Goal: Transaction & Acquisition: Purchase product/service

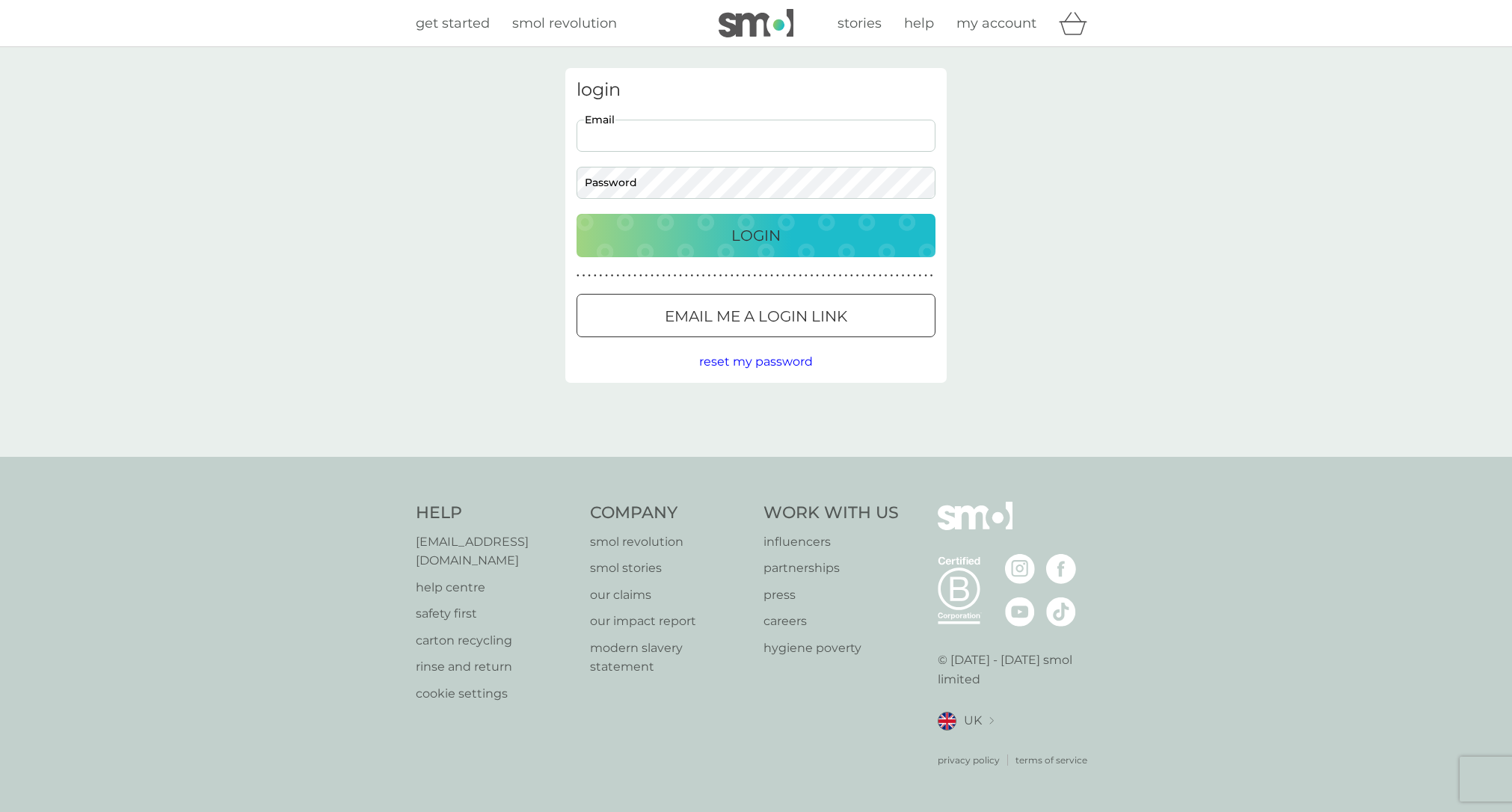
type input "[DOMAIN_NAME][EMAIL_ADDRESS][DOMAIN_NAME]"
click at [708, 232] on div "Login" at bounding box center [756, 235] width 329 height 24
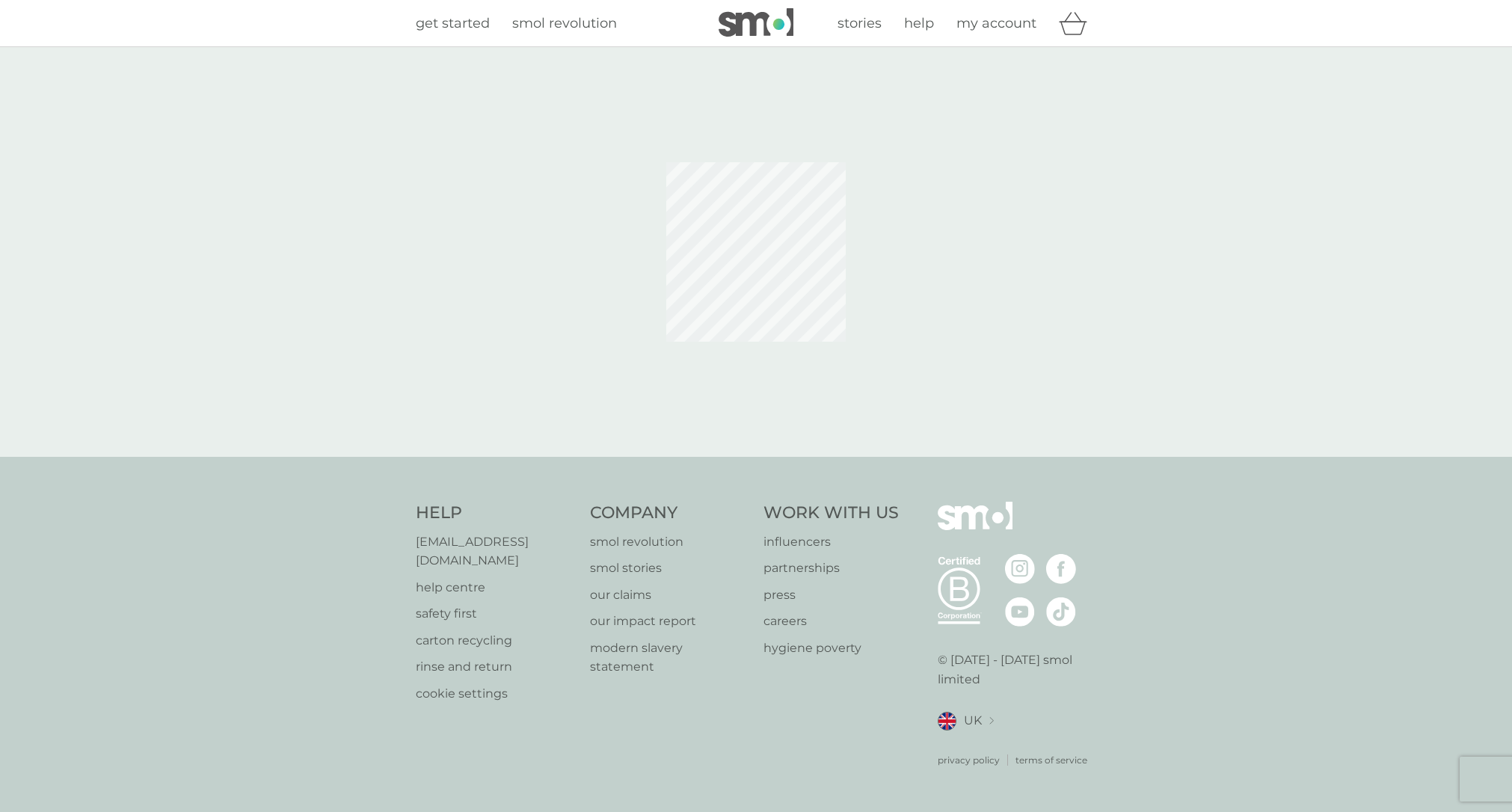
click at [979, 21] on span "my account" at bounding box center [996, 23] width 80 height 17
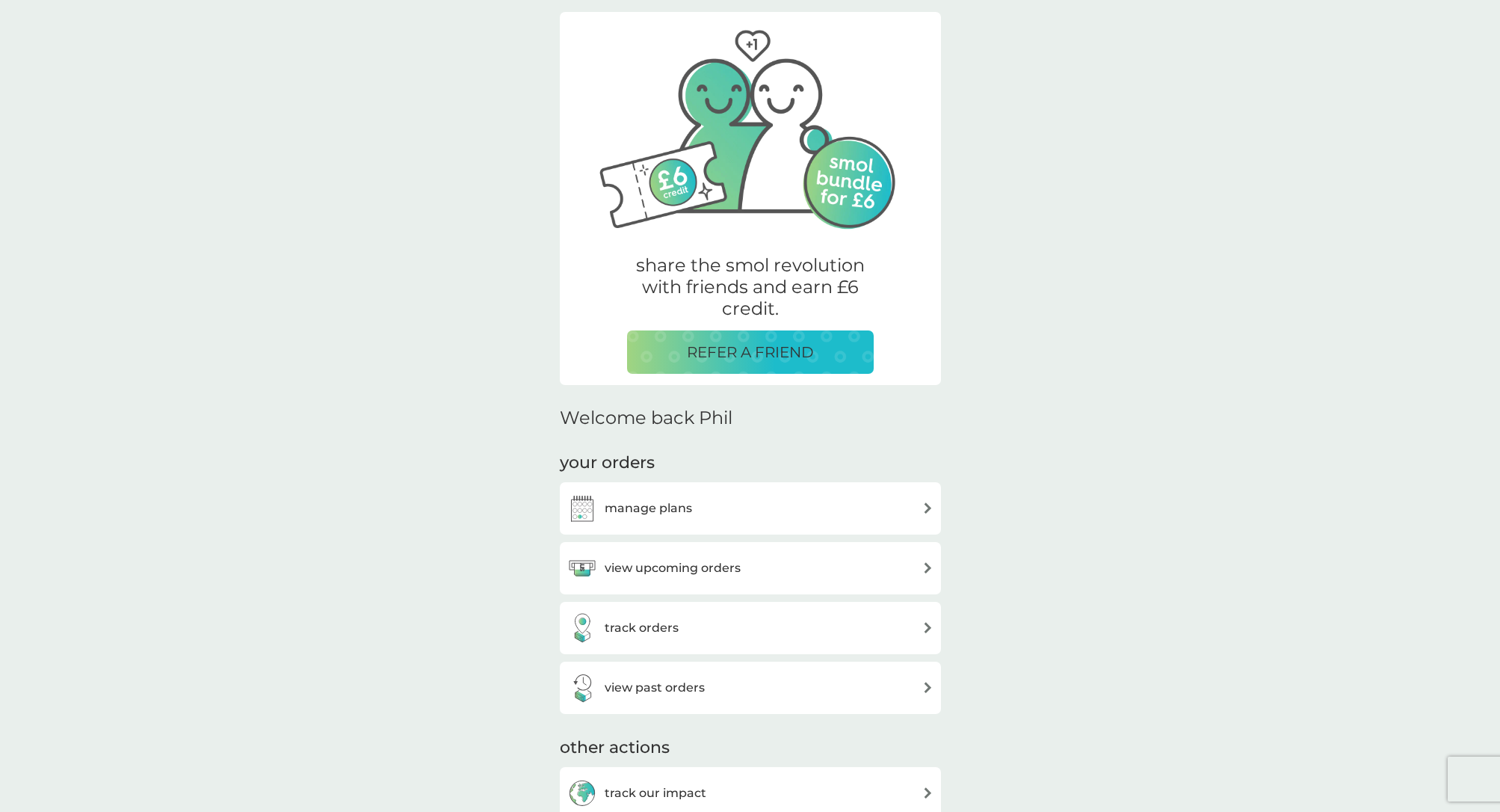
scroll to position [207, 0]
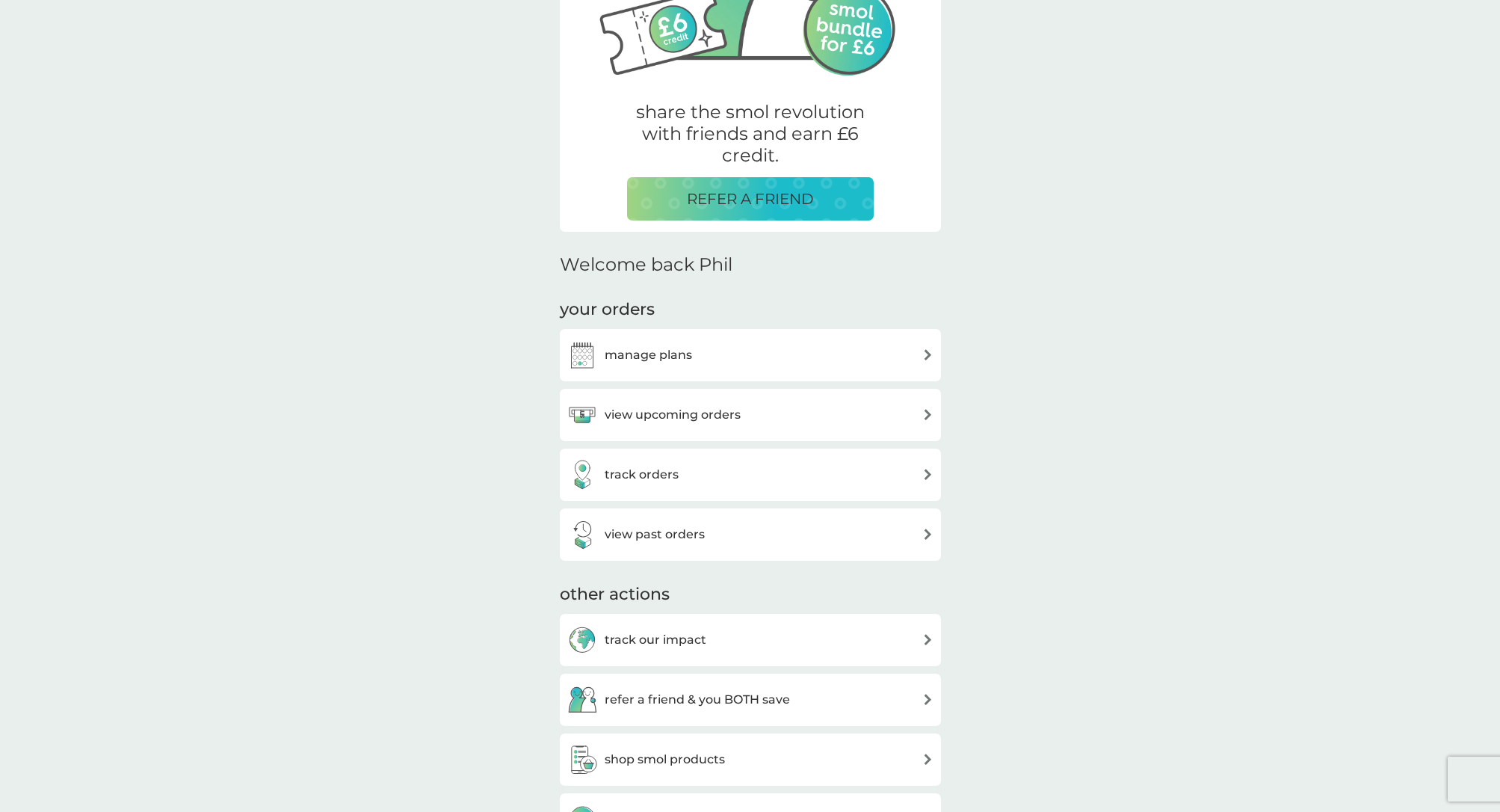
click at [689, 411] on h3 "view upcoming orders" at bounding box center [672, 414] width 136 height 19
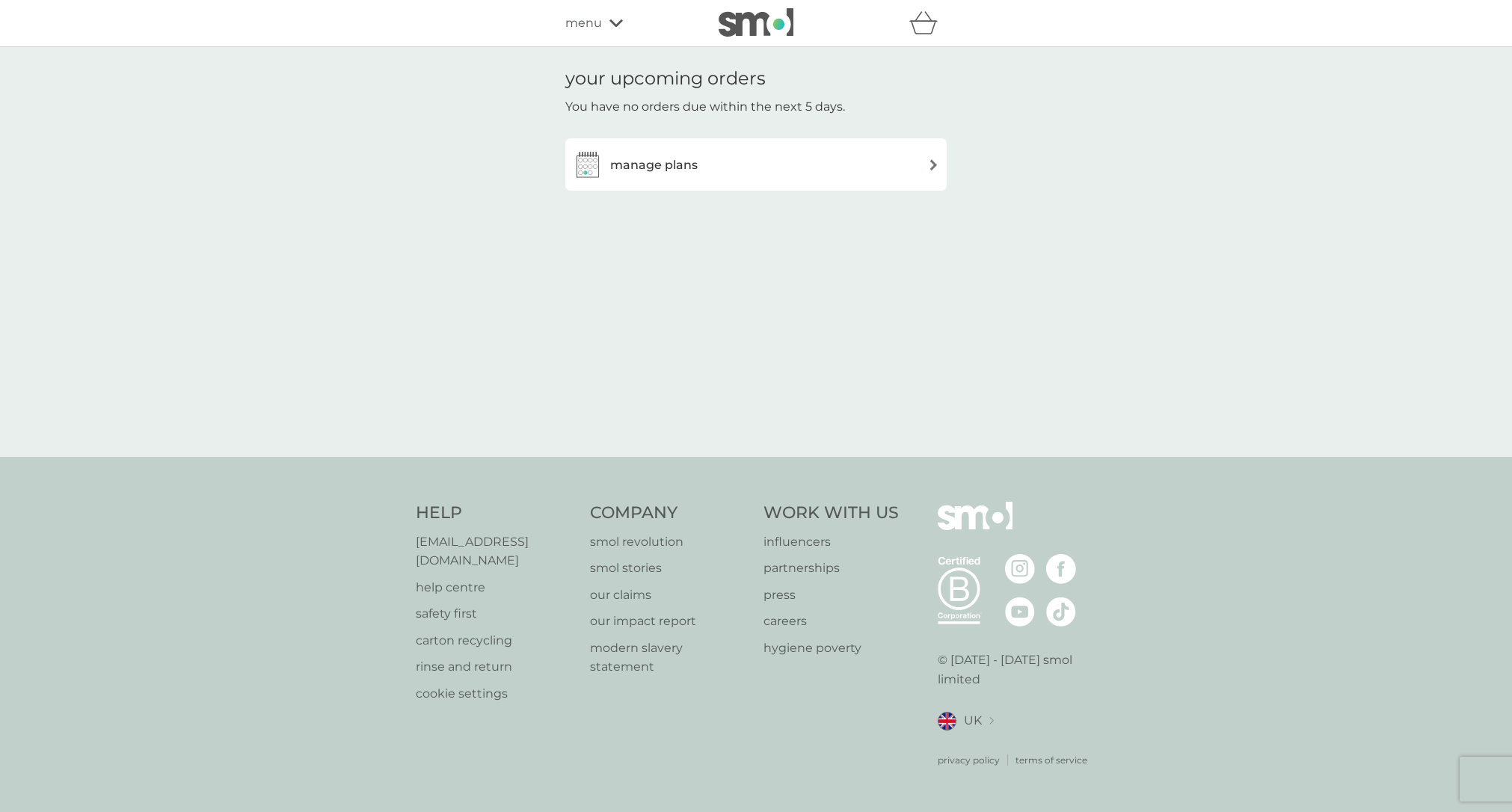
click at [640, 160] on h3 "manage plans" at bounding box center [654, 164] width 88 height 19
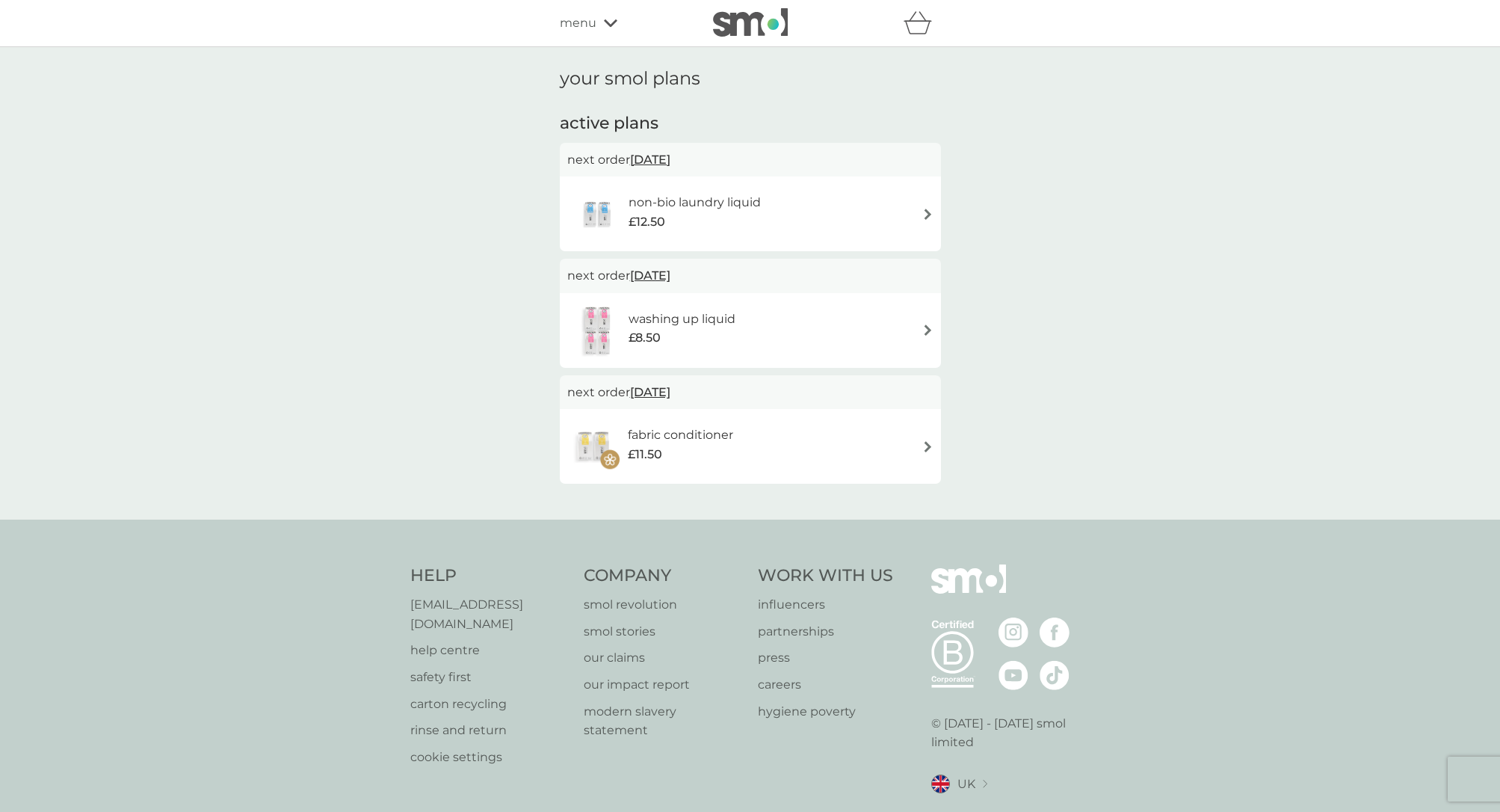
click at [930, 215] on img at bounding box center [927, 214] width 11 height 11
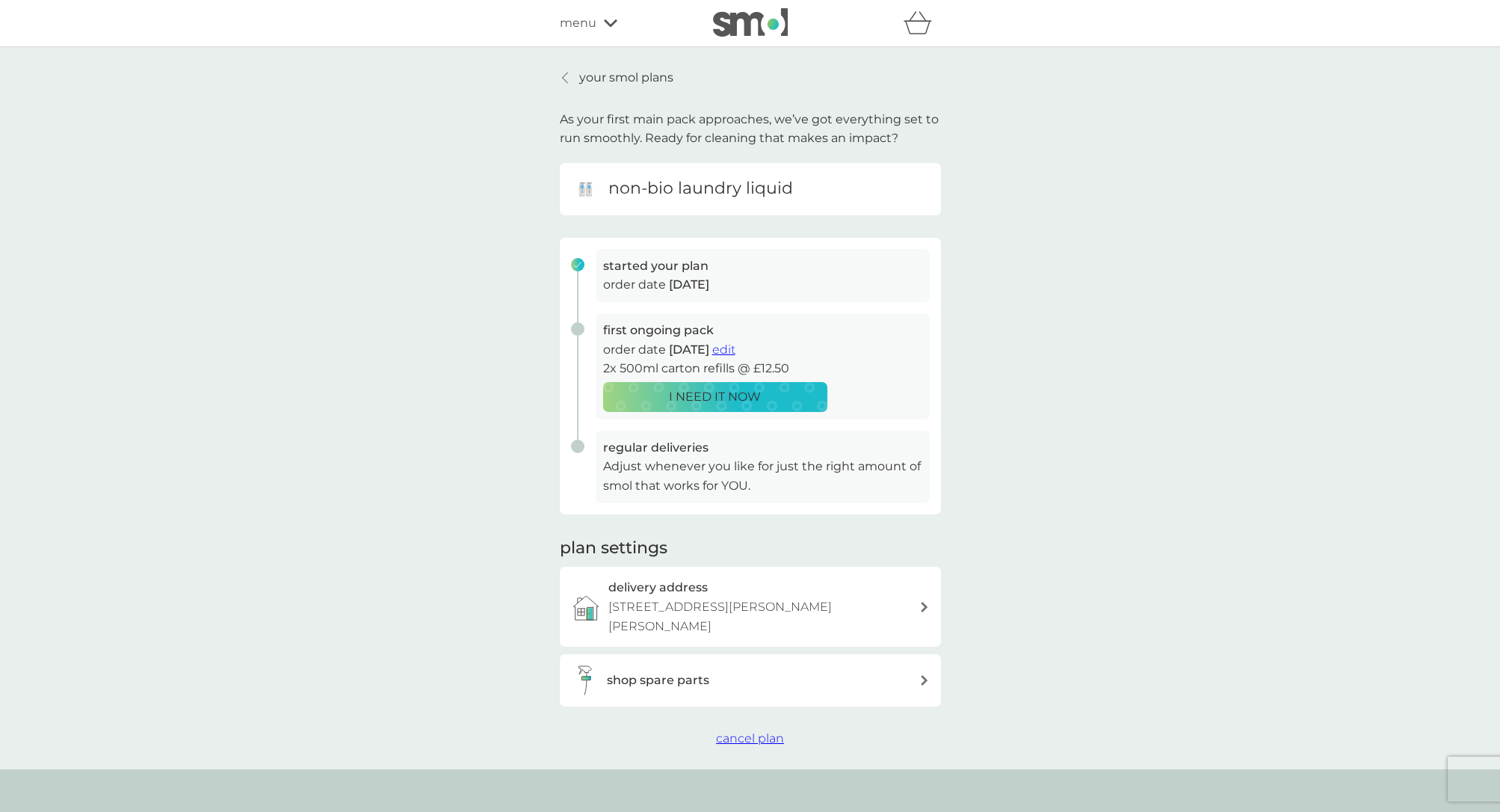
click at [735, 347] on span "edit" at bounding box center [724, 349] width 23 height 14
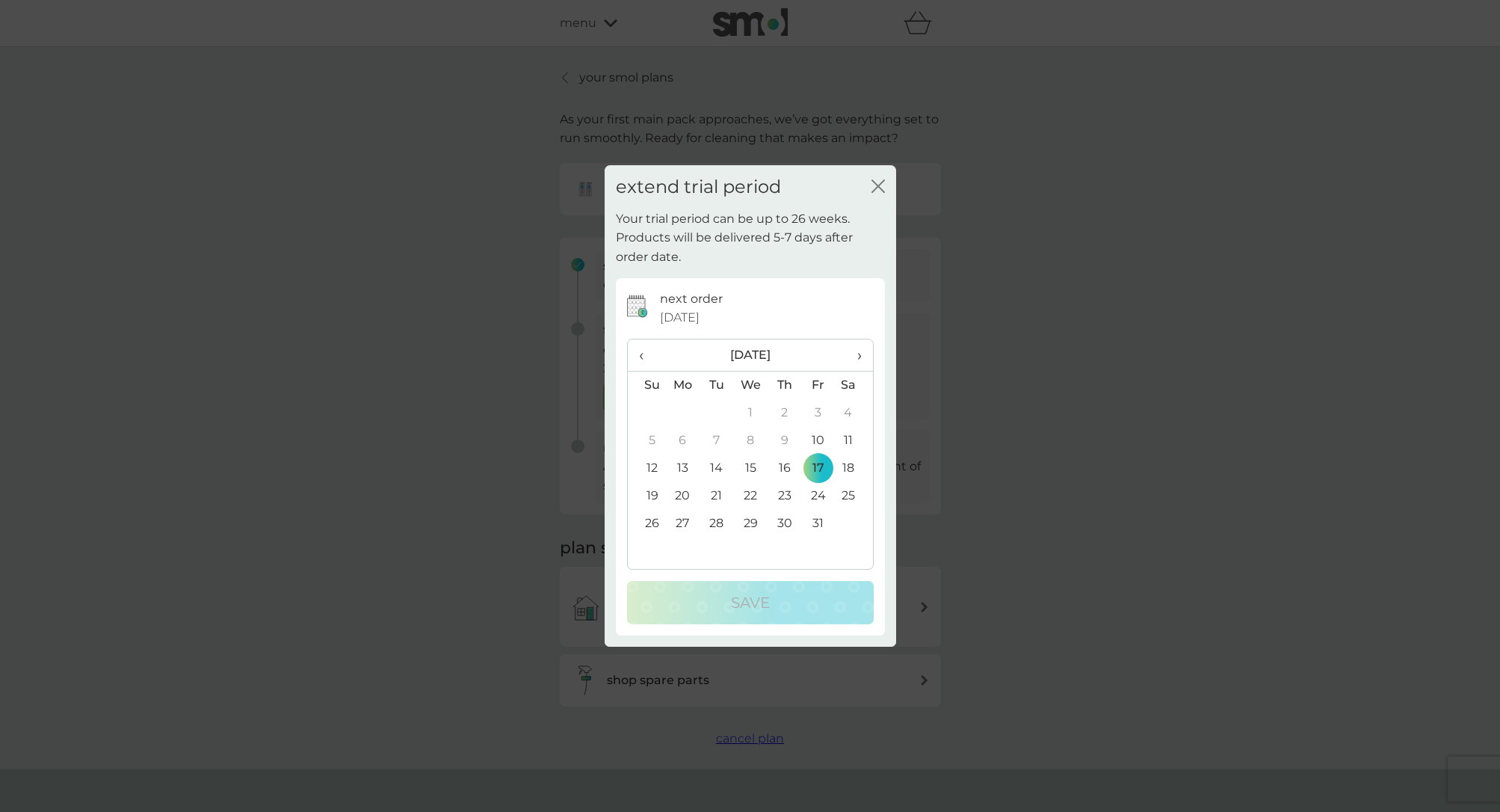
click at [817, 519] on td "31" at bounding box center [818, 523] width 33 height 28
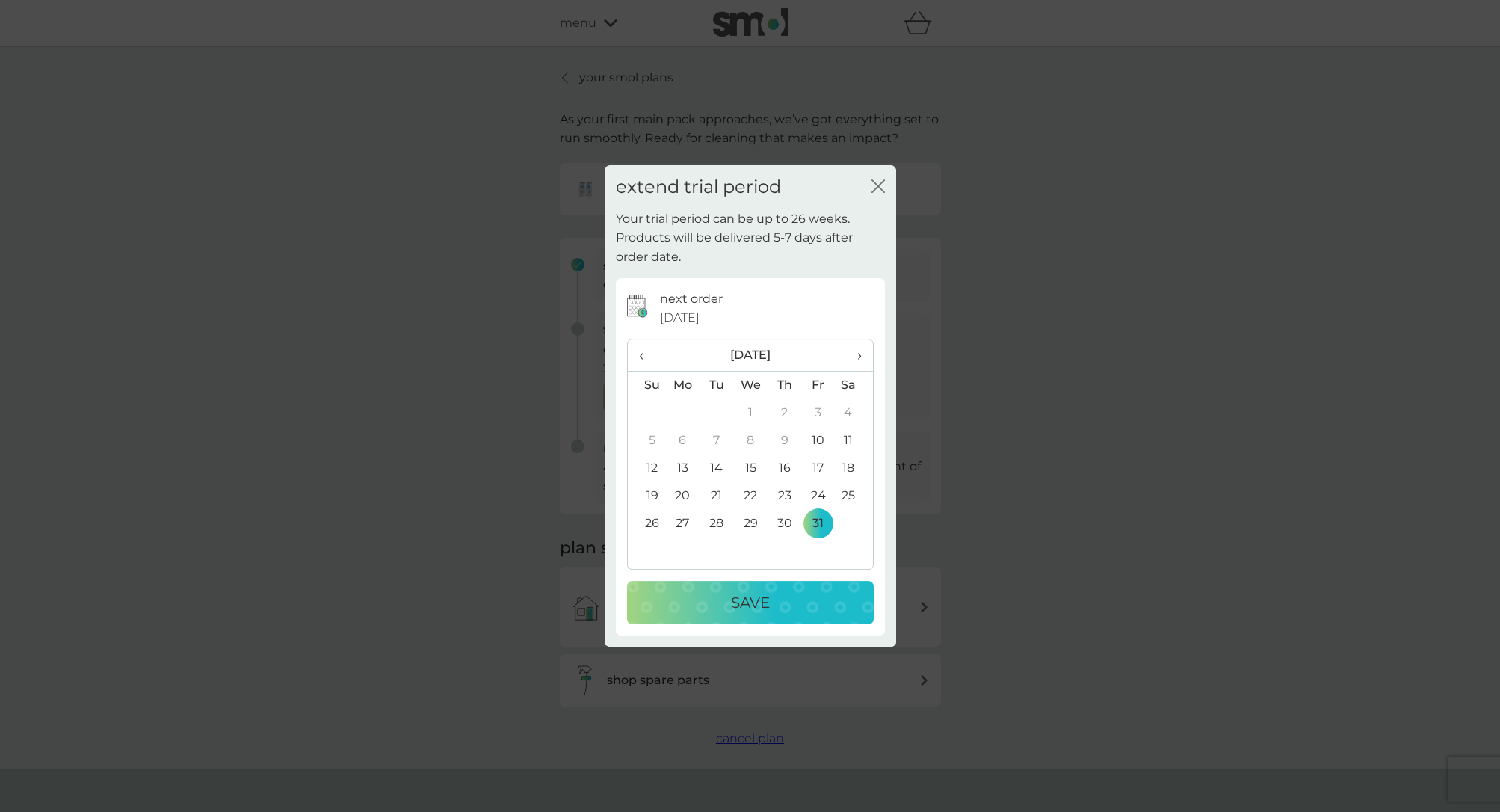
click at [855, 353] on span "›" at bounding box center [854, 356] width 15 height 32
click at [819, 469] on td "14" at bounding box center [819, 467] width 33 height 28
click at [772, 592] on div "Save" at bounding box center [750, 602] width 217 height 24
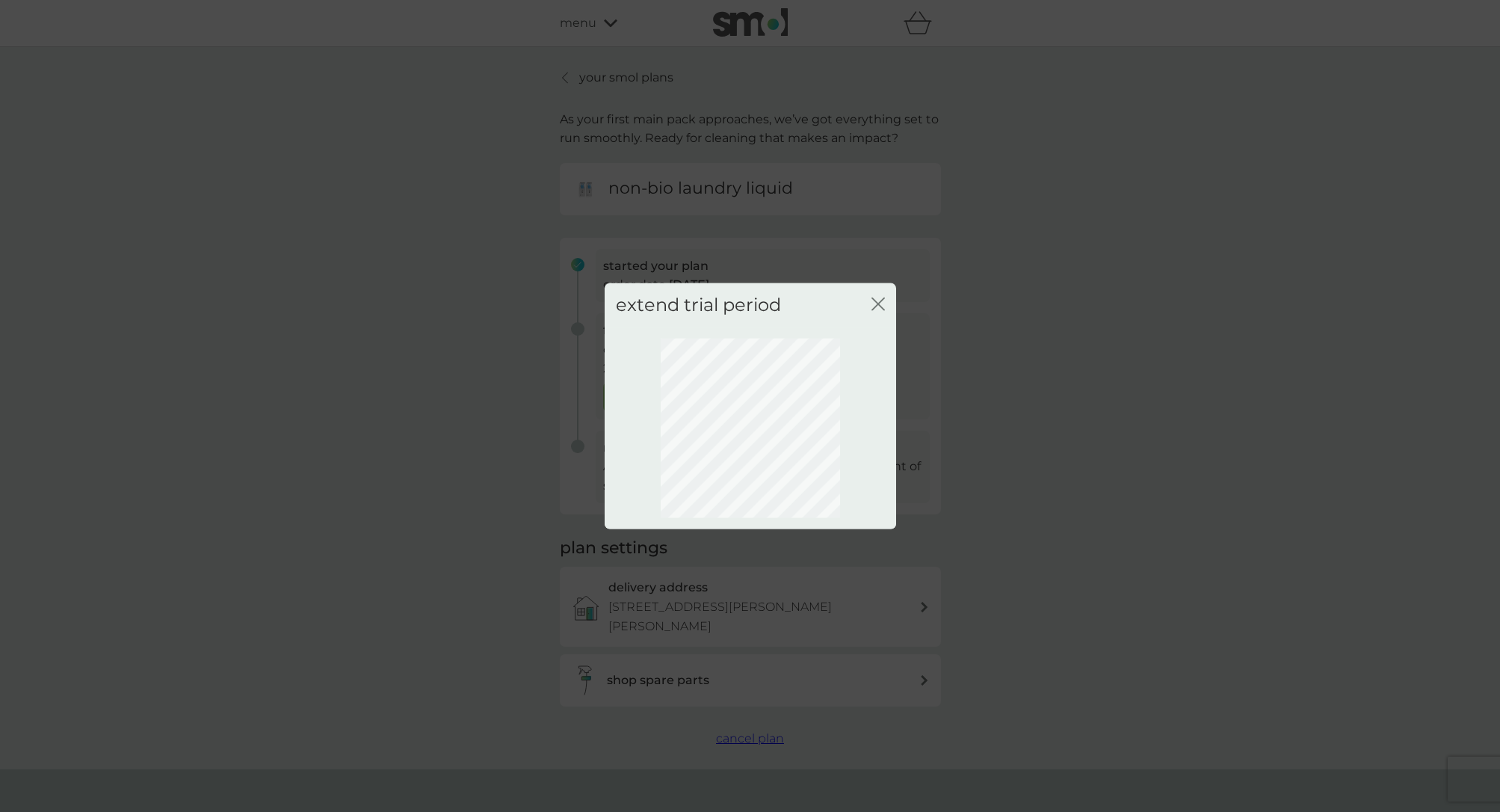
click at [881, 300] on icon "close" at bounding box center [878, 304] width 13 height 13
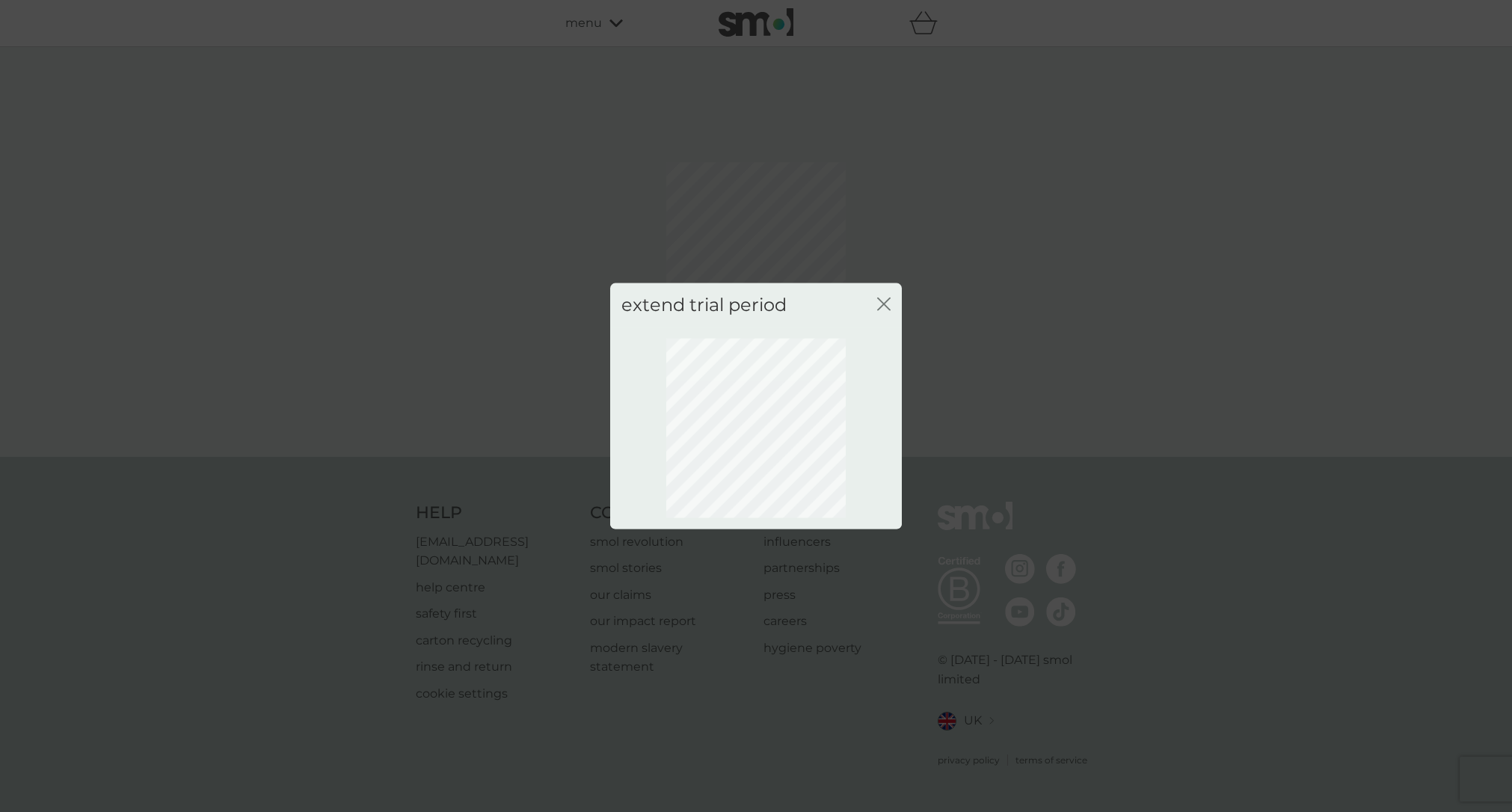
click at [882, 302] on icon "close" at bounding box center [880, 304] width 6 height 12
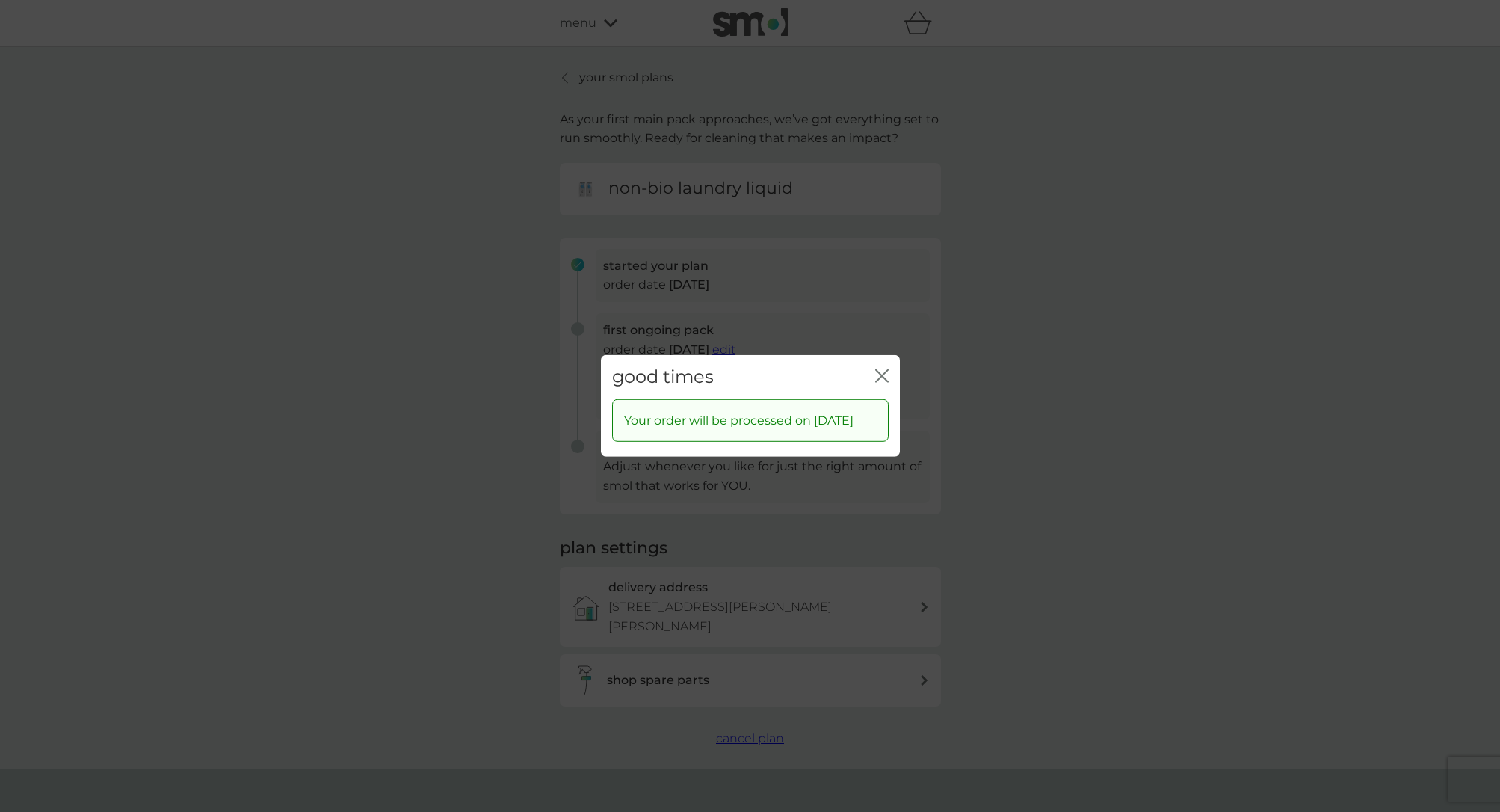
click at [883, 370] on icon "close" at bounding box center [885, 376] width 6 height 12
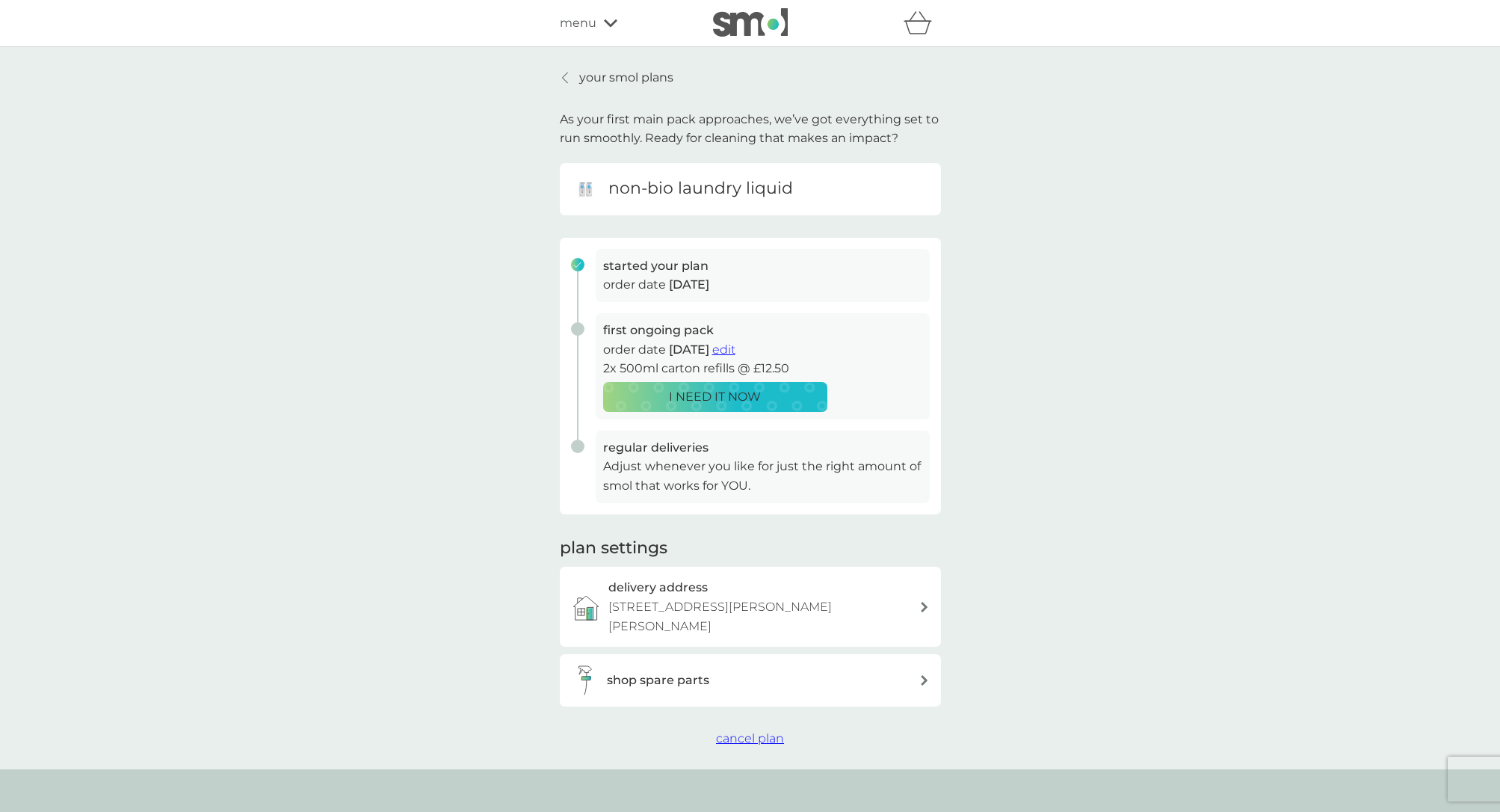
click at [565, 75] on div at bounding box center [566, 78] width 11 height 12
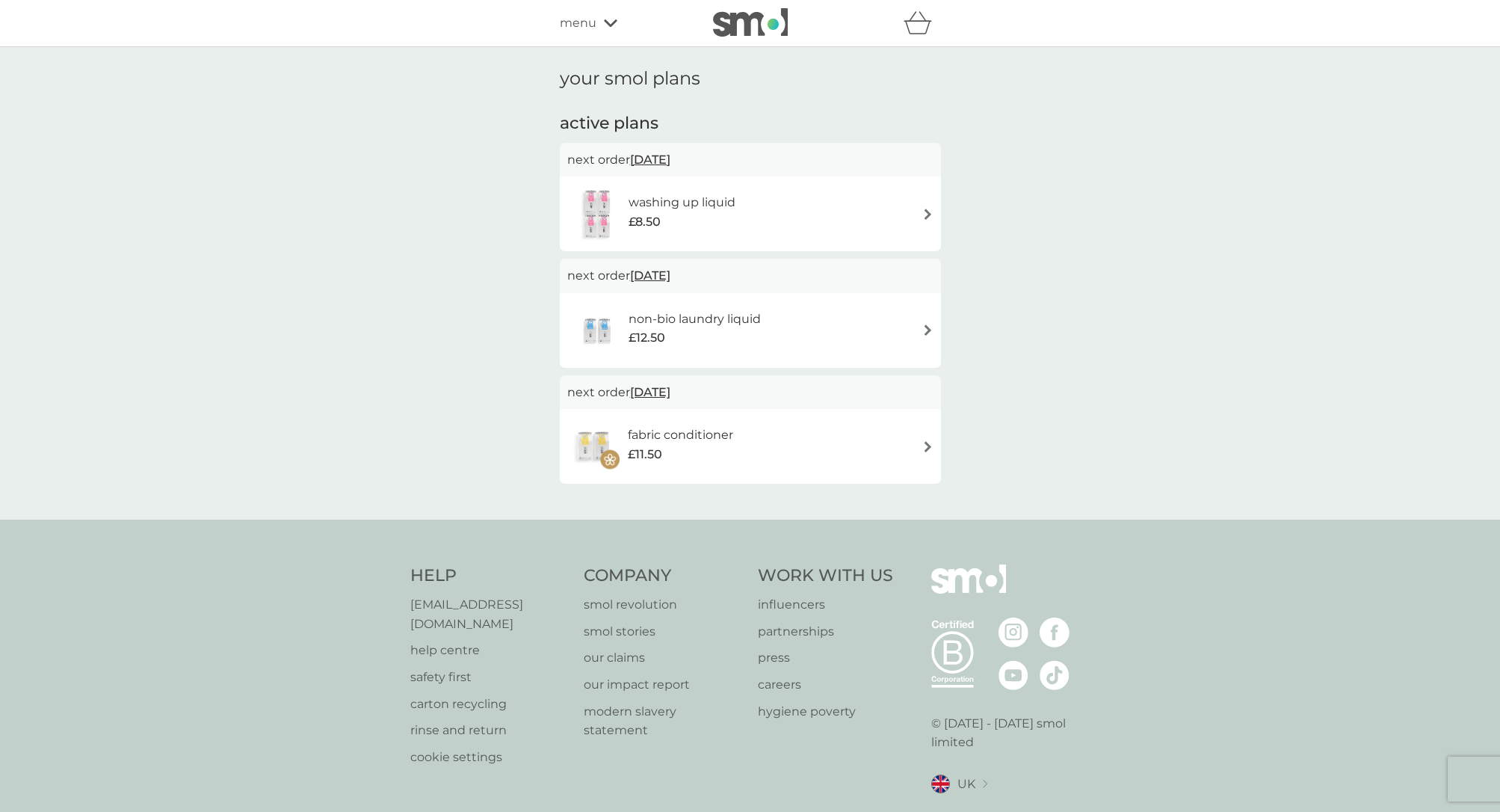
click at [927, 210] on img at bounding box center [927, 214] width 11 height 11
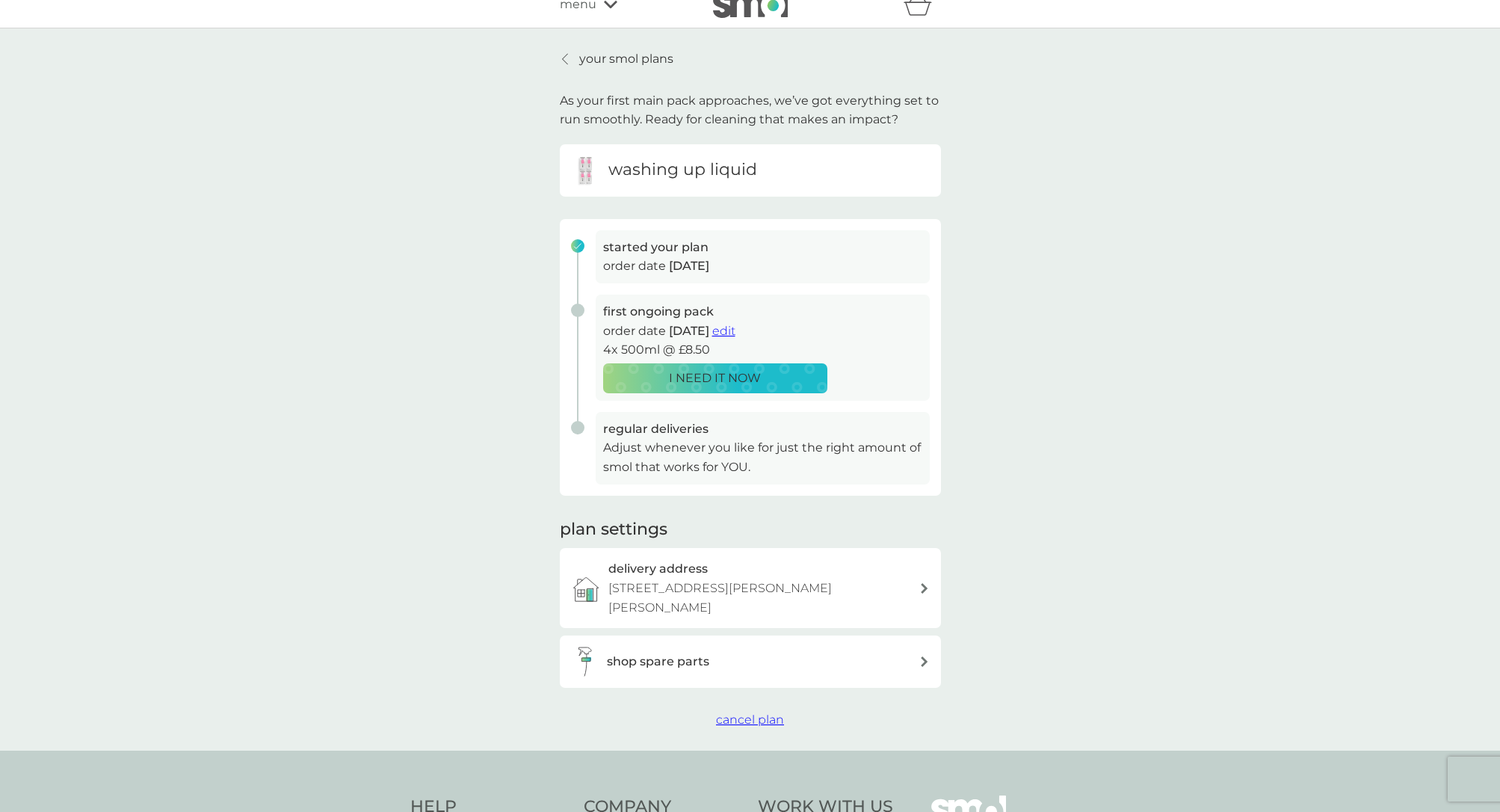
scroll to position [48, 0]
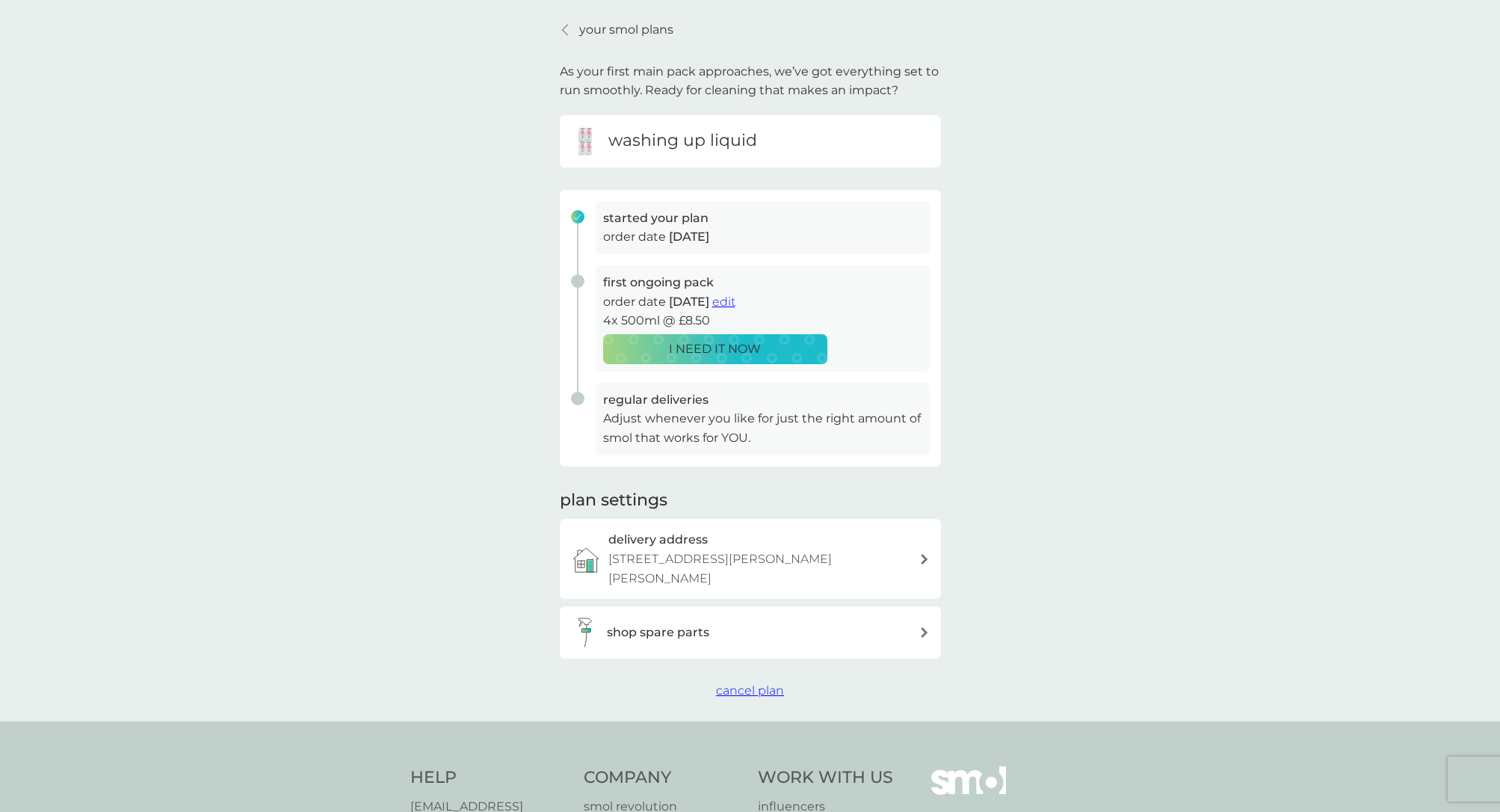
click at [735, 295] on span "edit" at bounding box center [724, 301] width 23 height 14
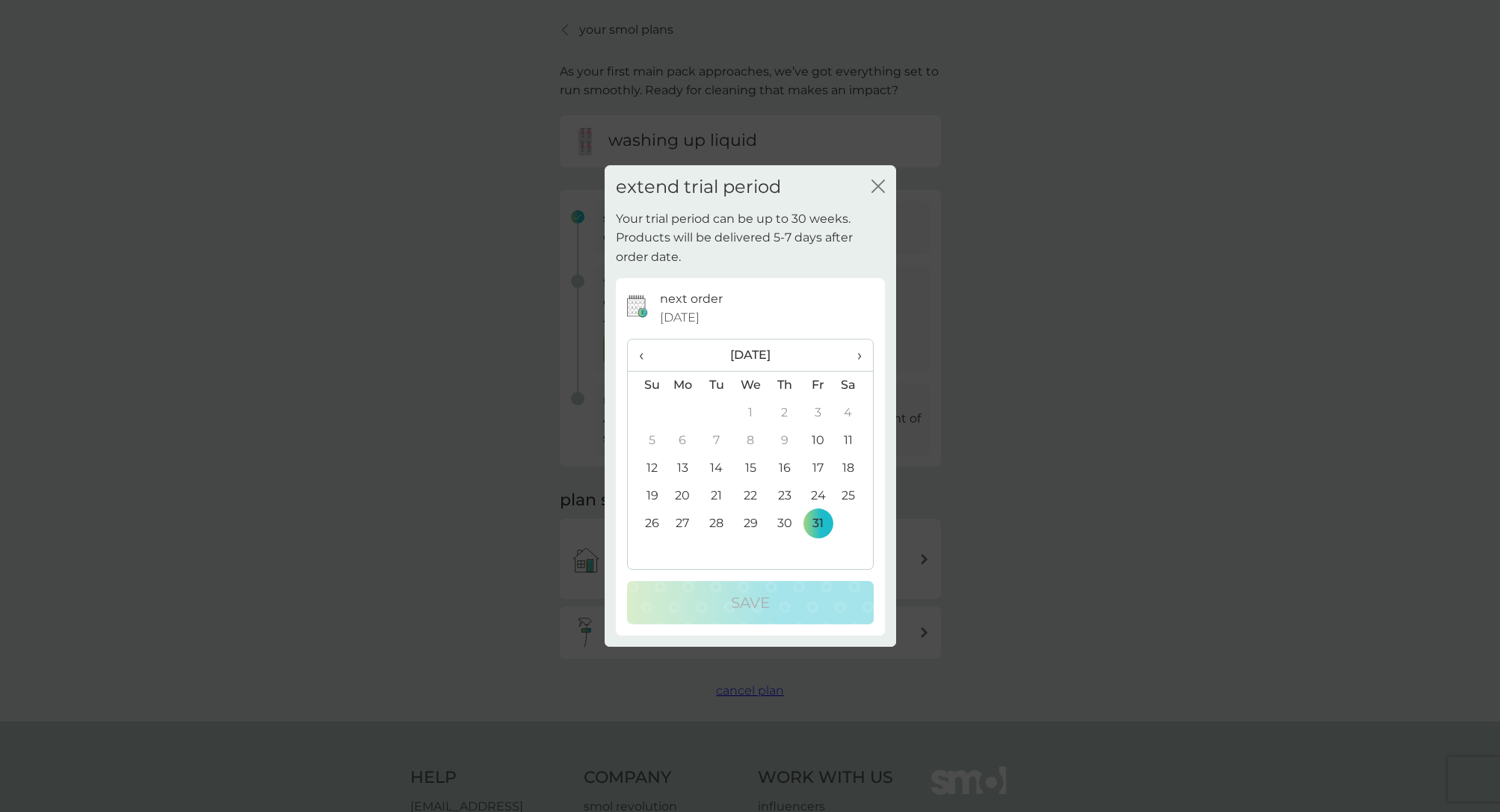
click at [783, 464] on td "16" at bounding box center [785, 467] width 33 height 28
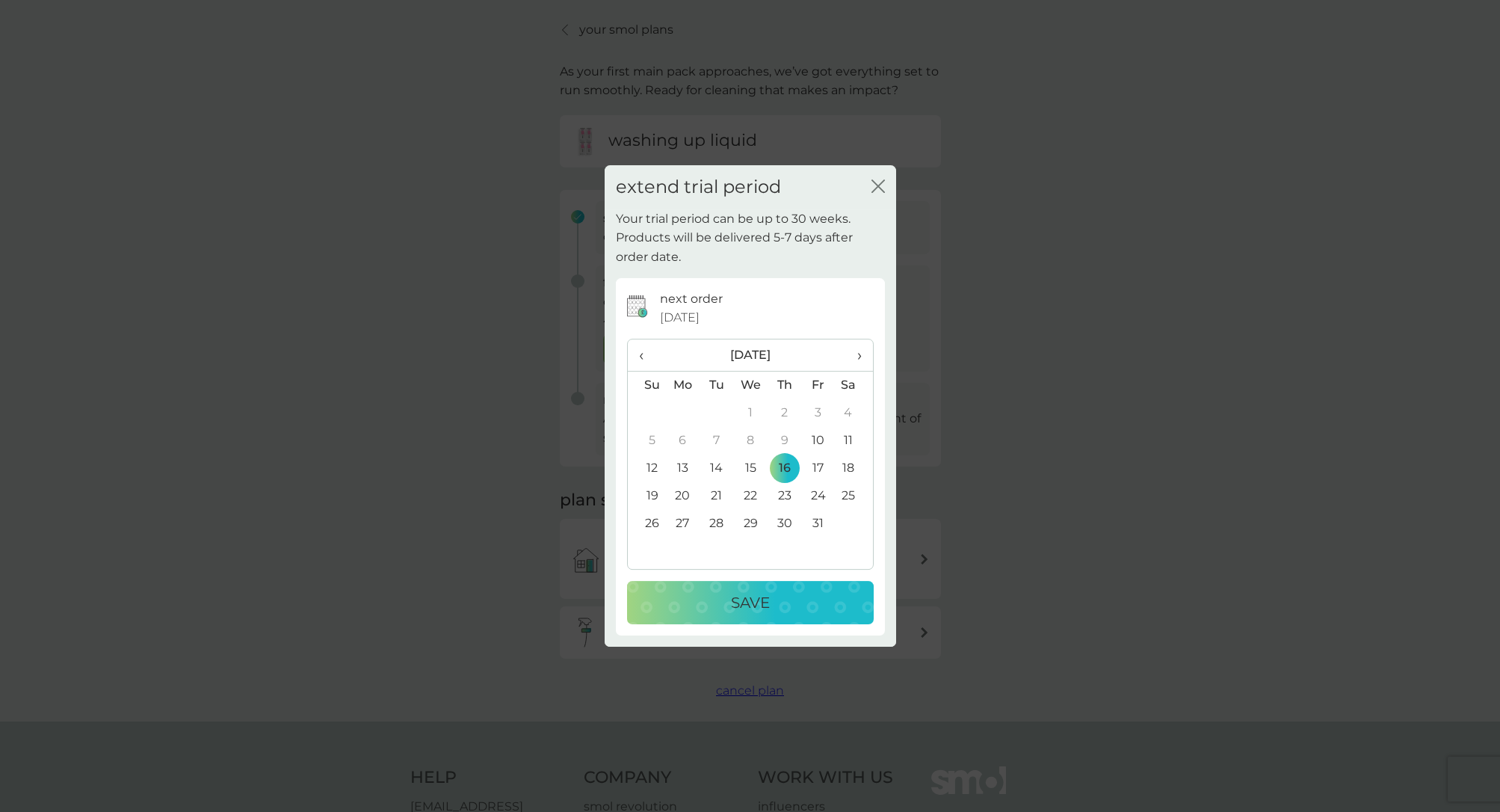
click at [756, 595] on p "Save" at bounding box center [750, 602] width 39 height 24
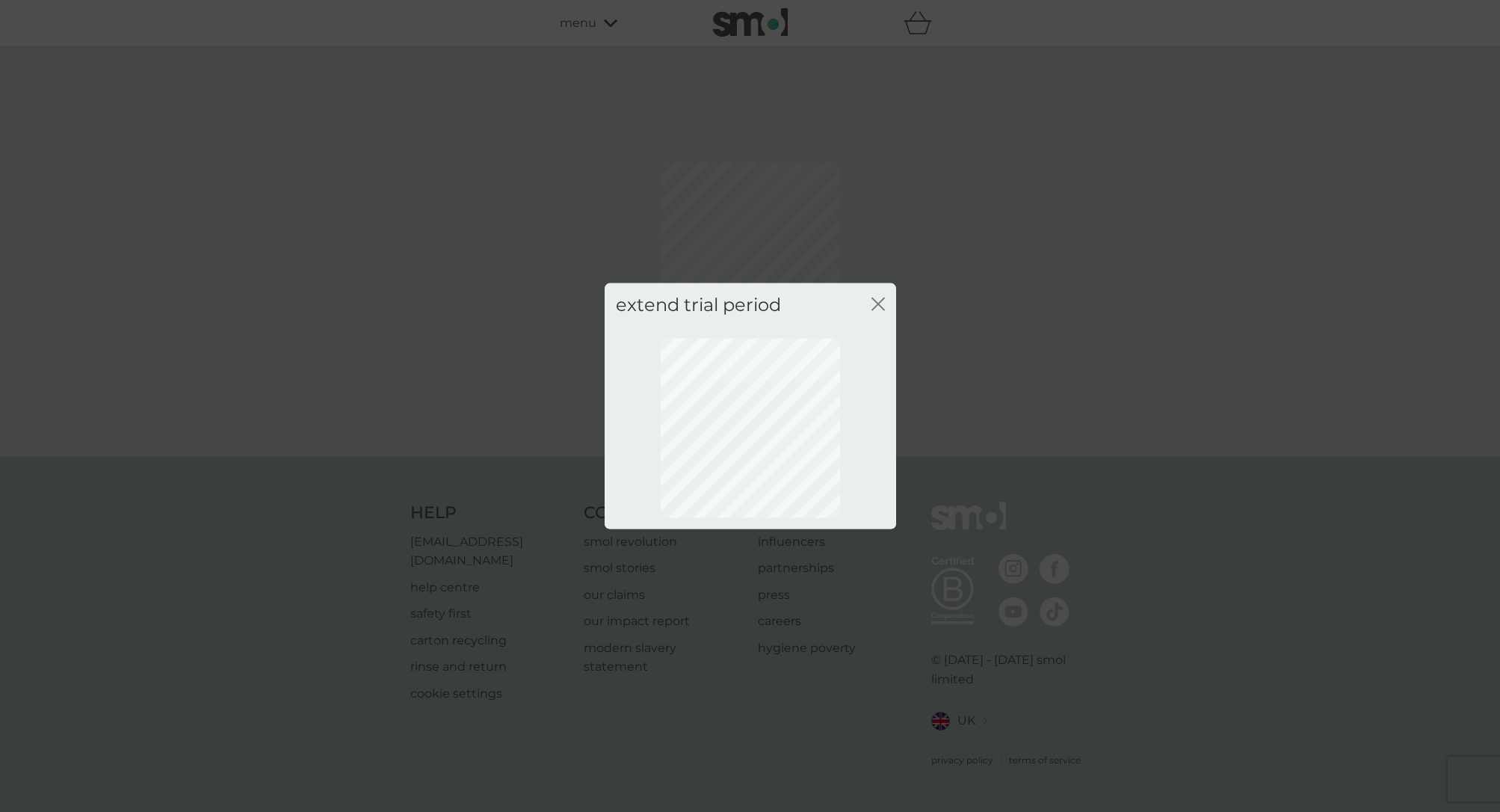
scroll to position [0, 0]
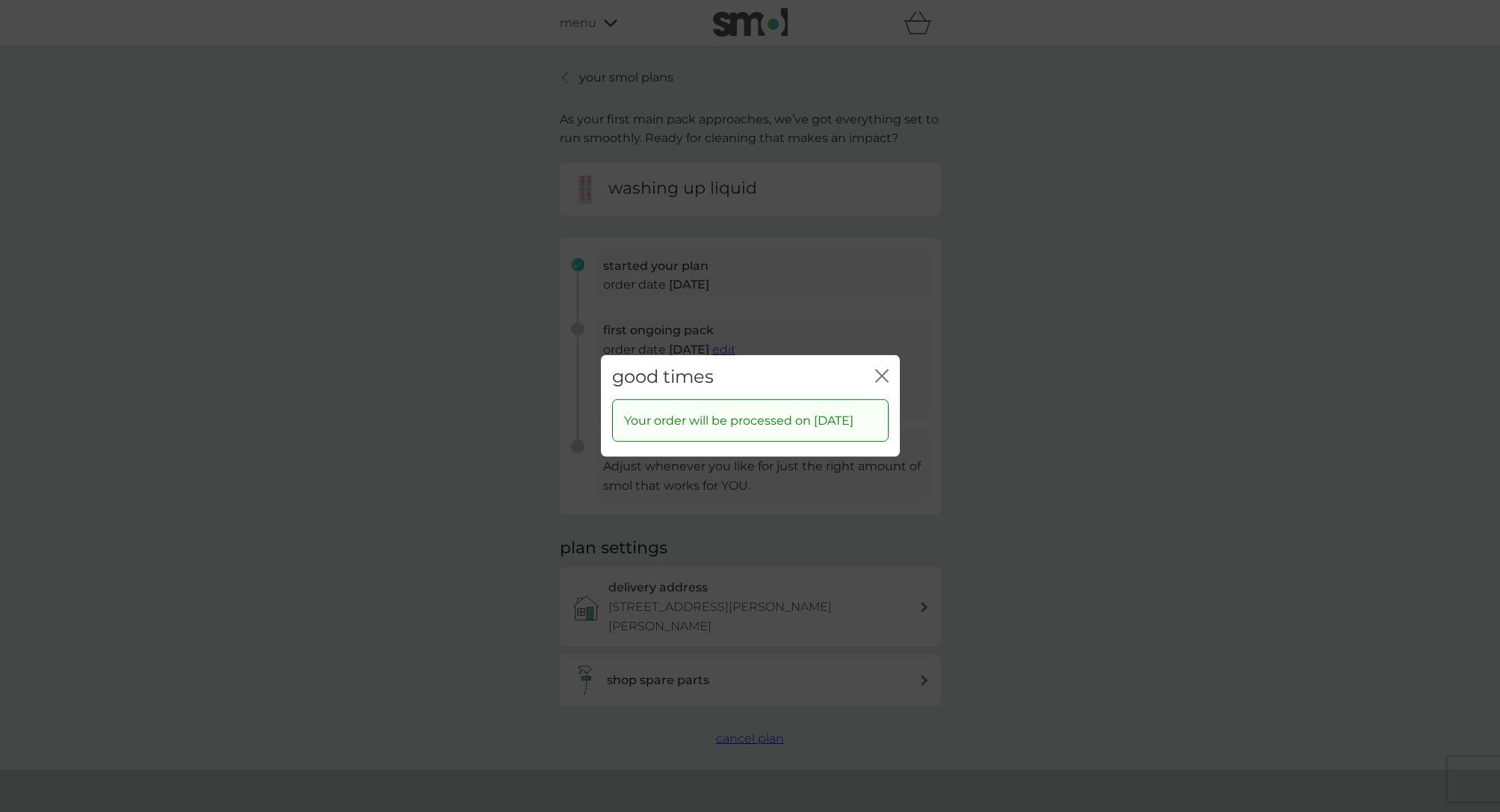
click at [886, 369] on icon "close" at bounding box center [882, 376] width 13 height 13
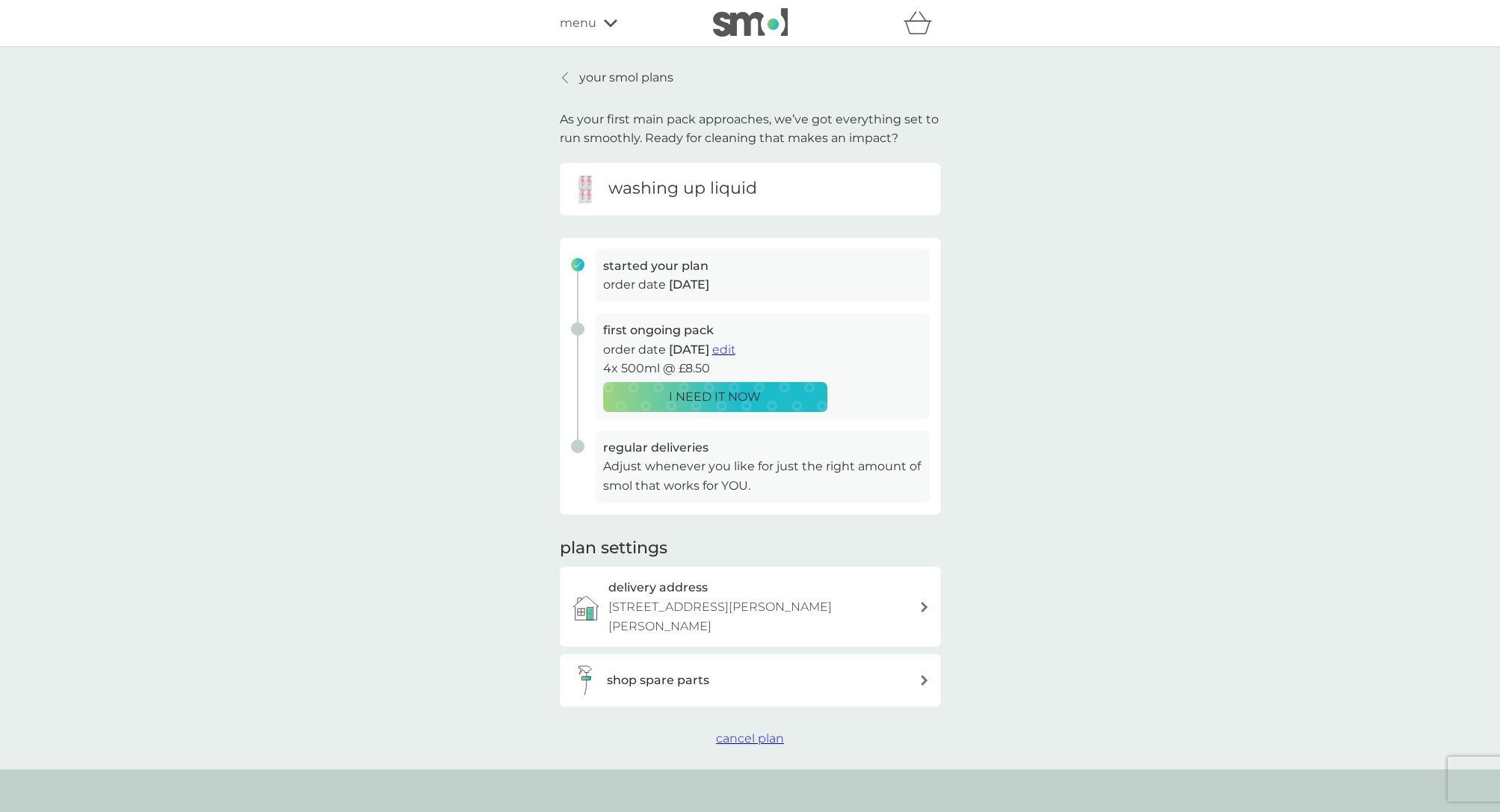
click at [563, 79] on icon at bounding box center [564, 78] width 5 height 11
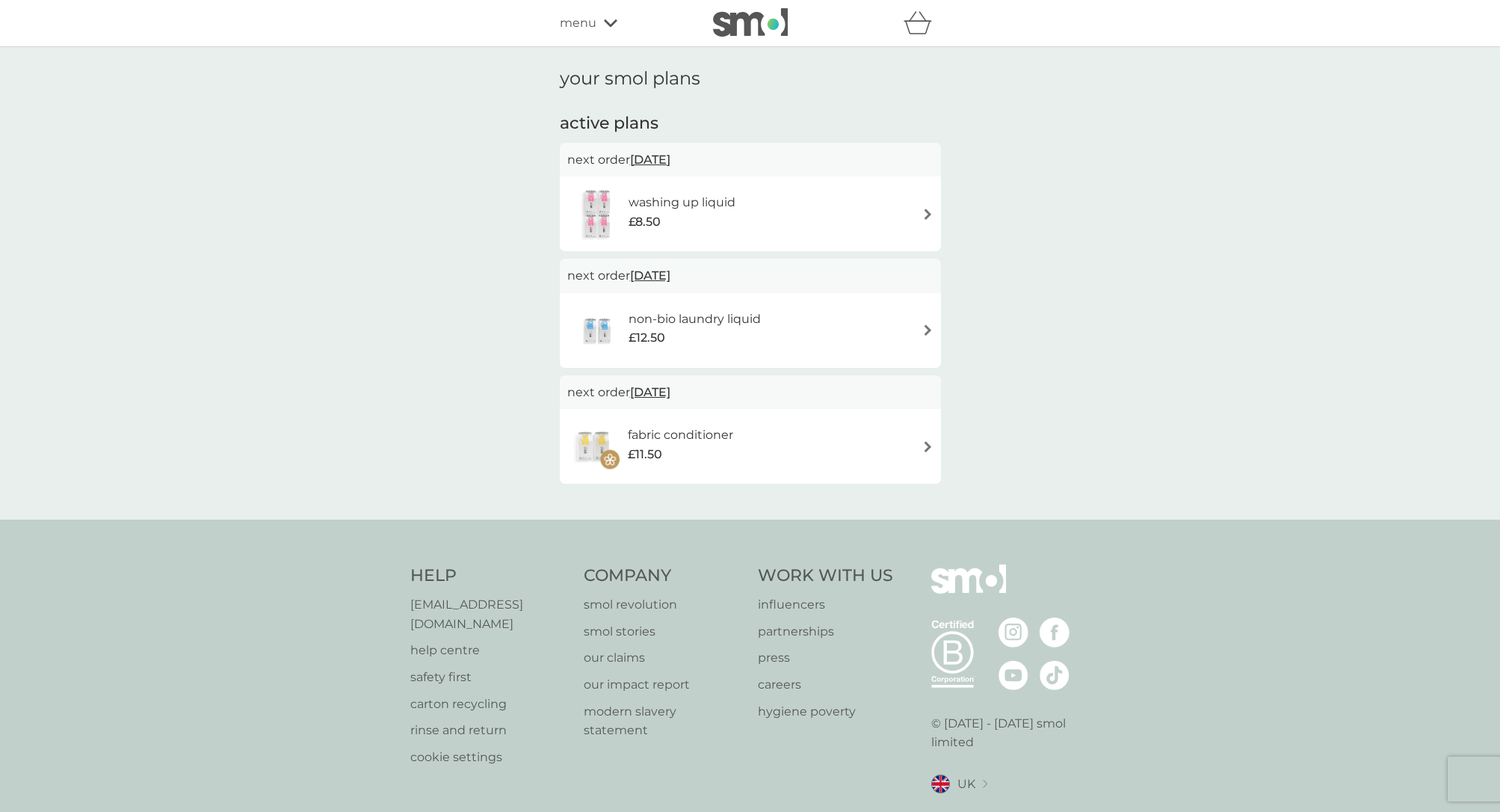
click at [931, 330] on img at bounding box center [927, 330] width 11 height 11
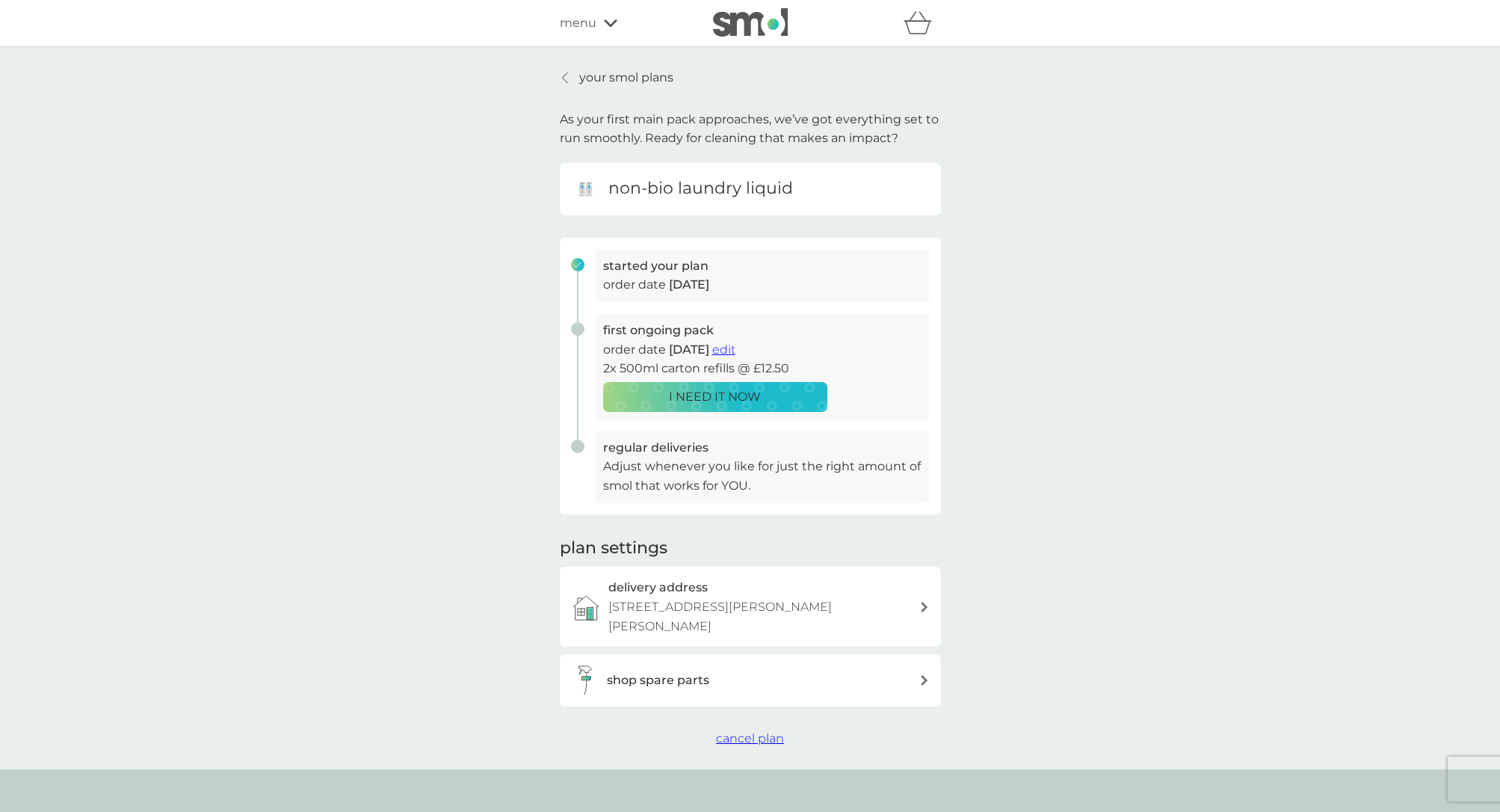
click at [735, 347] on span "edit" at bounding box center [724, 349] width 23 height 14
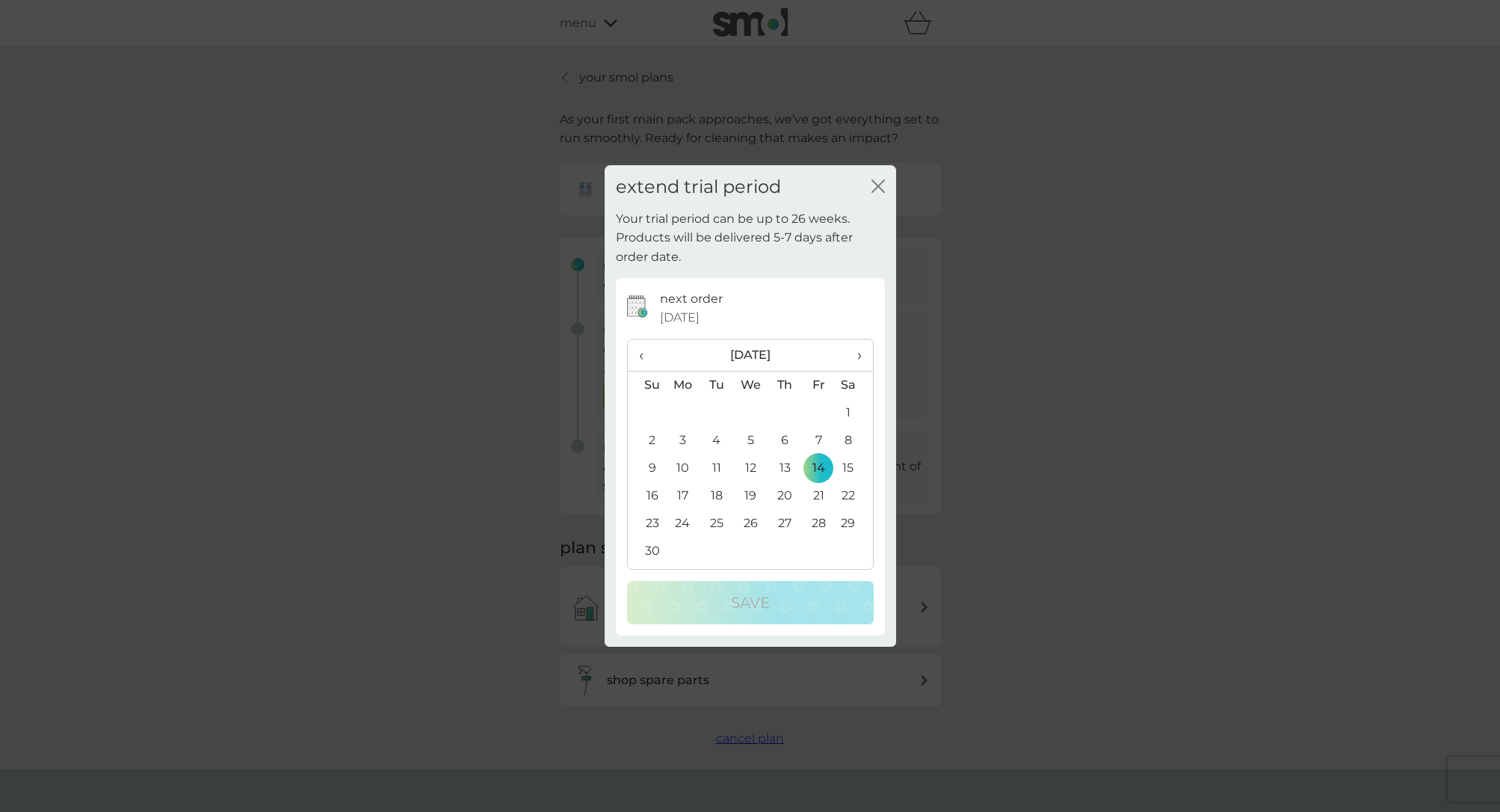
click at [643, 352] on span "‹" at bounding box center [647, 356] width 16 height 32
click at [783, 466] on td "16" at bounding box center [785, 467] width 33 height 28
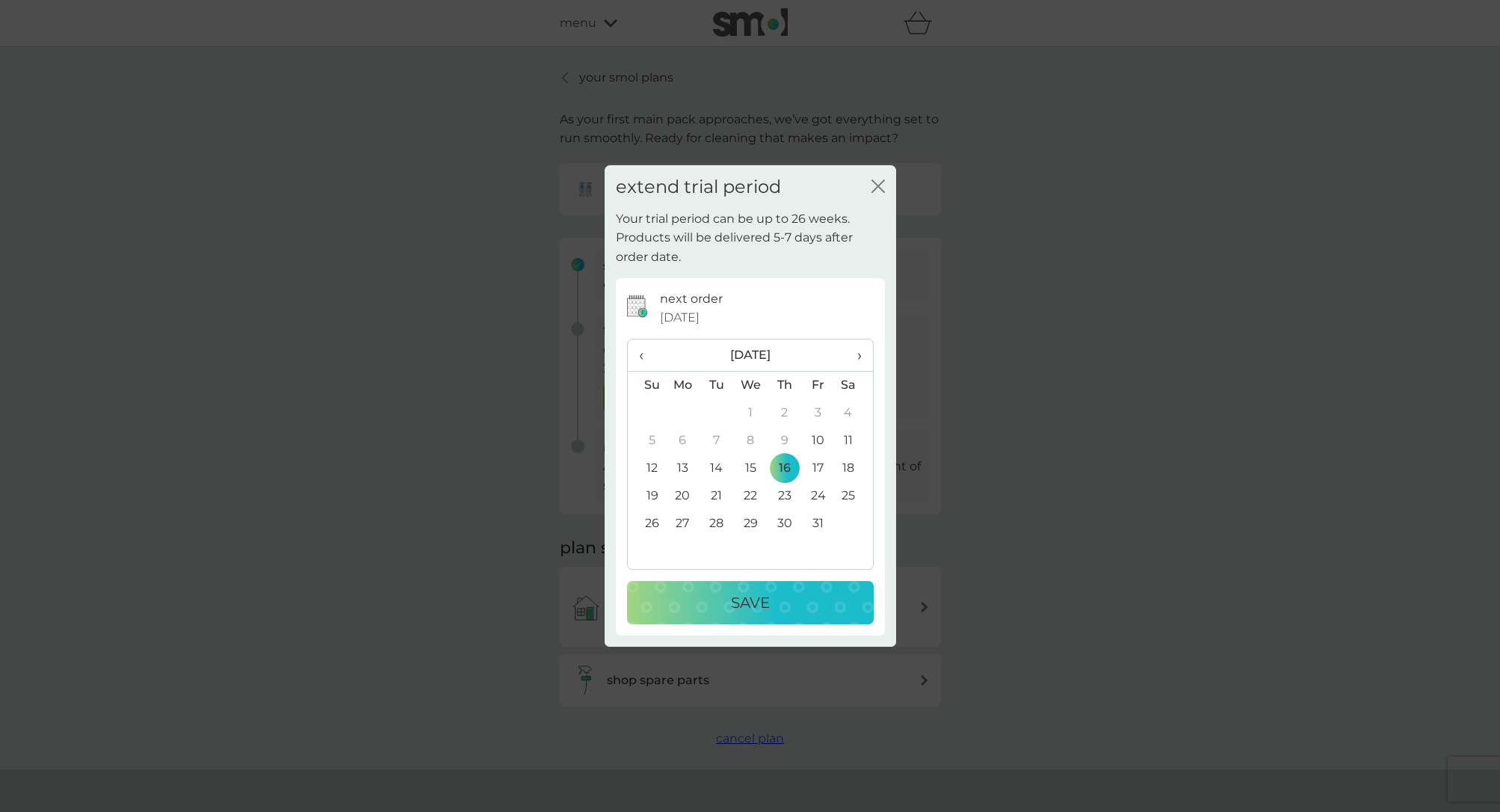
click at [755, 607] on p "Save" at bounding box center [750, 602] width 39 height 24
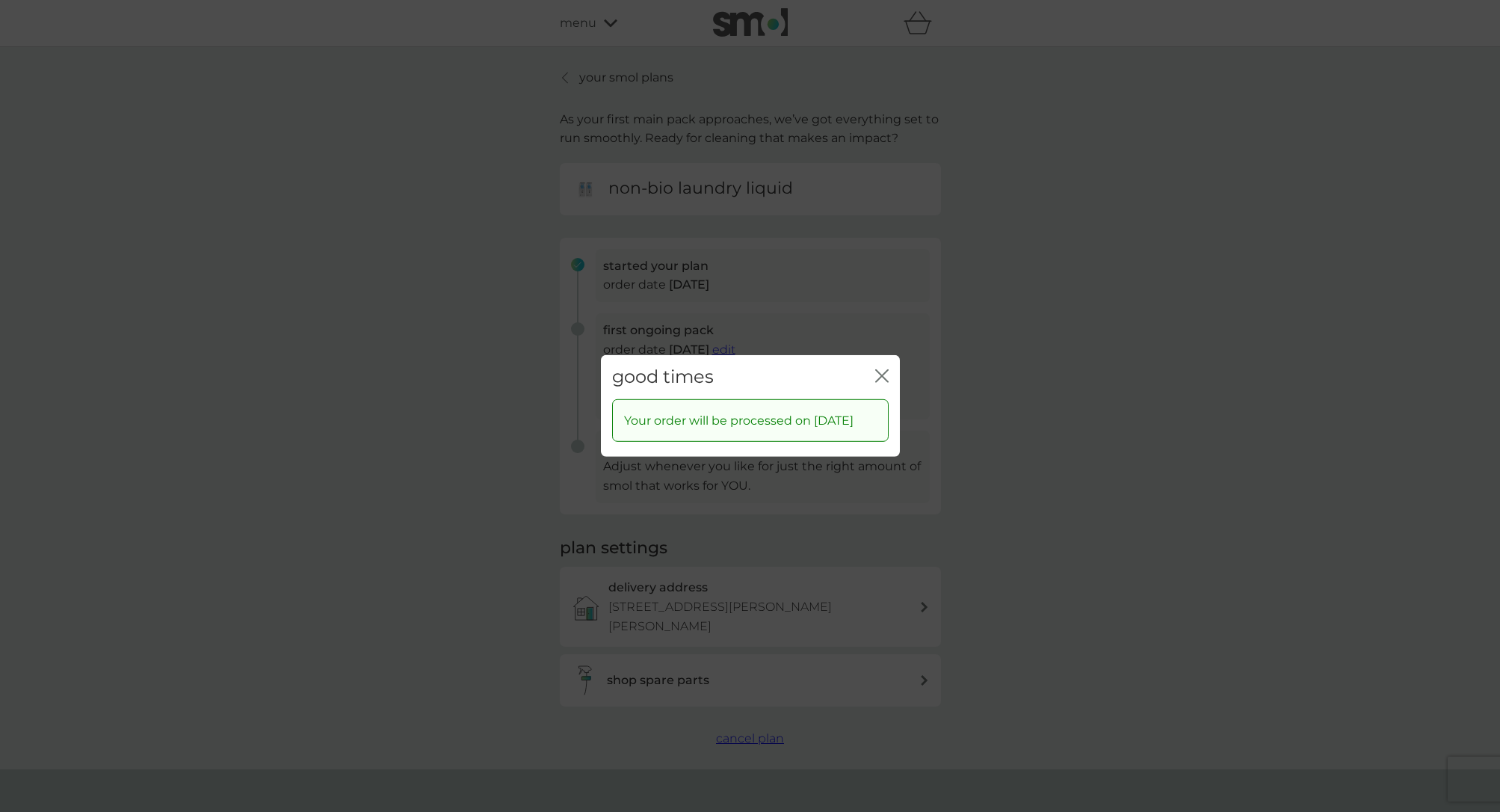
click at [882, 370] on icon "close" at bounding box center [885, 376] width 6 height 12
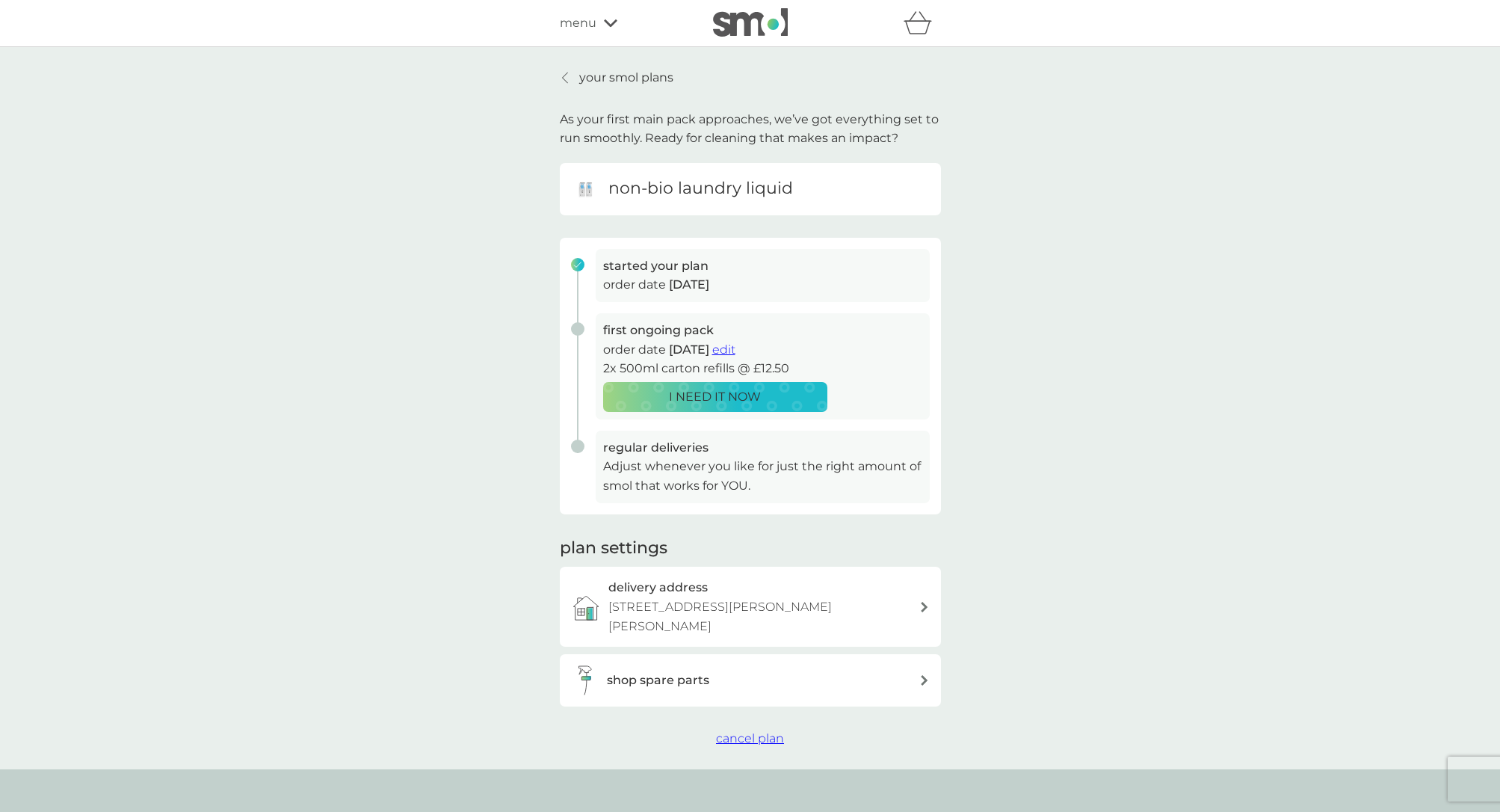
click at [567, 75] on icon at bounding box center [564, 78] width 6 height 12
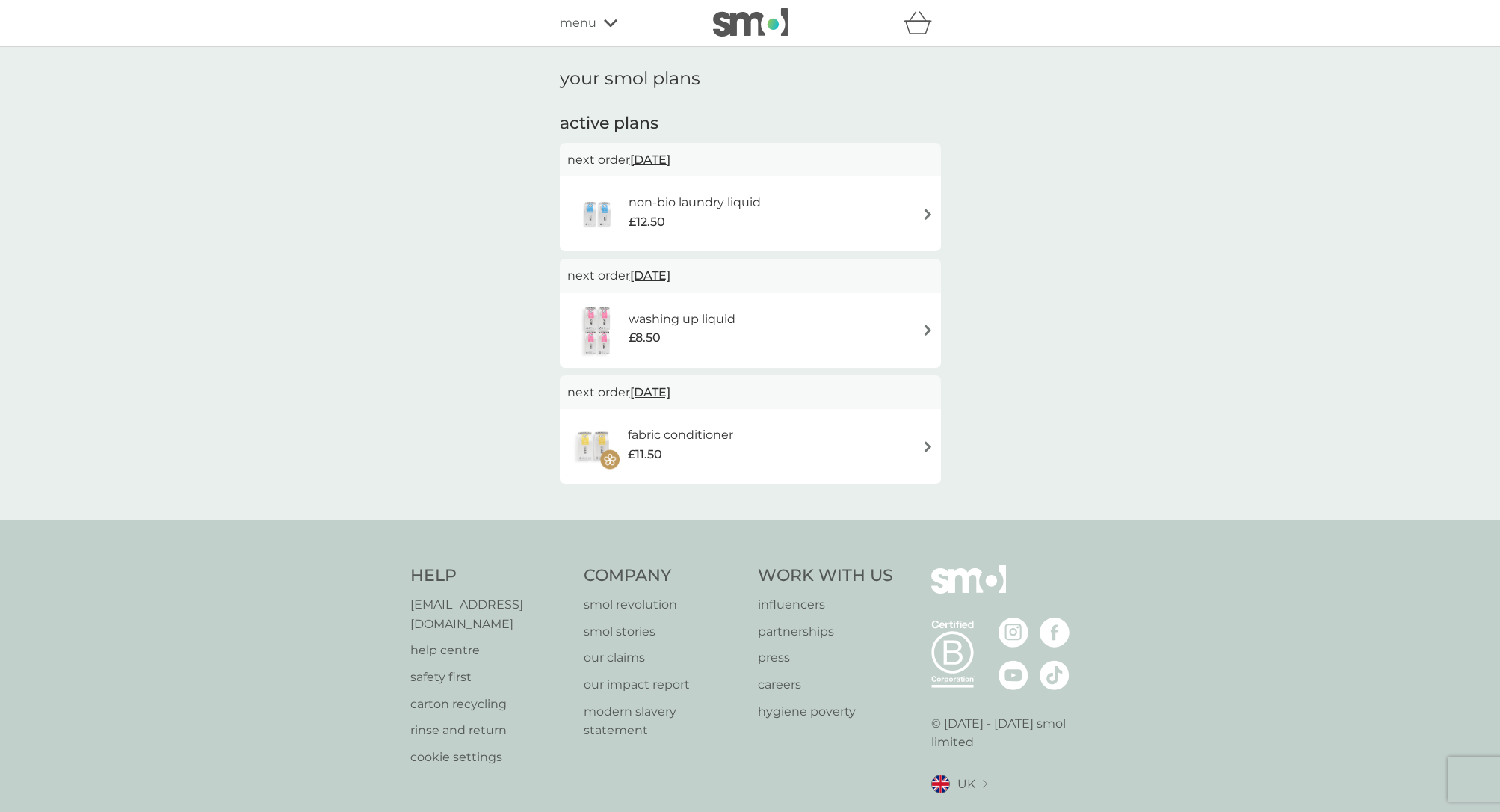
click at [928, 329] on img at bounding box center [927, 330] width 11 height 11
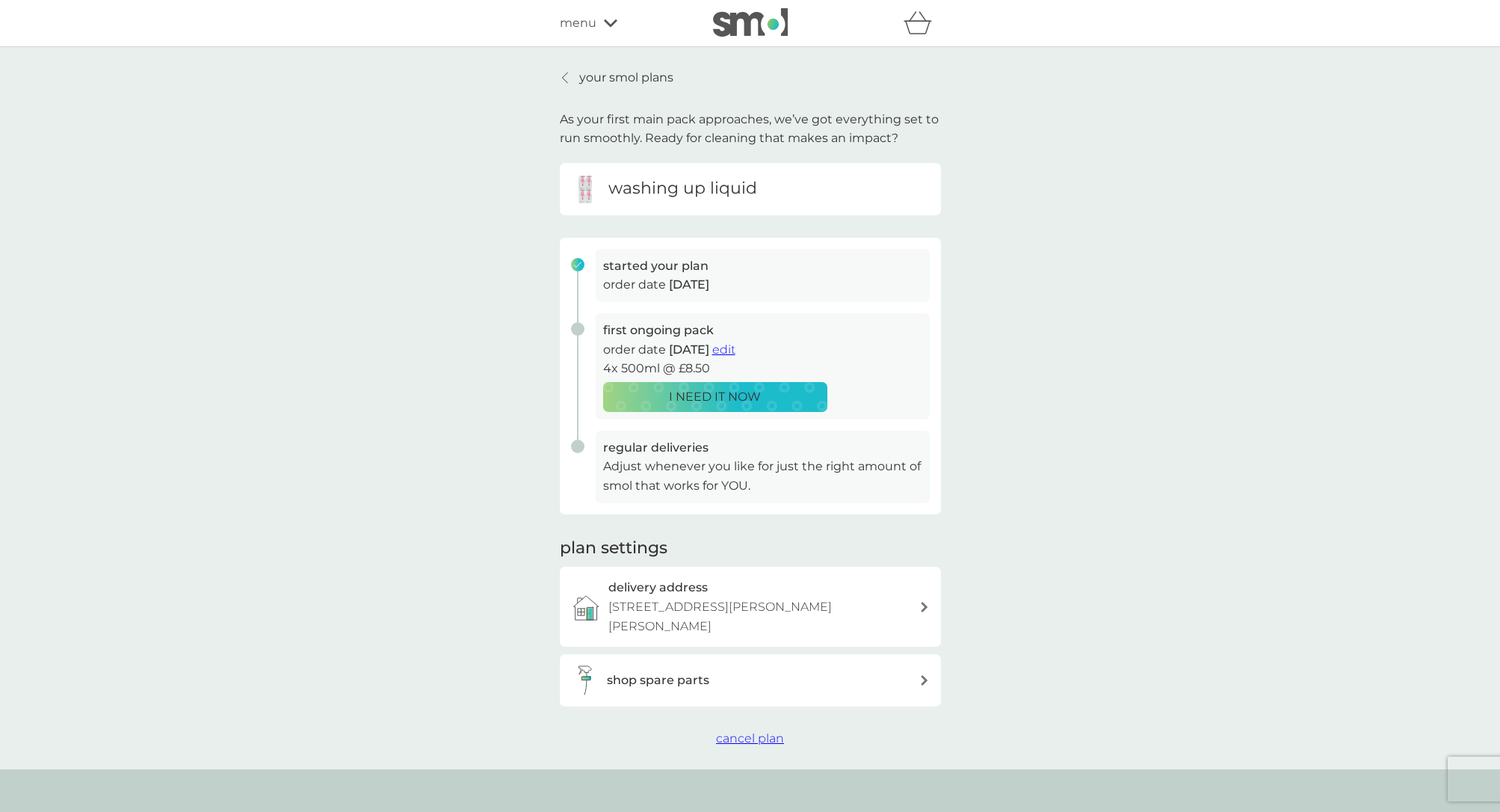
click at [735, 347] on span "edit" at bounding box center [724, 349] width 23 height 14
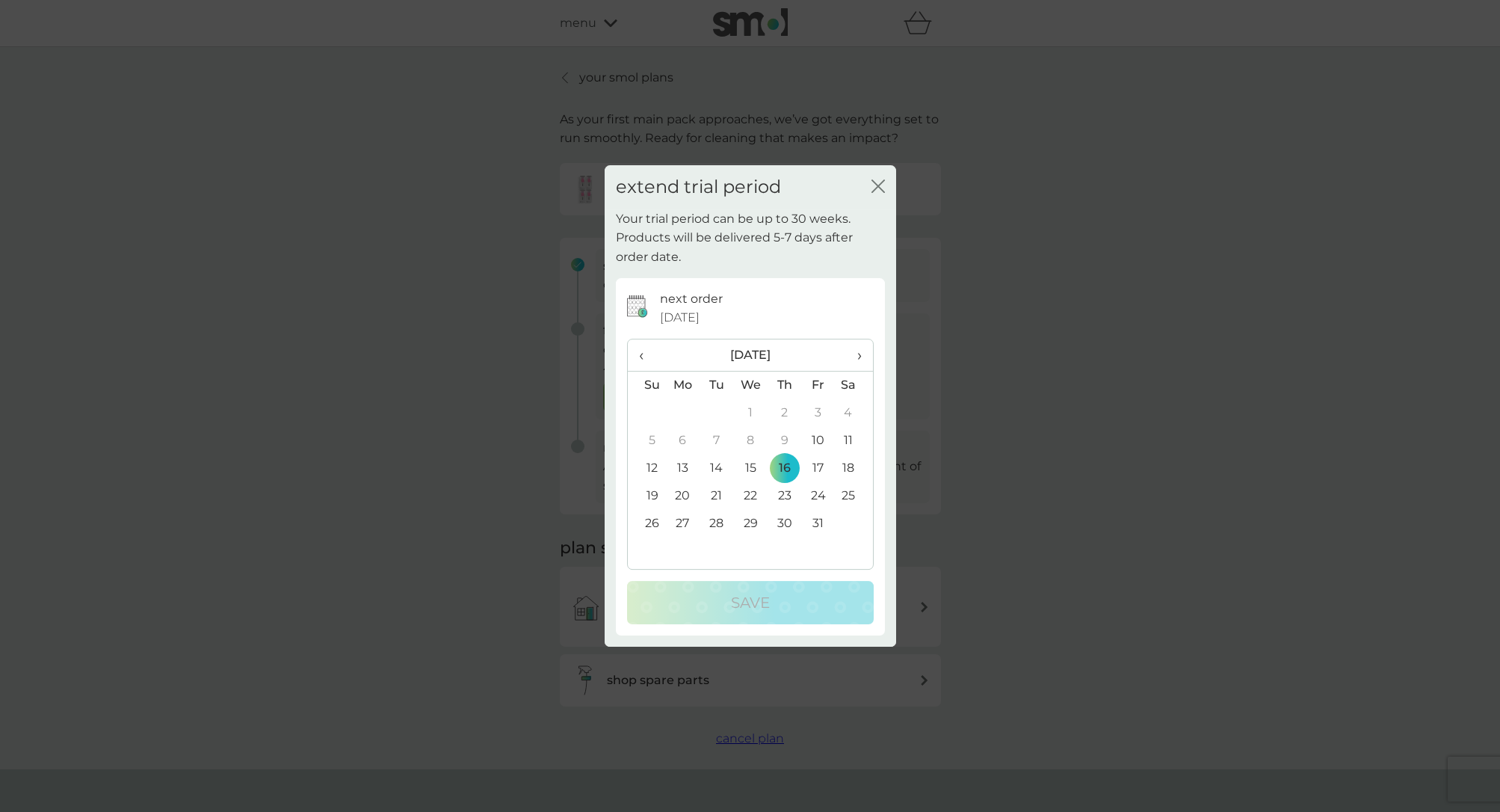
click at [858, 355] on span "›" at bounding box center [854, 356] width 15 height 32
click at [750, 489] on td "19" at bounding box center [750, 496] width 34 height 28
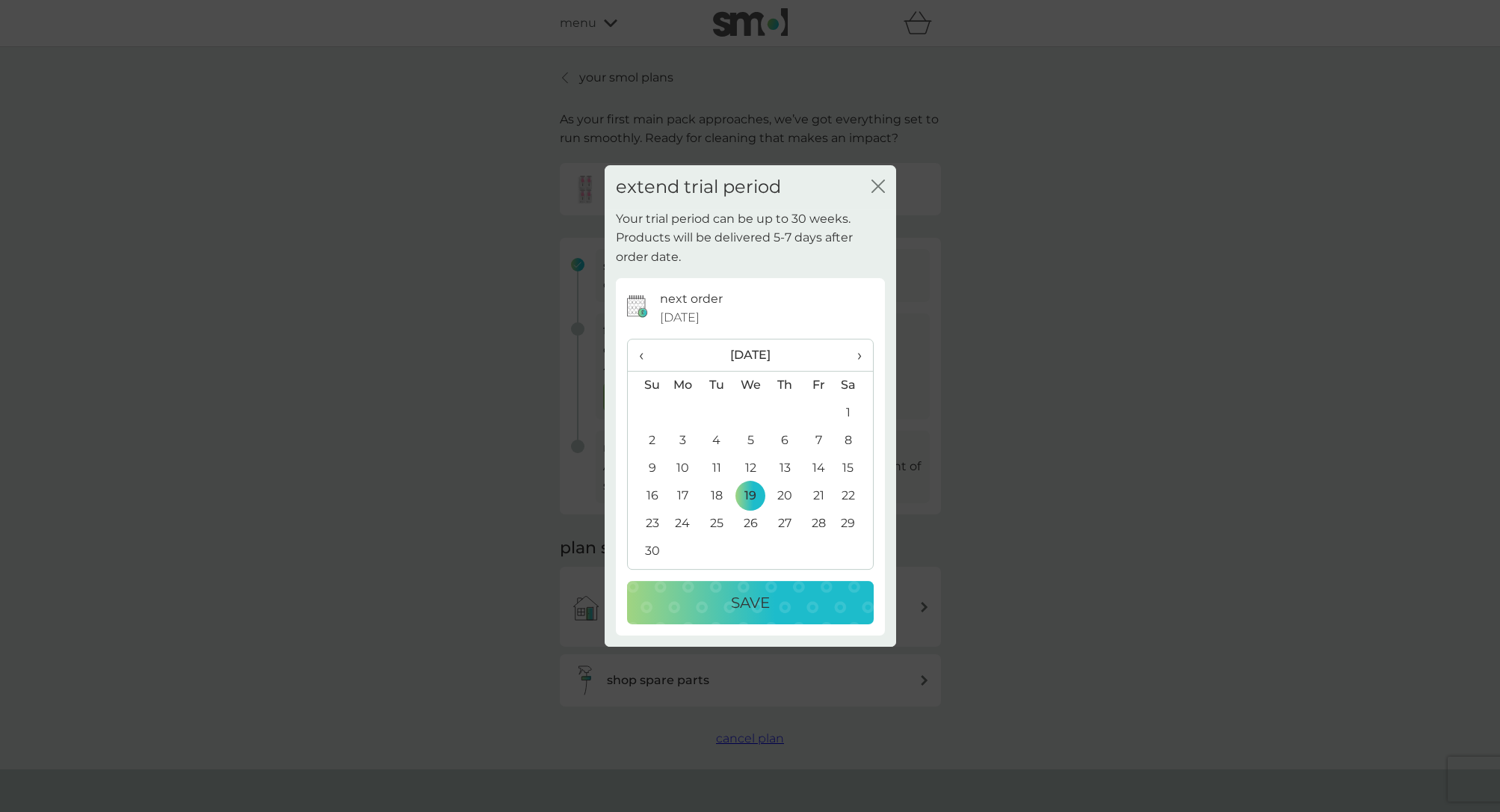
click at [777, 603] on div "Save" at bounding box center [750, 602] width 217 height 24
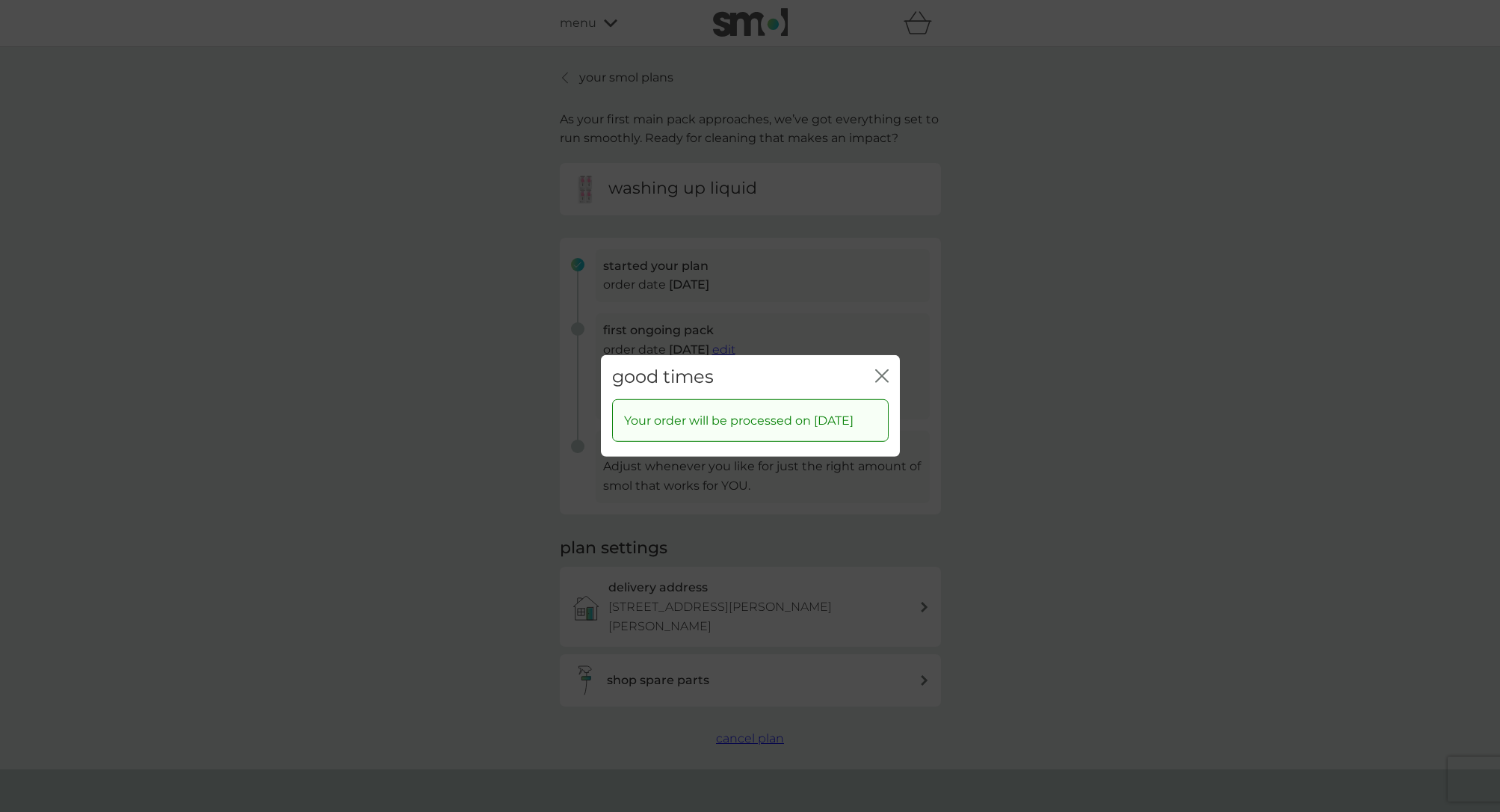
click at [882, 369] on icon "close" at bounding box center [882, 376] width 13 height 13
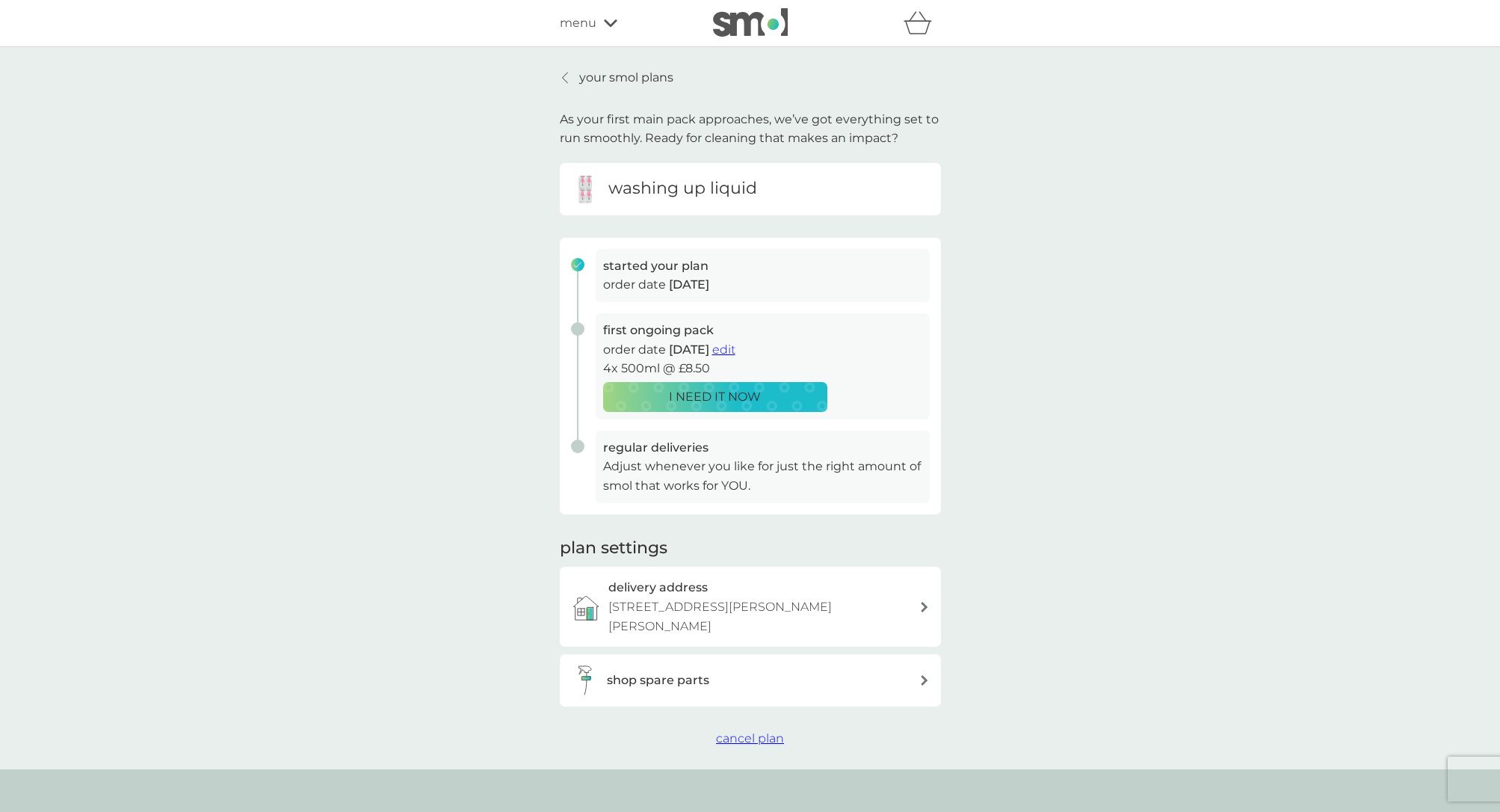
click at [563, 76] on icon at bounding box center [564, 78] width 5 height 11
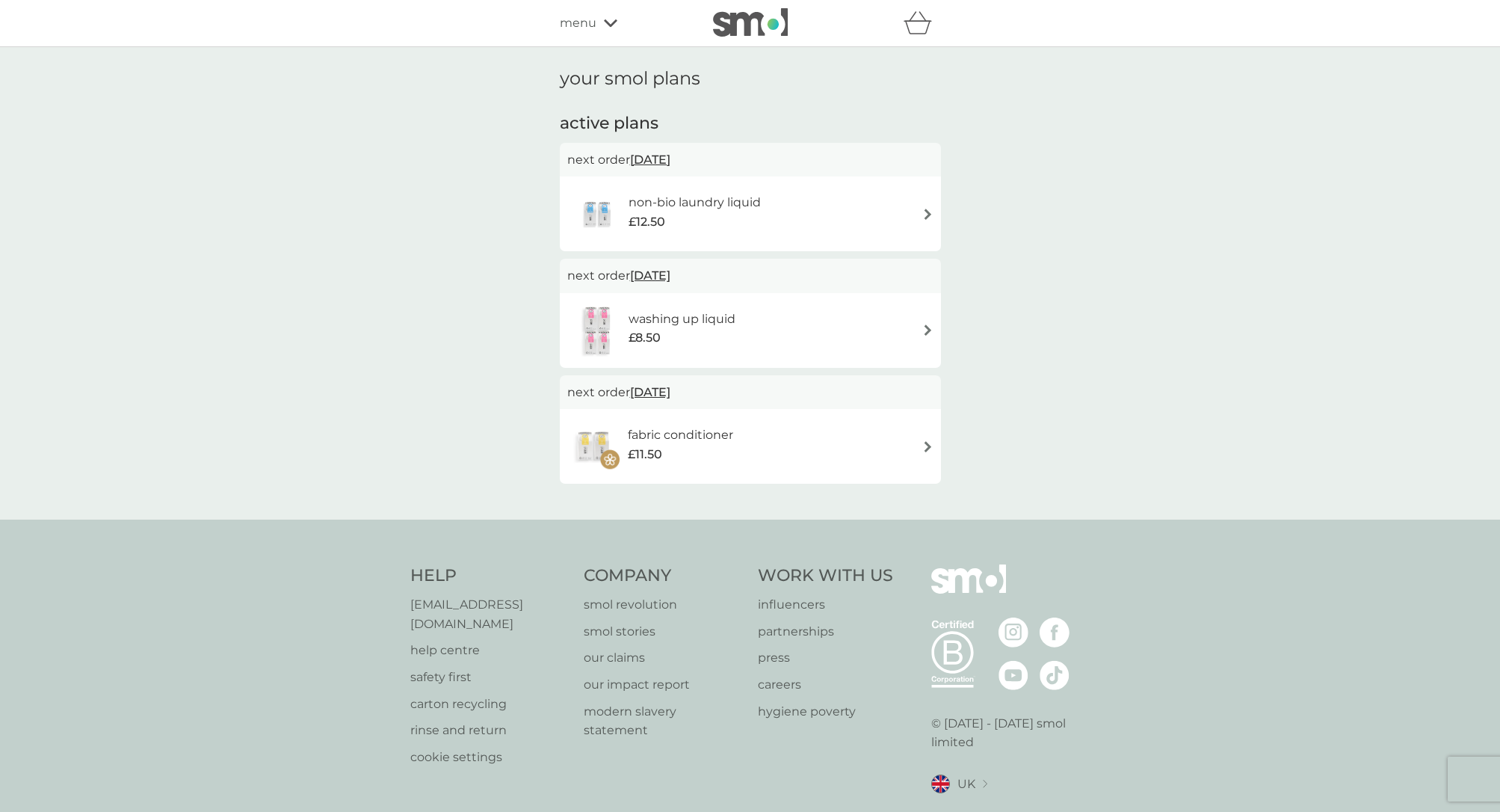
click at [613, 25] on icon at bounding box center [611, 23] width 13 height 9
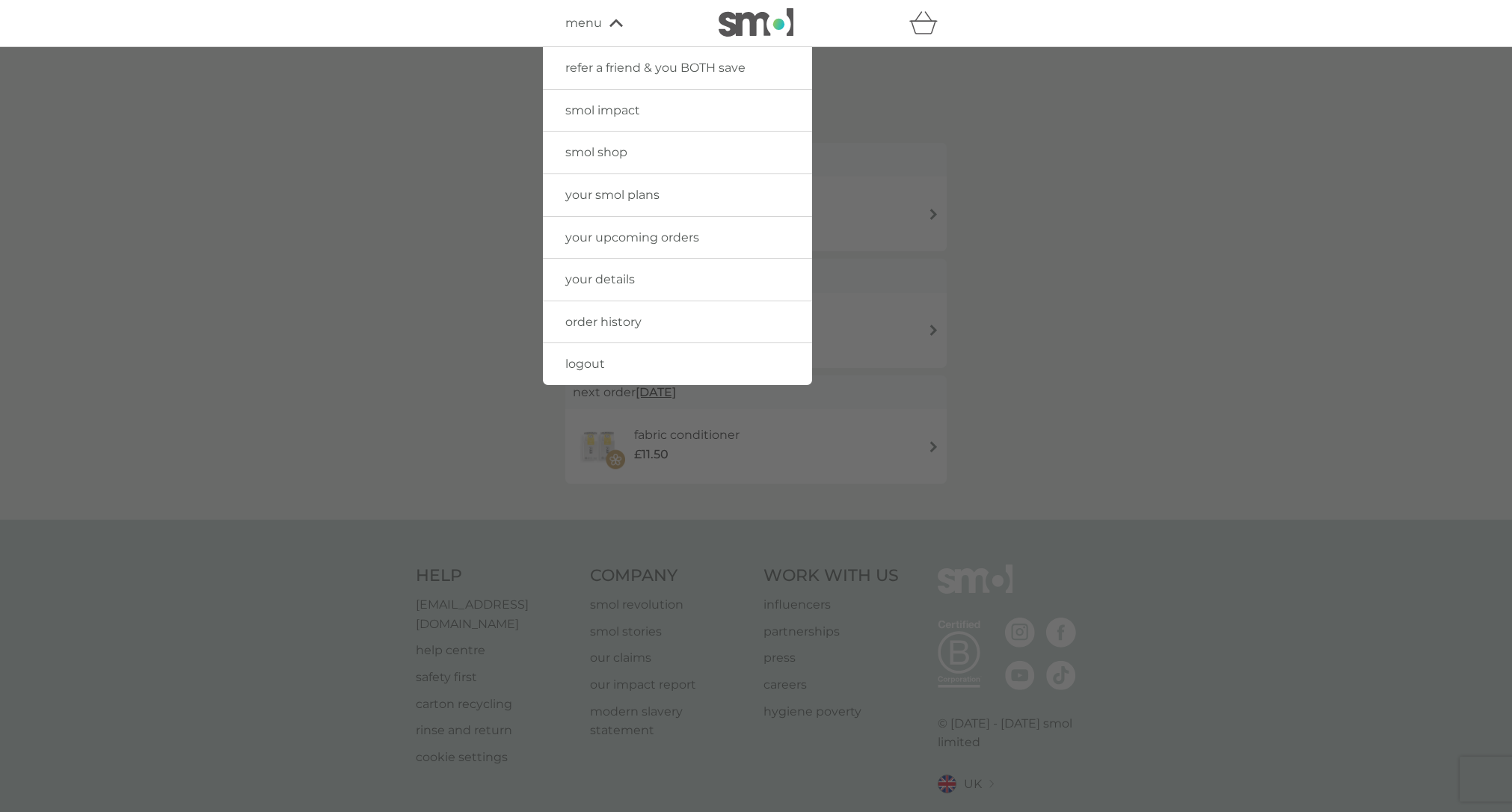
drag, startPoint x: 1054, startPoint y: 108, endPoint x: 911, endPoint y: 60, distance: 150.8
click at [1054, 107] on div at bounding box center [756, 452] width 1512 height 812
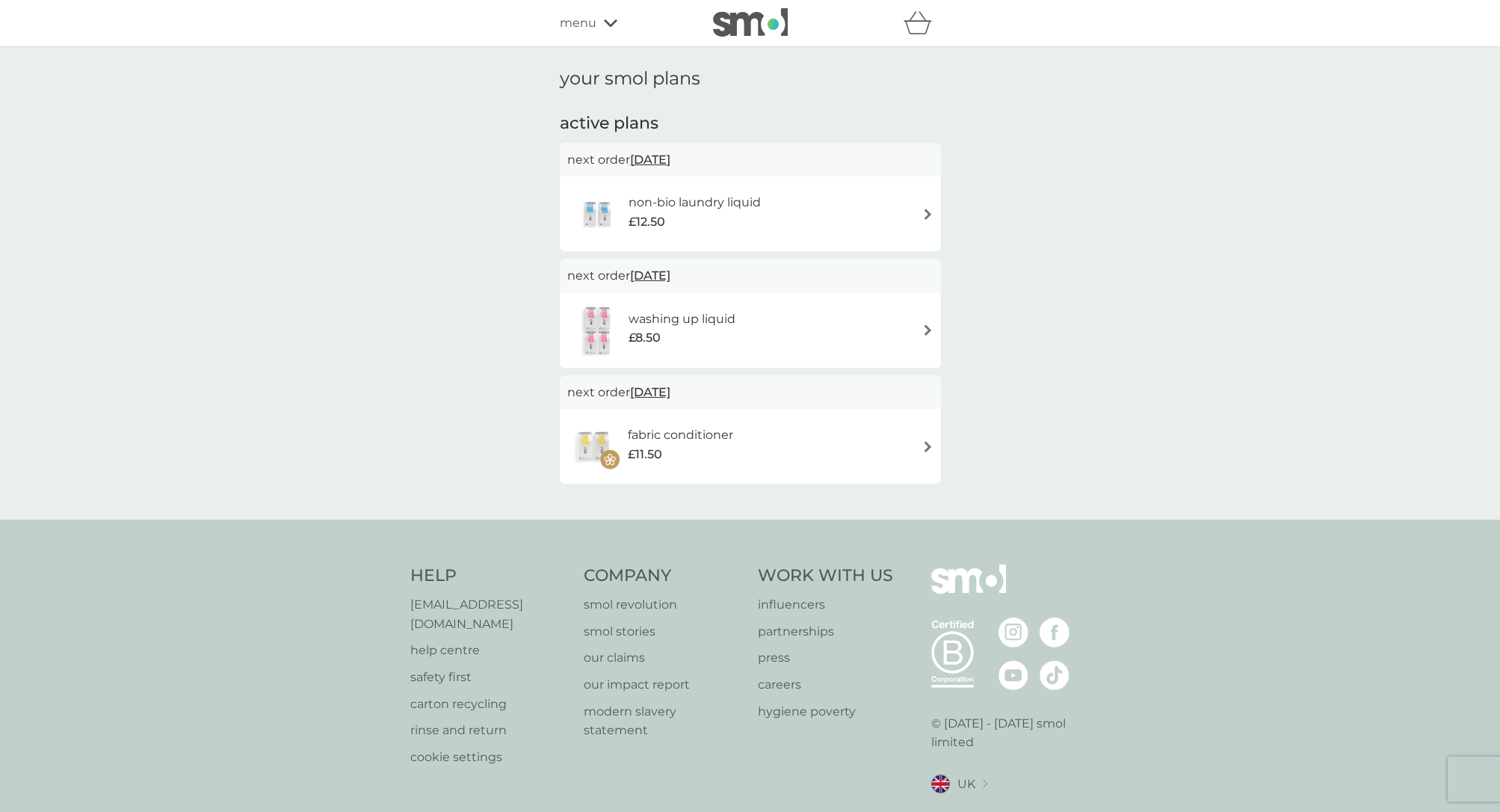
click at [589, 18] on span "menu" at bounding box center [578, 23] width 37 height 19
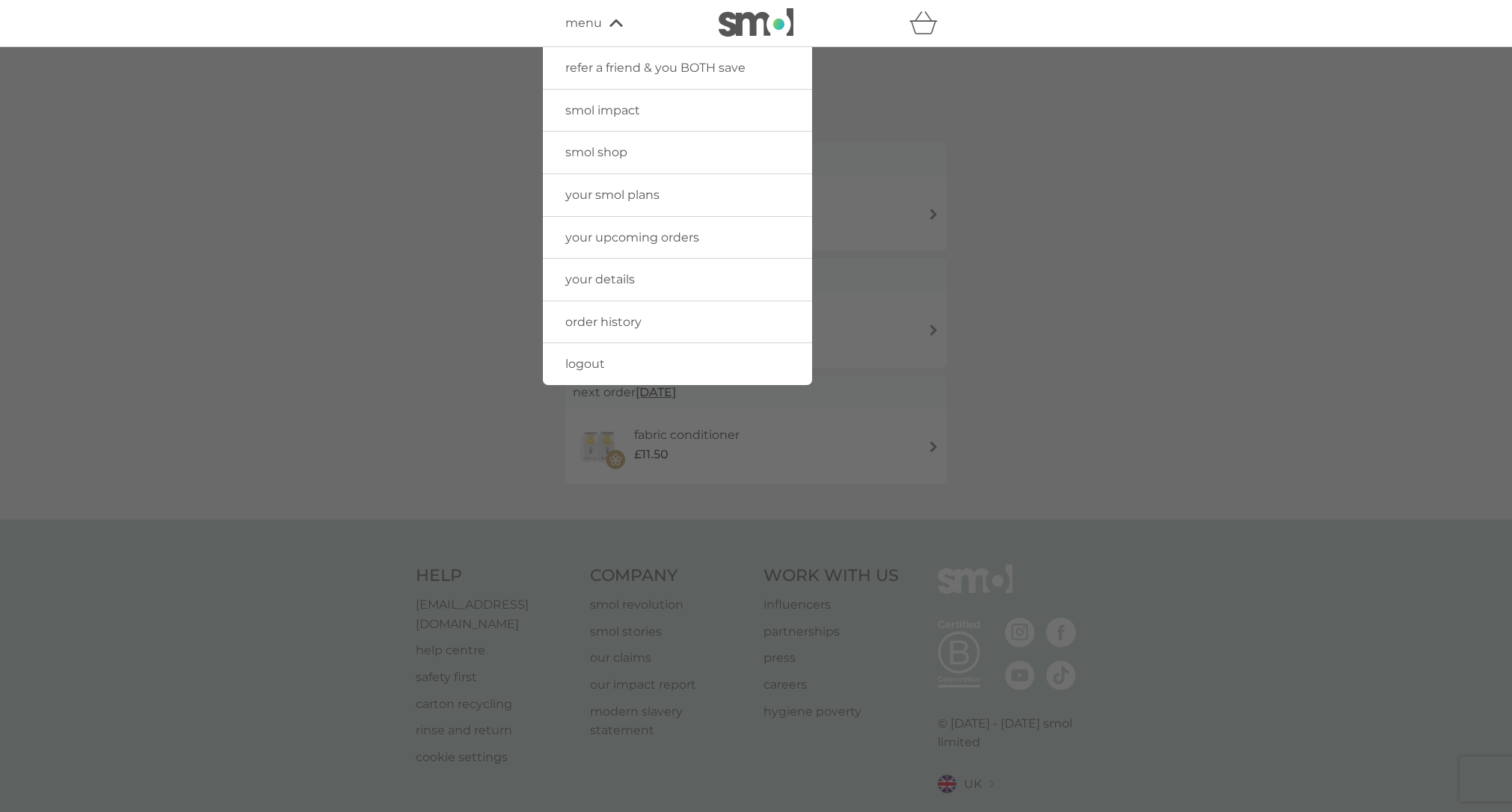
click at [619, 193] on span "your smol plans" at bounding box center [612, 194] width 94 height 14
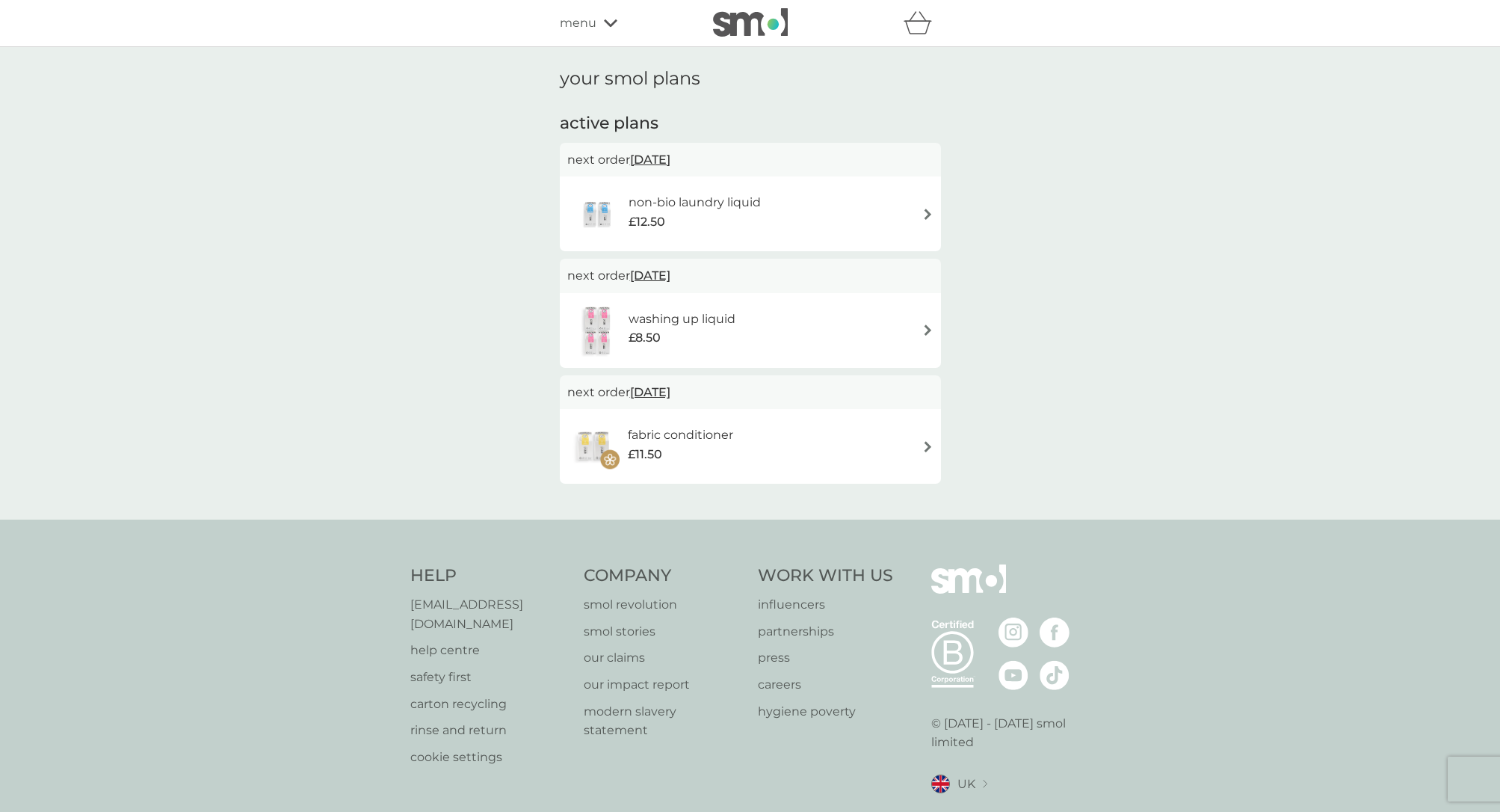
click at [585, 25] on span "menu" at bounding box center [578, 23] width 37 height 19
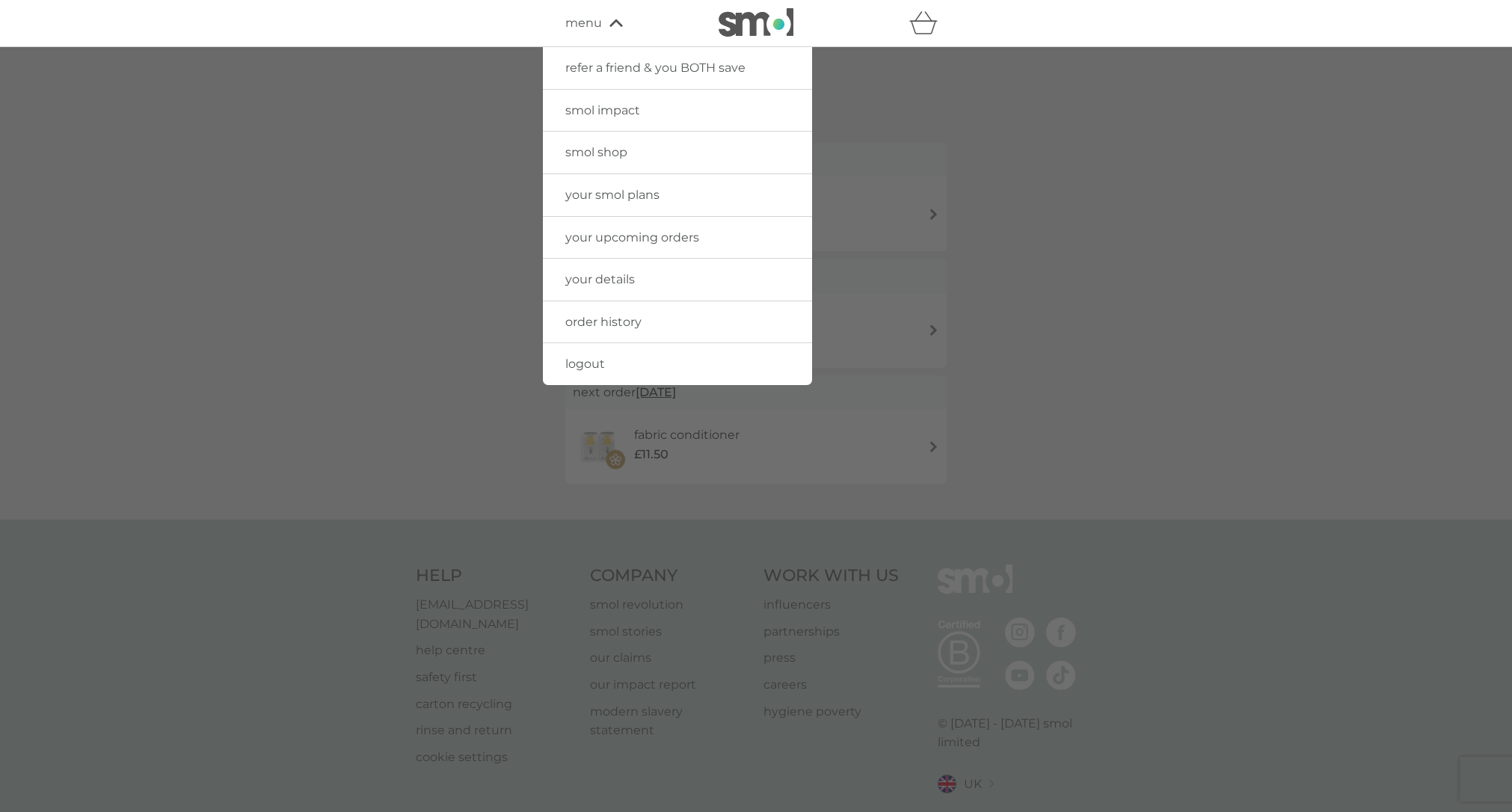
click at [595, 154] on span "smol shop" at bounding box center [596, 152] width 62 height 14
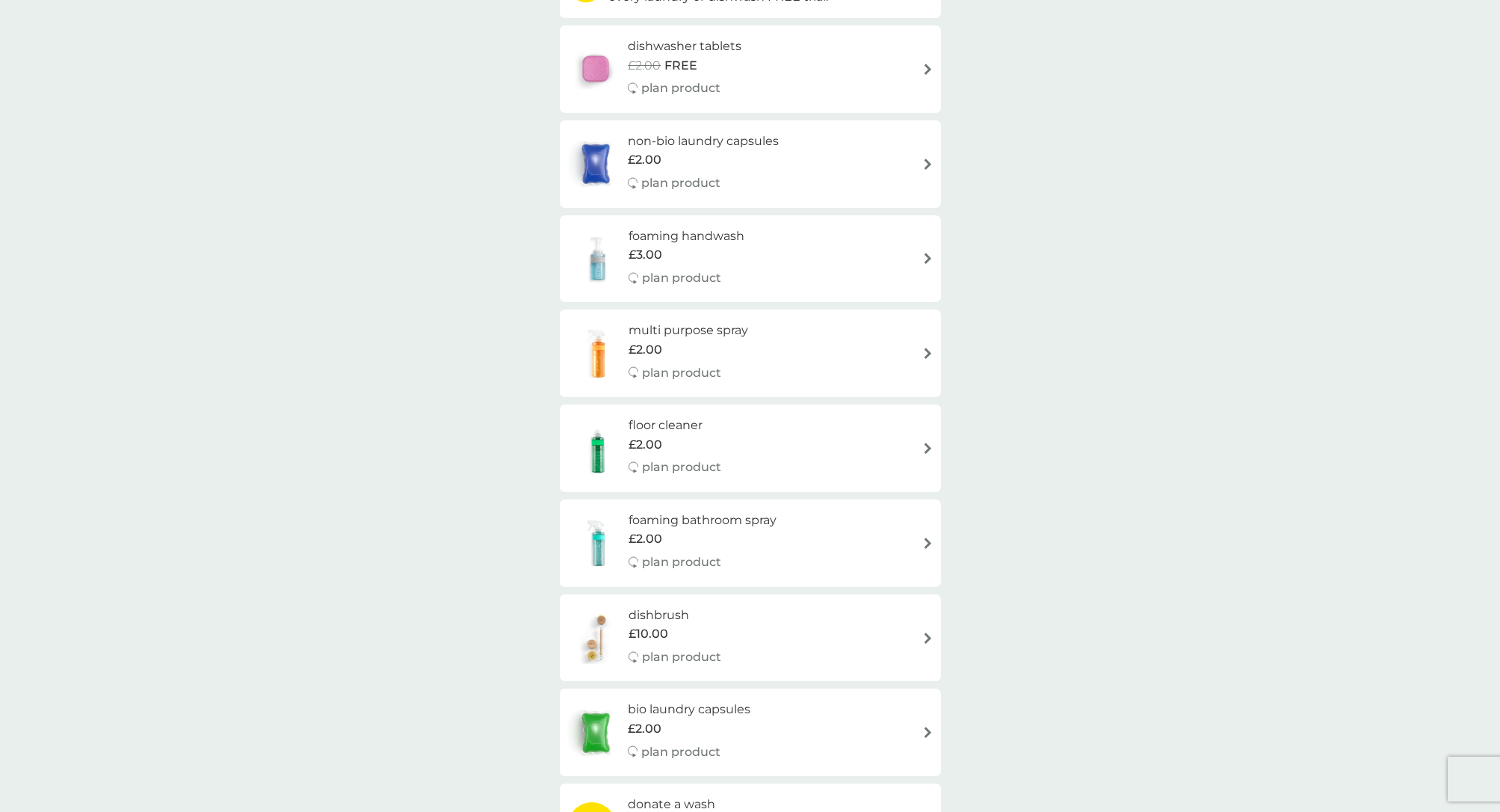
scroll to position [264, 0]
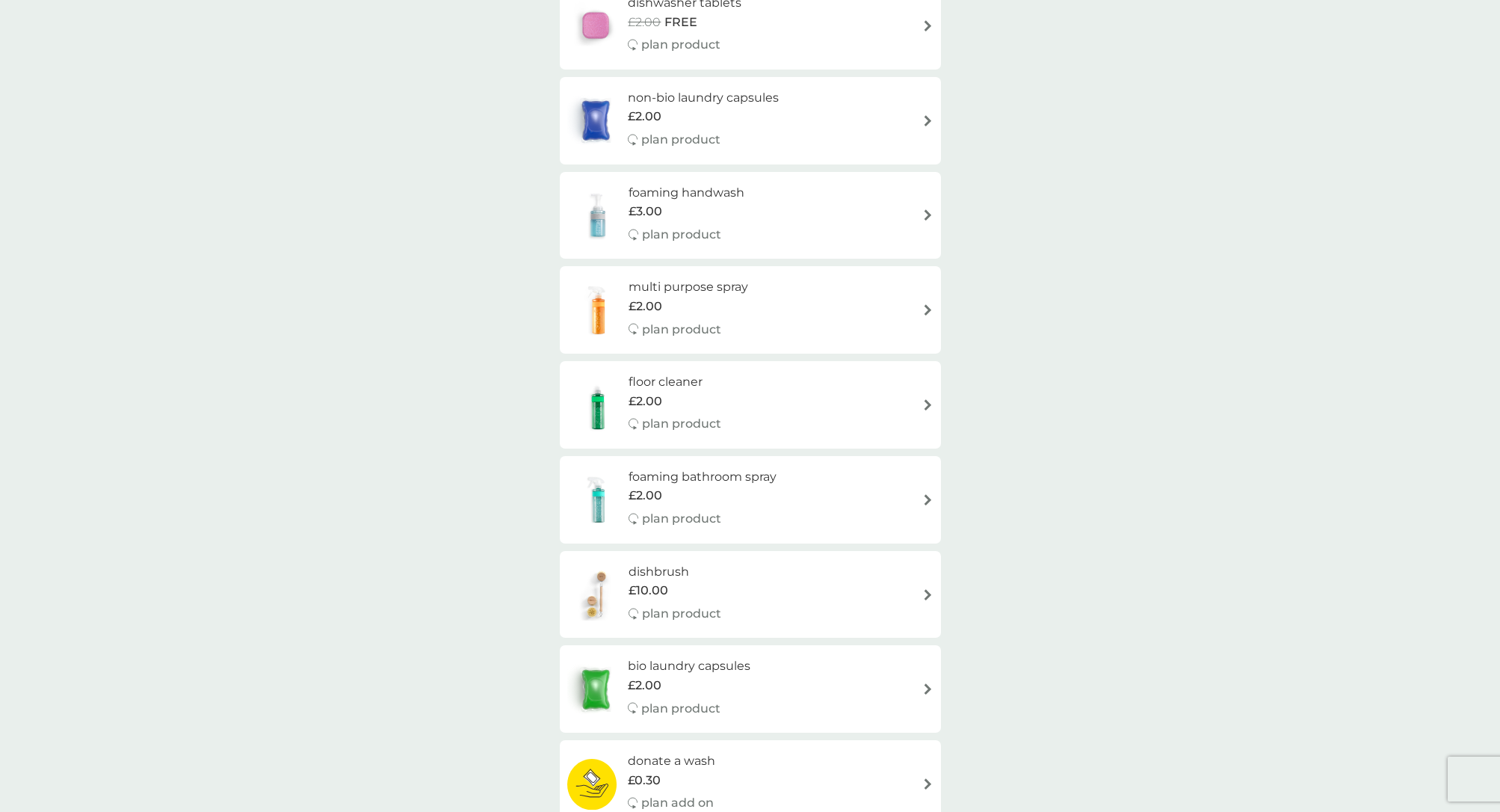
click at [922, 494] on img at bounding box center [927, 499] width 11 height 11
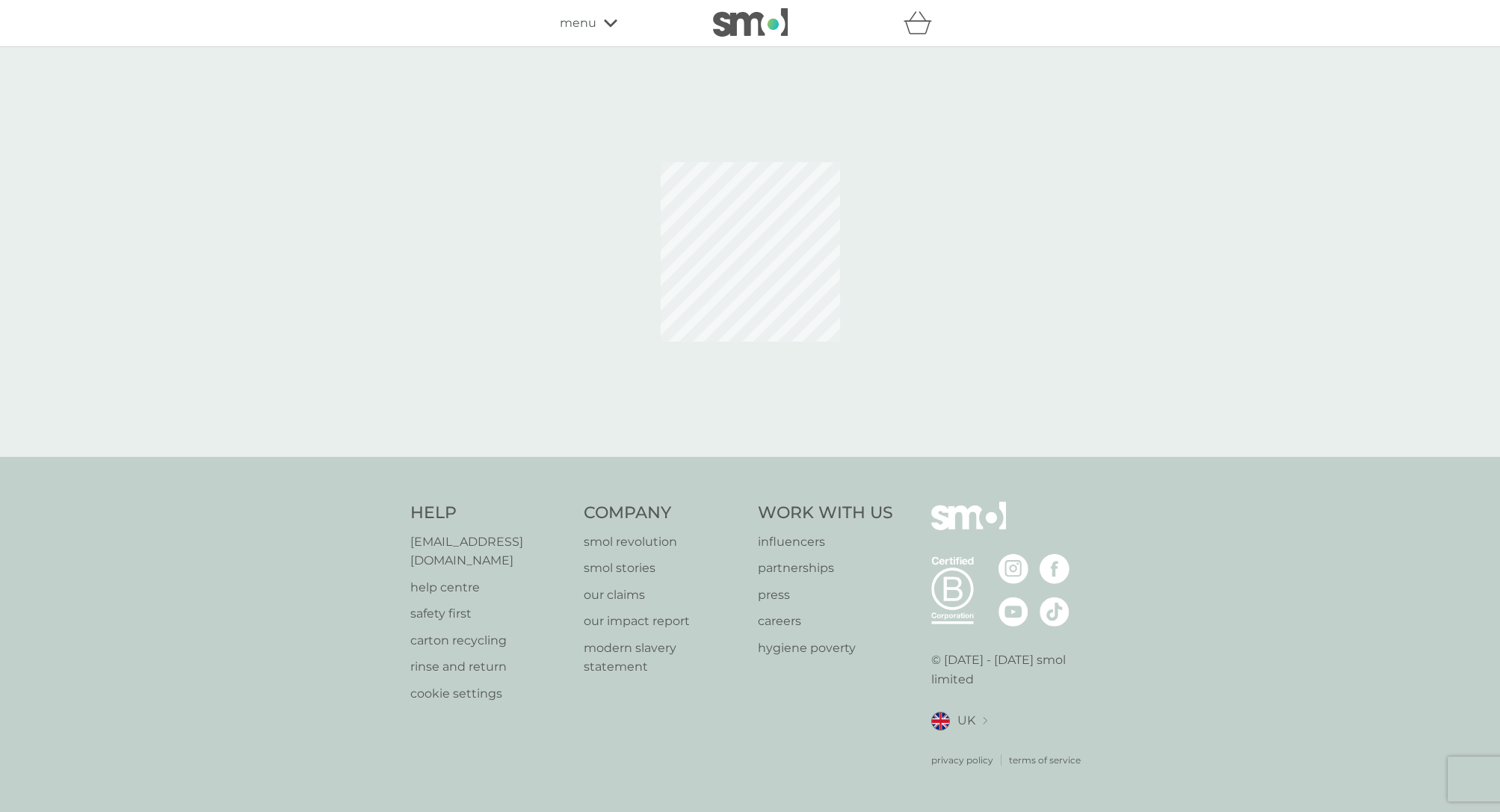
select select "182"
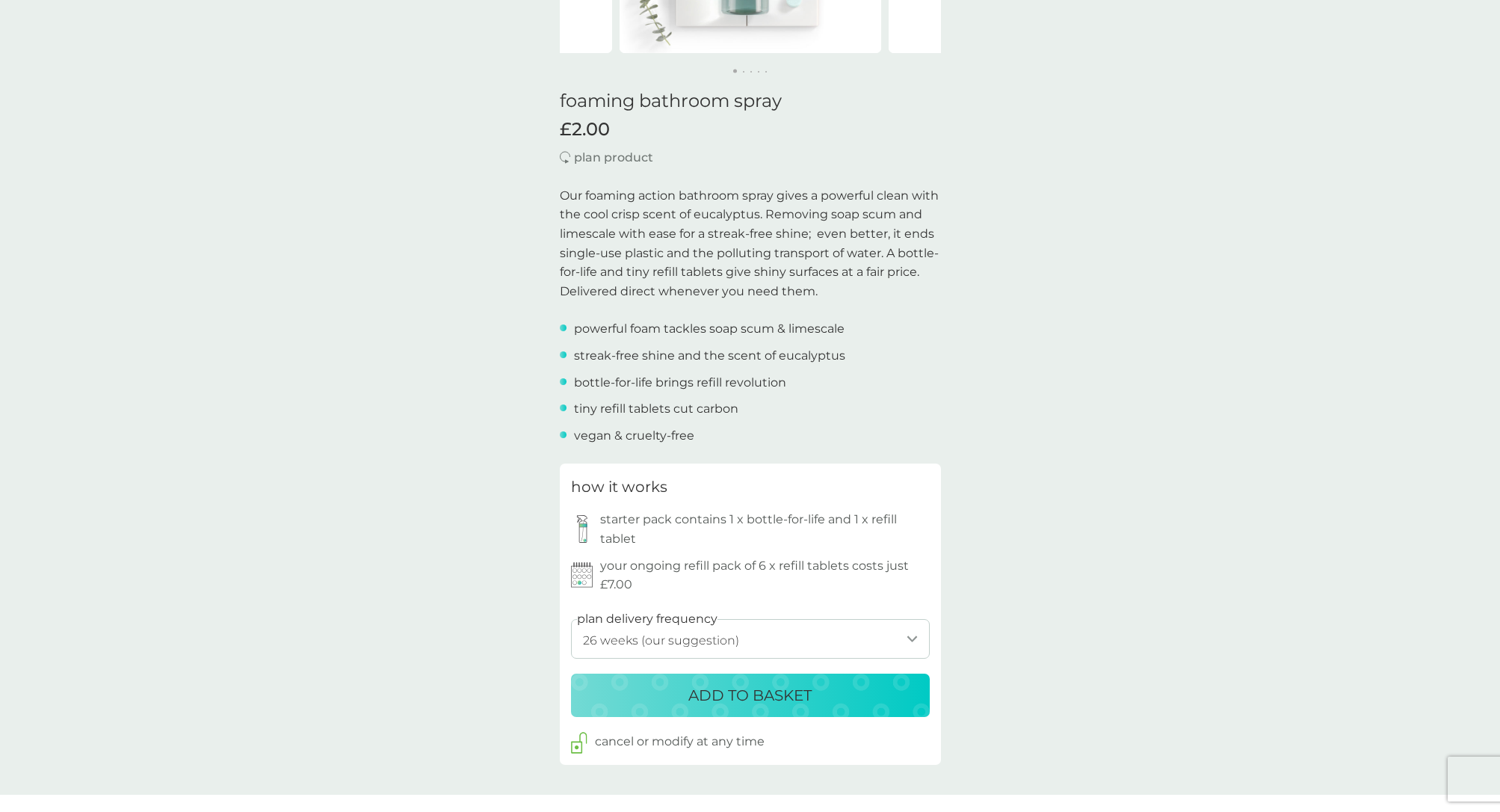
scroll to position [366, 0]
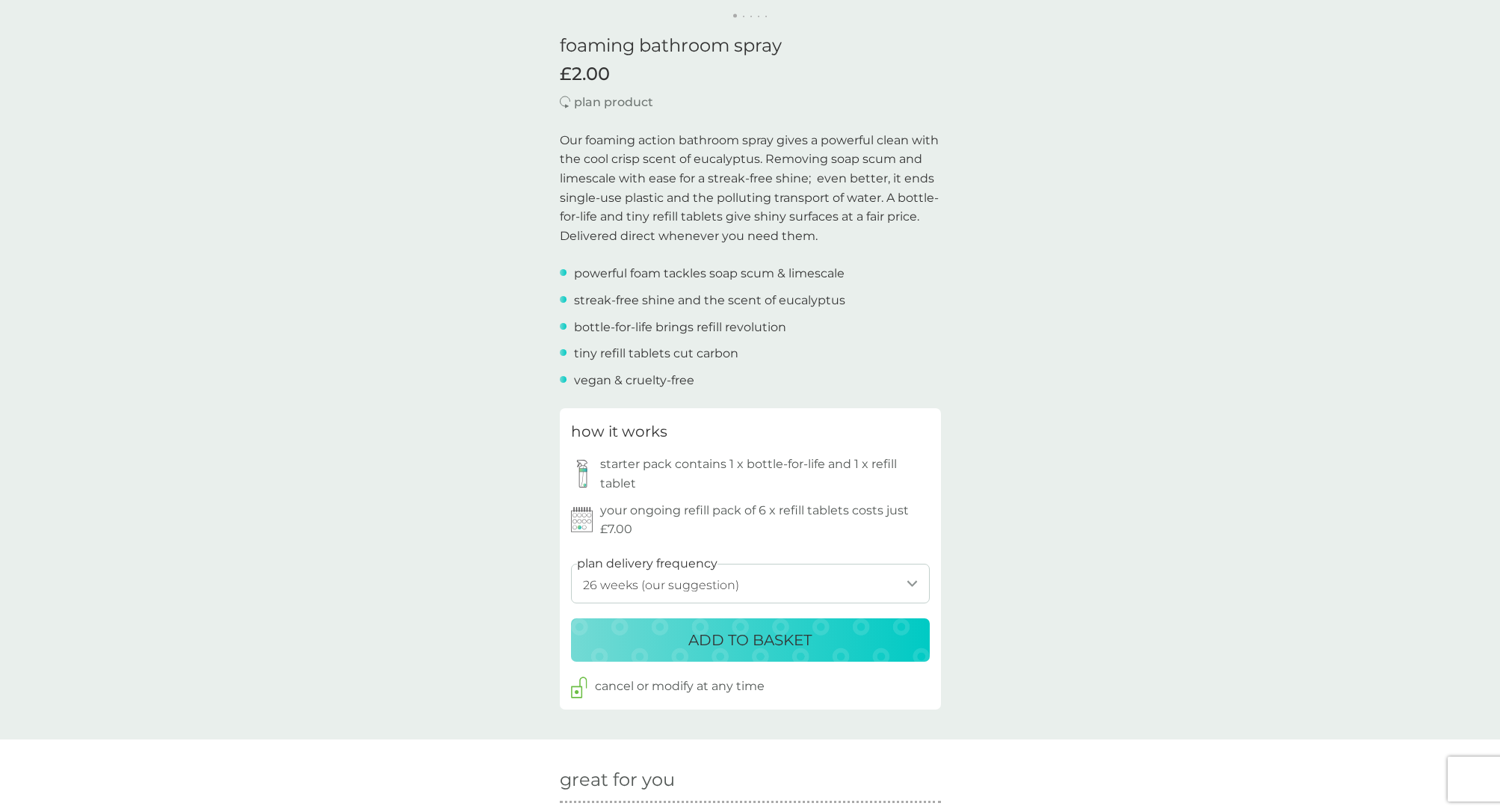
click at [750, 629] on p "ADD TO BASKET" at bounding box center [750, 639] width 124 height 24
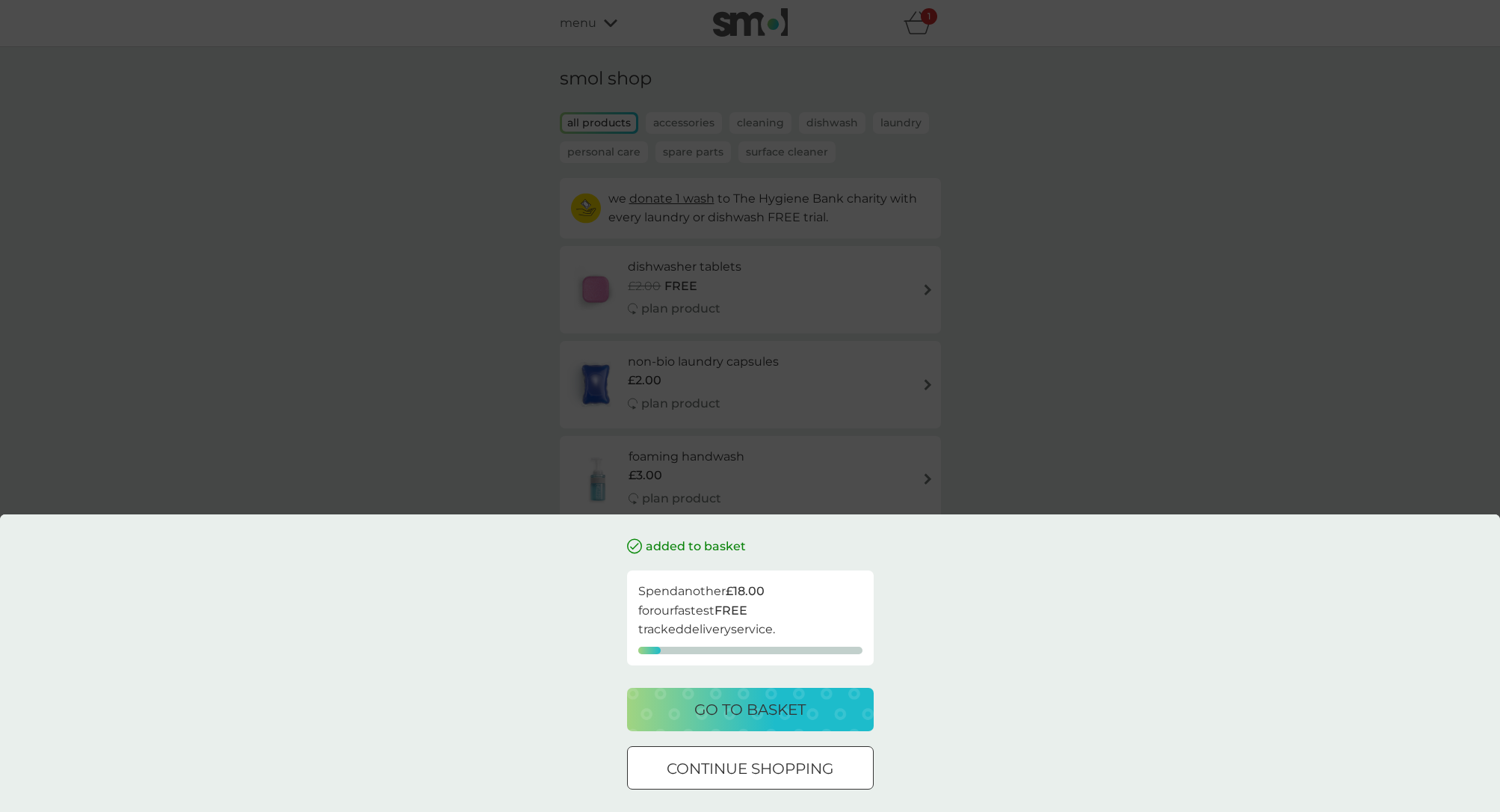
click at [748, 762] on div at bounding box center [750, 769] width 53 height 16
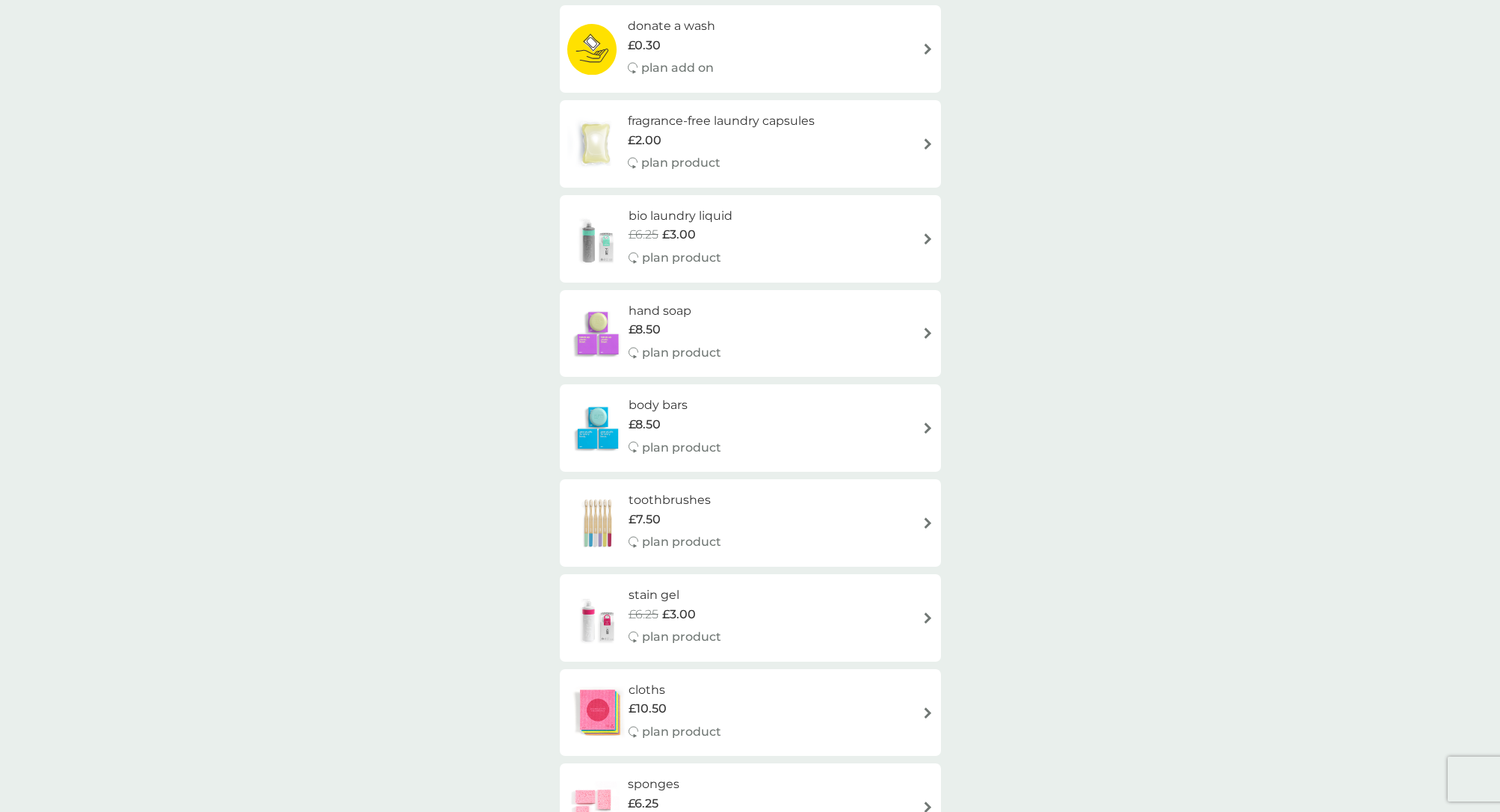
scroll to position [1059, 0]
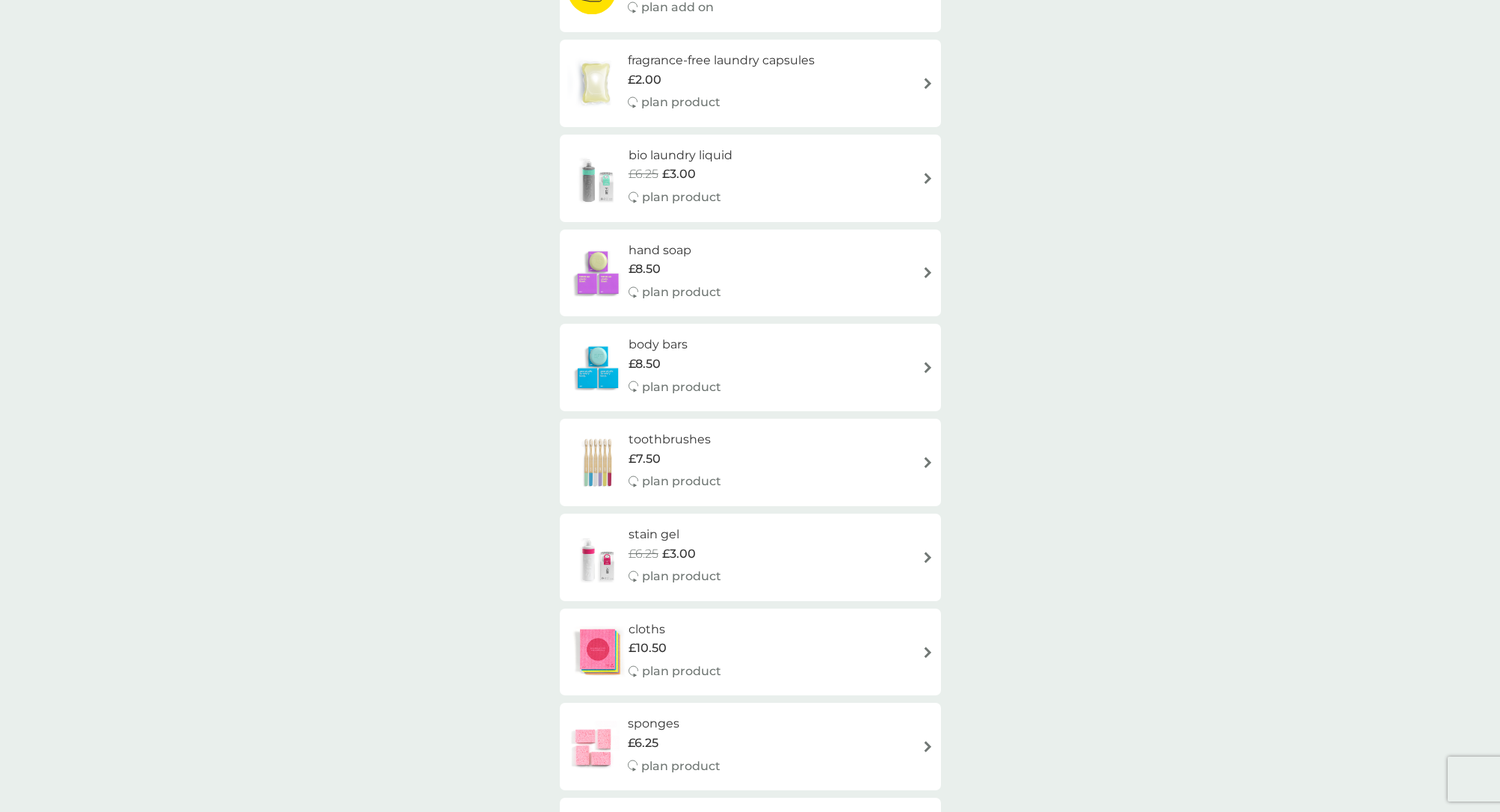
click at [924, 552] on img at bounding box center [927, 557] width 11 height 11
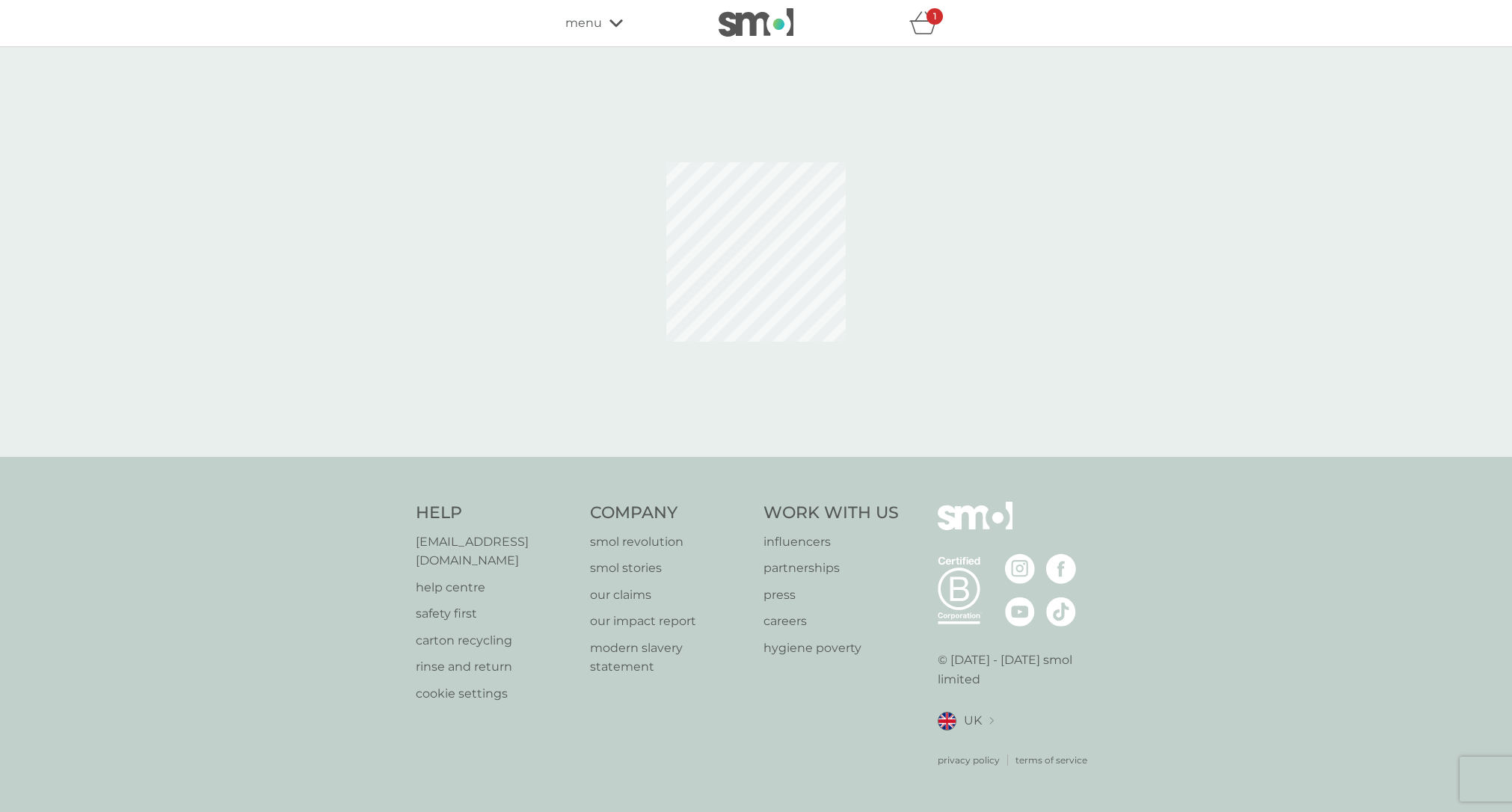
select select "182"
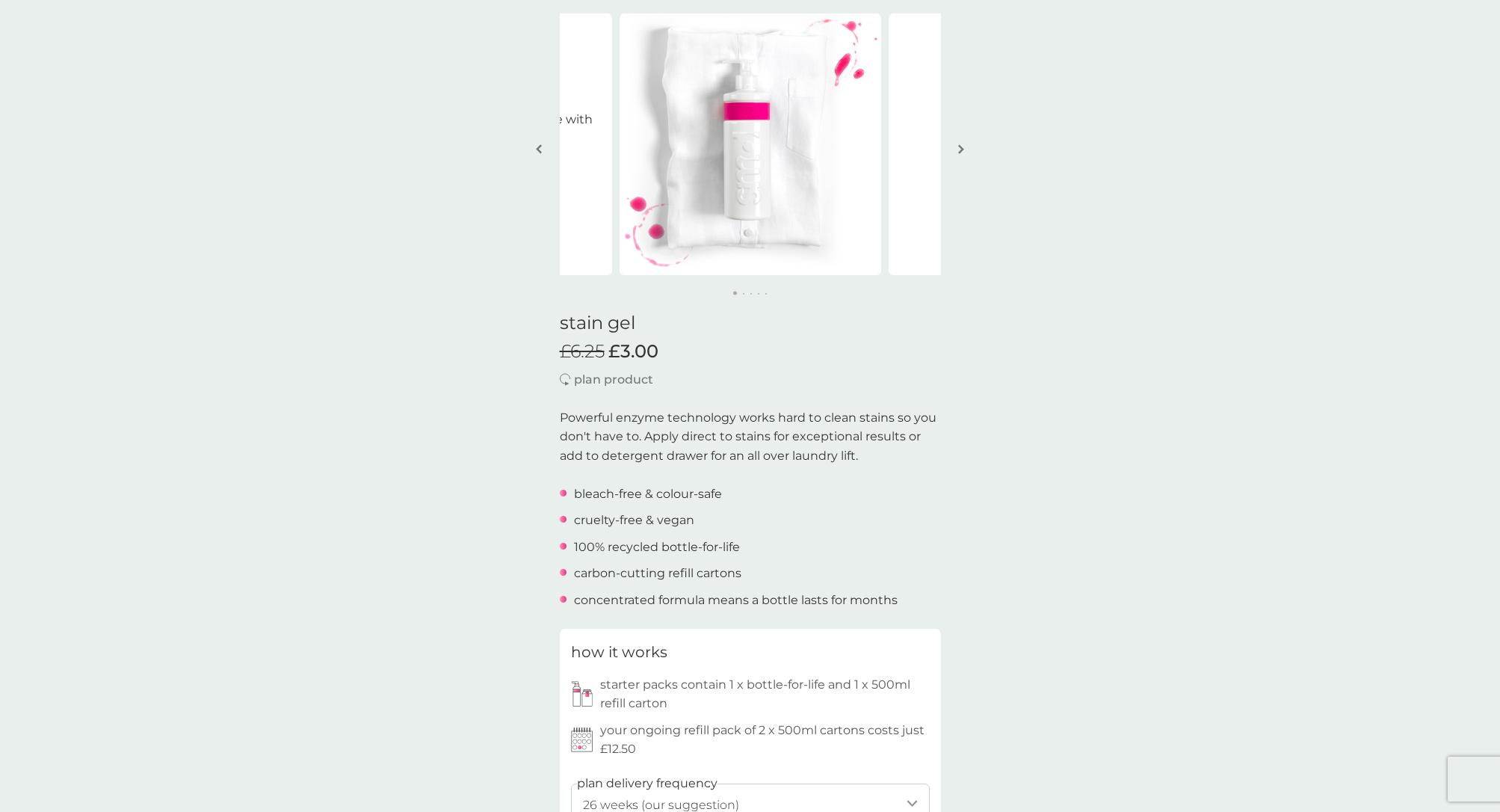
scroll to position [1, 0]
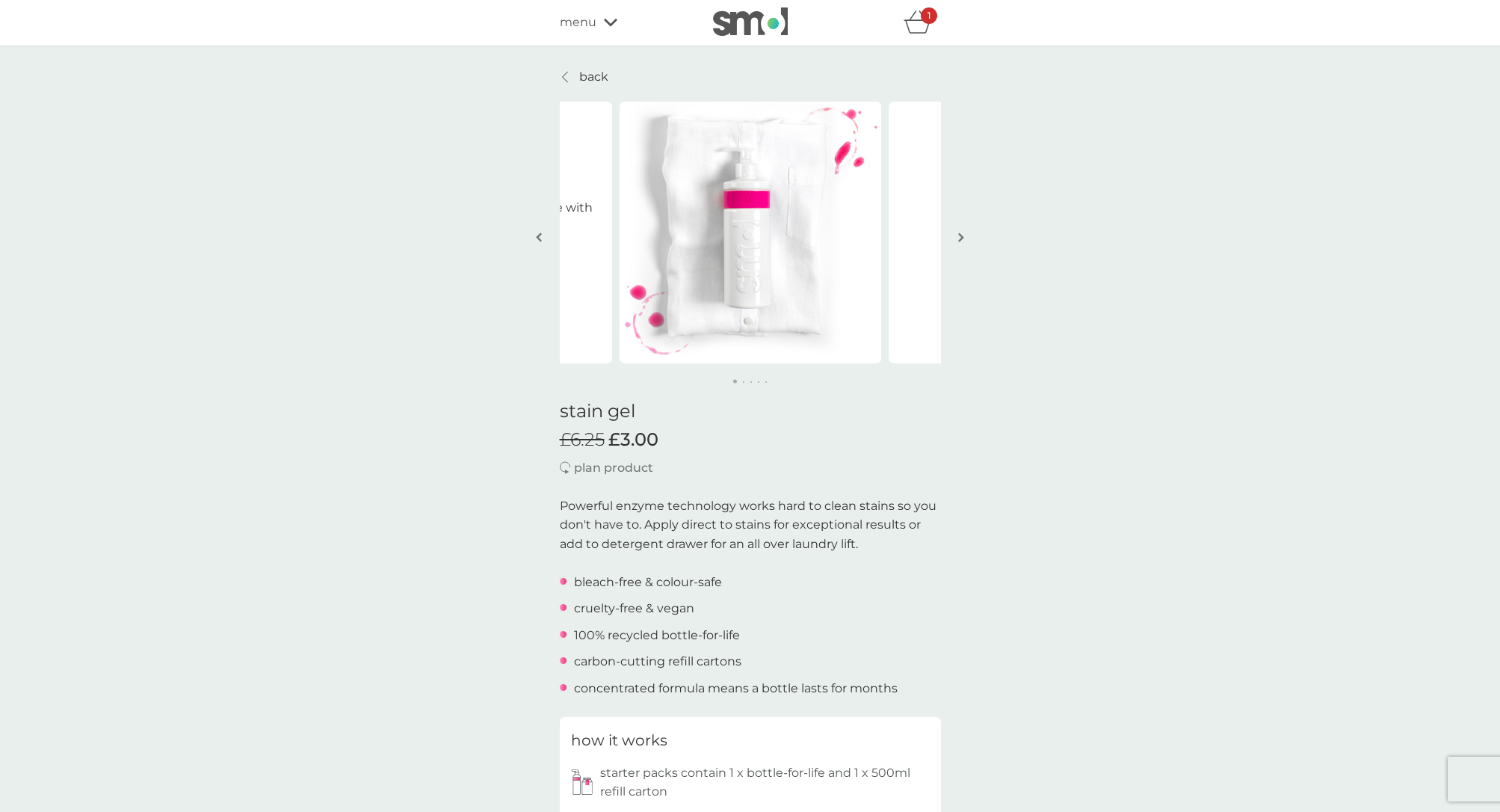
click at [581, 74] on p "back" at bounding box center [593, 77] width 29 height 19
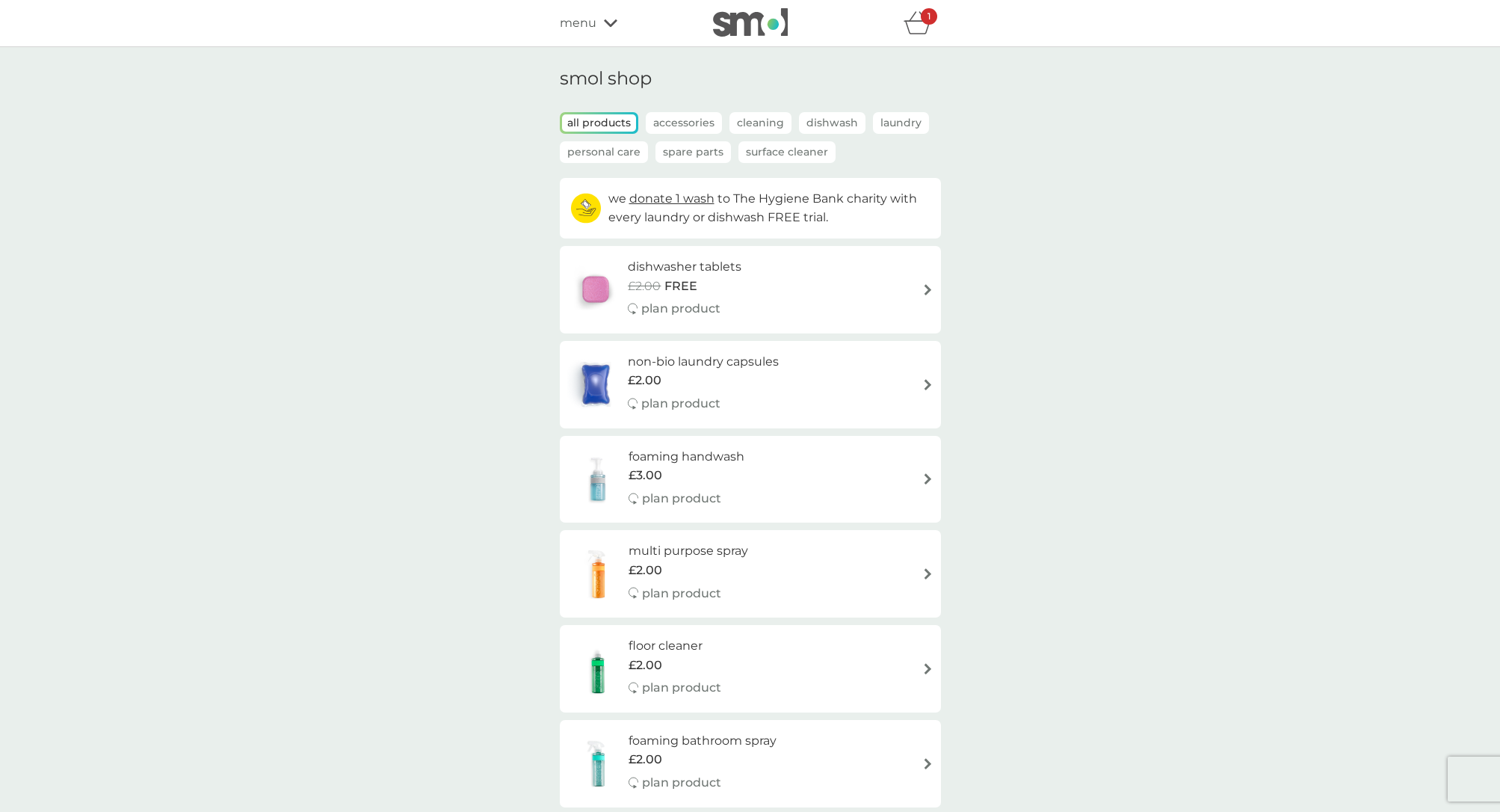
click at [916, 23] on icon "basket" at bounding box center [917, 28] width 25 height 13
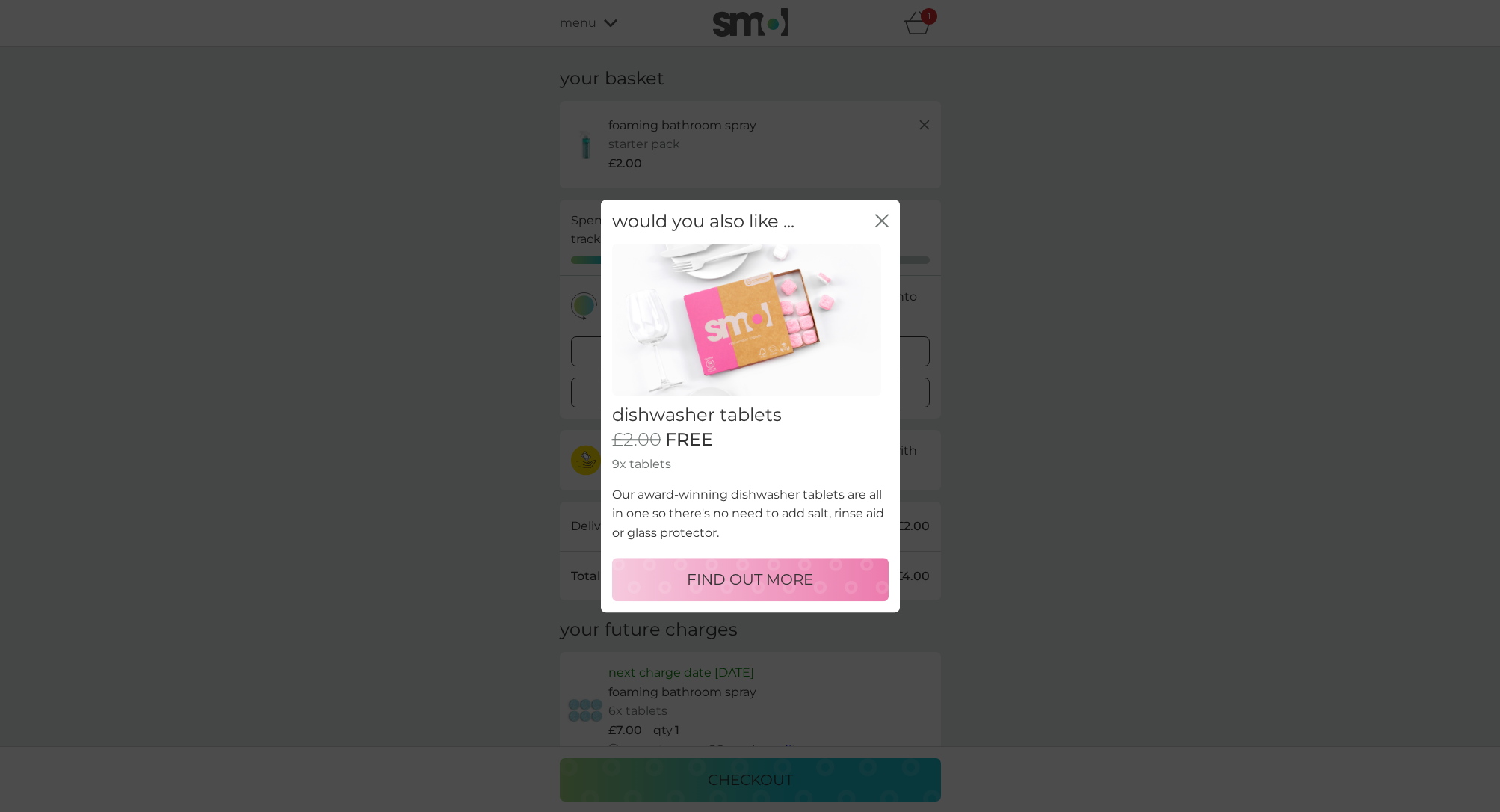
click at [886, 219] on icon "close" at bounding box center [882, 220] width 13 height 13
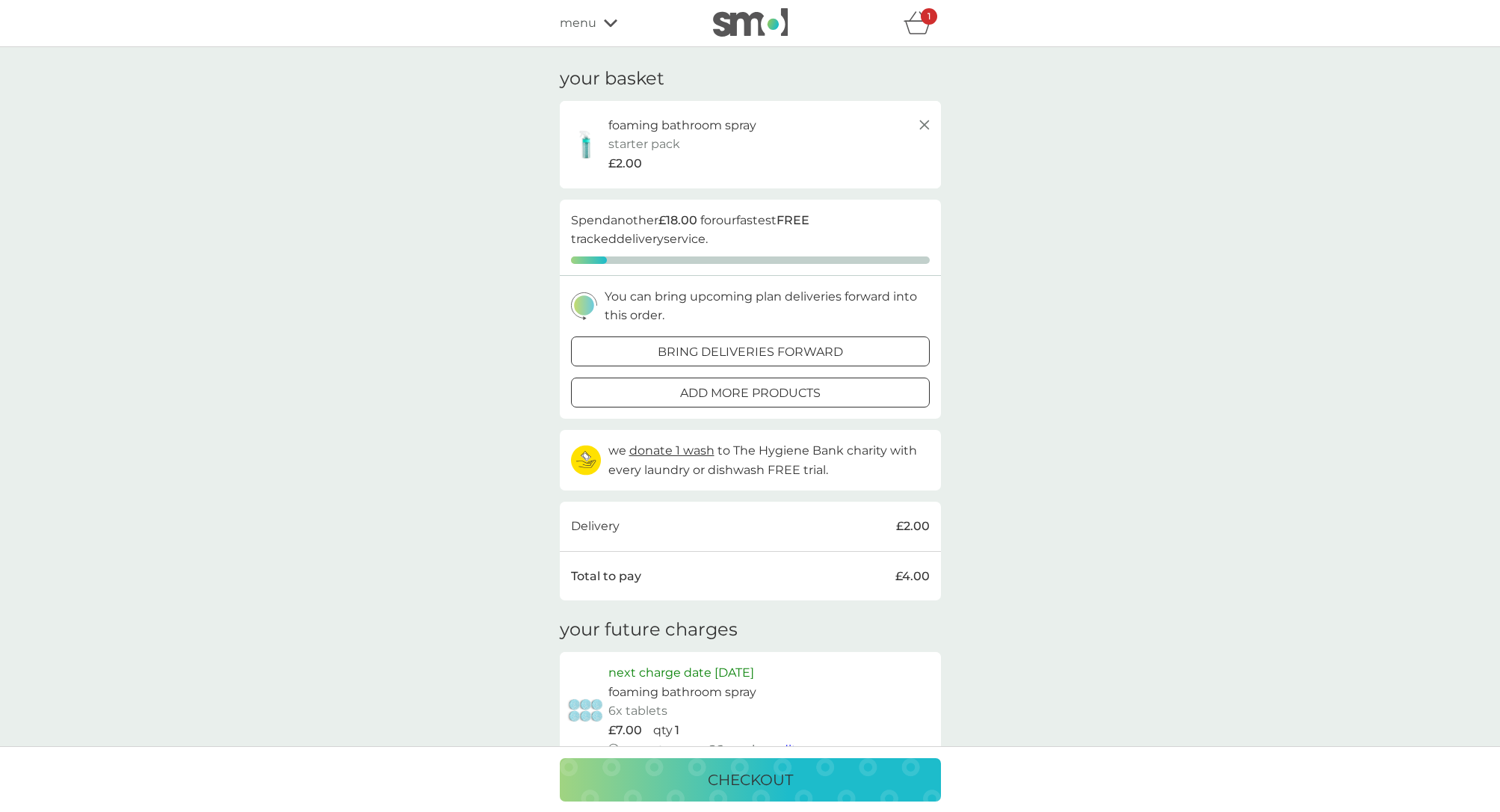
click at [580, 18] on span "menu" at bounding box center [578, 23] width 37 height 19
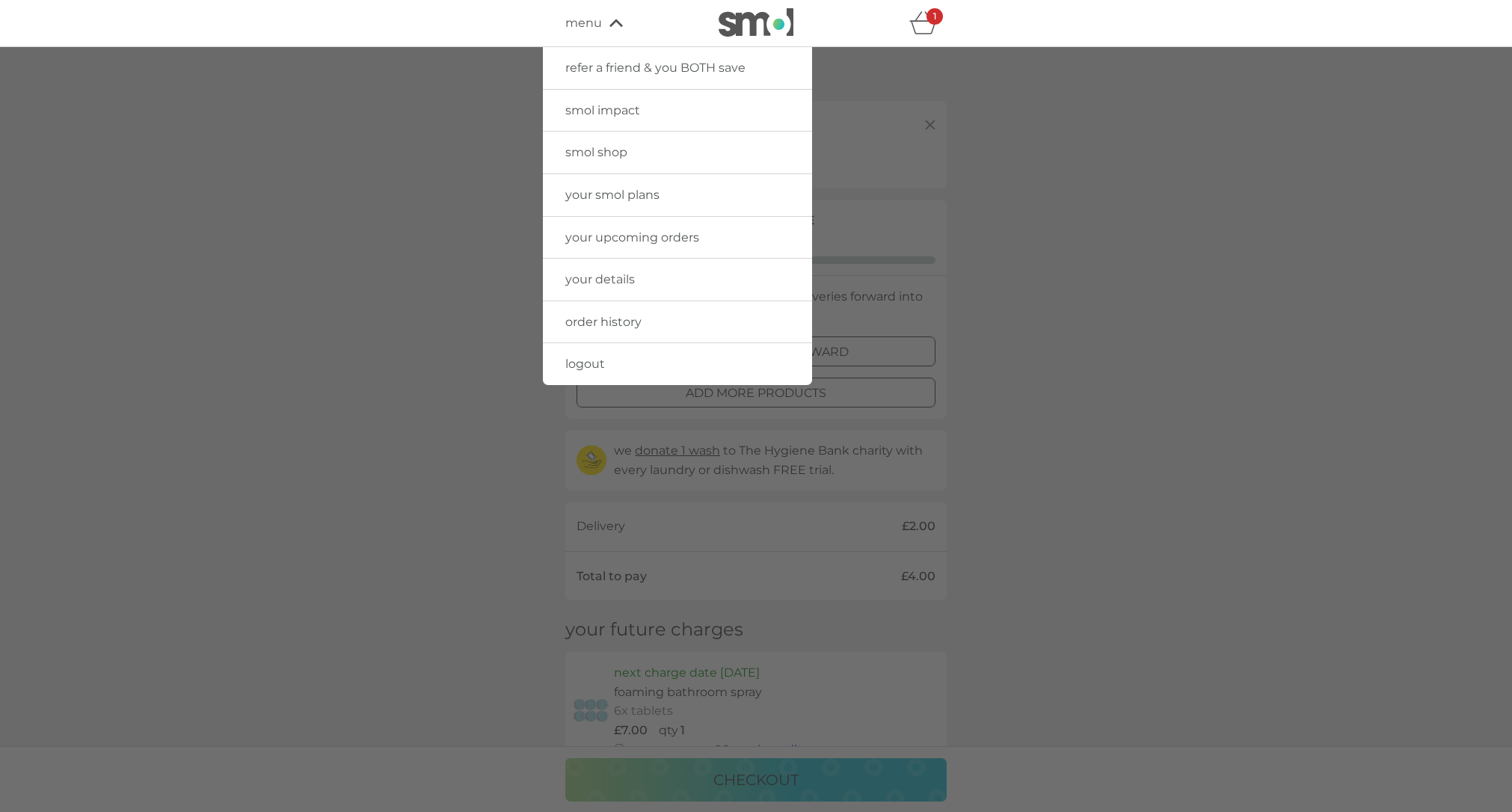
click at [626, 154] on span "smol shop" at bounding box center [596, 152] width 62 height 14
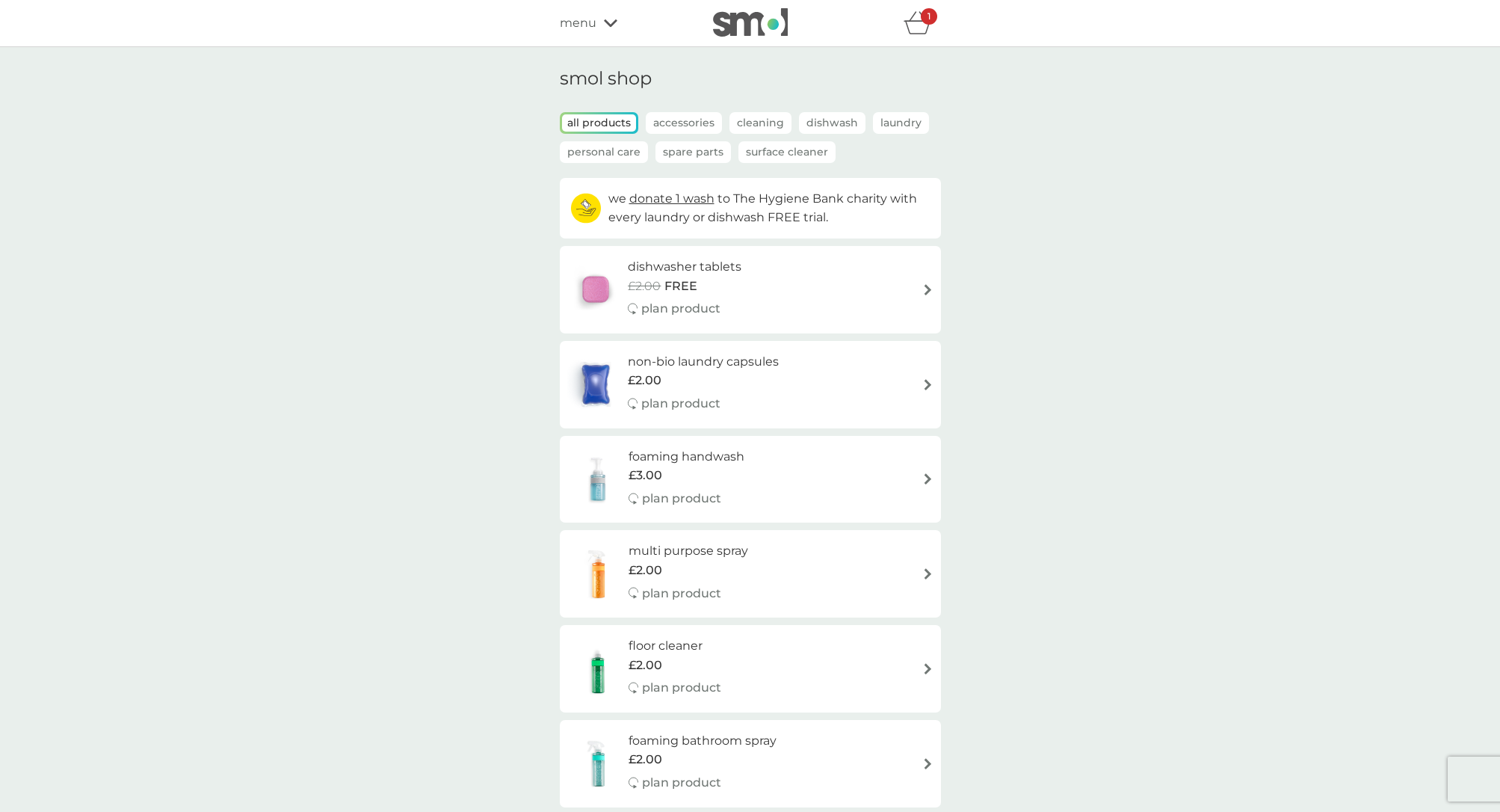
click at [760, 116] on p "Cleaning" at bounding box center [760, 123] width 62 height 22
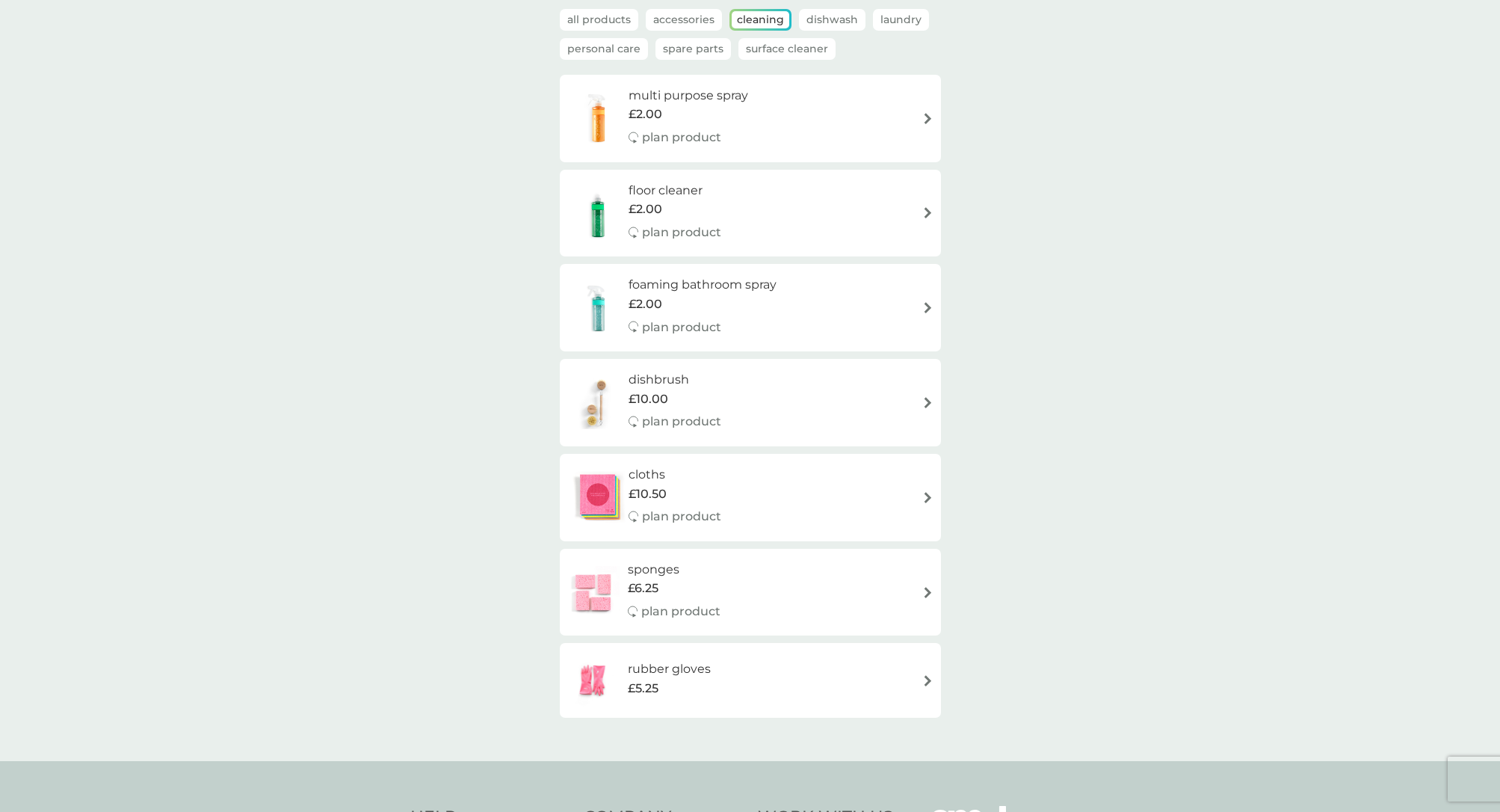
scroll to position [113, 0]
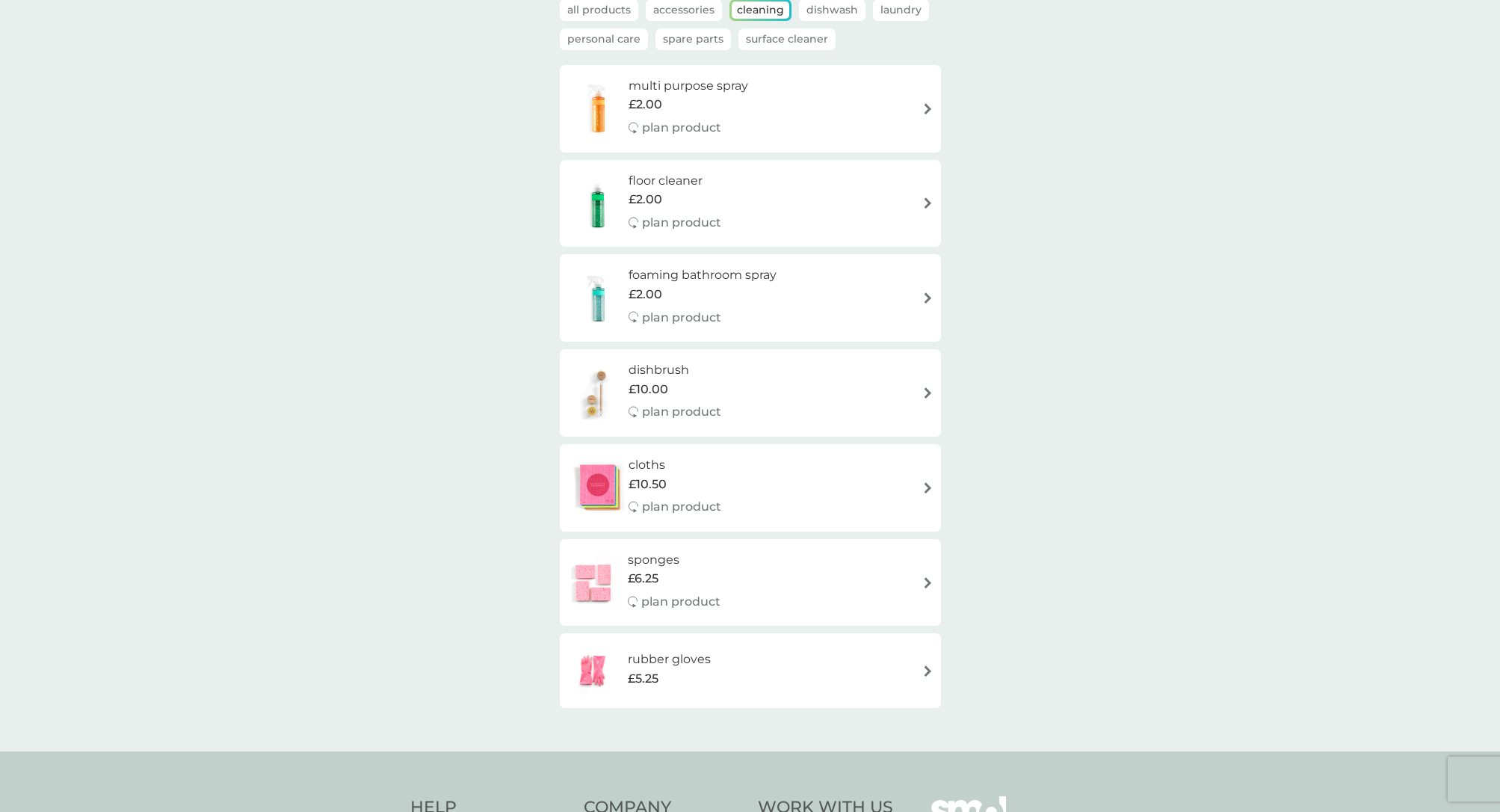
click at [921, 576] on div "sponges £6.25 plan product" at bounding box center [750, 583] width 366 height 65
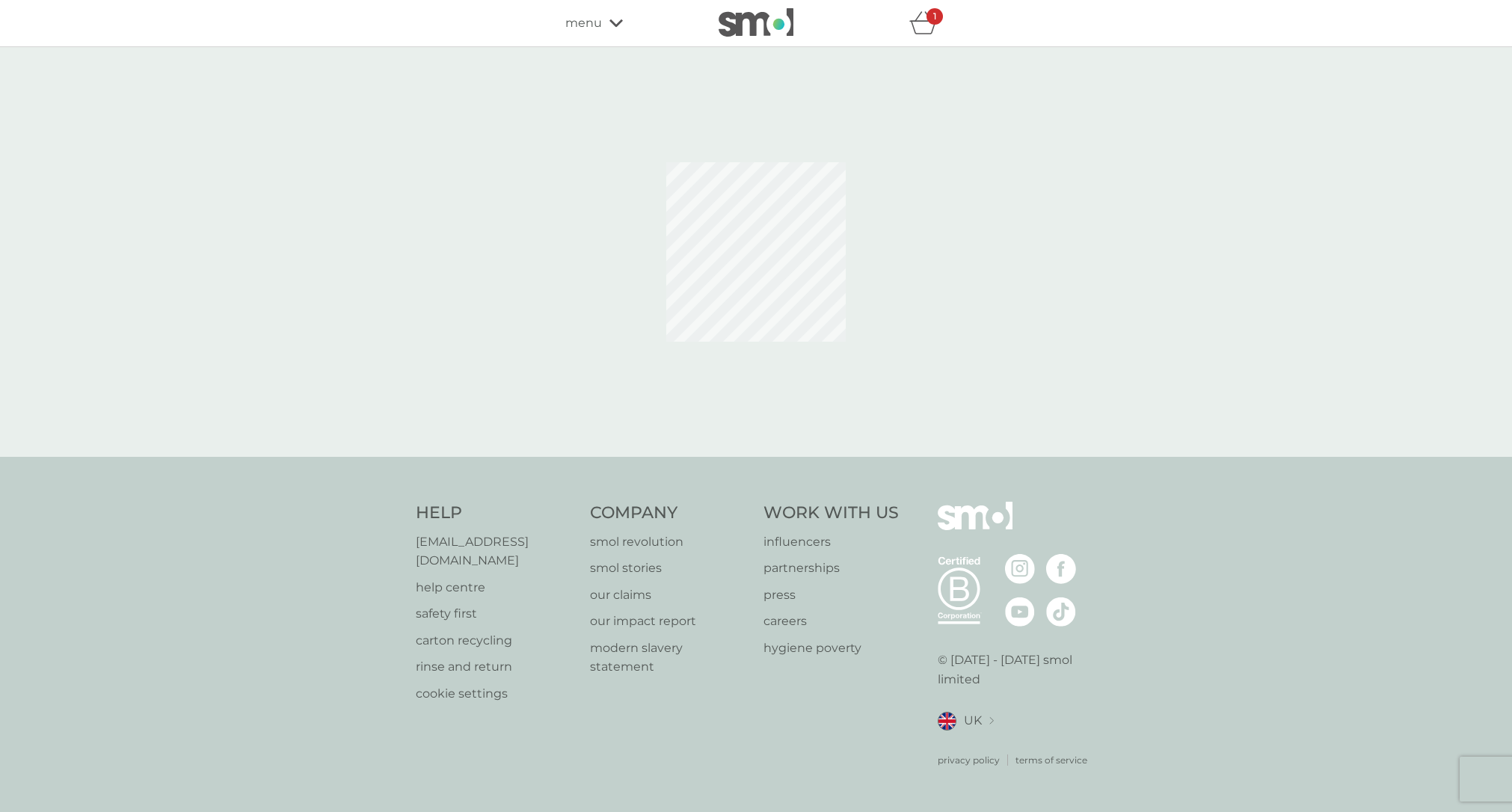
select select "63"
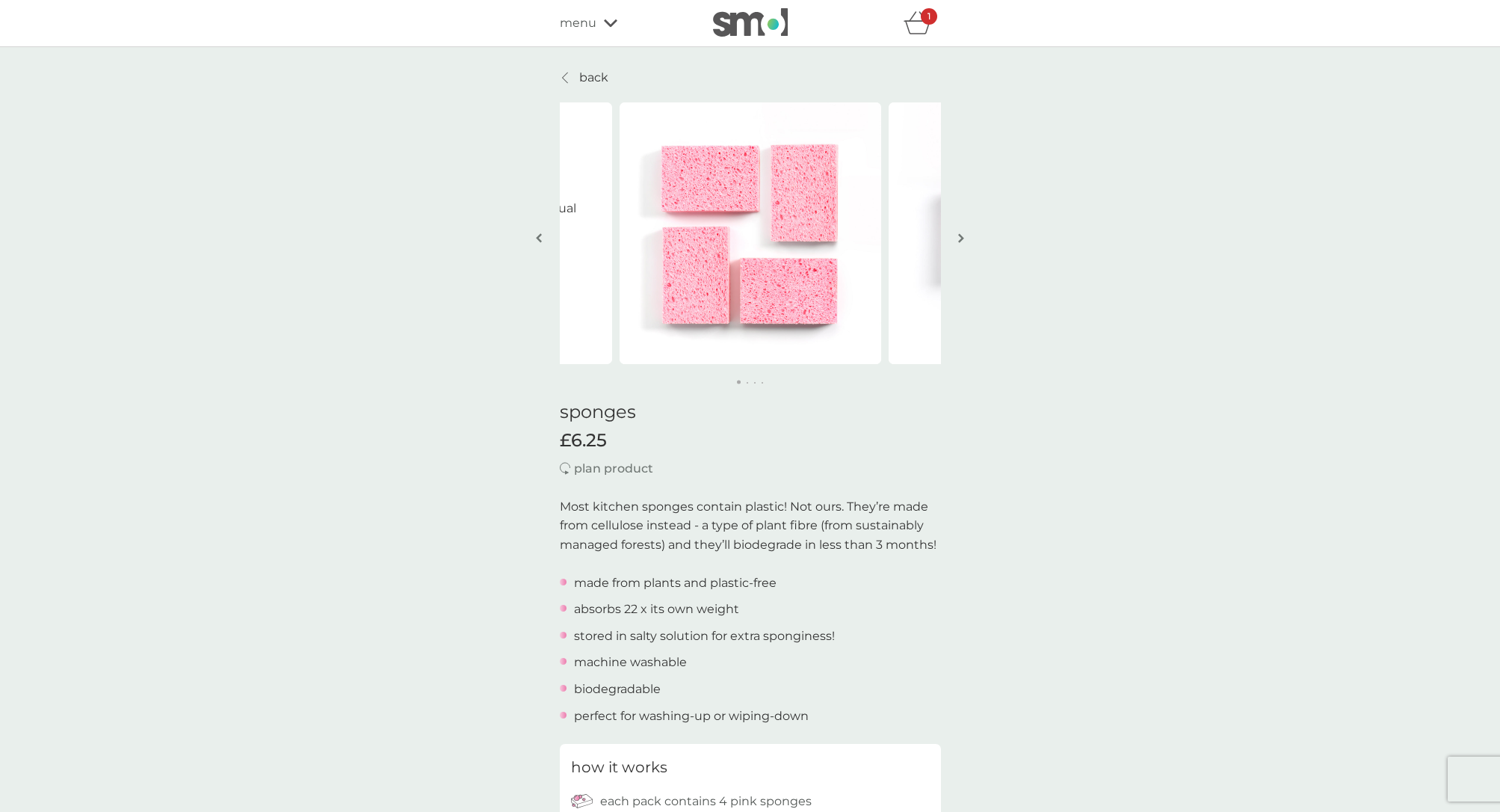
click at [965, 240] on button "button" at bounding box center [961, 240] width 11 height 75
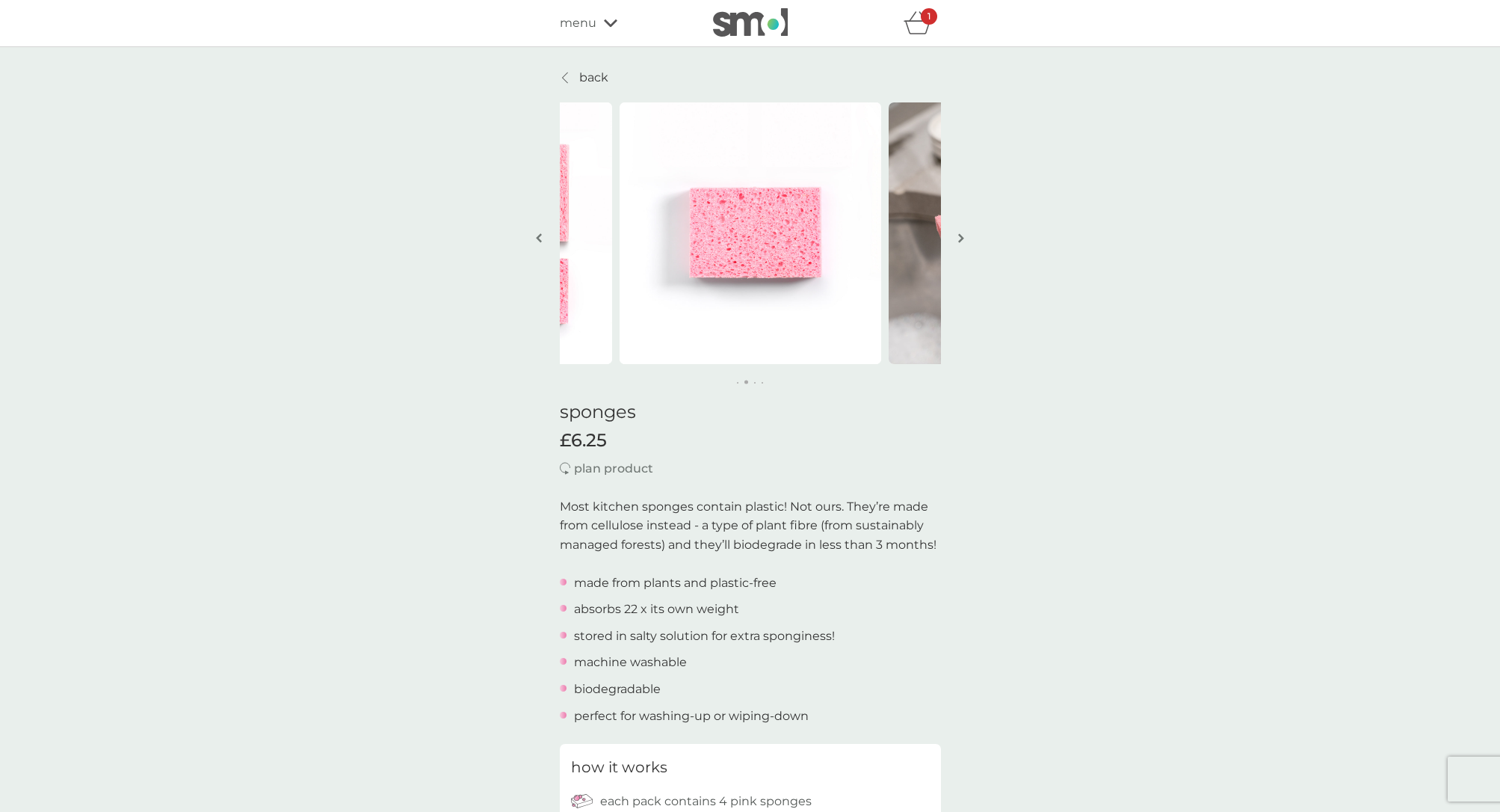
click at [962, 235] on img "button" at bounding box center [961, 238] width 6 height 11
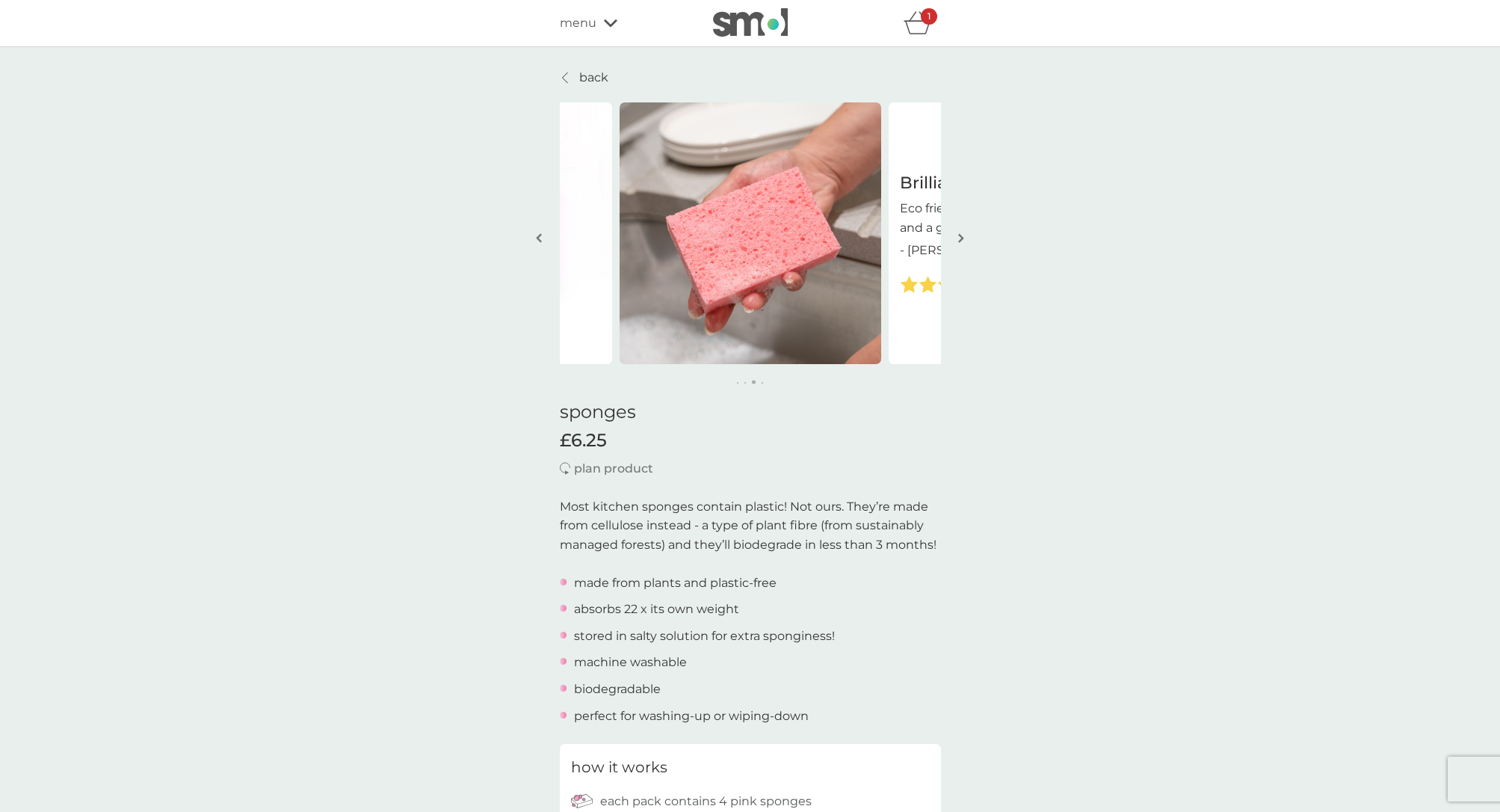
click at [962, 237] on img "button" at bounding box center [961, 238] width 6 height 11
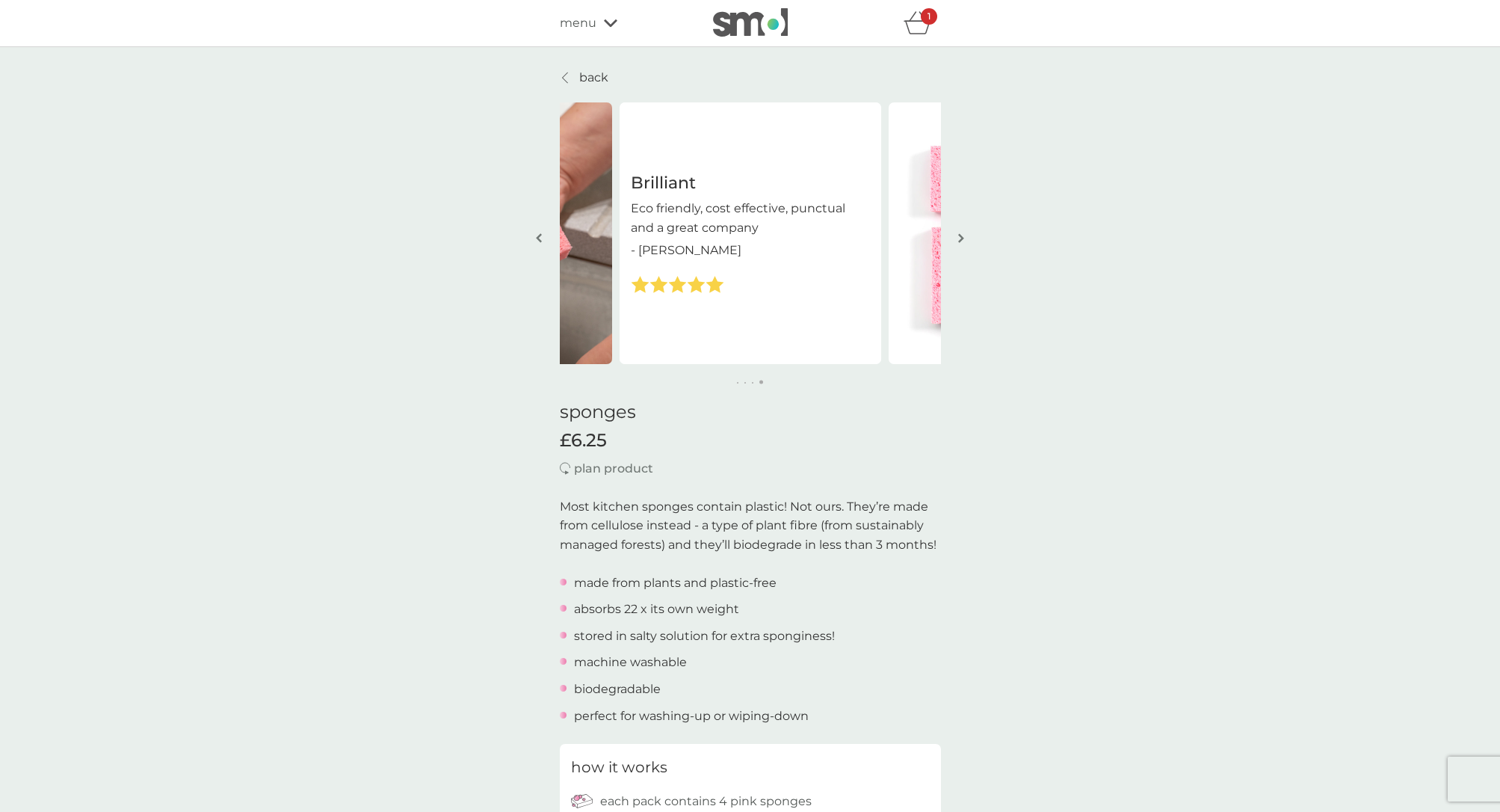
click at [579, 73] on p "back" at bounding box center [593, 77] width 29 height 19
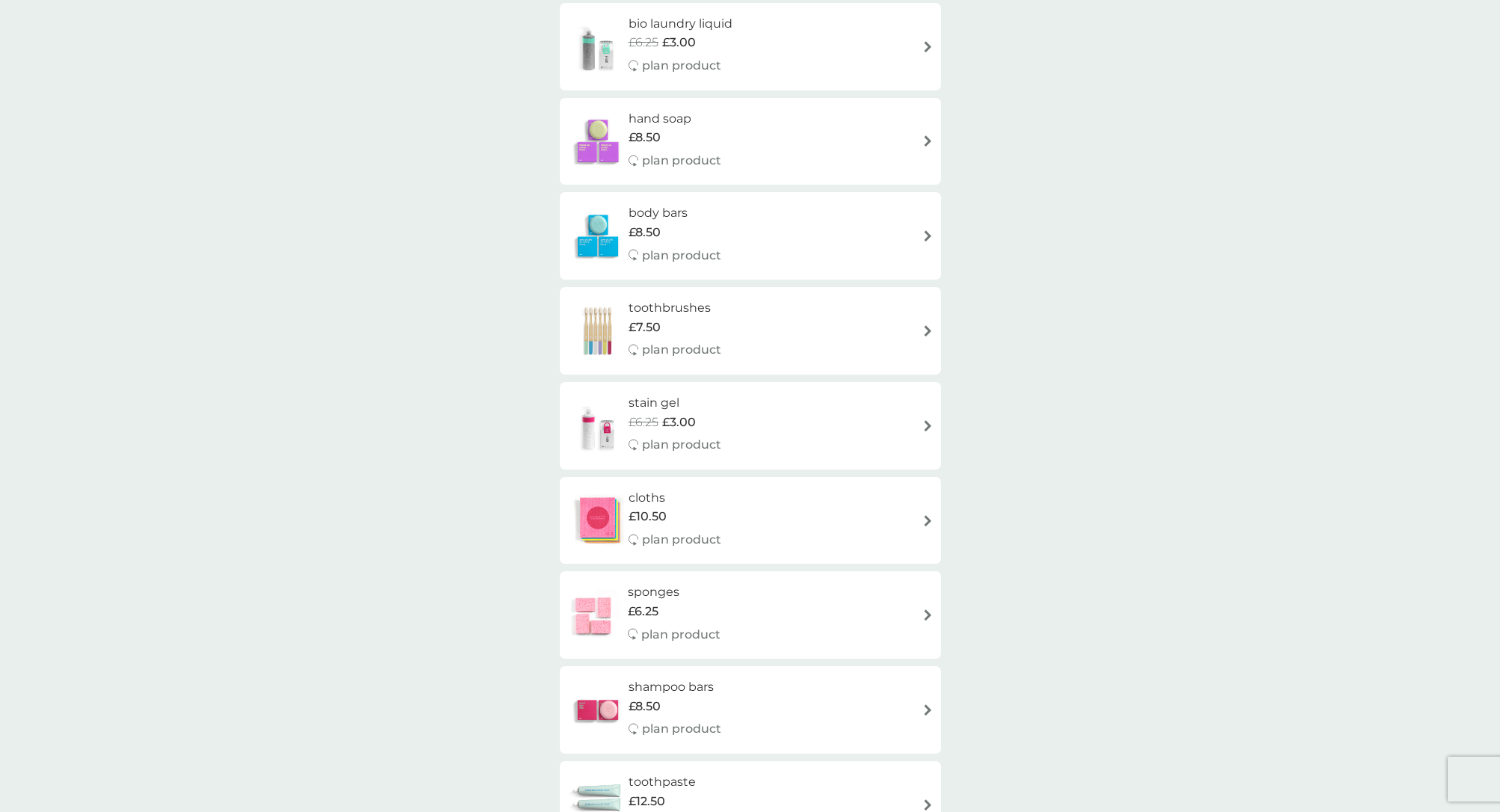
scroll to position [1210, 0]
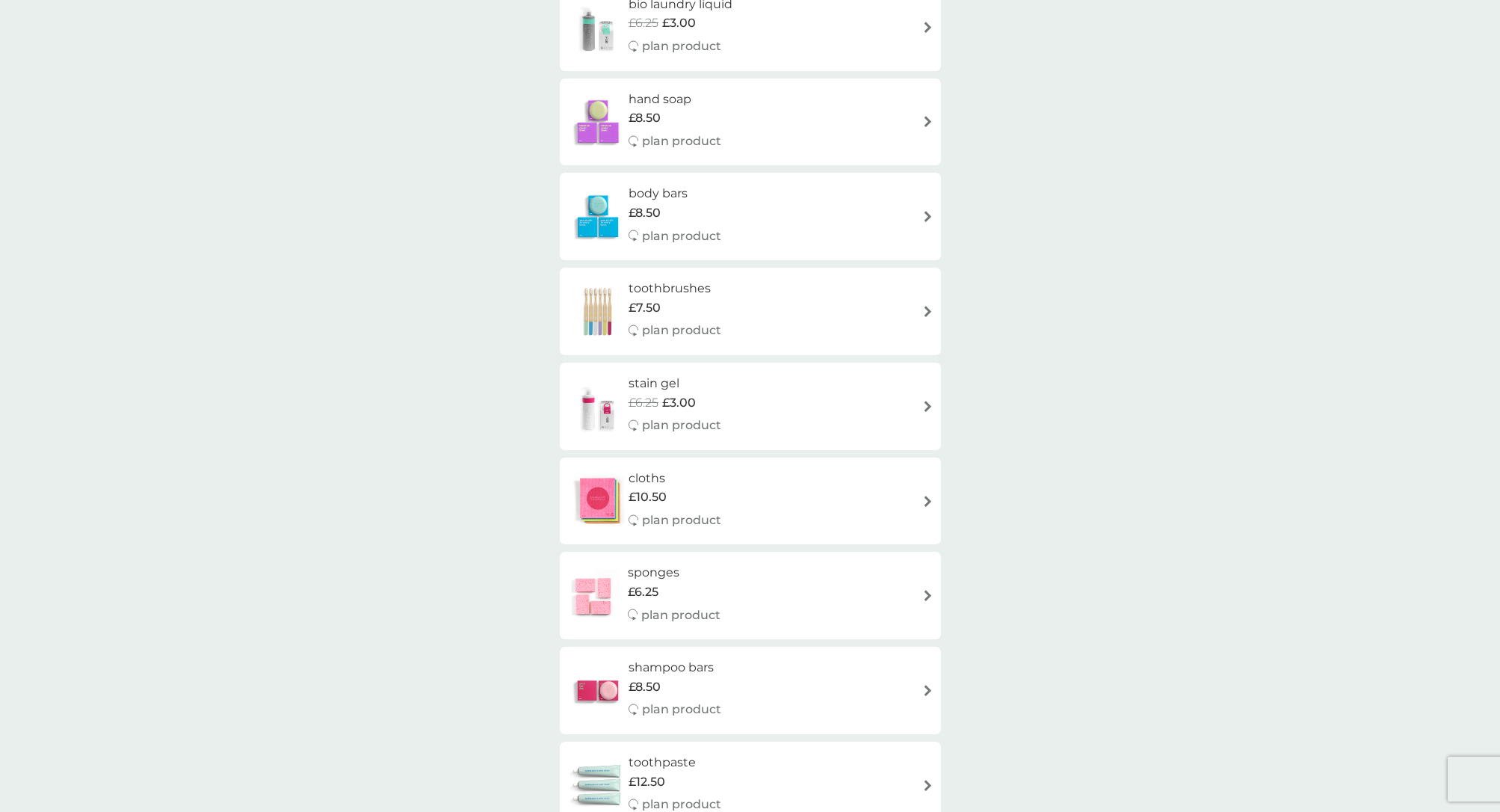
click at [927, 496] on img at bounding box center [927, 501] width 11 height 11
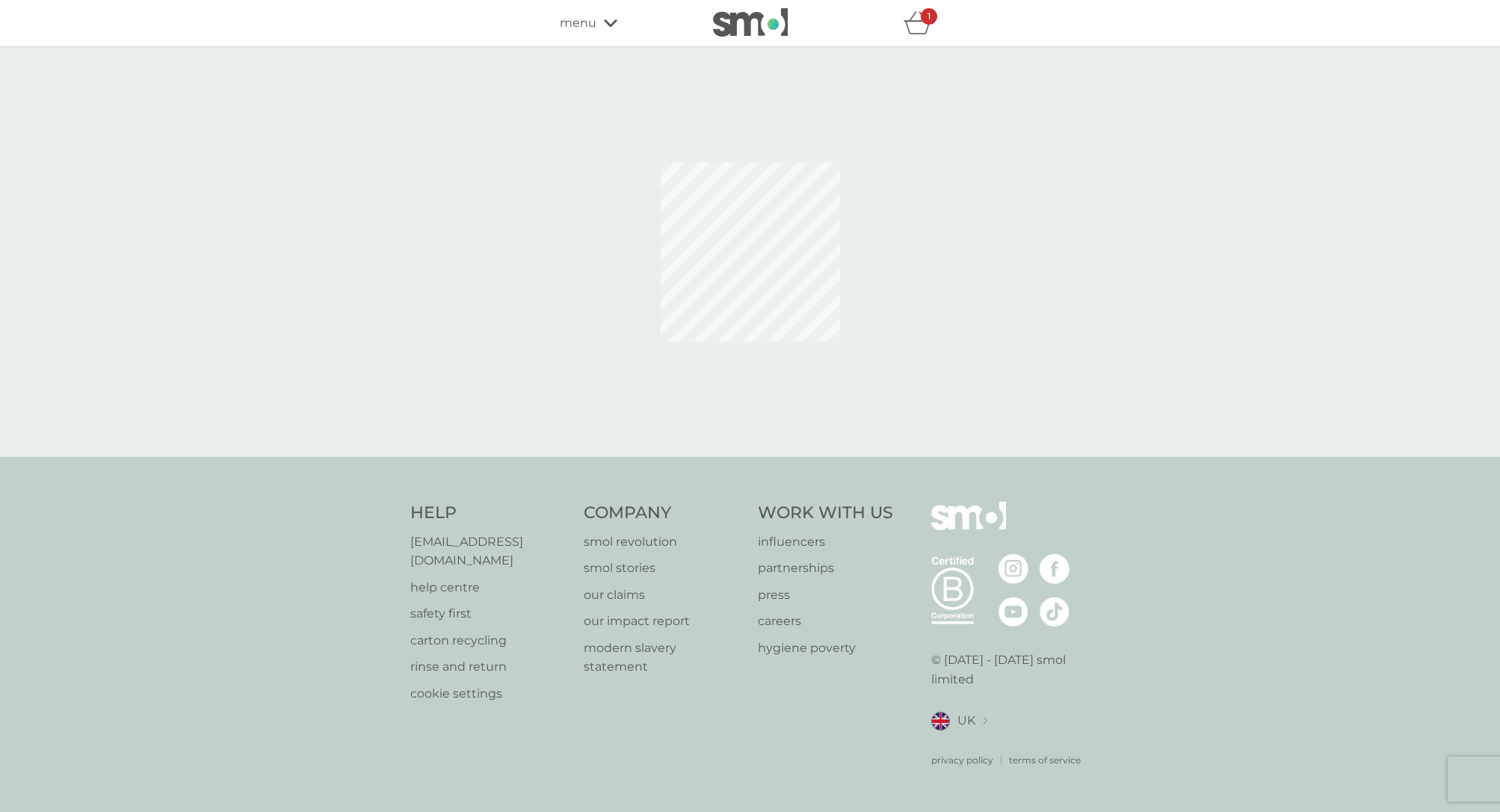
select select "91"
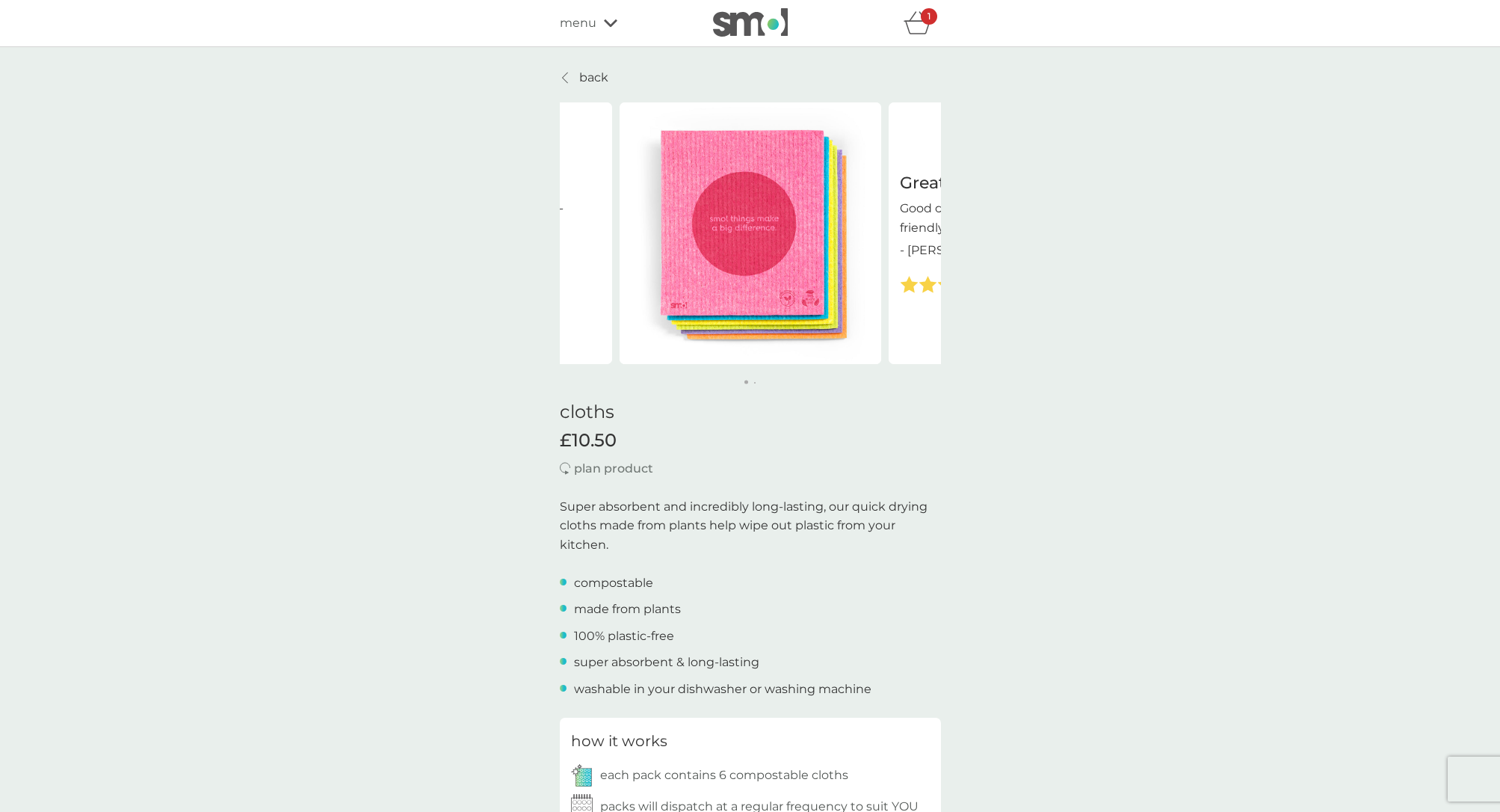
click at [565, 68] on link "back" at bounding box center [584, 77] width 48 height 19
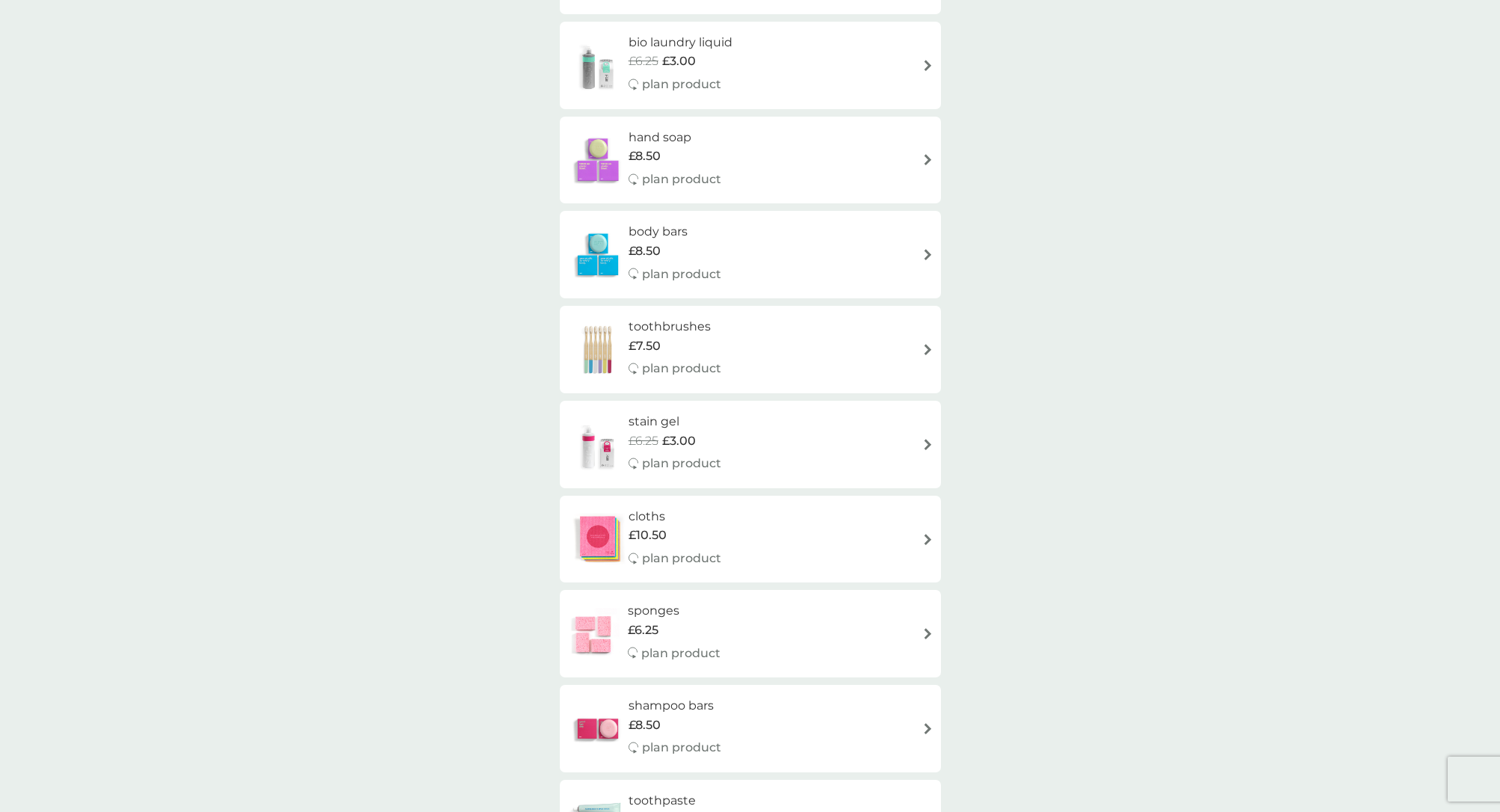
scroll to position [1312, 0]
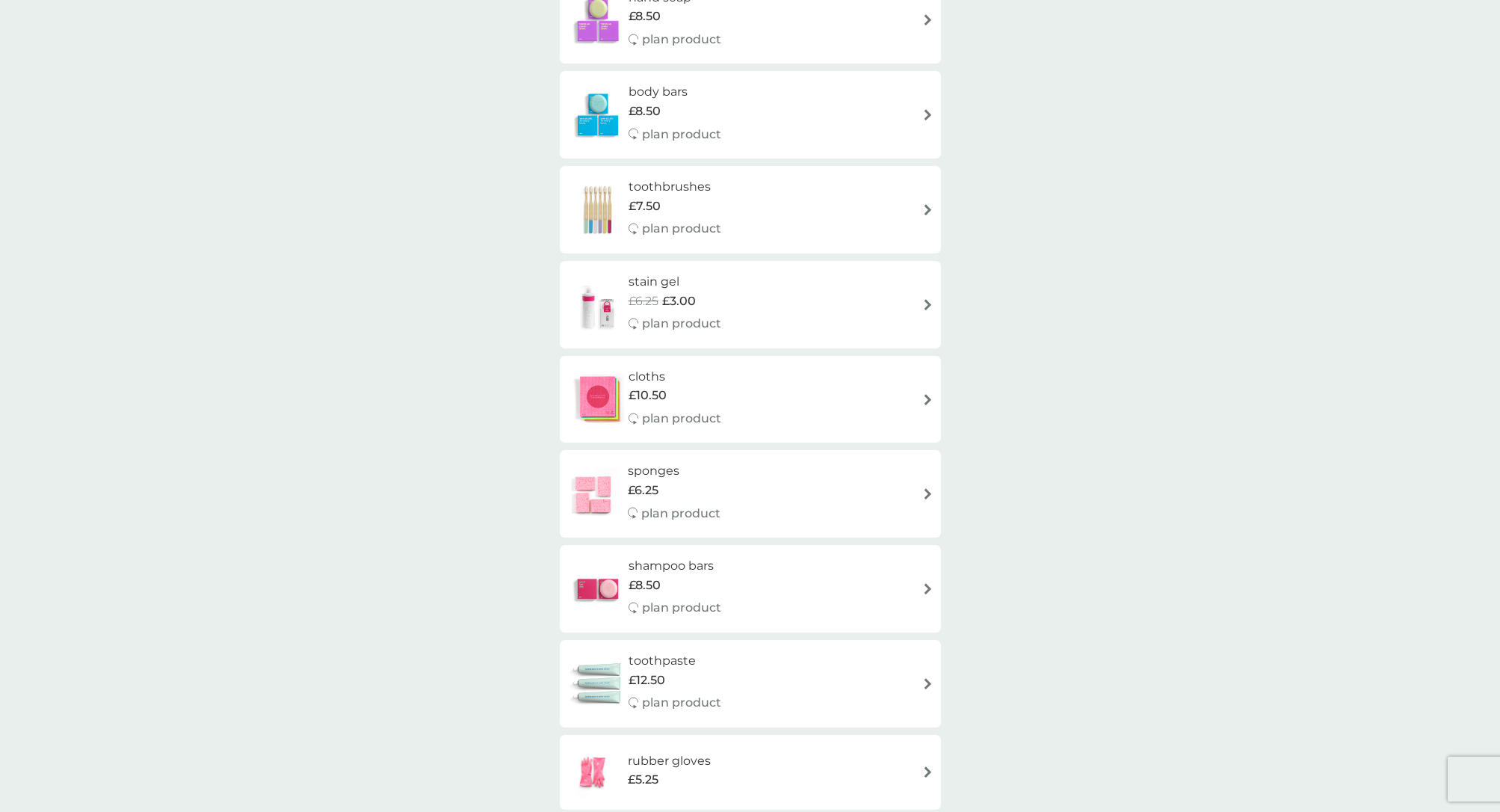
click at [929, 488] on img at bounding box center [927, 493] width 11 height 11
select select "63"
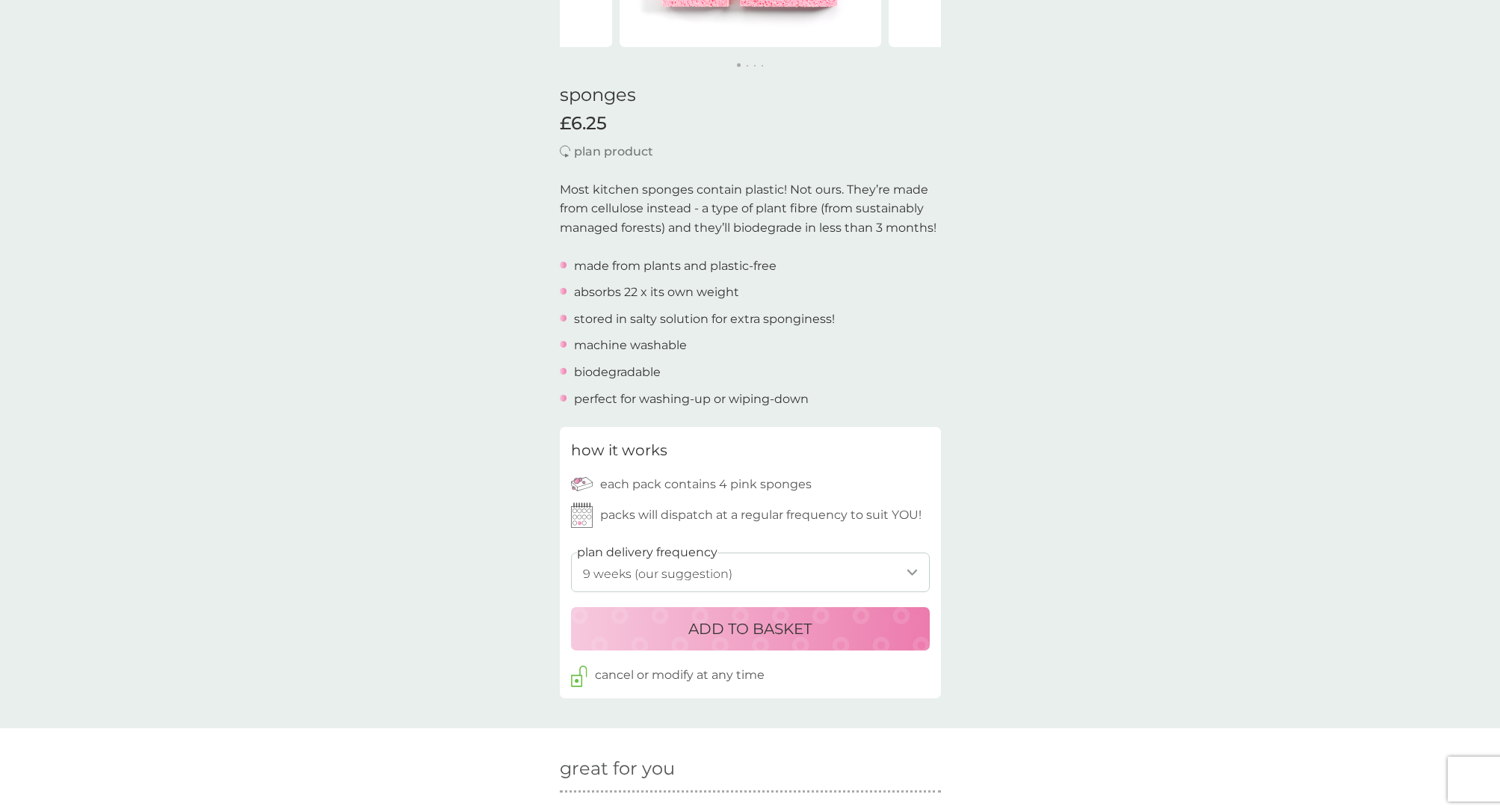
scroll to position [500, 0]
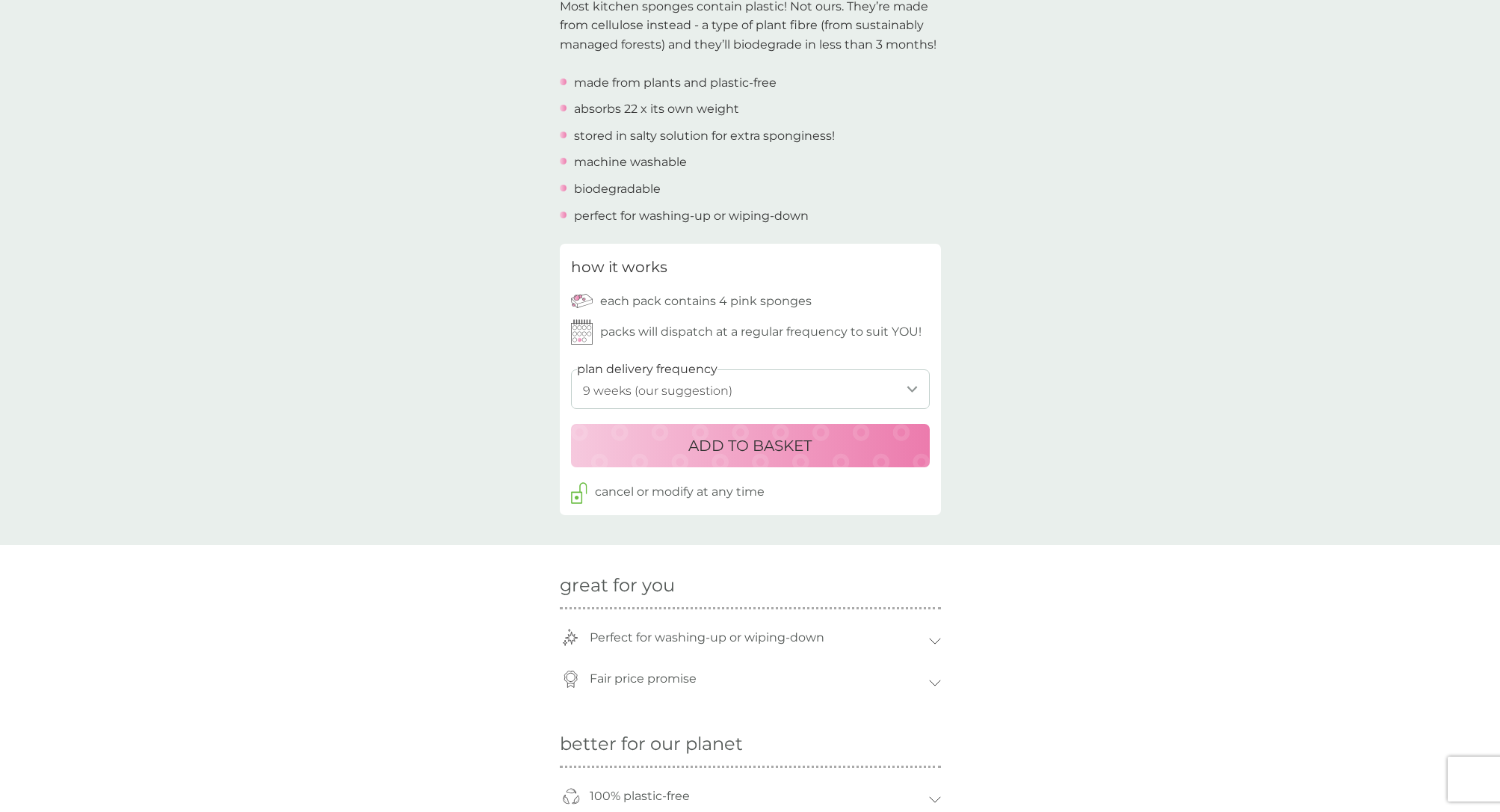
click at [760, 451] on button "ADD TO BASKET" at bounding box center [750, 446] width 359 height 43
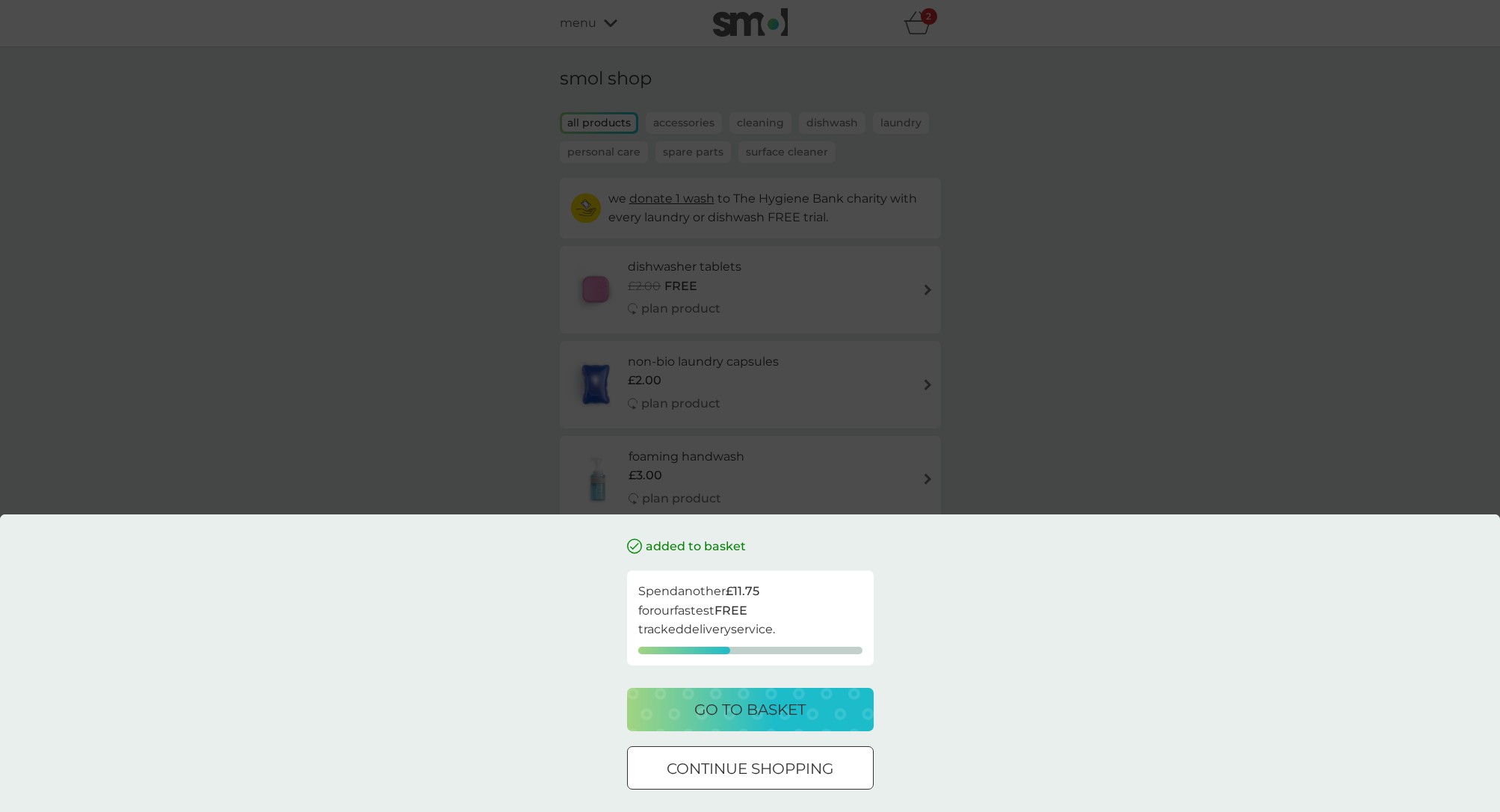
click at [755, 762] on div at bounding box center [750, 769] width 53 height 16
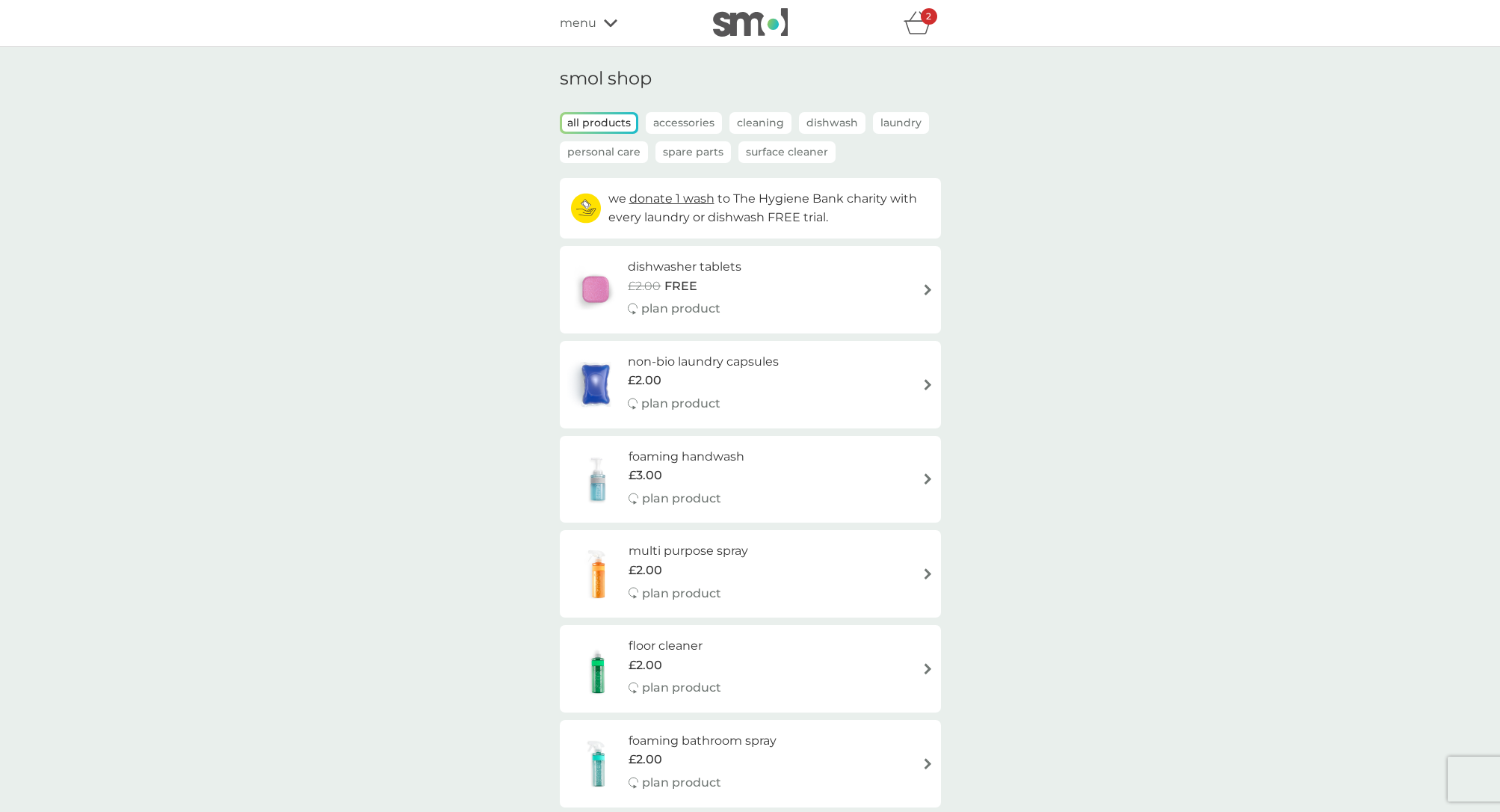
click at [688, 124] on p "Accessories" at bounding box center [684, 123] width 76 height 22
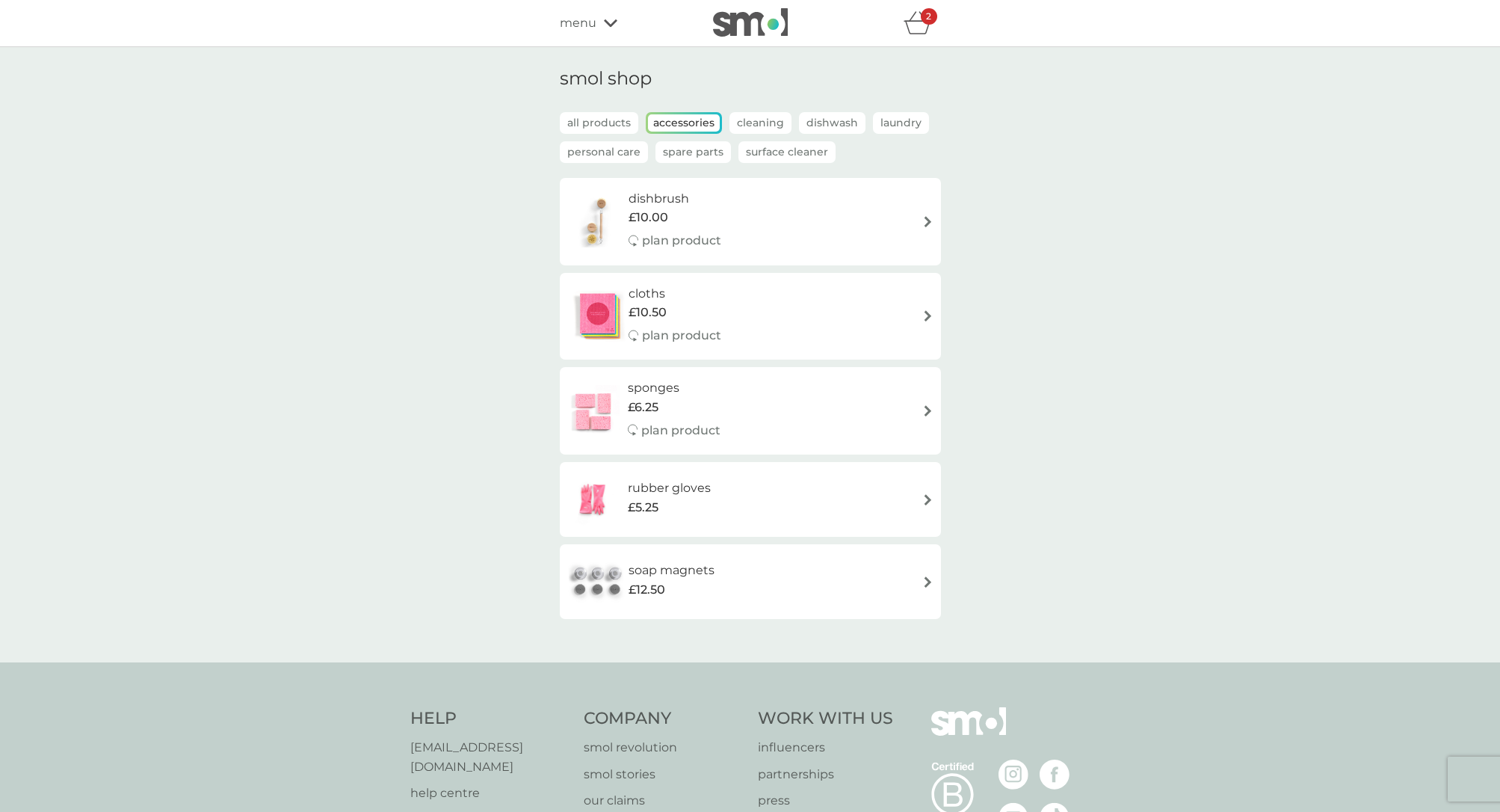
click at [811, 121] on p "Dishwash" at bounding box center [832, 123] width 67 height 22
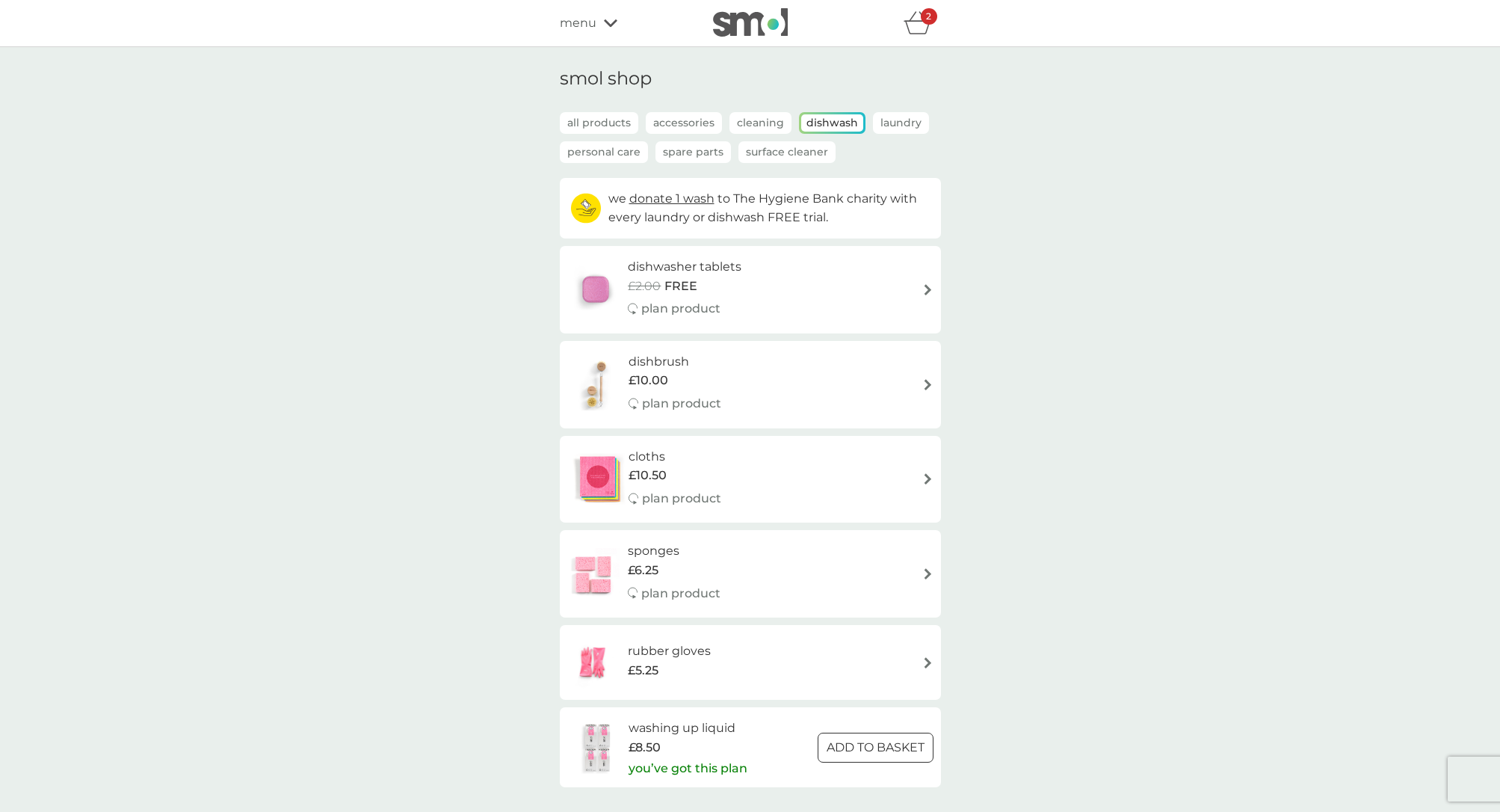
click at [902, 120] on p "Laundry" at bounding box center [901, 123] width 56 height 22
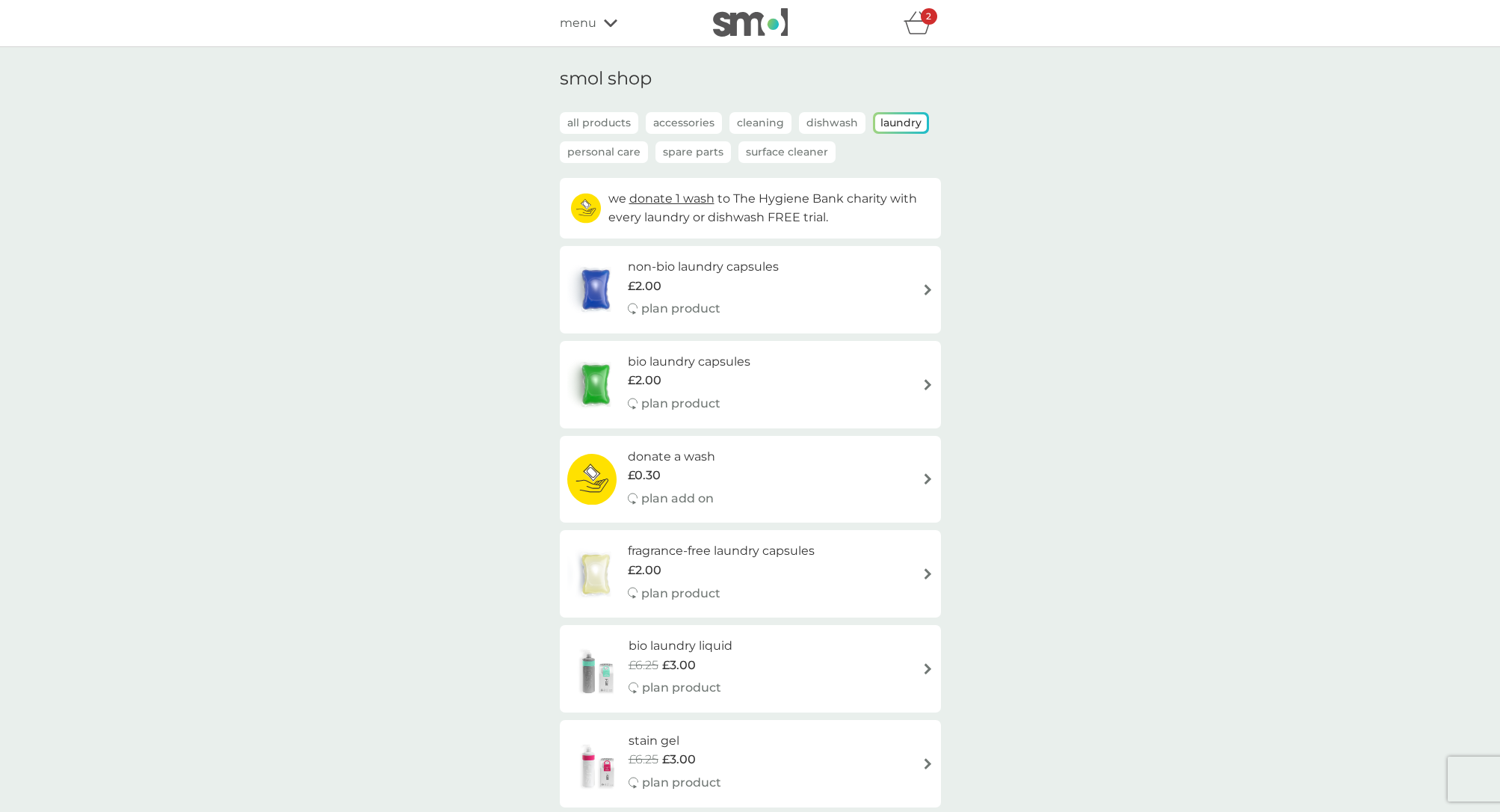
click at [592, 147] on p "Personal Care" at bounding box center [604, 152] width 88 height 22
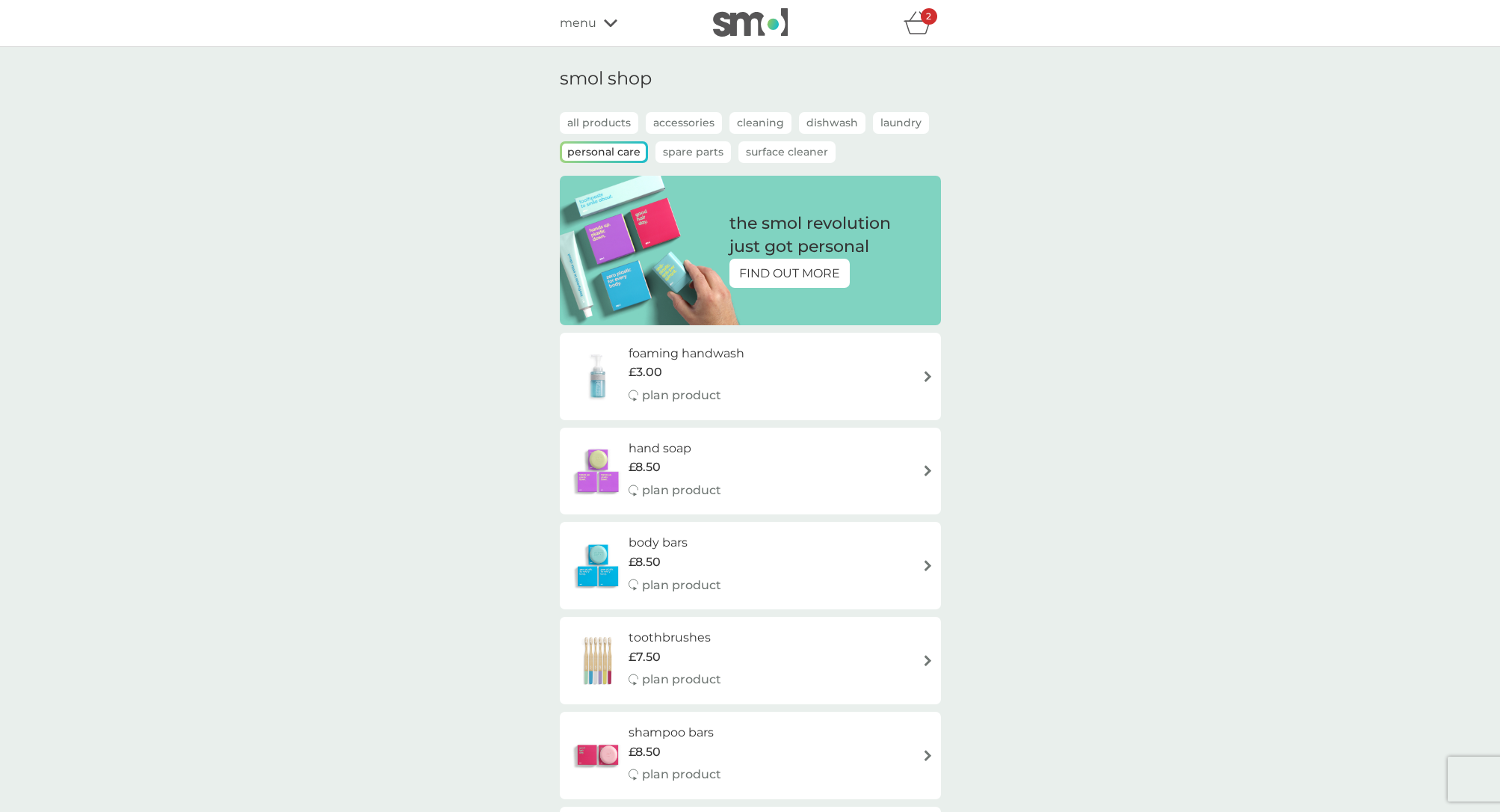
click at [696, 147] on p "Spare Parts" at bounding box center [693, 152] width 75 height 22
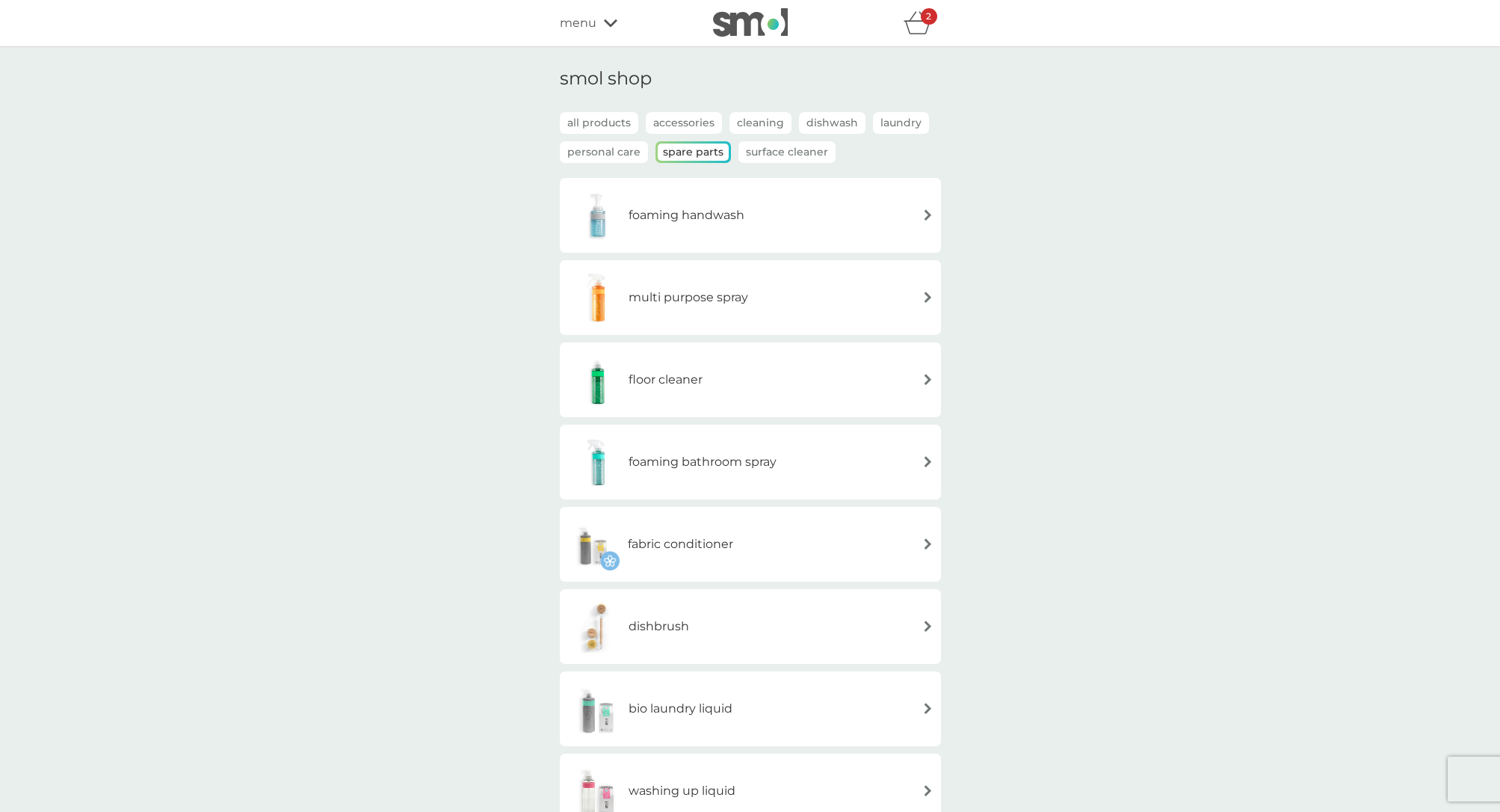
click at [785, 155] on p "Surface Cleaner" at bounding box center [787, 152] width 97 height 22
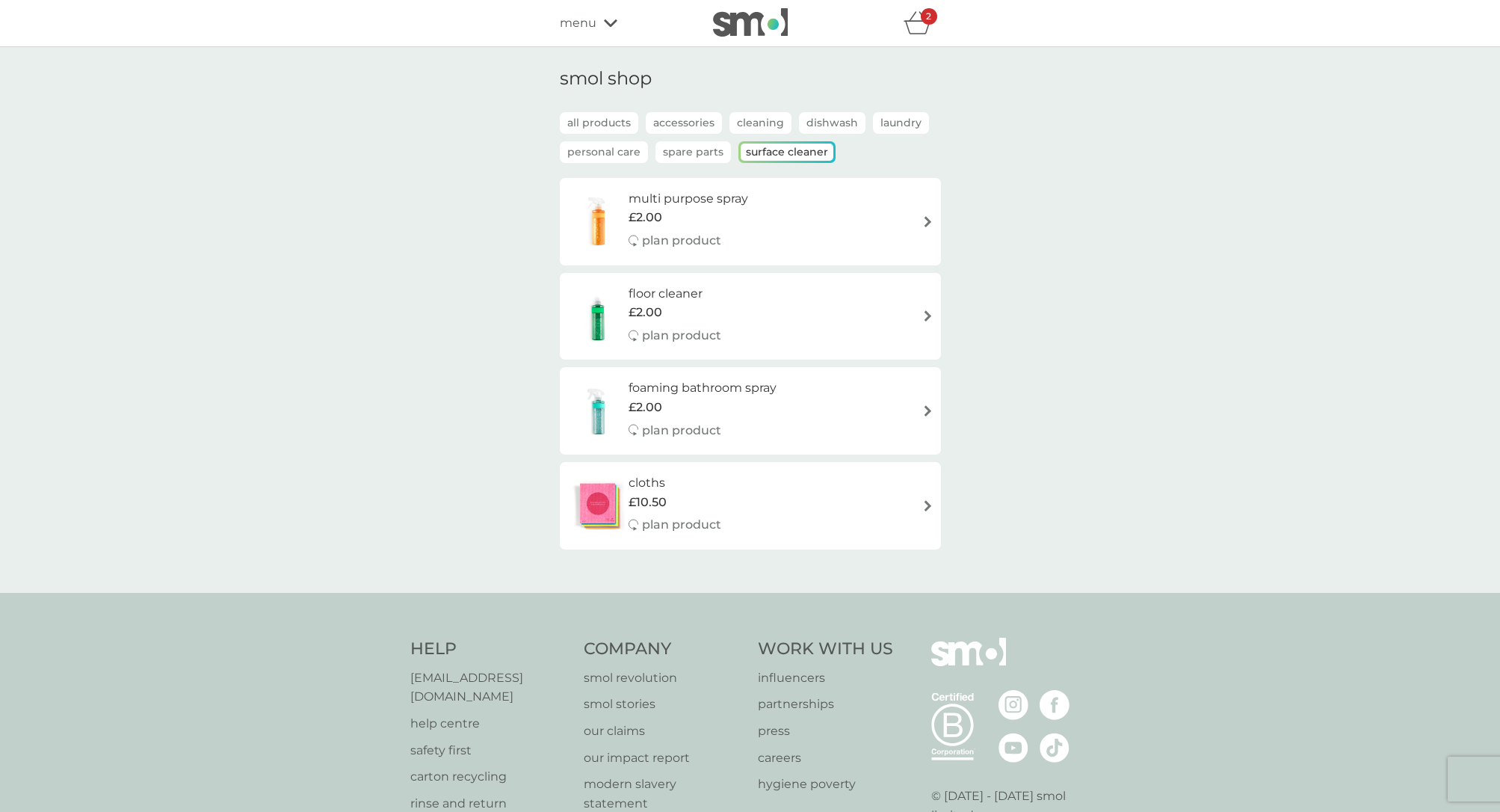
click at [926, 218] on img at bounding box center [927, 221] width 11 height 11
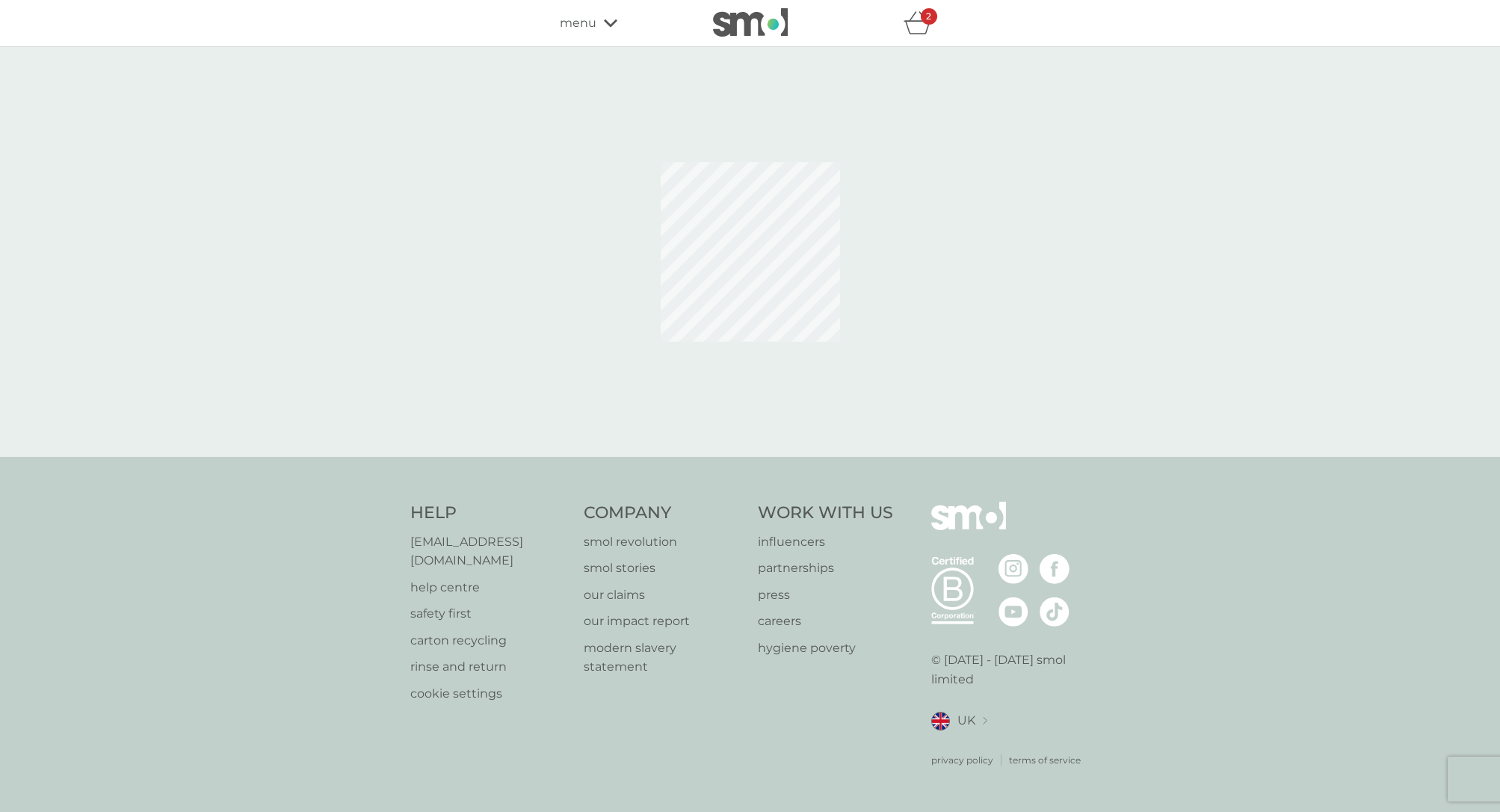
select select "112"
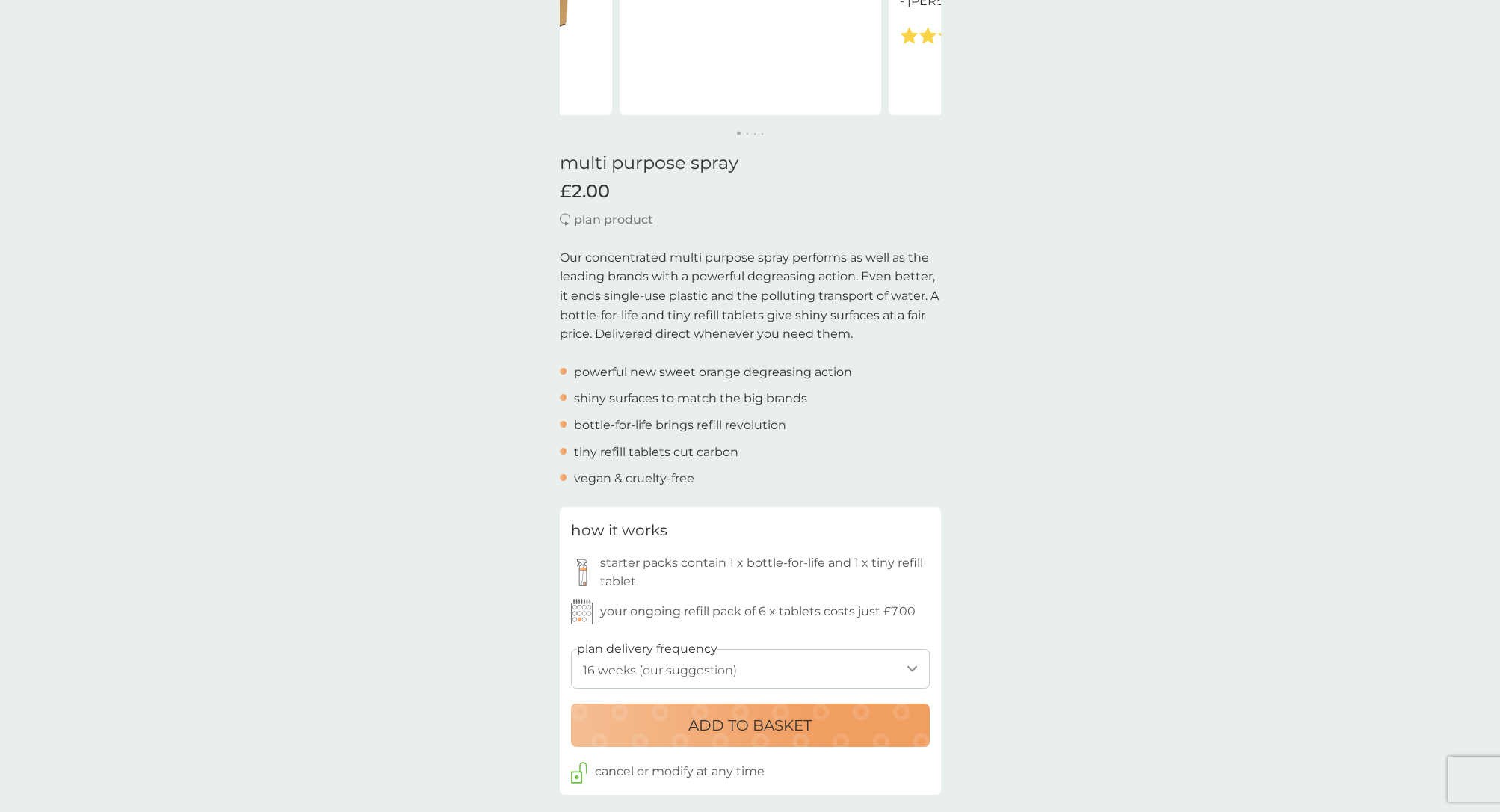
scroll to position [325, 0]
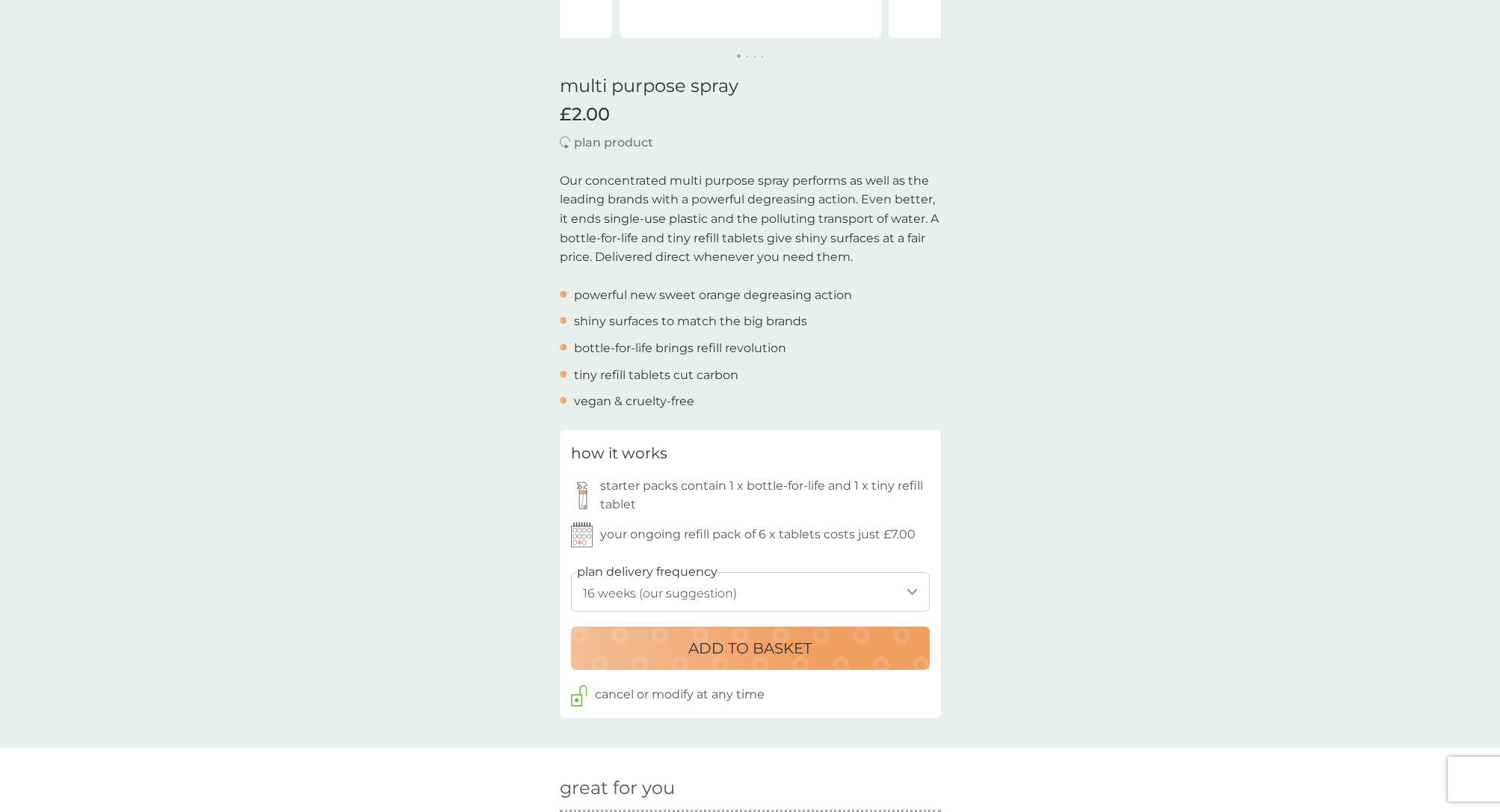
click at [735, 640] on p "ADD TO BASKET" at bounding box center [750, 648] width 124 height 24
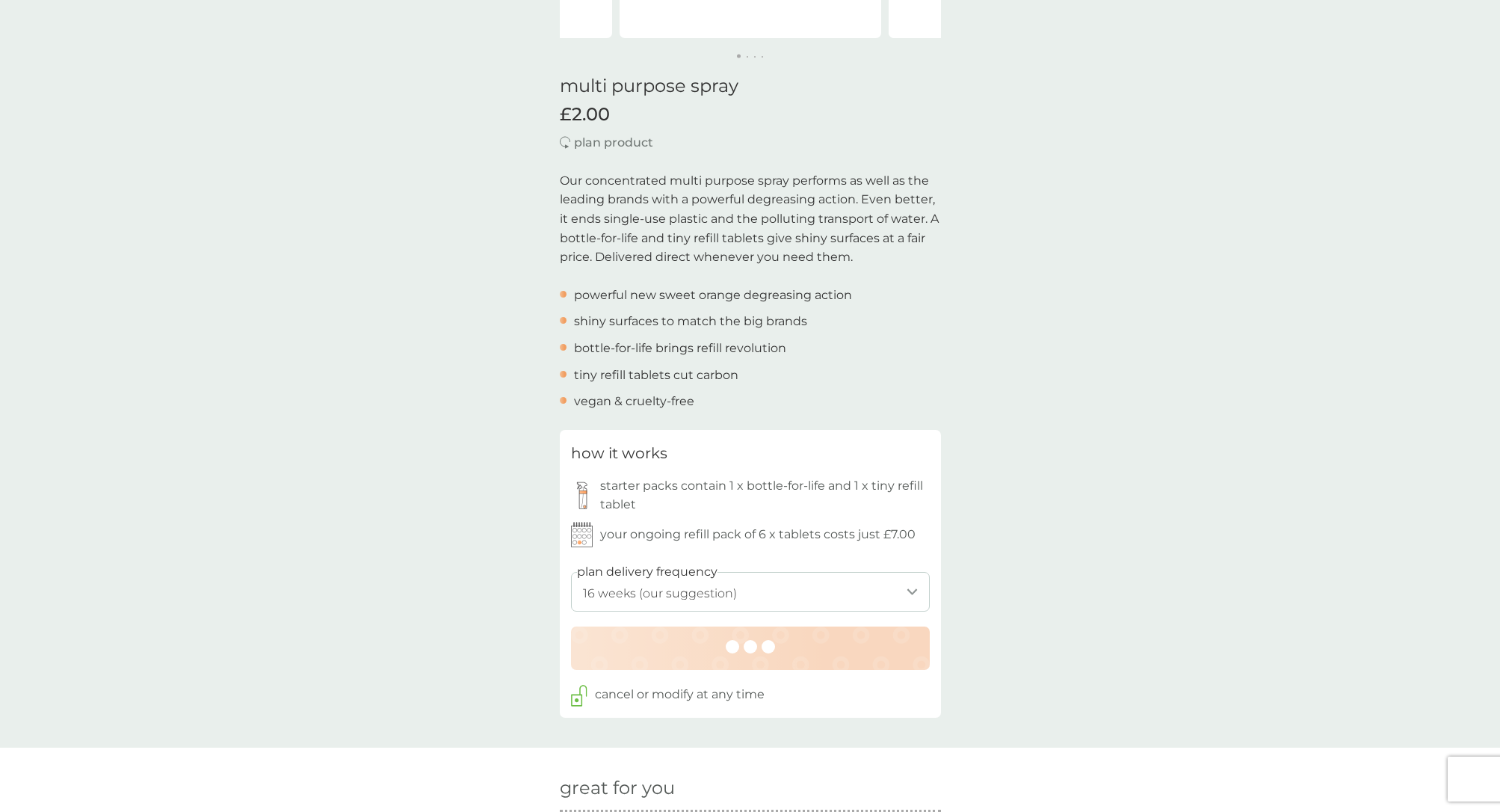
scroll to position [0, 0]
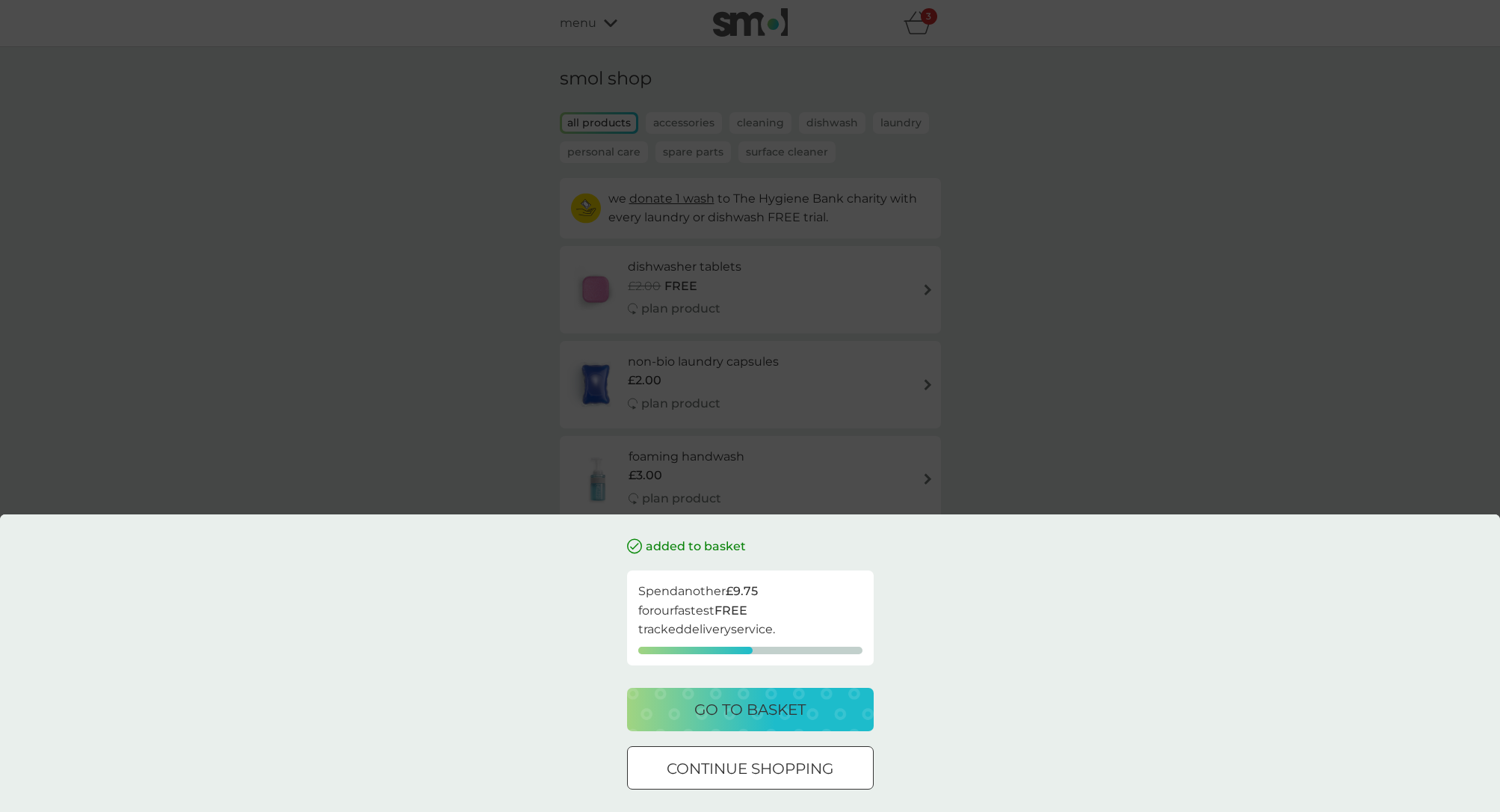
click at [756, 775] on div at bounding box center [750, 769] width 53 height 16
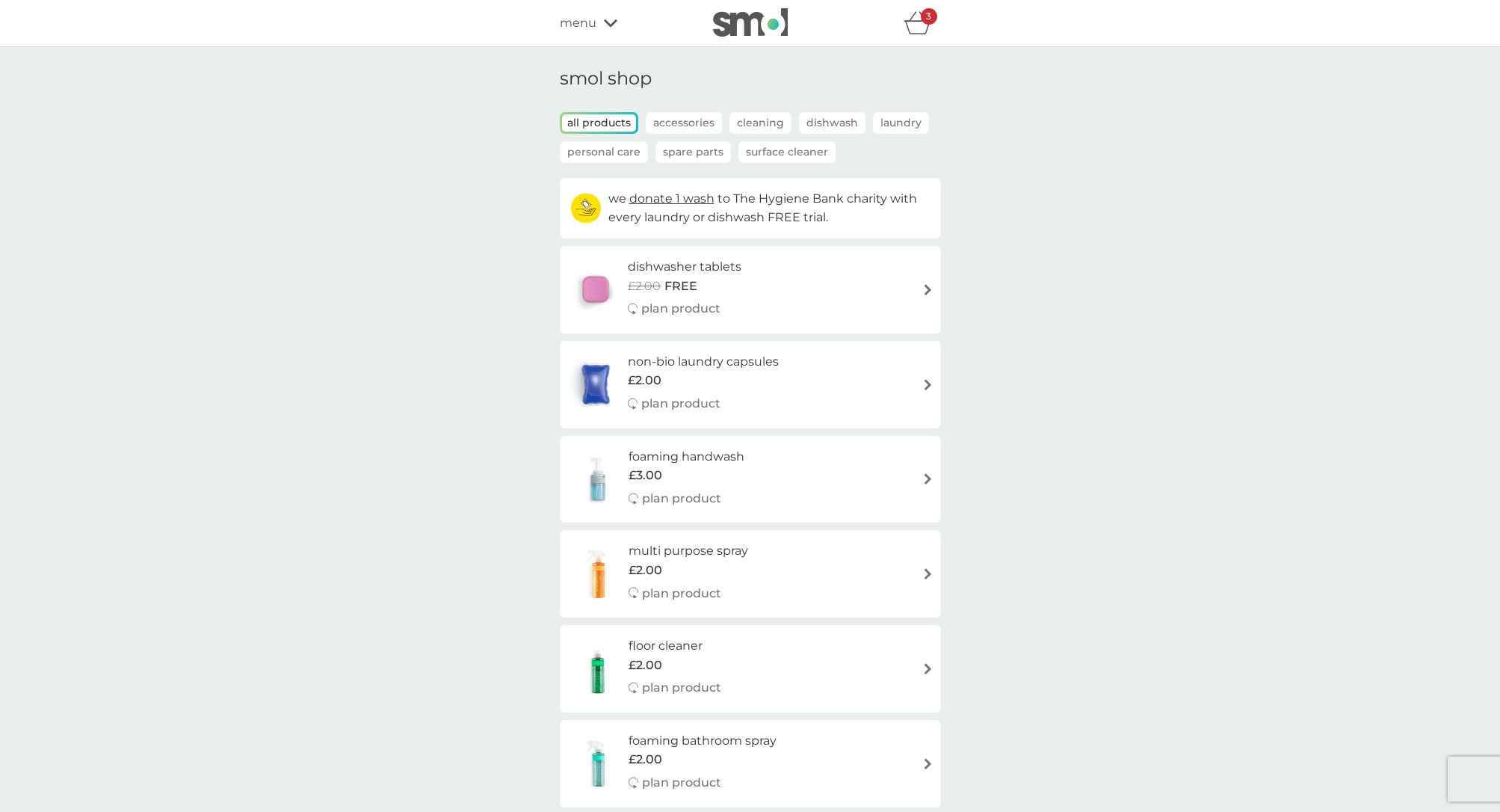
click at [912, 25] on icon "basket" at bounding box center [918, 23] width 28 height 23
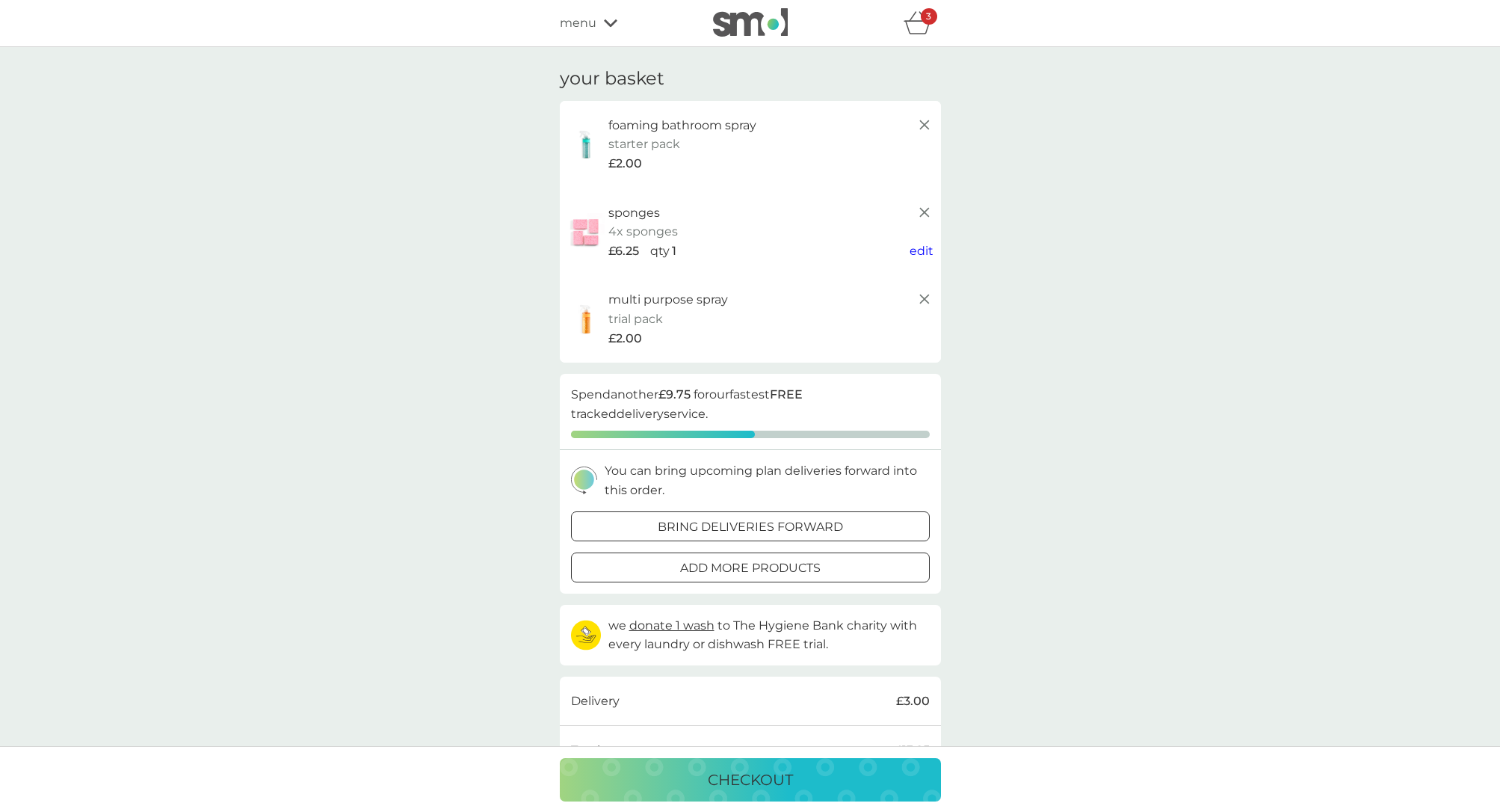
click at [598, 25] on div "menu" at bounding box center [624, 23] width 127 height 19
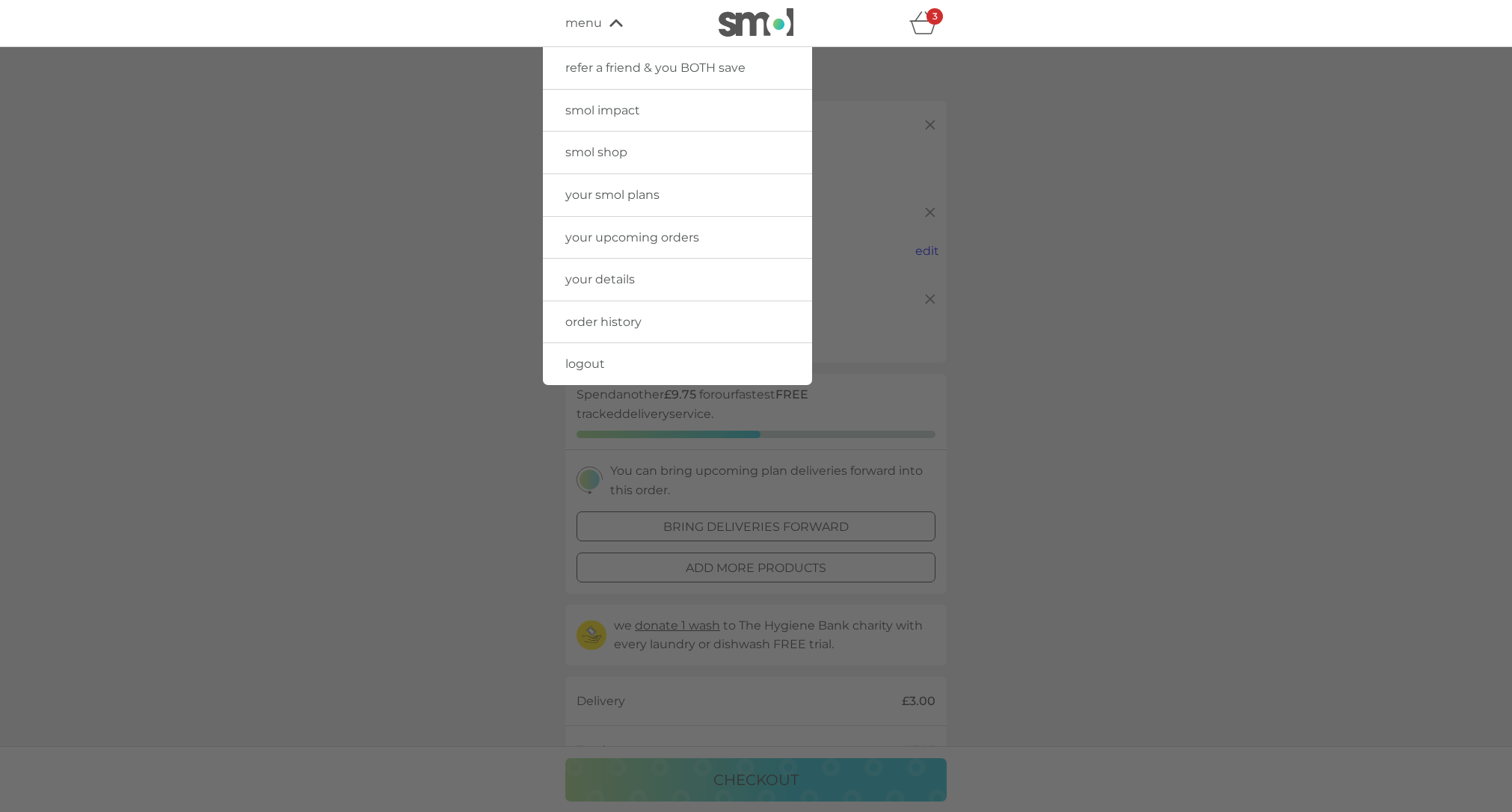
click at [612, 151] on span "smol shop" at bounding box center [596, 152] width 62 height 14
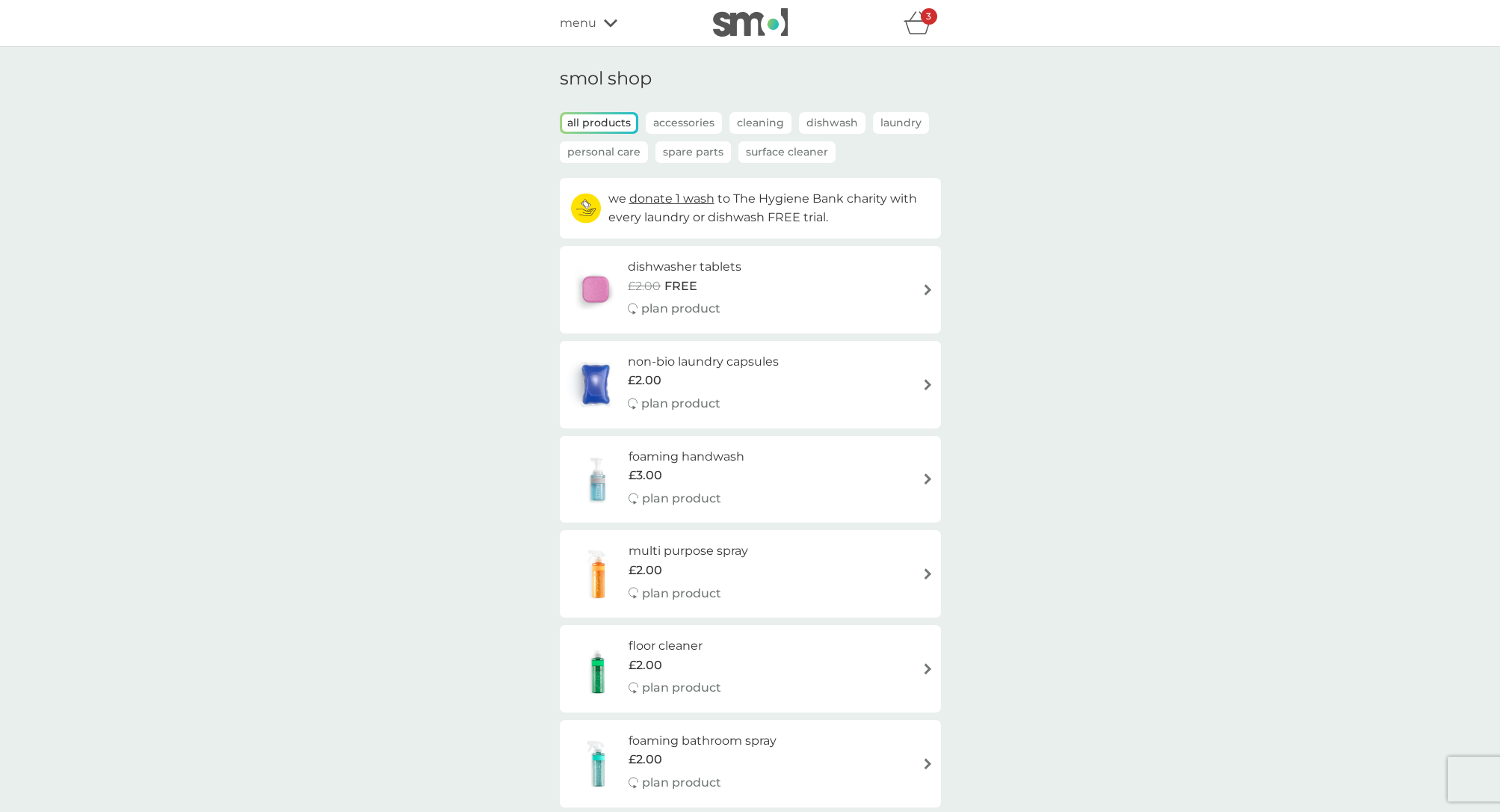
click at [615, 151] on p "Personal Care" at bounding box center [604, 152] width 88 height 22
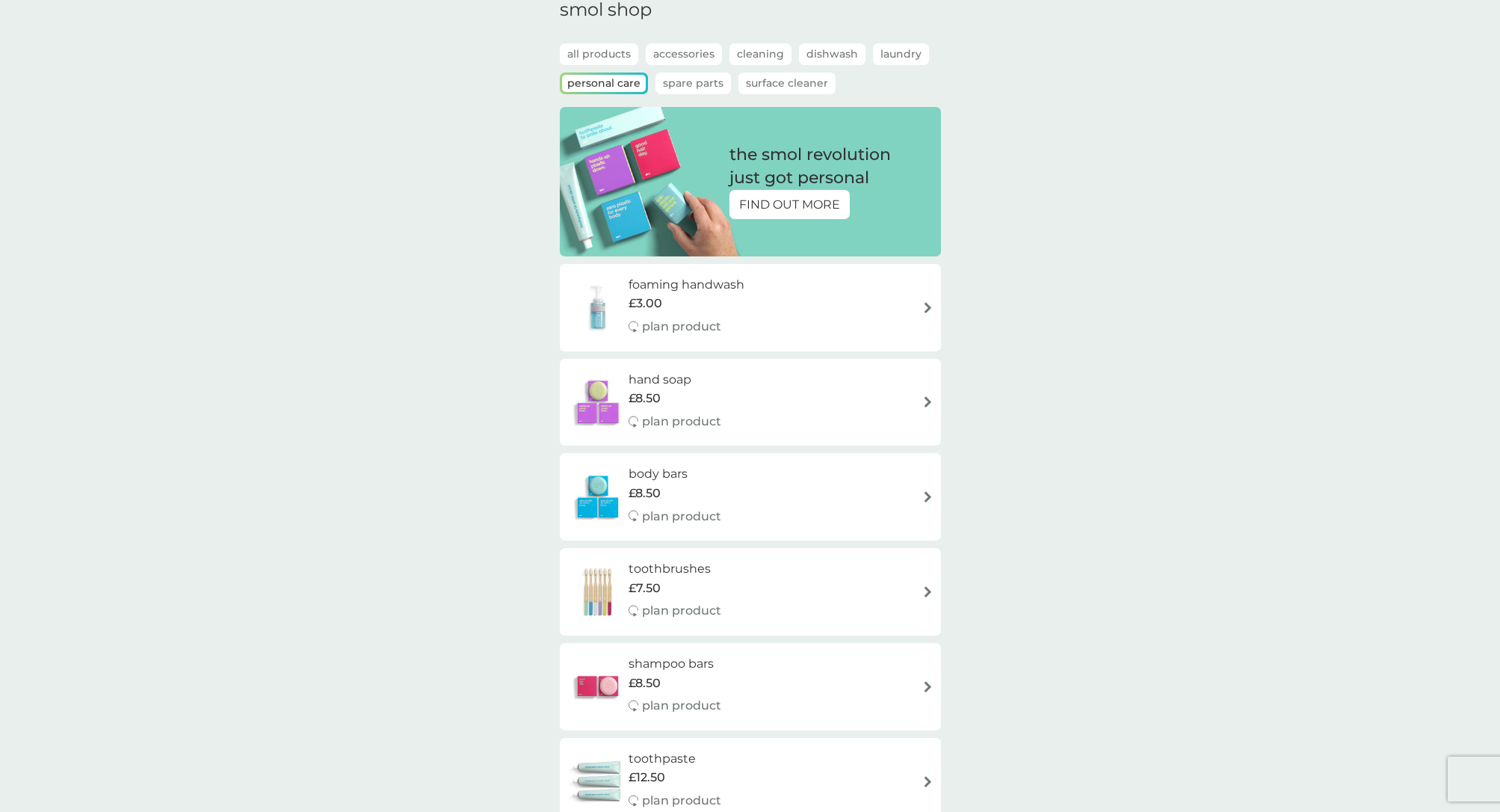
scroll to position [175, 0]
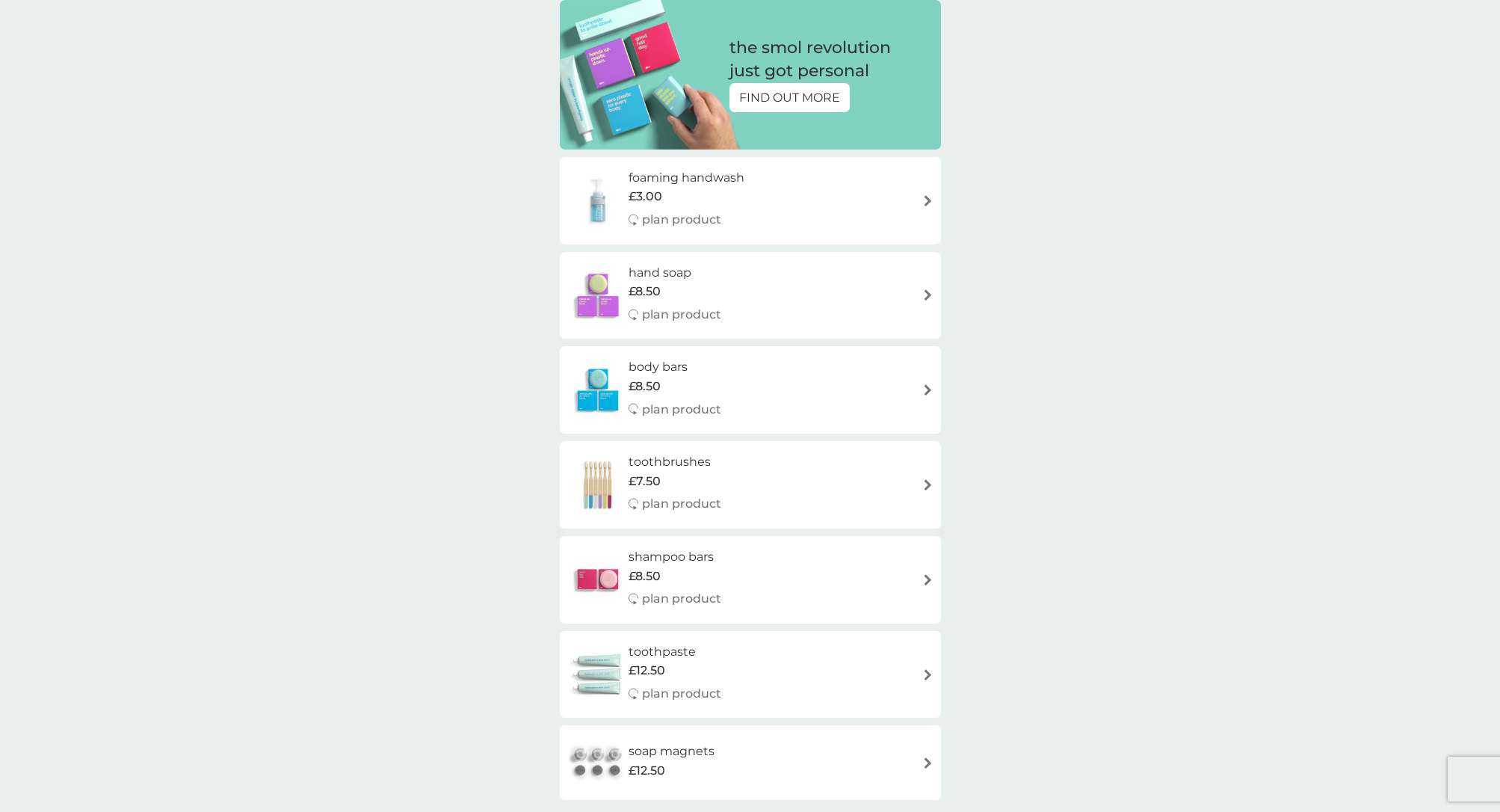
click at [921, 384] on div "body bars £8.50 plan product" at bounding box center [750, 390] width 366 height 65
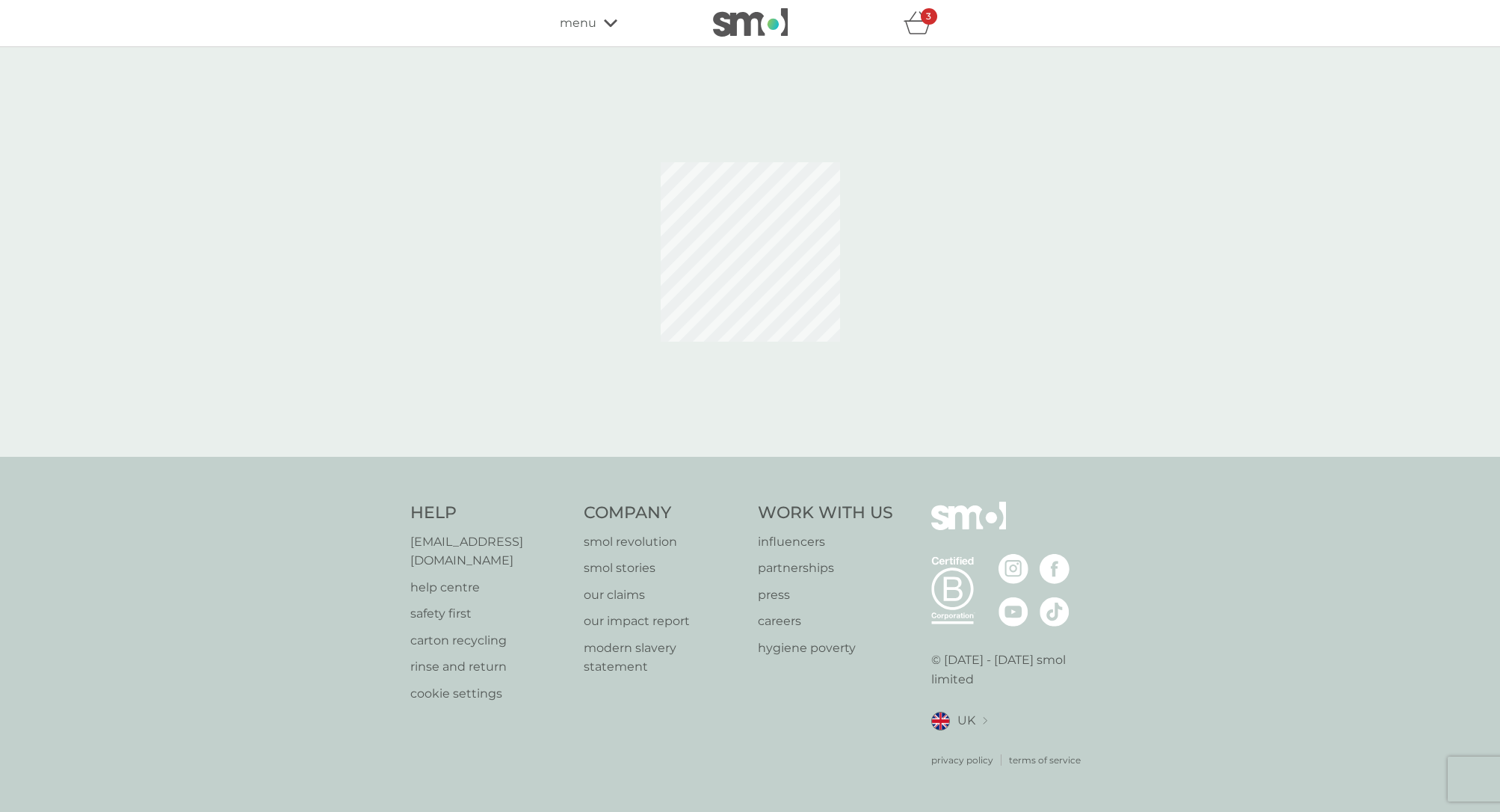
select select "91"
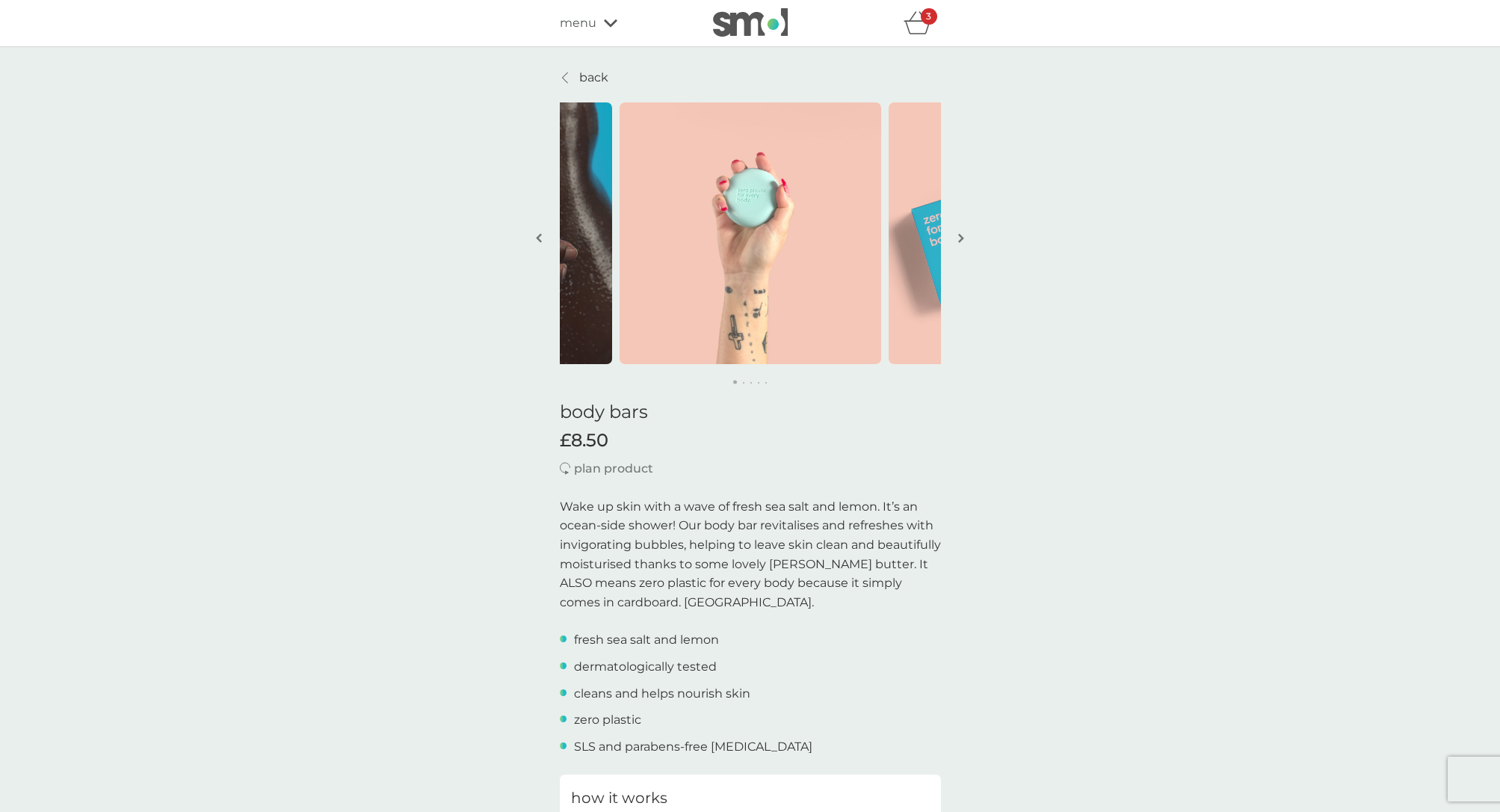
click at [583, 76] on p "back" at bounding box center [593, 77] width 29 height 19
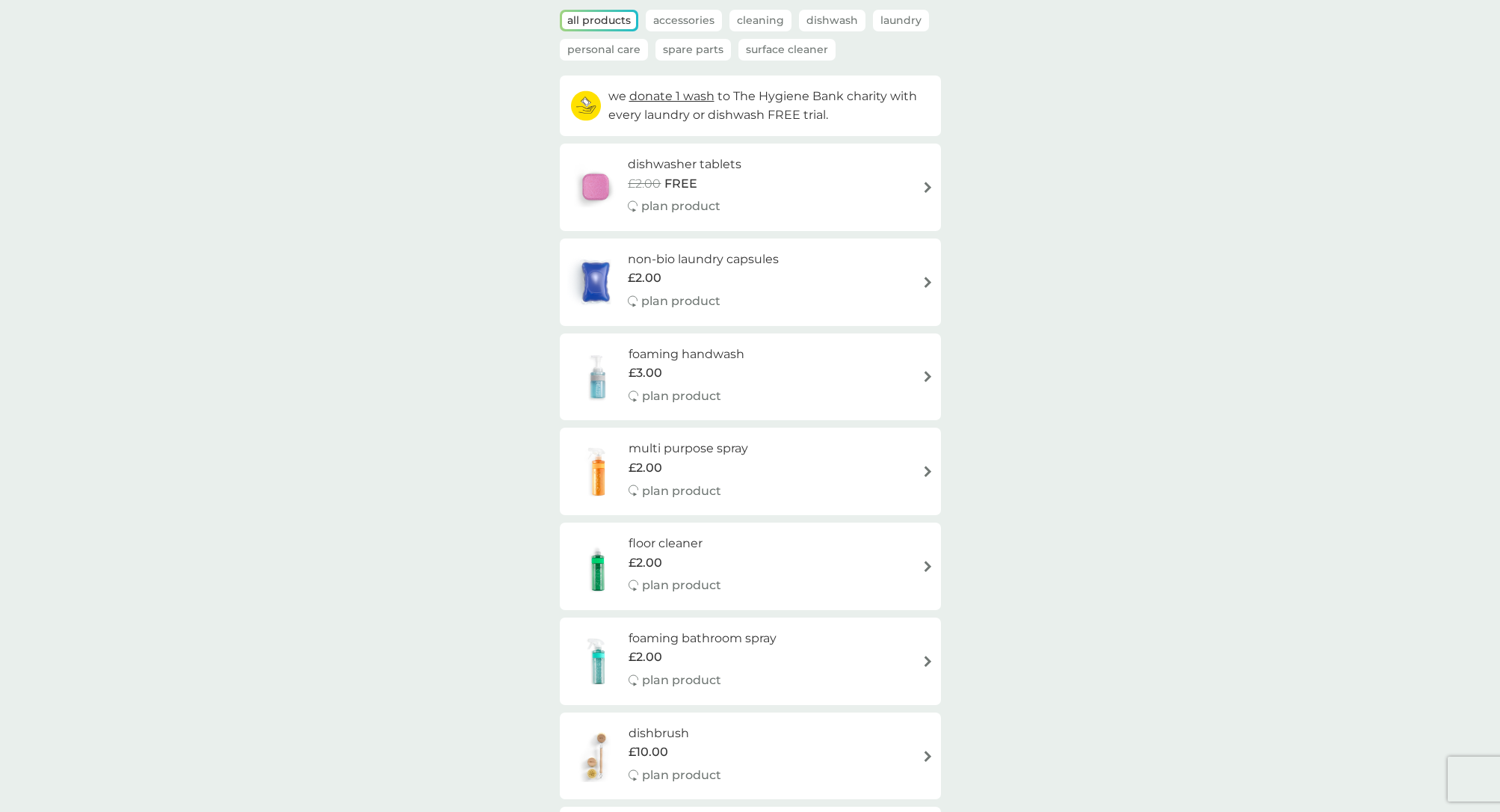
scroll to position [191, 0]
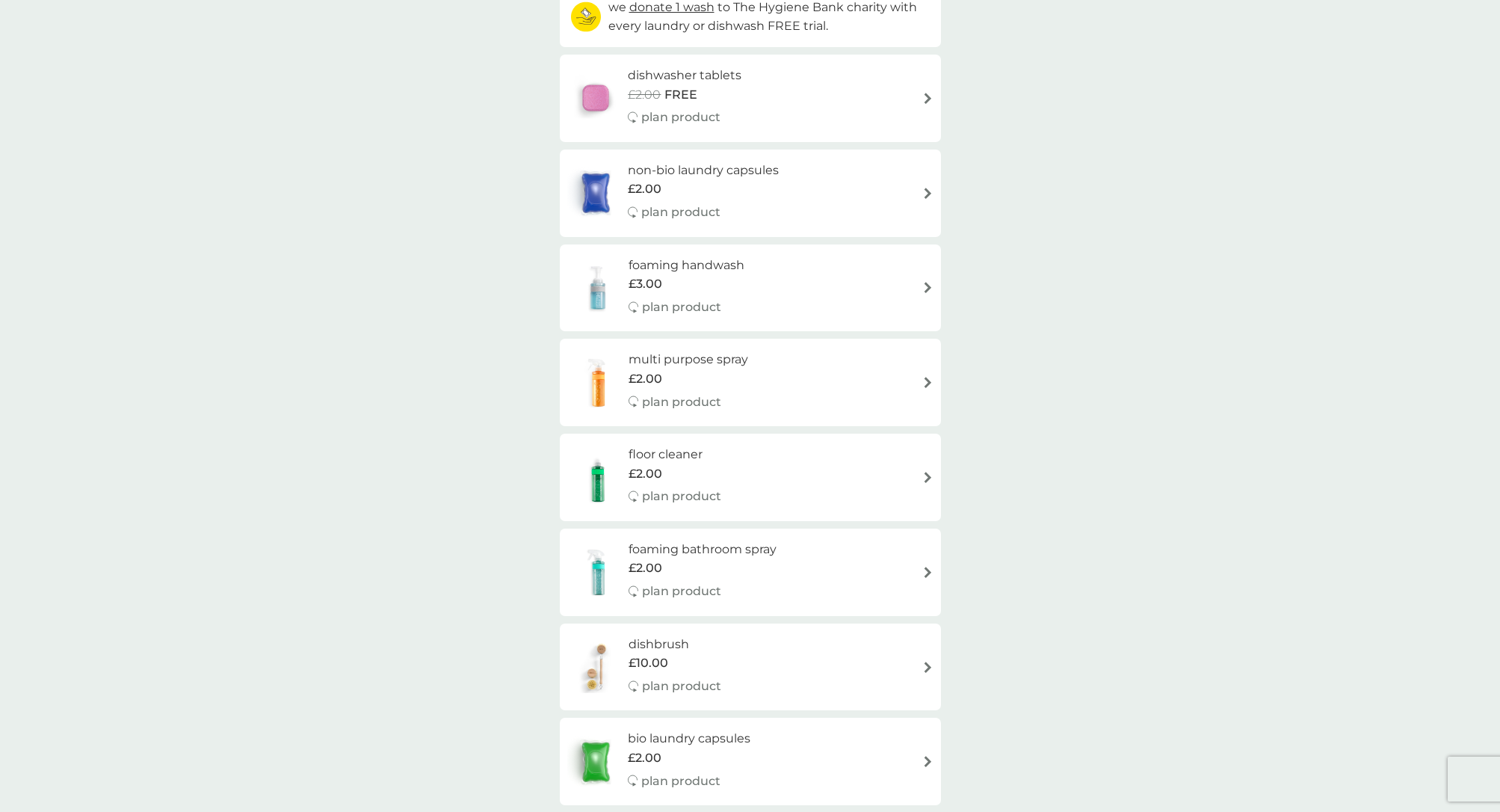
click at [938, 655] on div "dishbrush £10.00 plan product" at bounding box center [750, 667] width 381 height 88
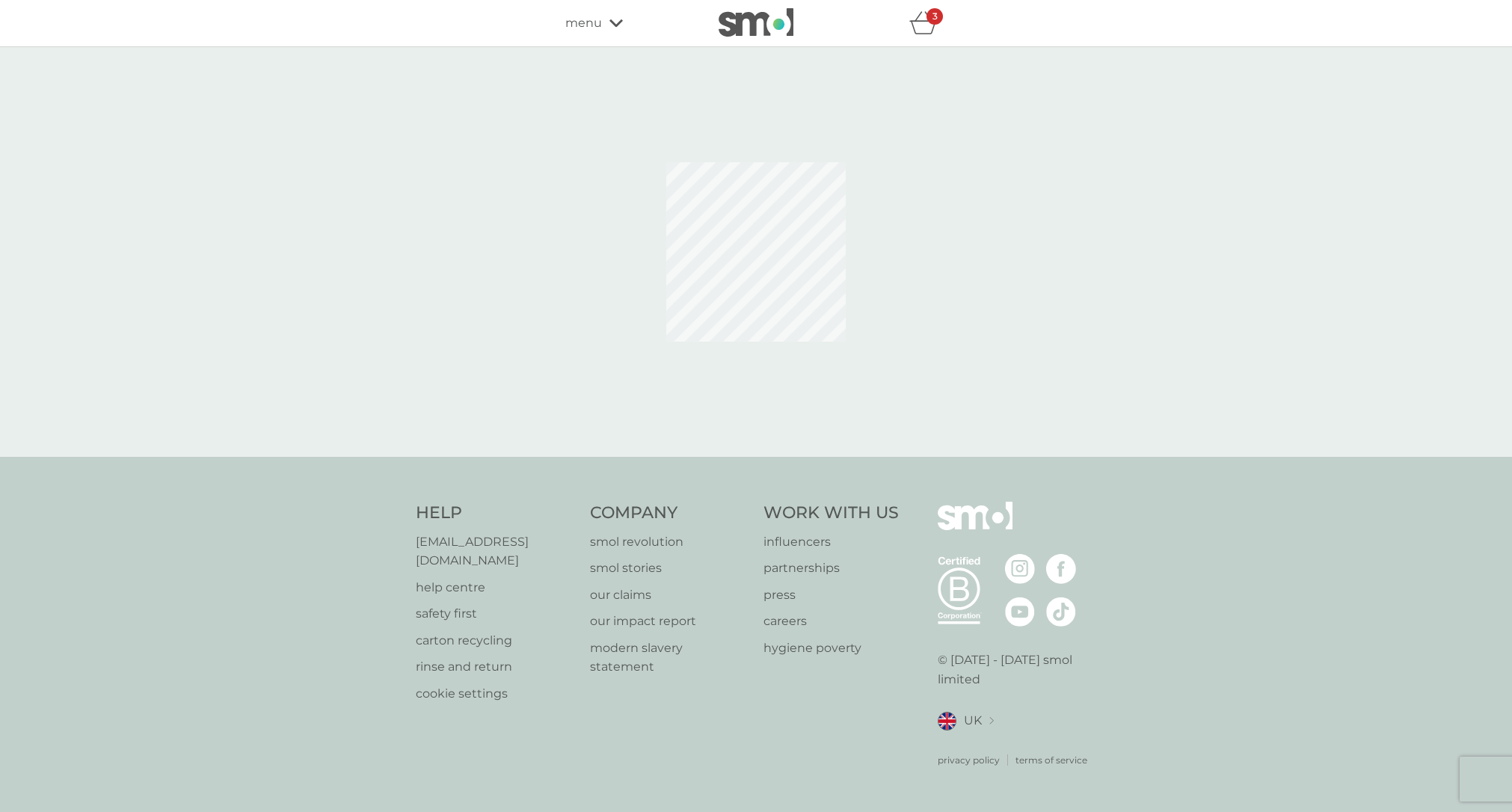
select select "245"
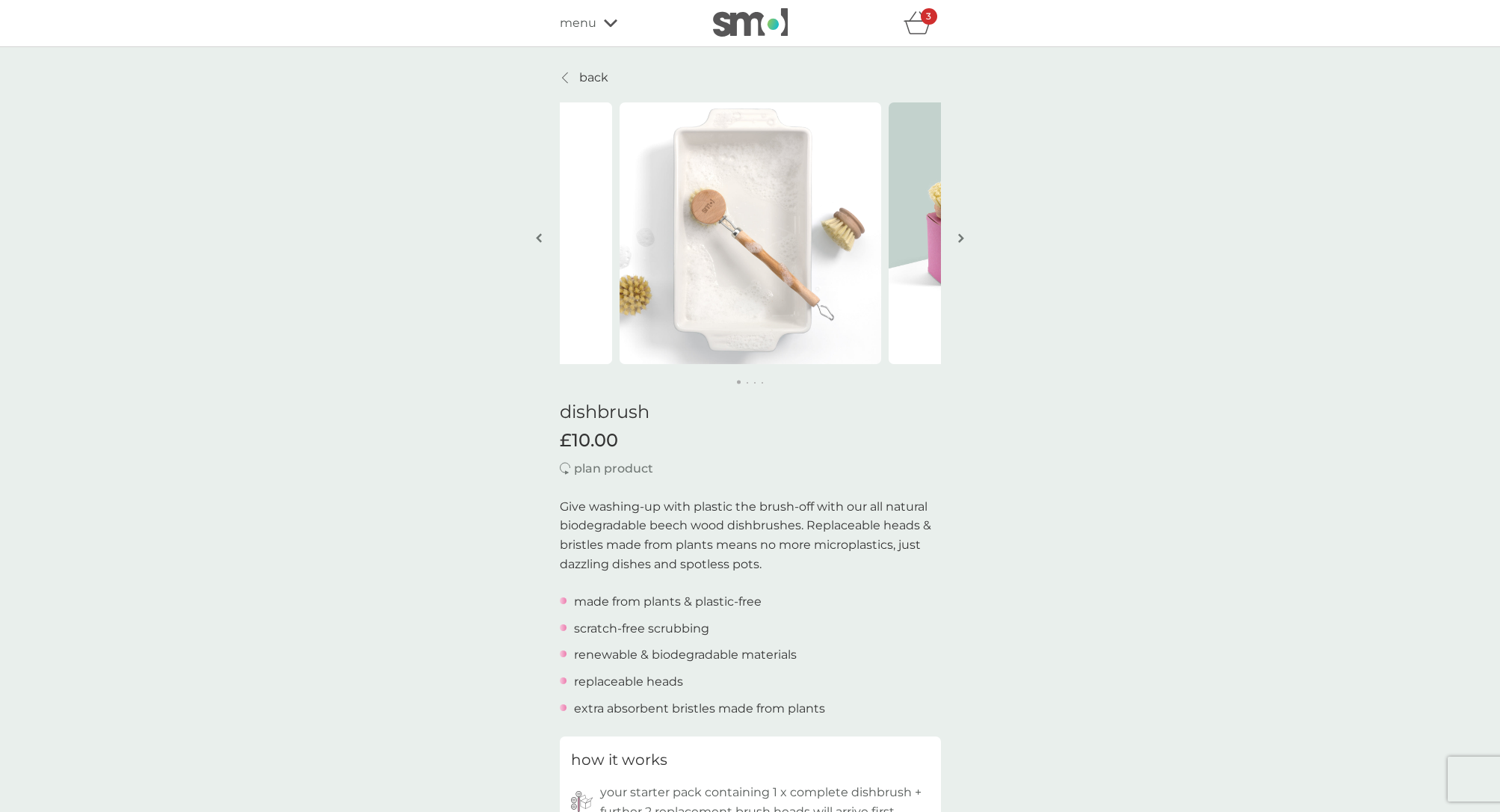
click at [579, 73] on p "back" at bounding box center [593, 77] width 29 height 19
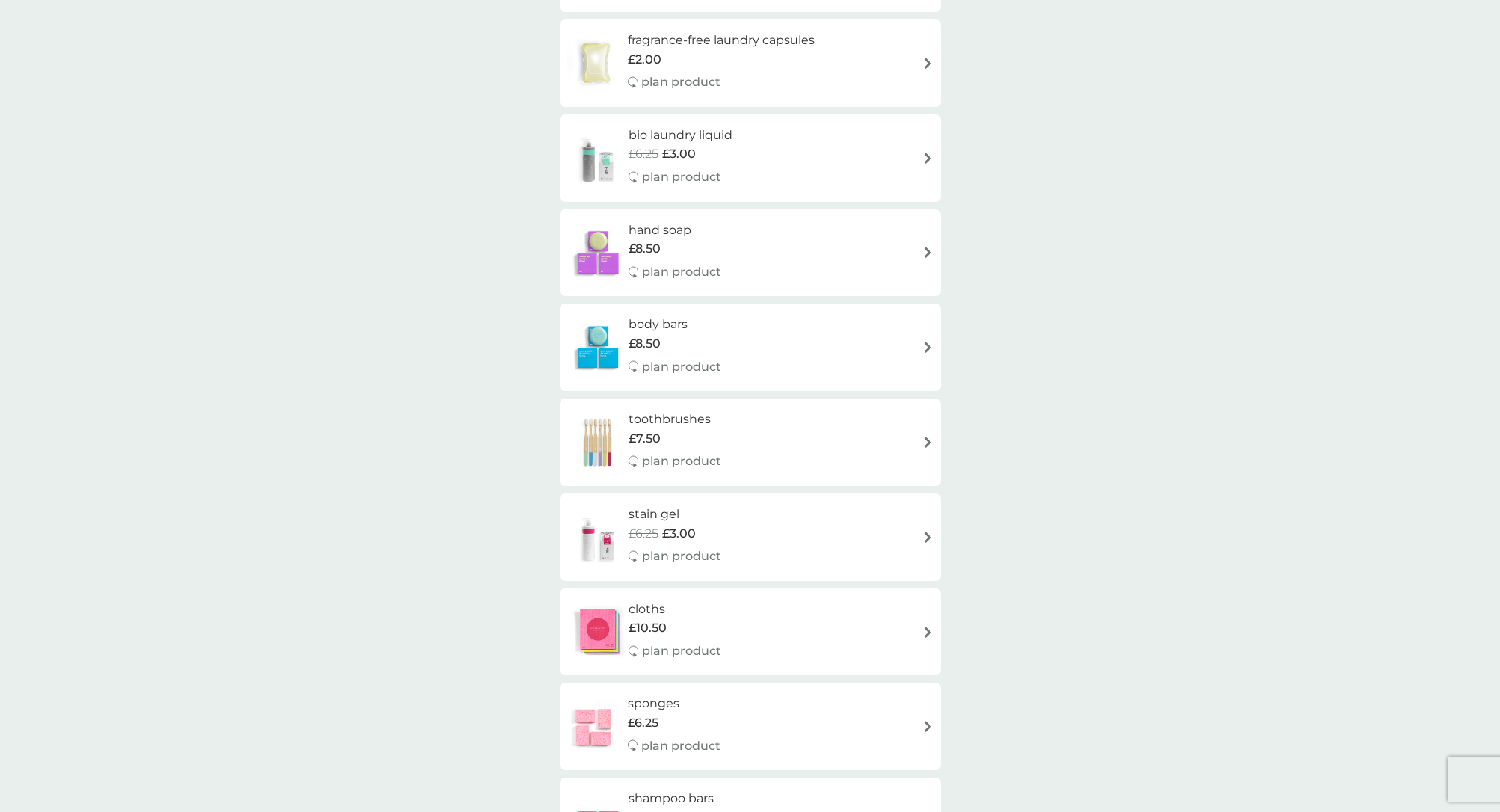
scroll to position [1302, 0]
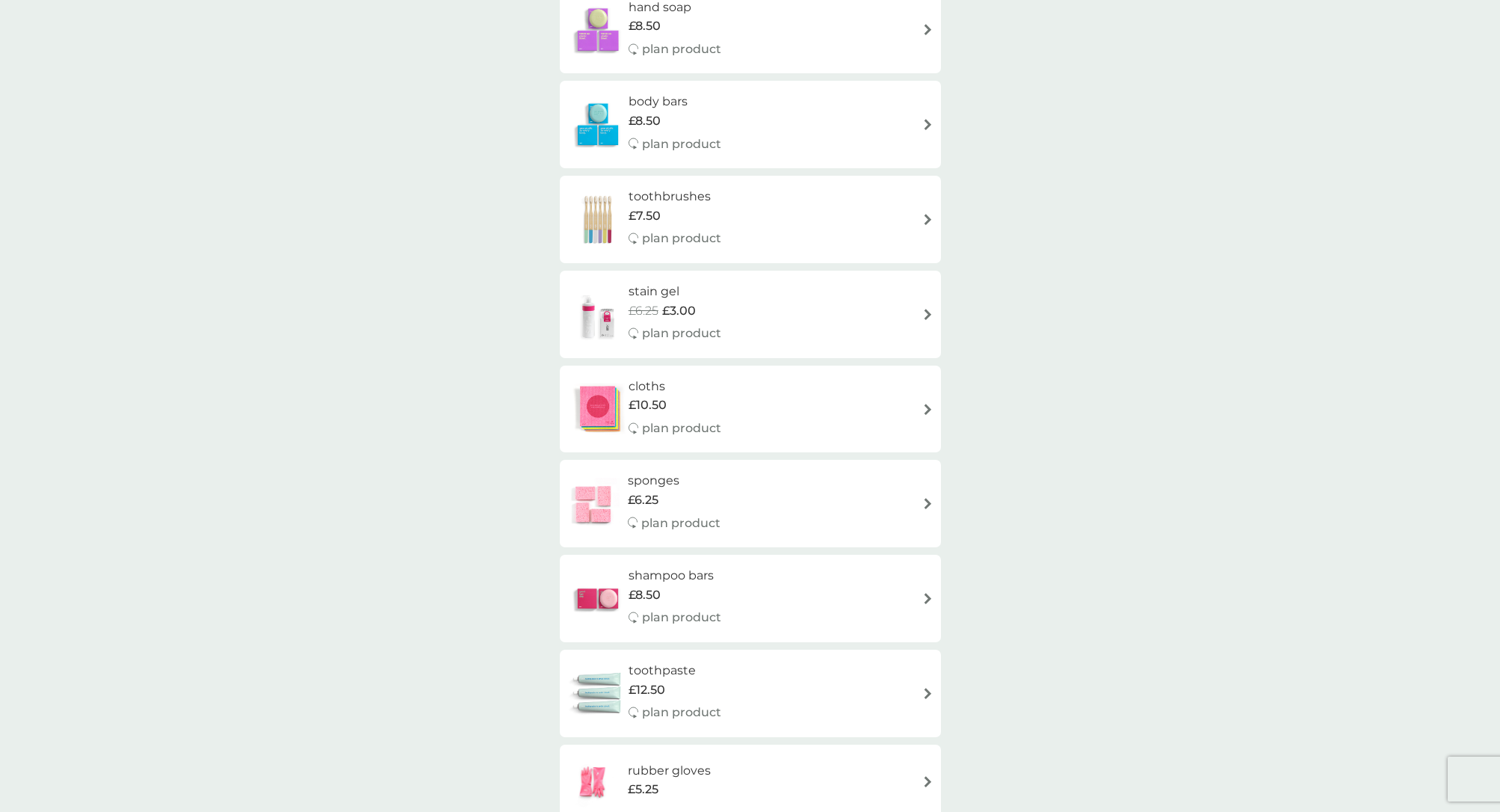
click at [923, 309] on img at bounding box center [927, 314] width 11 height 11
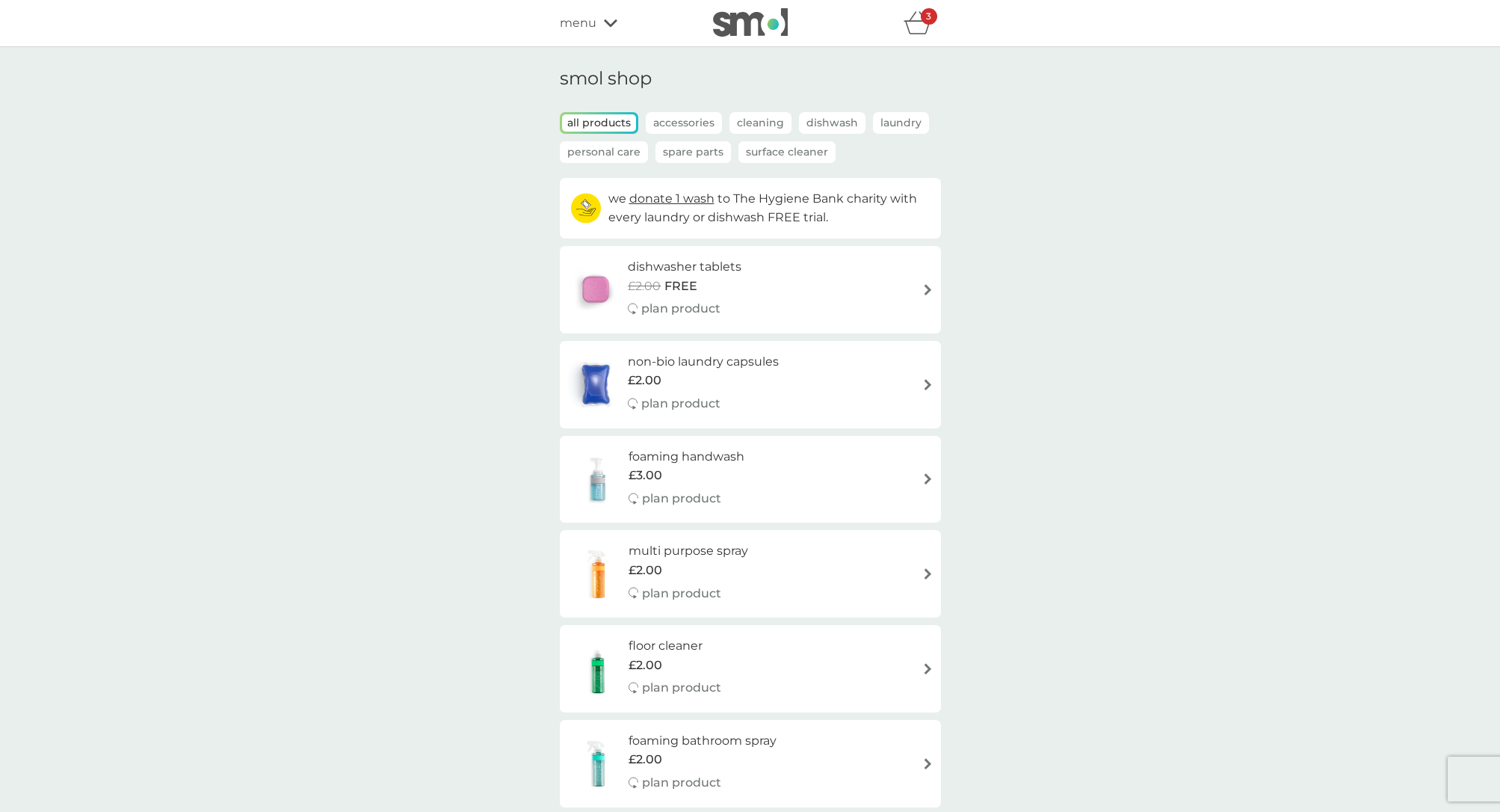
select select "182"
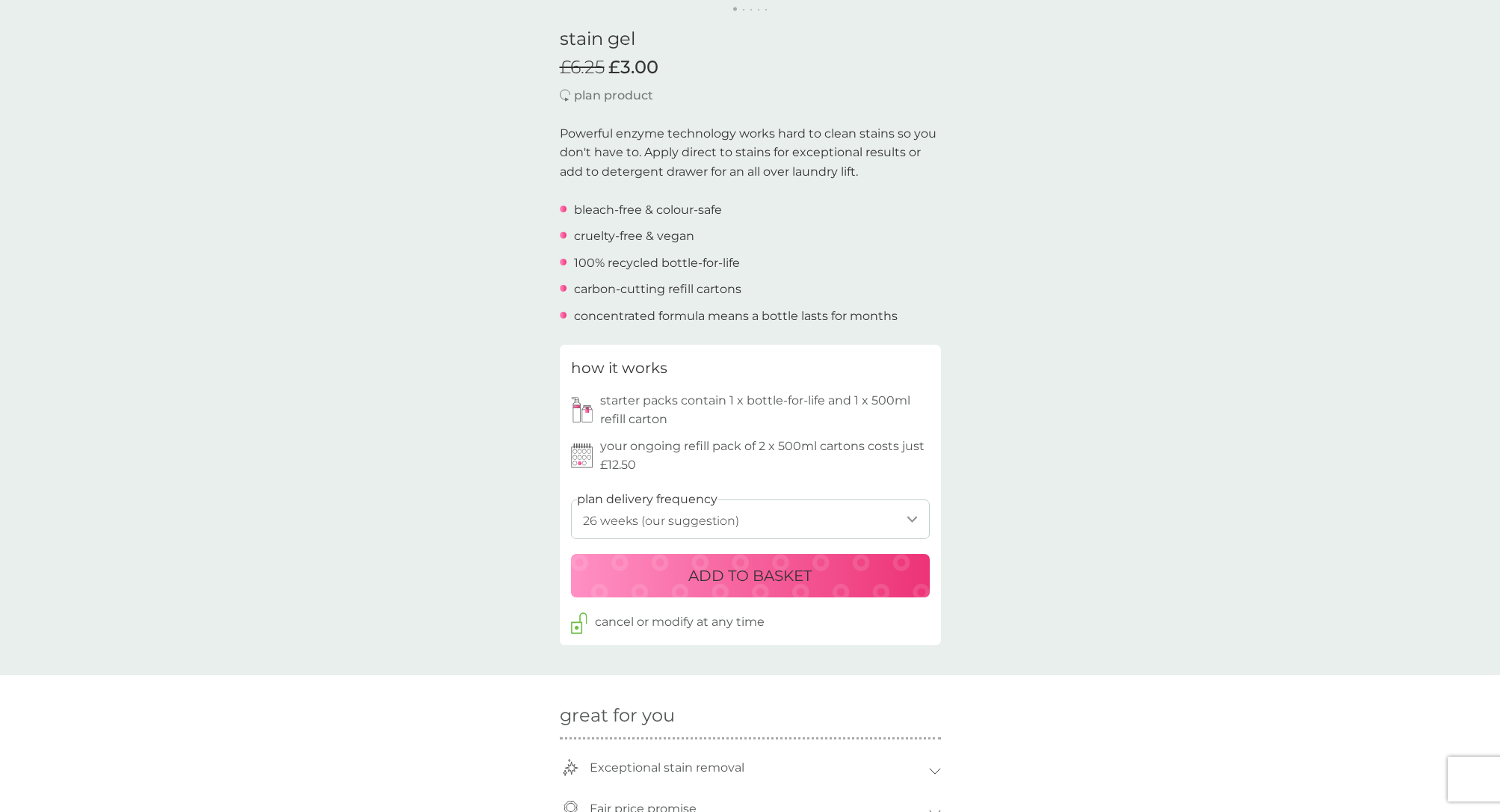
scroll to position [383, 0]
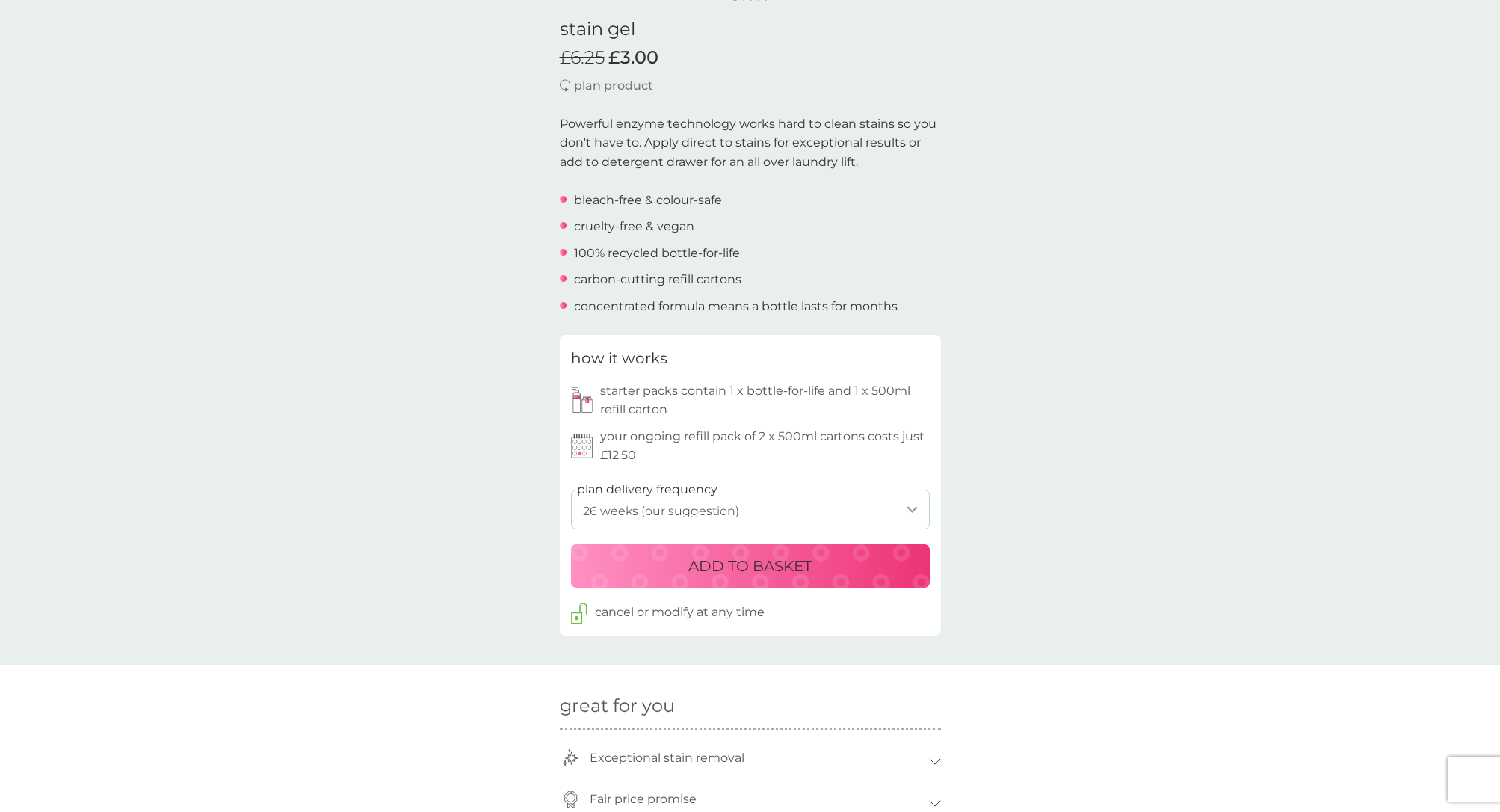
click at [755, 562] on p "ADD TO BASKET" at bounding box center [750, 566] width 124 height 24
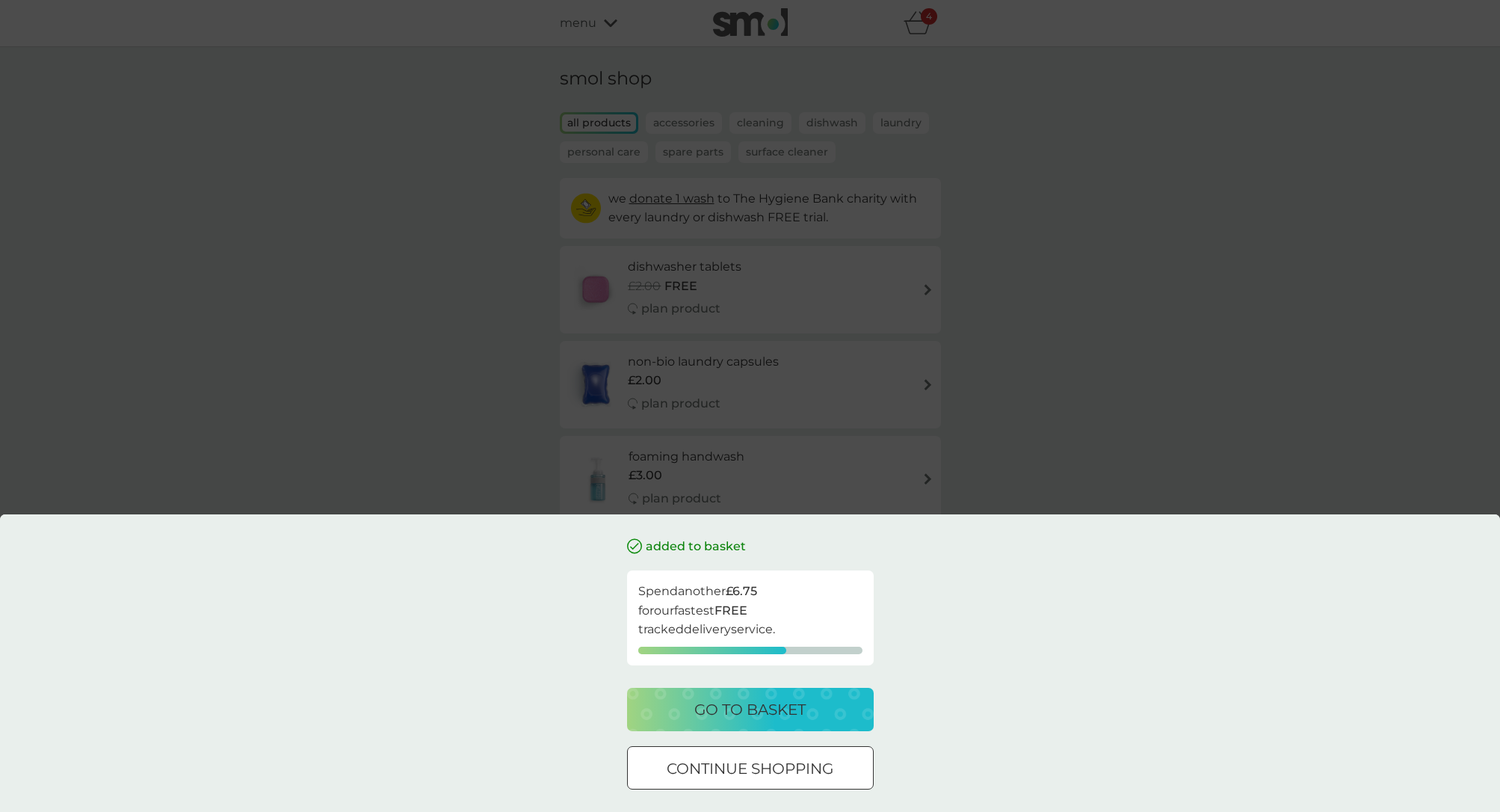
click at [767, 762] on div at bounding box center [750, 769] width 53 height 16
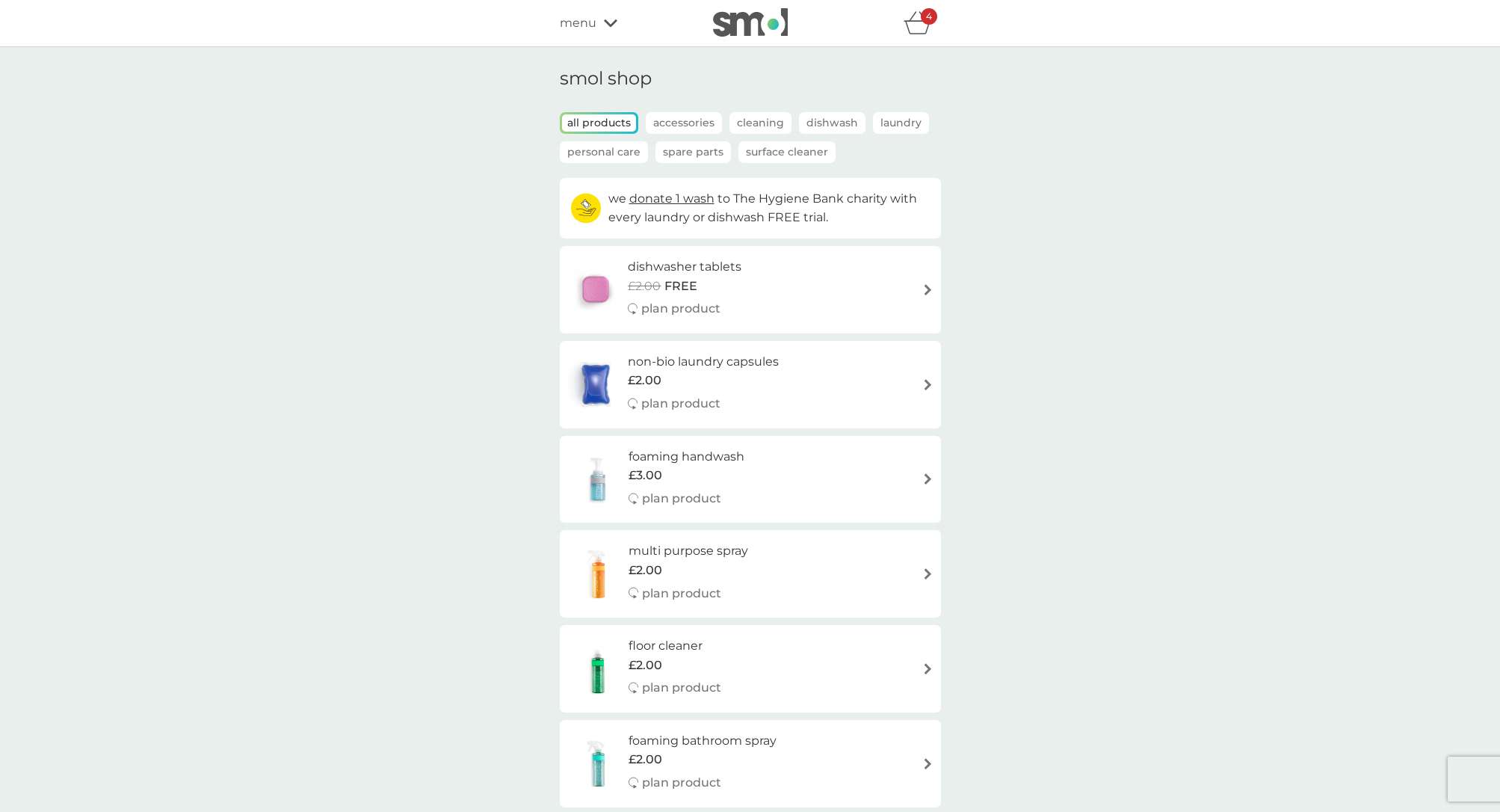
click at [669, 121] on p "Accessories" at bounding box center [684, 123] width 76 height 22
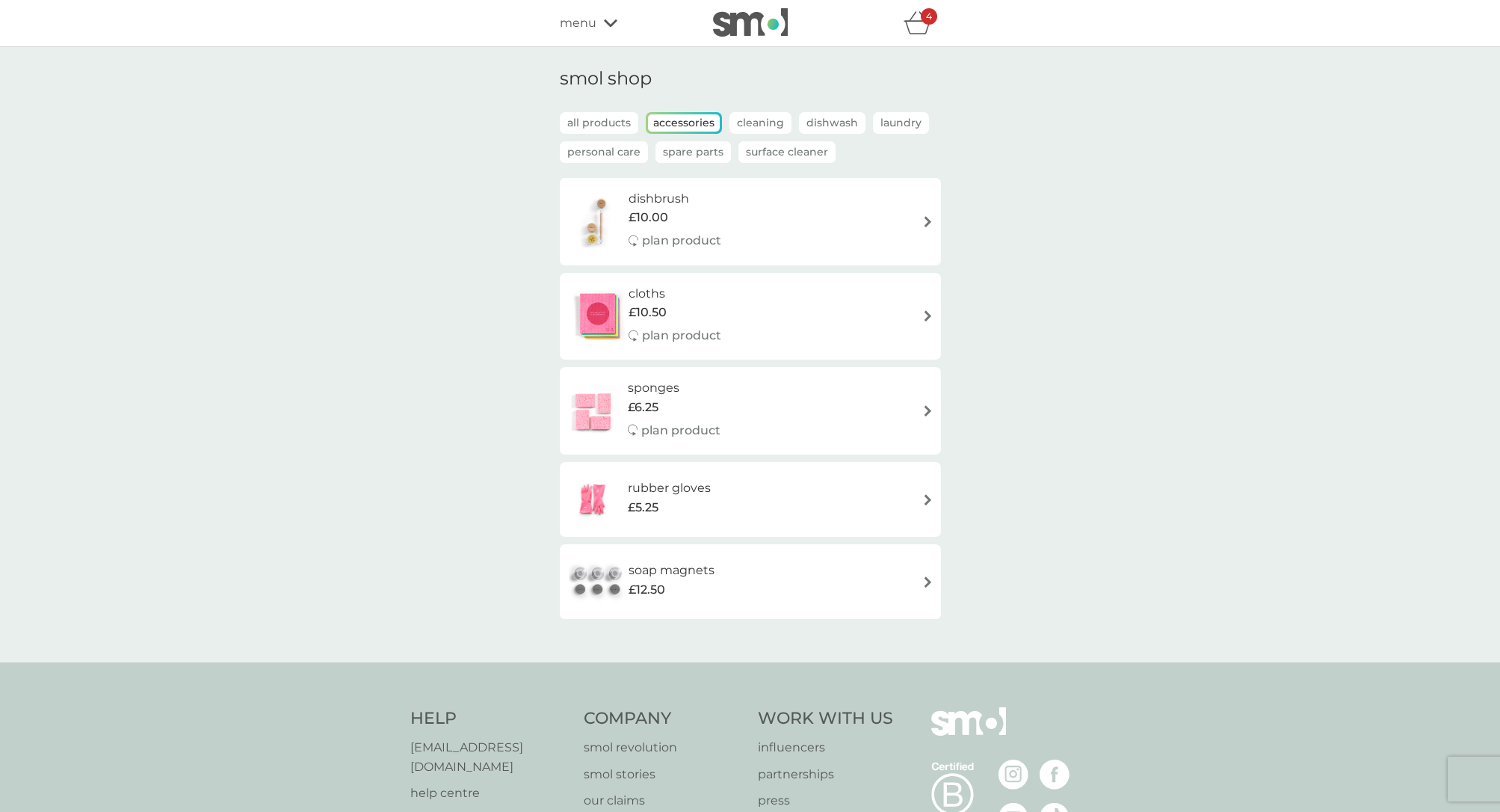
click at [932, 497] on img at bounding box center [927, 499] width 11 height 11
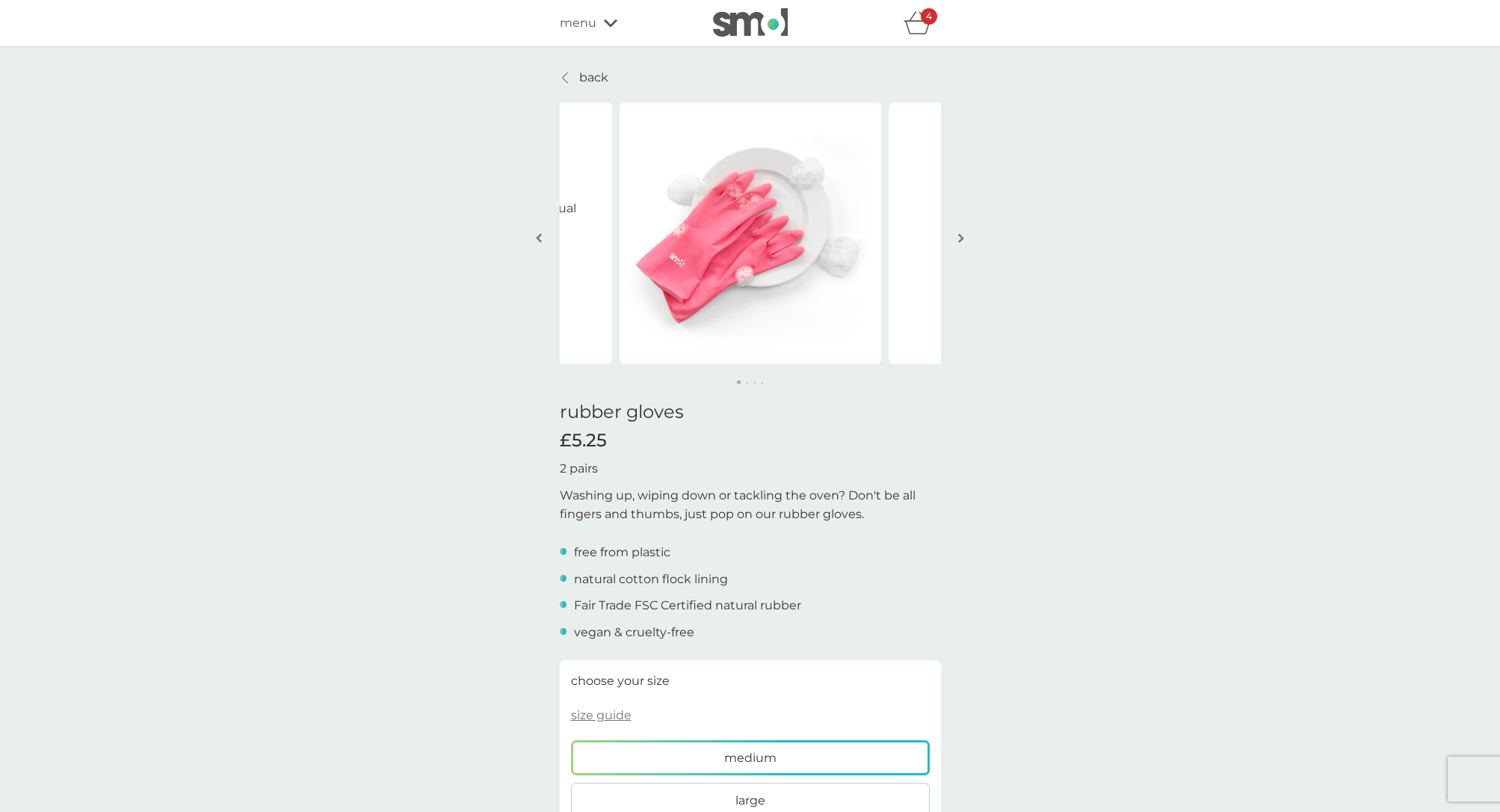
scroll to position [124, 0]
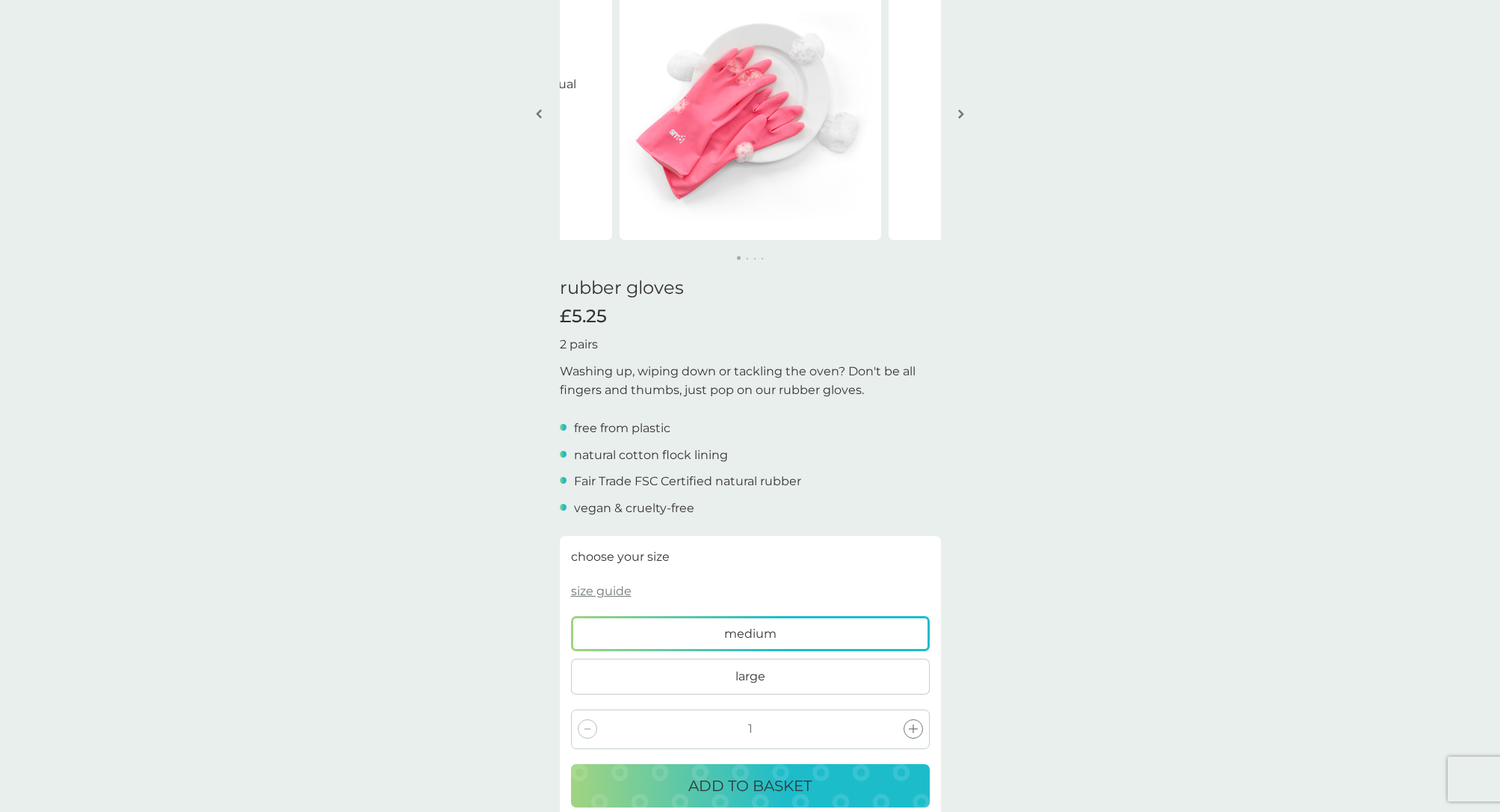
click at [960, 113] on img "button" at bounding box center [961, 113] width 6 height 11
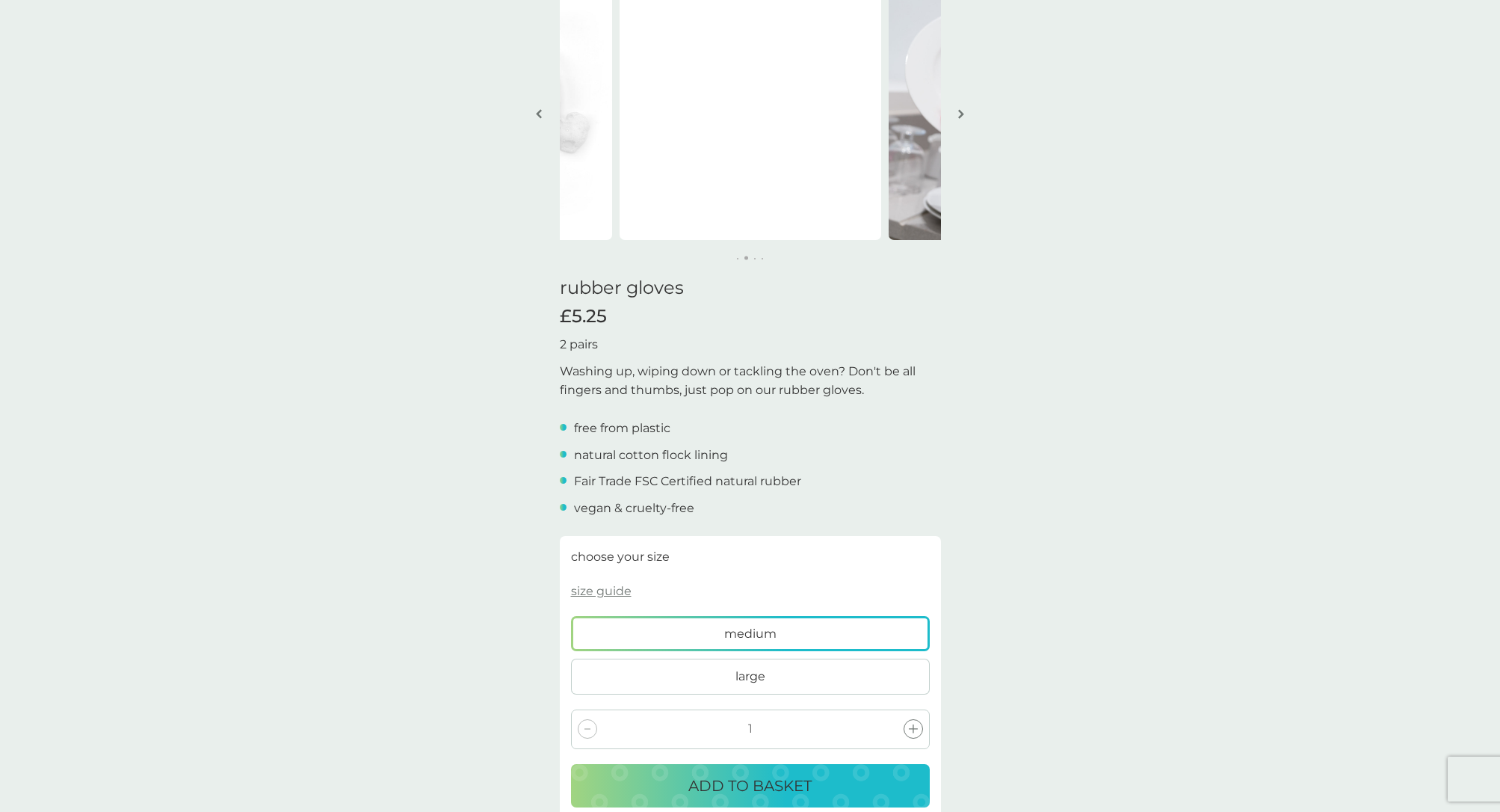
click at [960, 113] on img "button" at bounding box center [961, 113] width 6 height 11
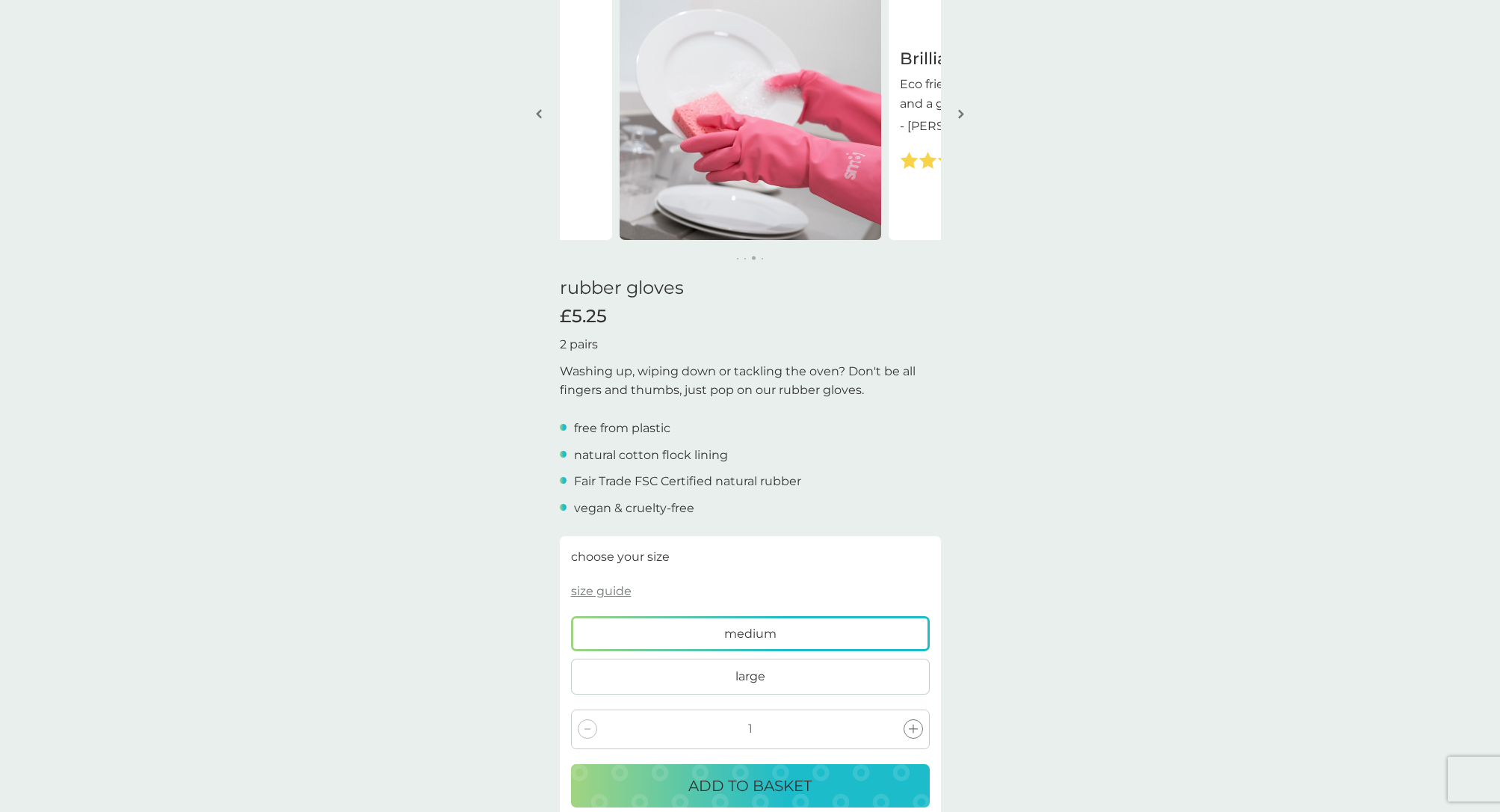
click at [960, 113] on img "button" at bounding box center [961, 113] width 6 height 11
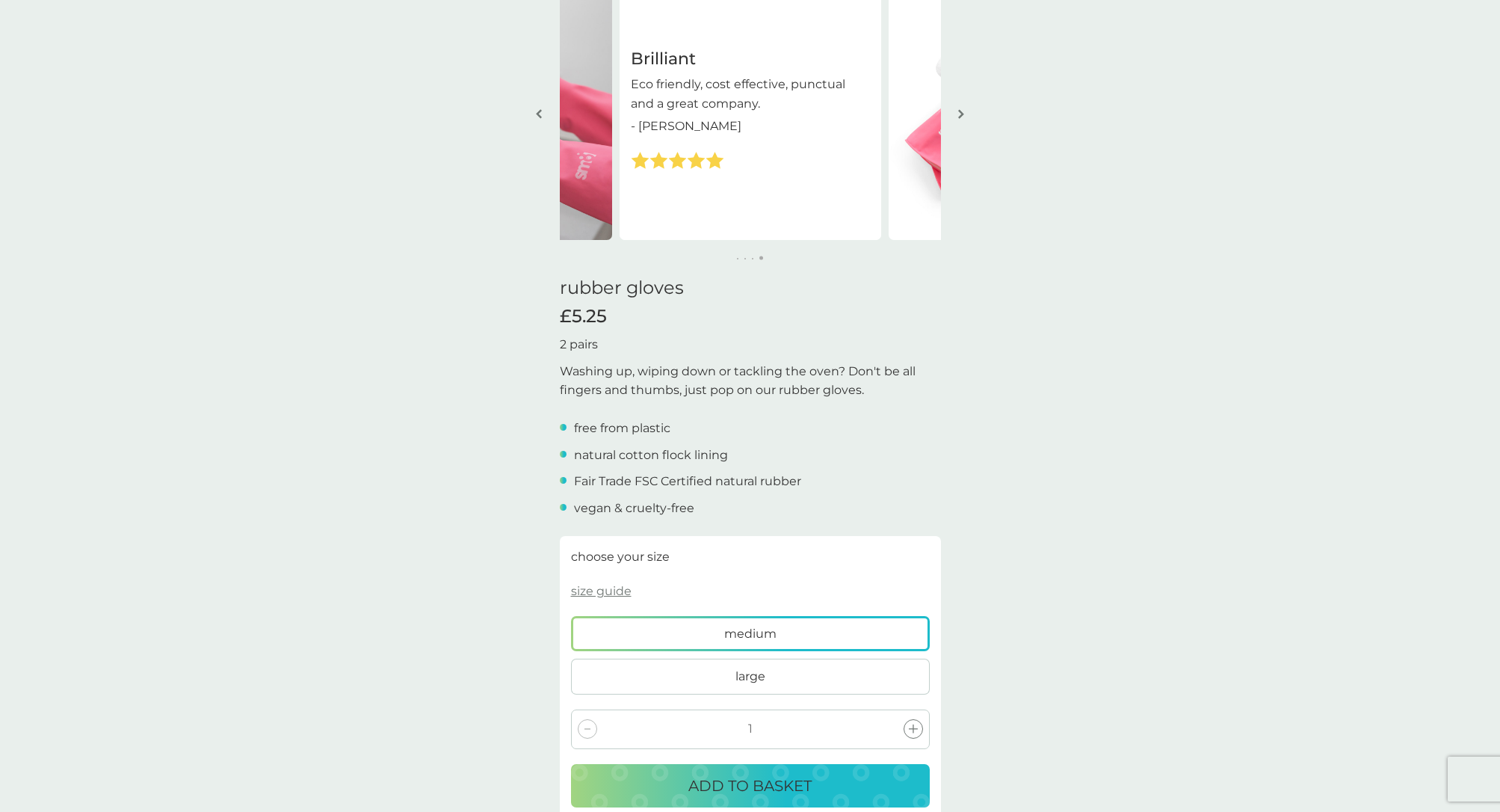
click at [960, 113] on img "button" at bounding box center [961, 113] width 6 height 11
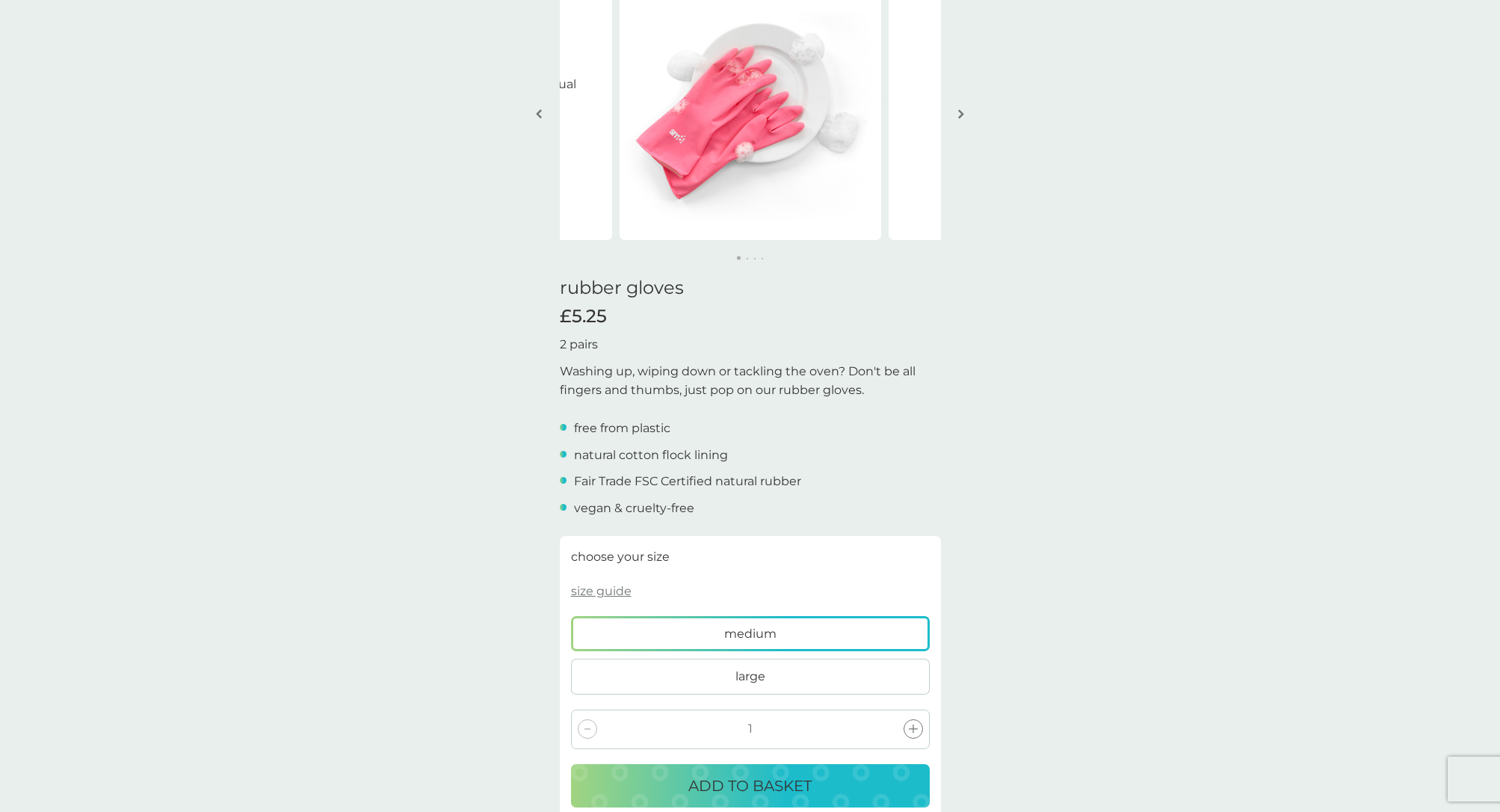
scroll to position [0, 0]
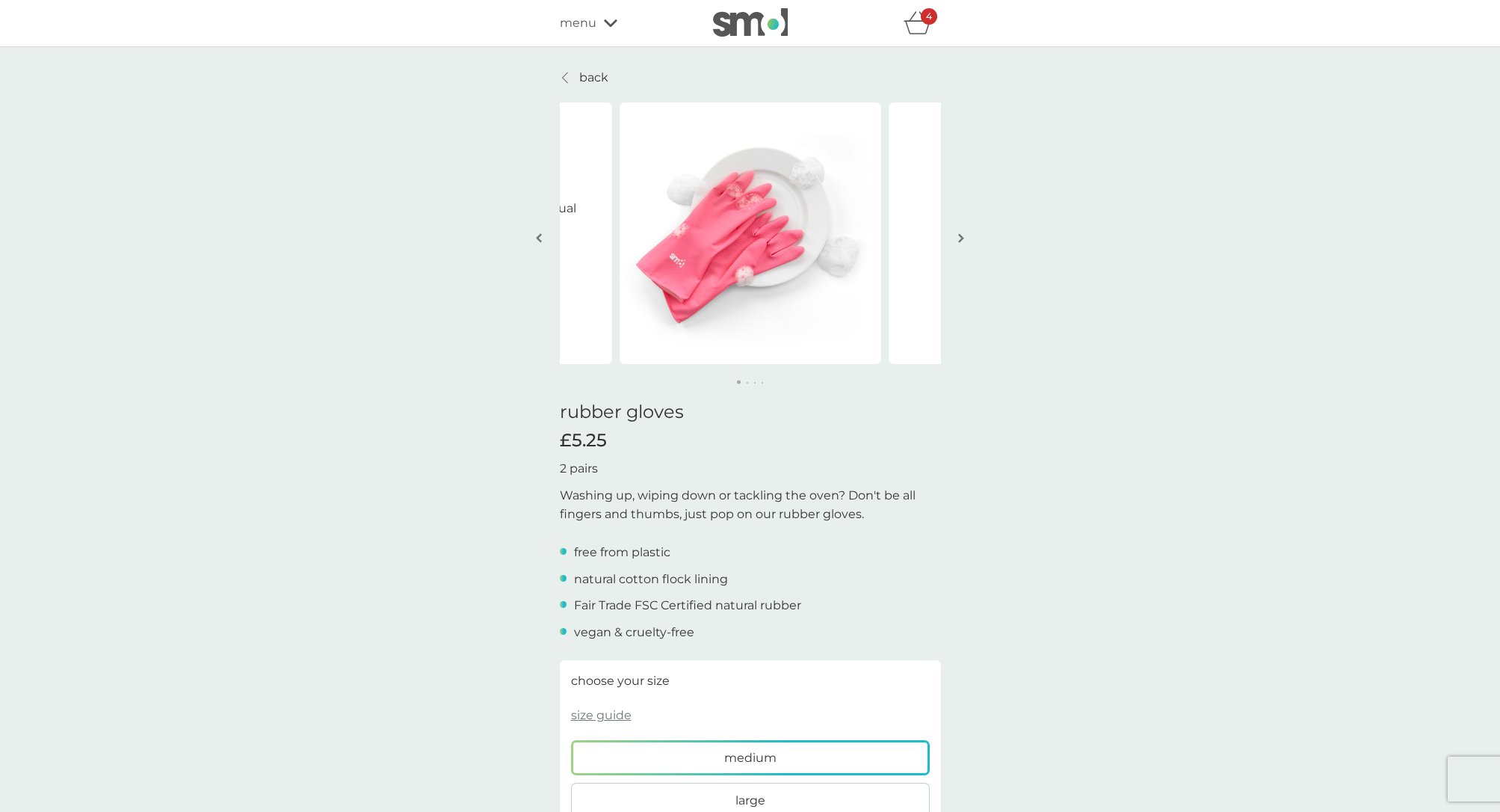
click at [571, 77] on link "back" at bounding box center [584, 77] width 48 height 19
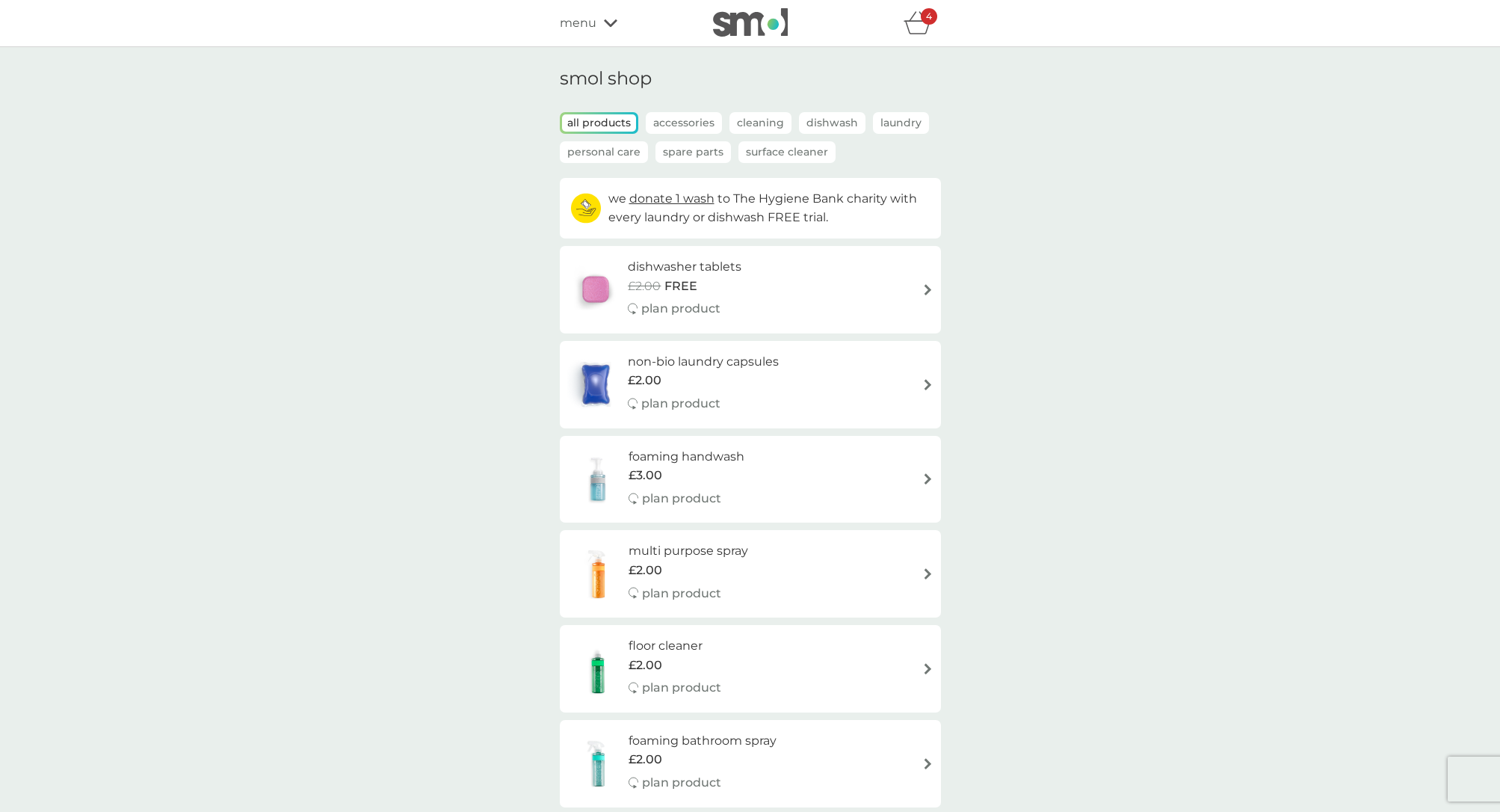
click at [750, 113] on p "Cleaning" at bounding box center [760, 123] width 62 height 22
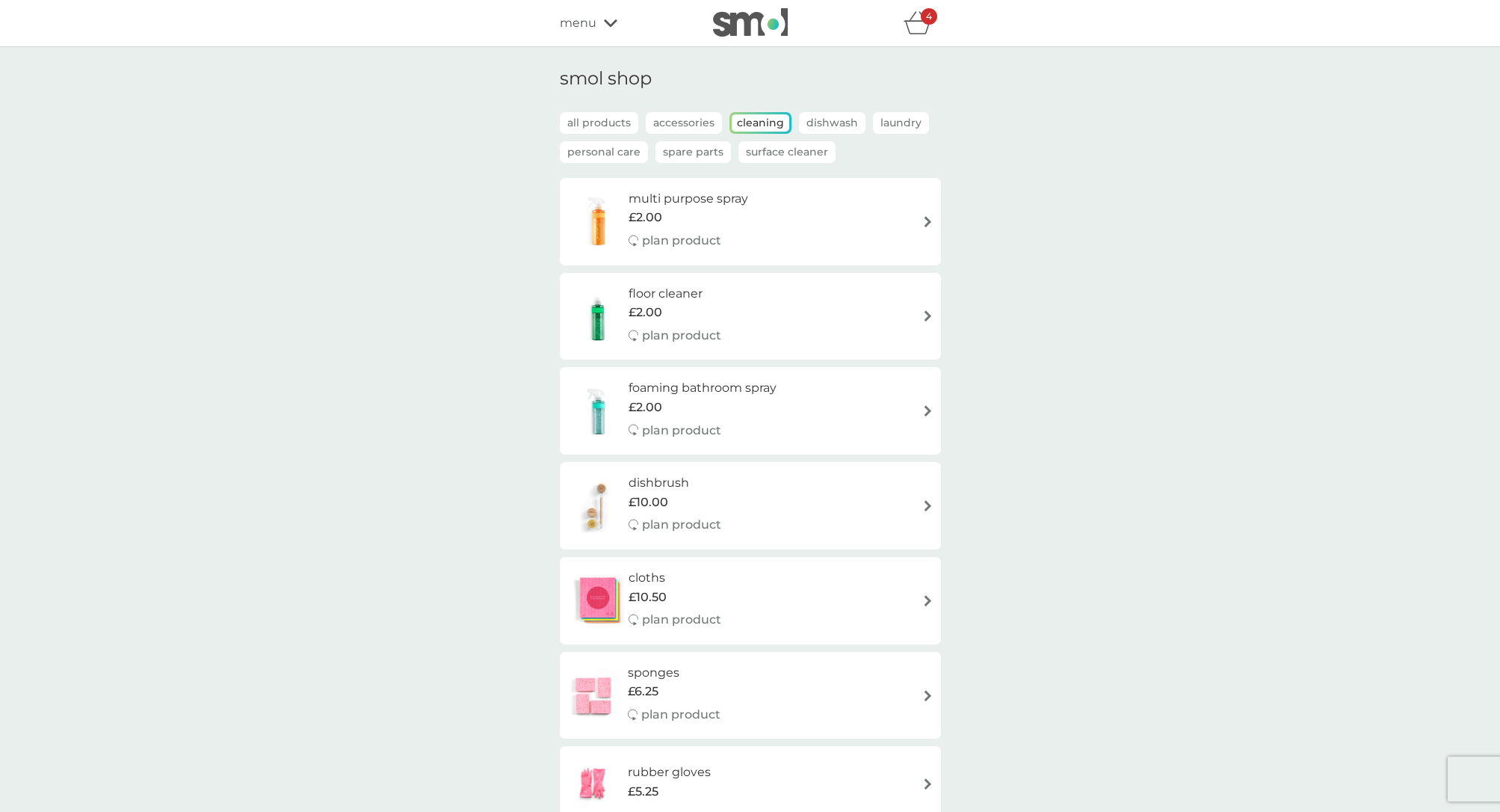
click at [821, 124] on p "Dishwash" at bounding box center [832, 123] width 67 height 22
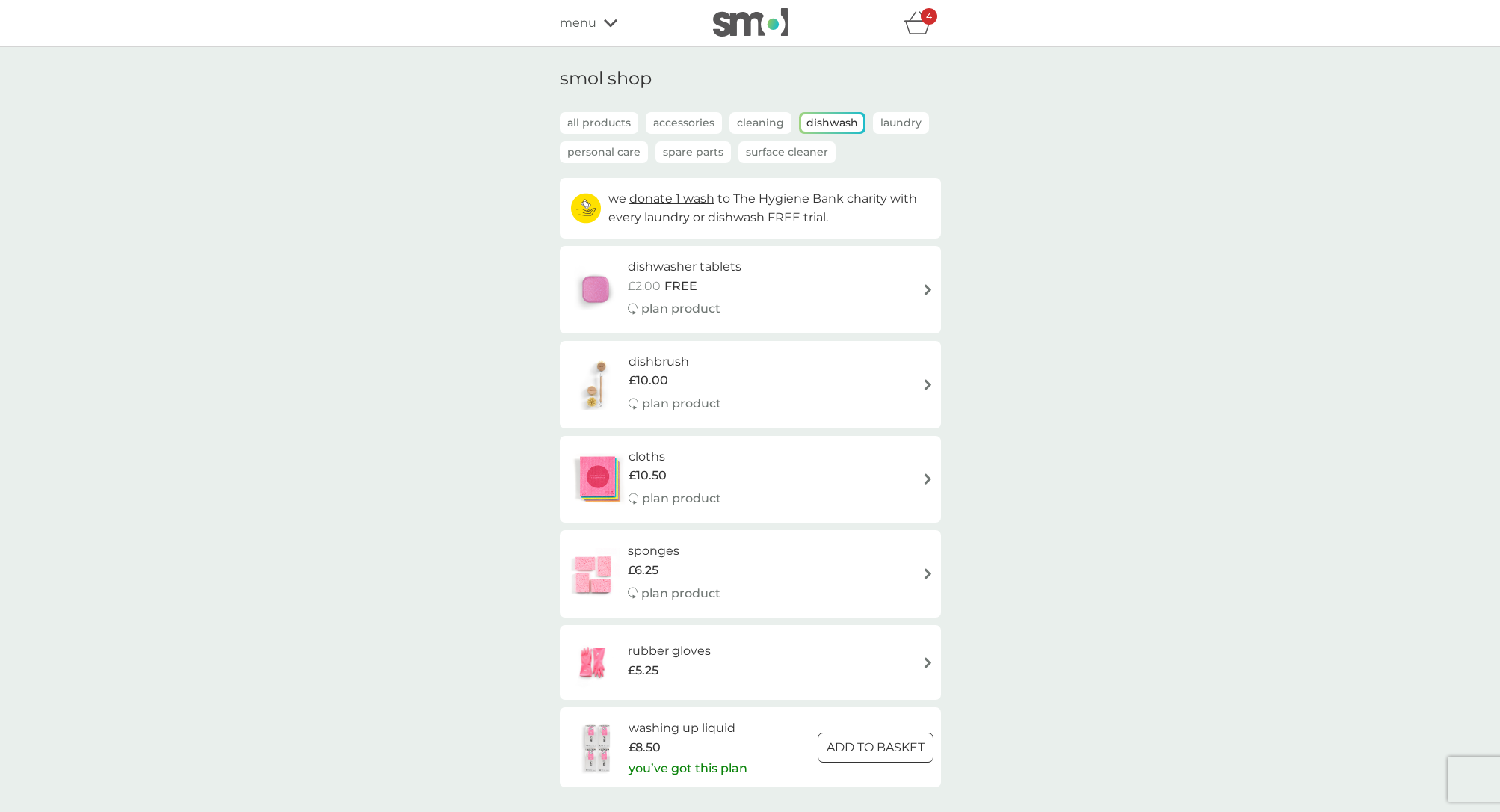
click at [889, 119] on p "Laundry" at bounding box center [901, 123] width 56 height 22
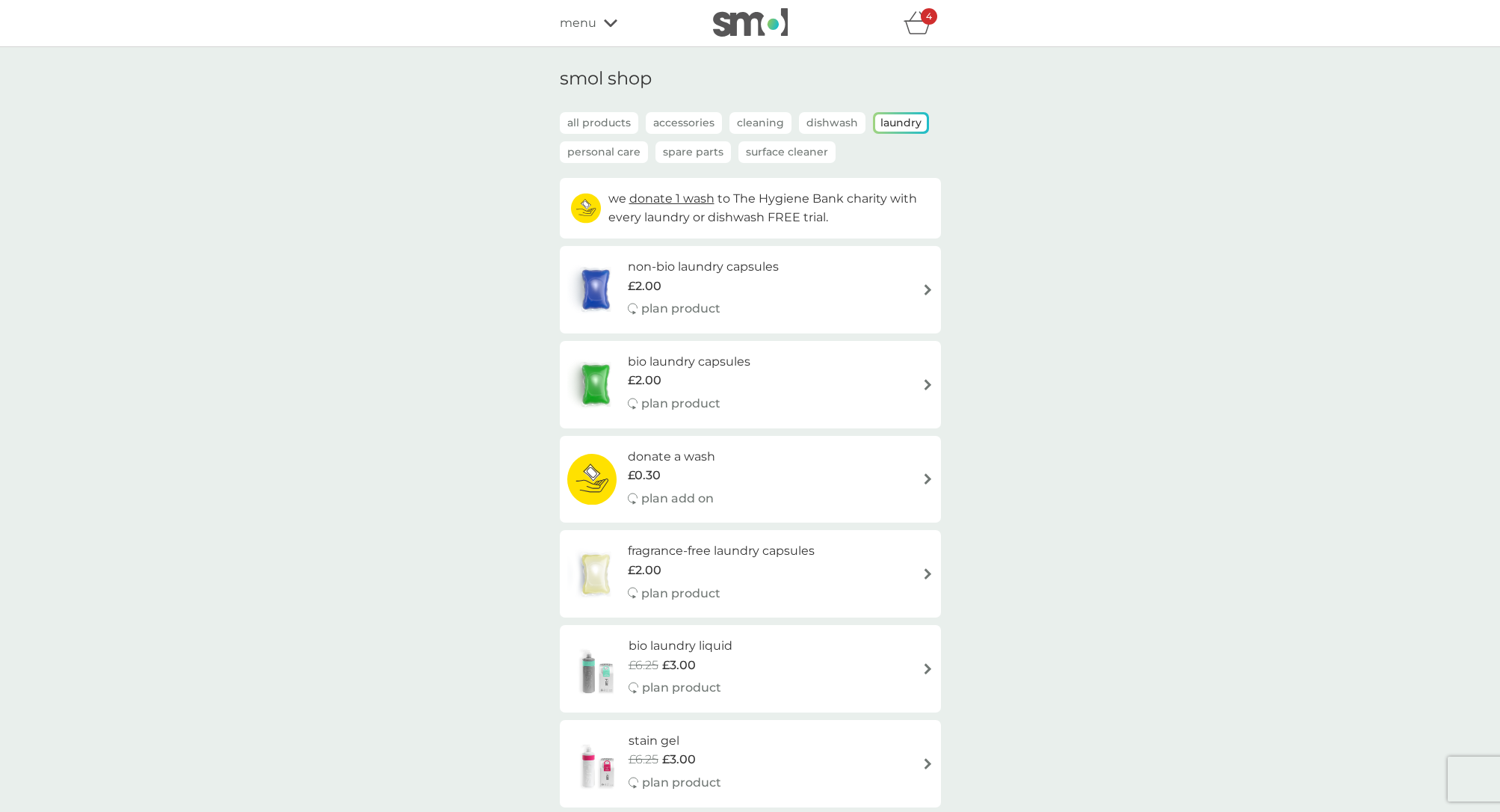
click at [766, 152] on p "Surface Cleaner" at bounding box center [787, 152] width 97 height 22
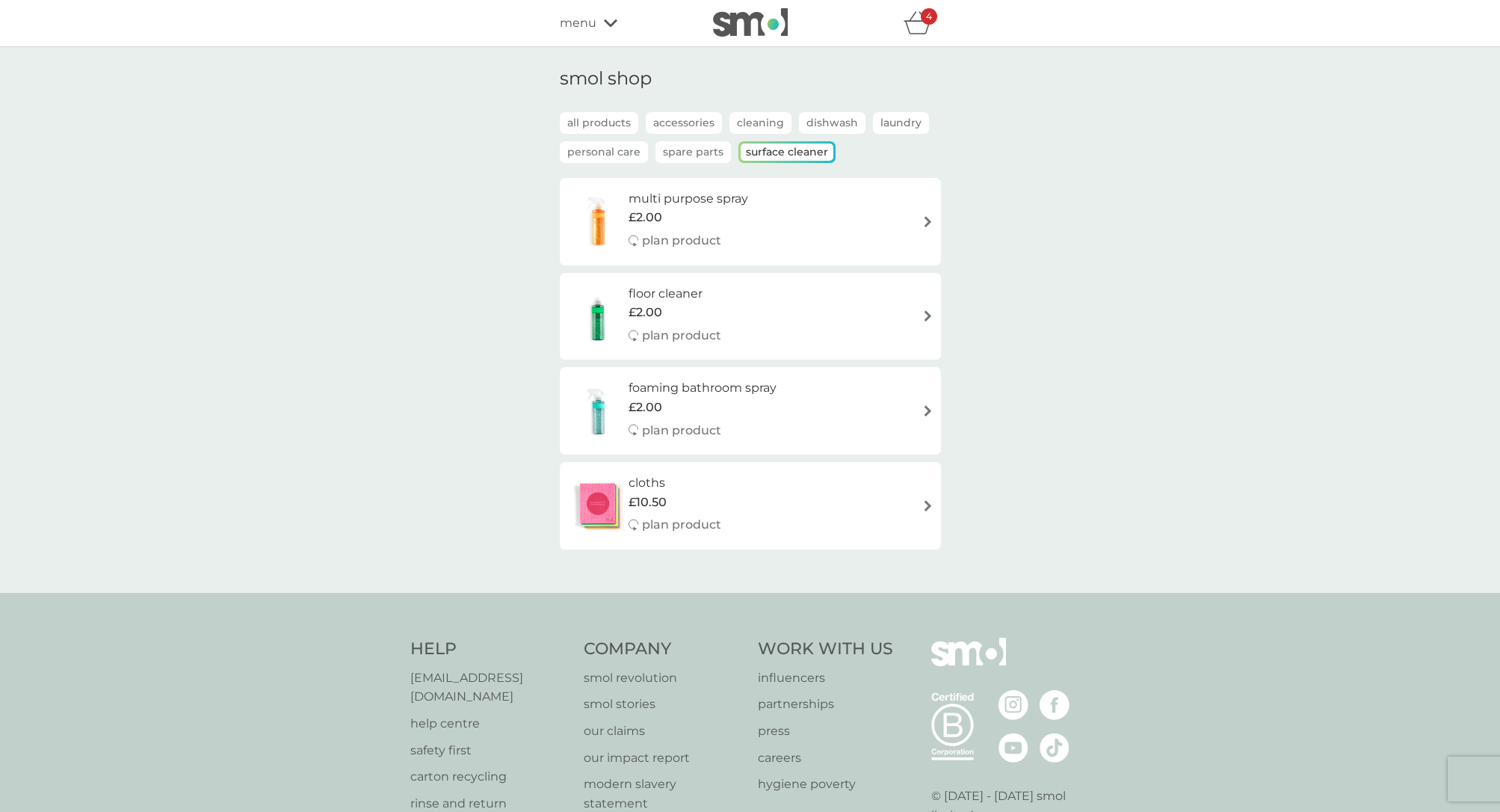
click at [926, 221] on img at bounding box center [927, 221] width 11 height 11
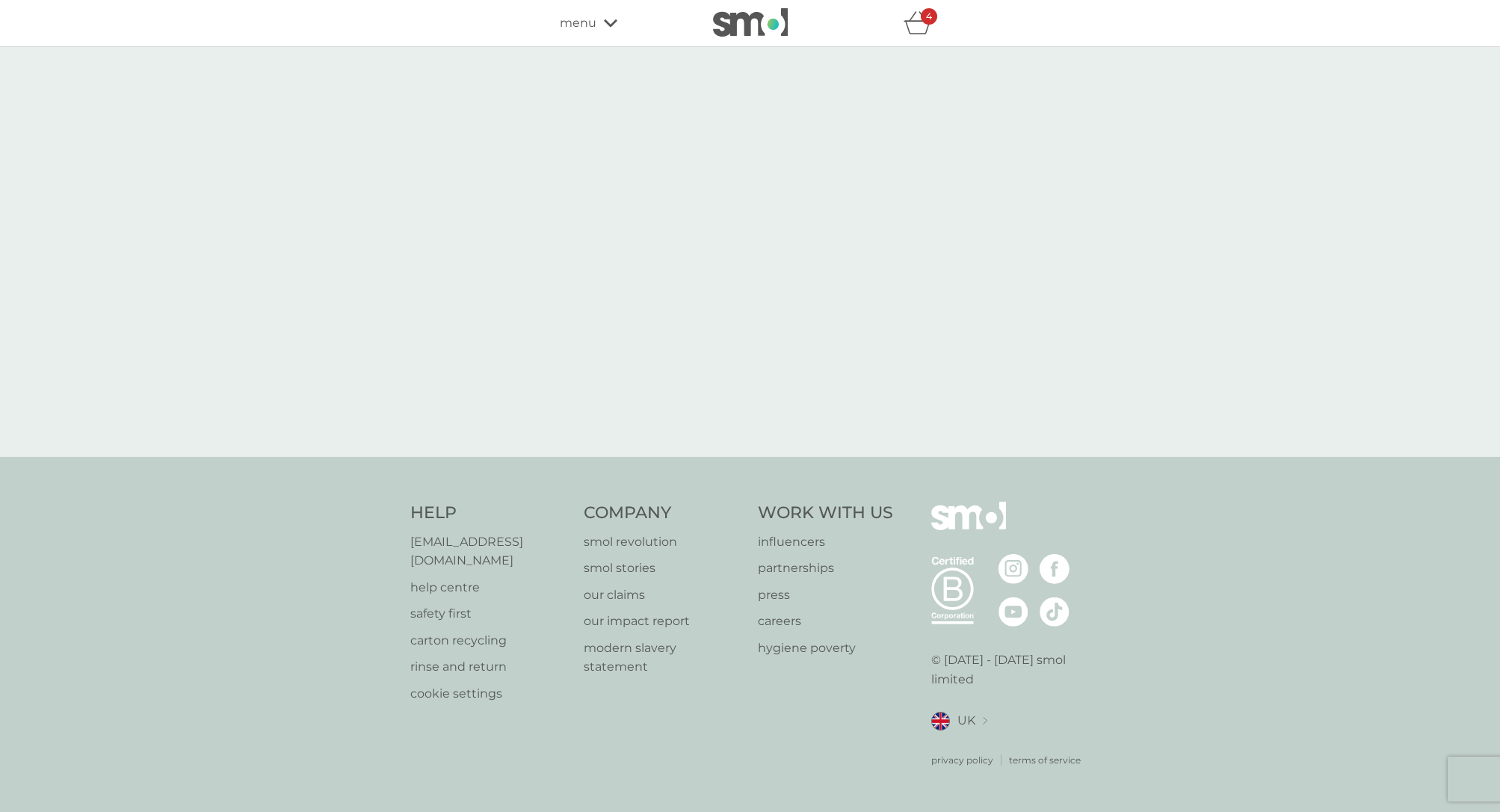
select select "112"
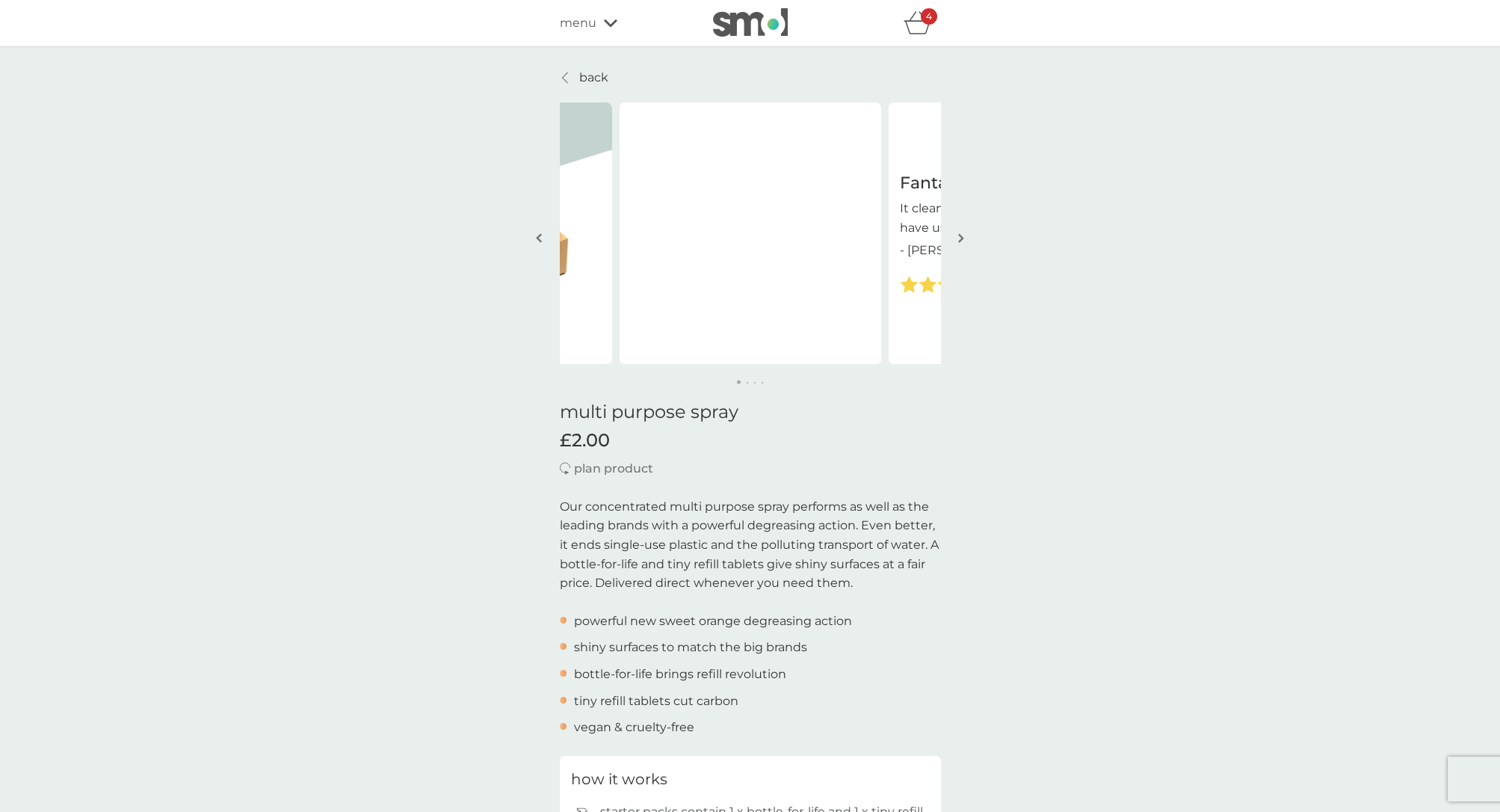
click at [918, 30] on icon "basket" at bounding box center [918, 23] width 28 height 23
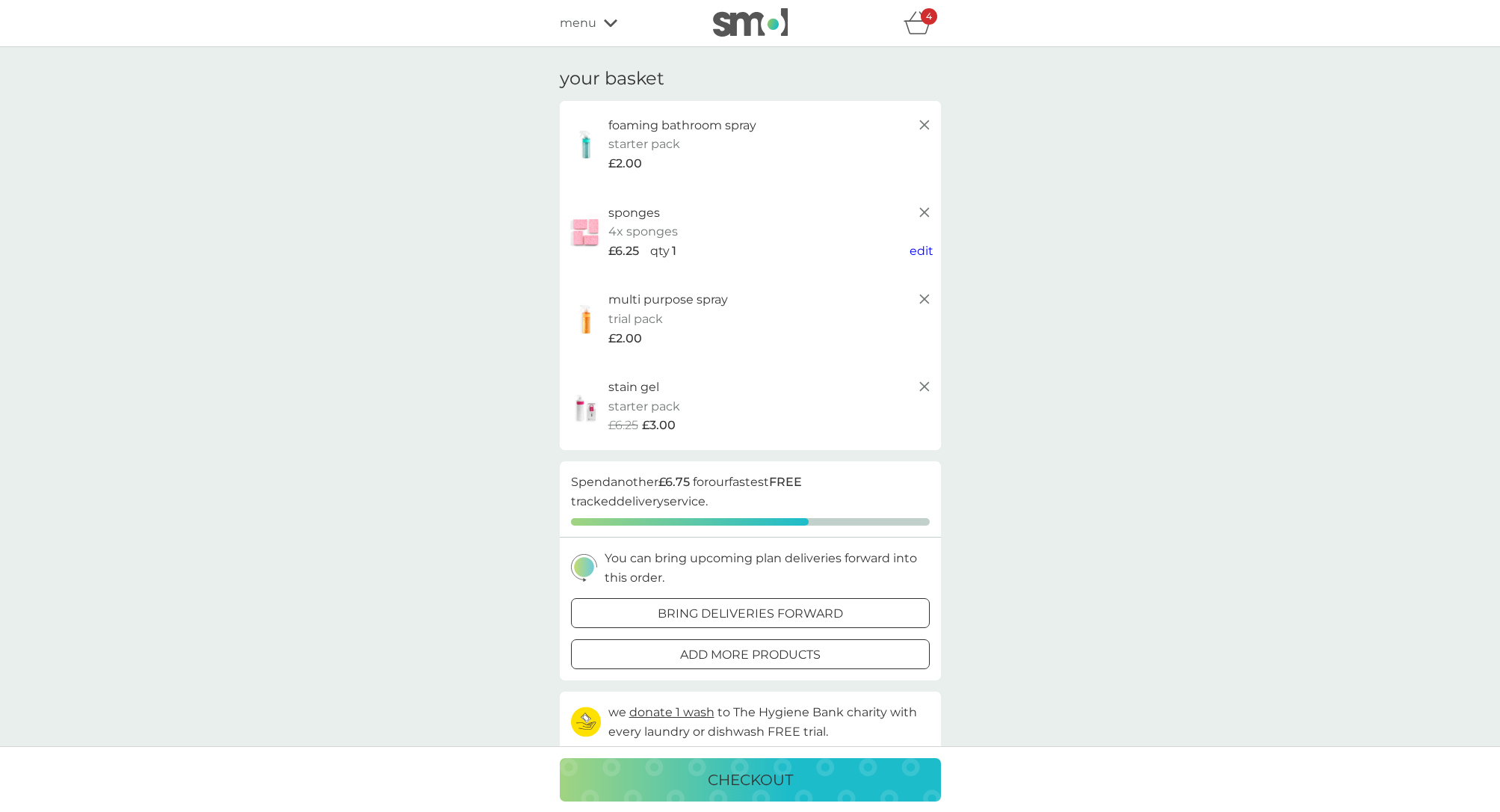
click at [607, 20] on icon at bounding box center [611, 23] width 13 height 9
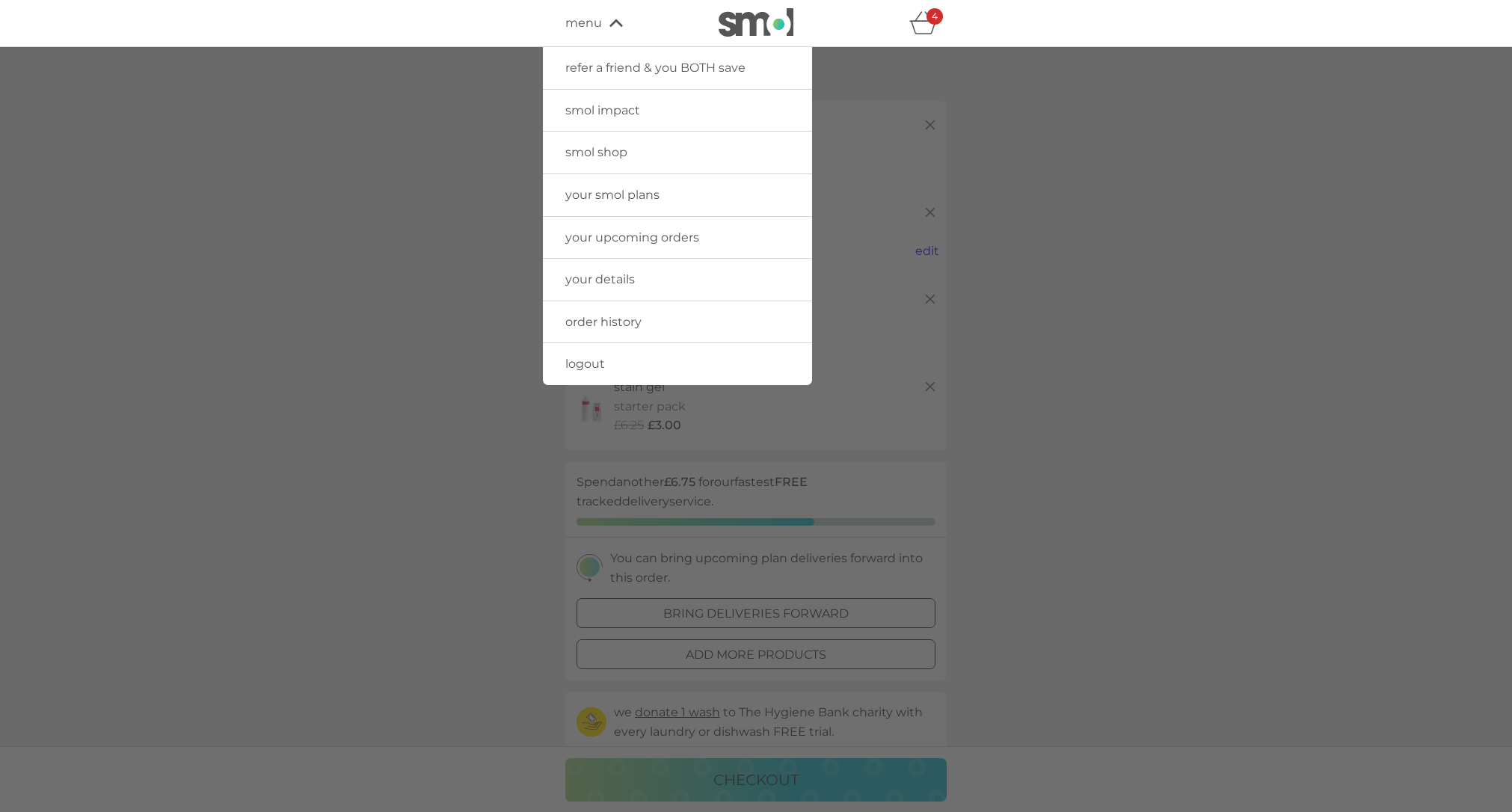
click at [596, 149] on span "smol shop" at bounding box center [596, 152] width 62 height 14
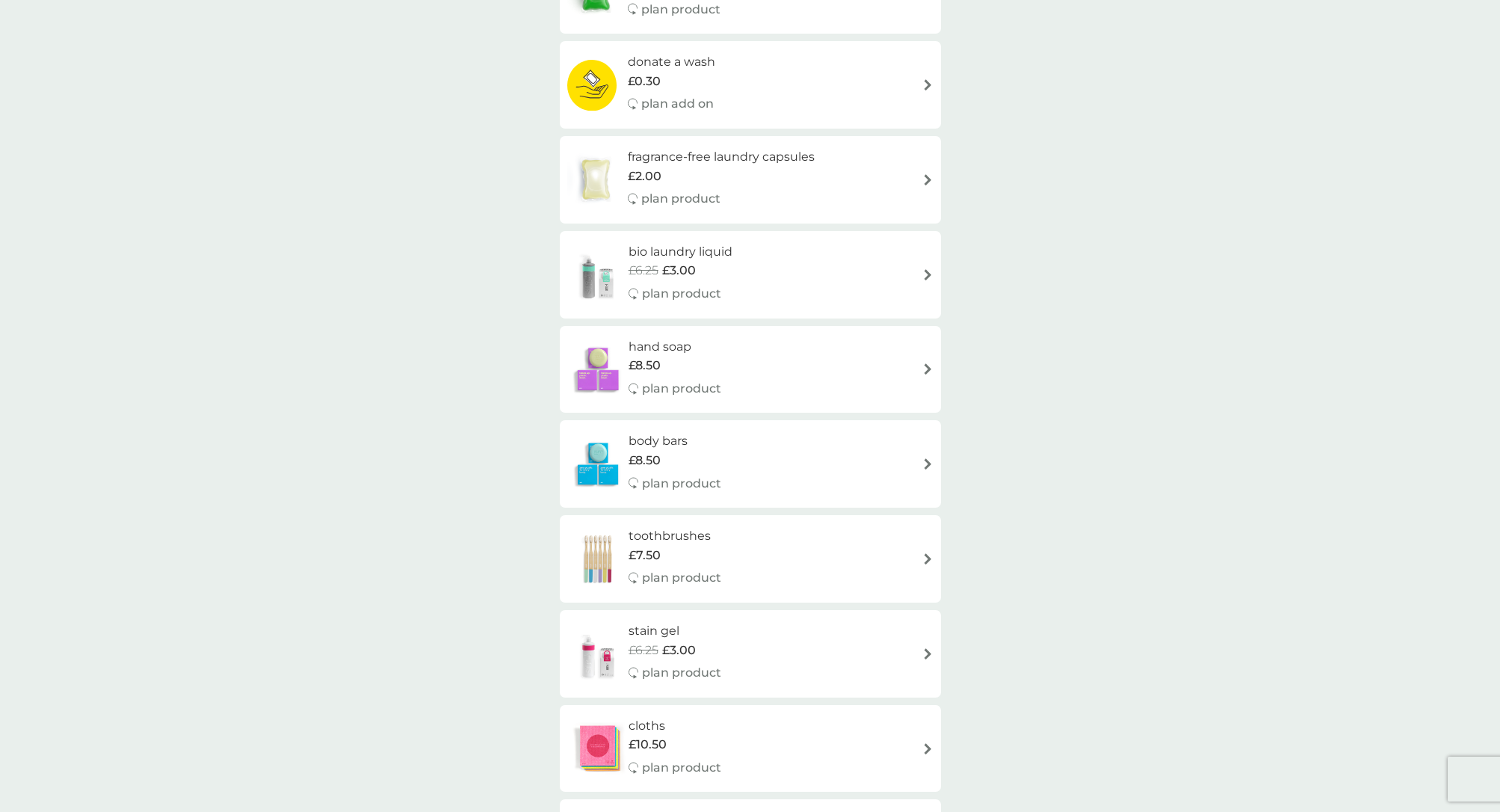
scroll to position [981, 0]
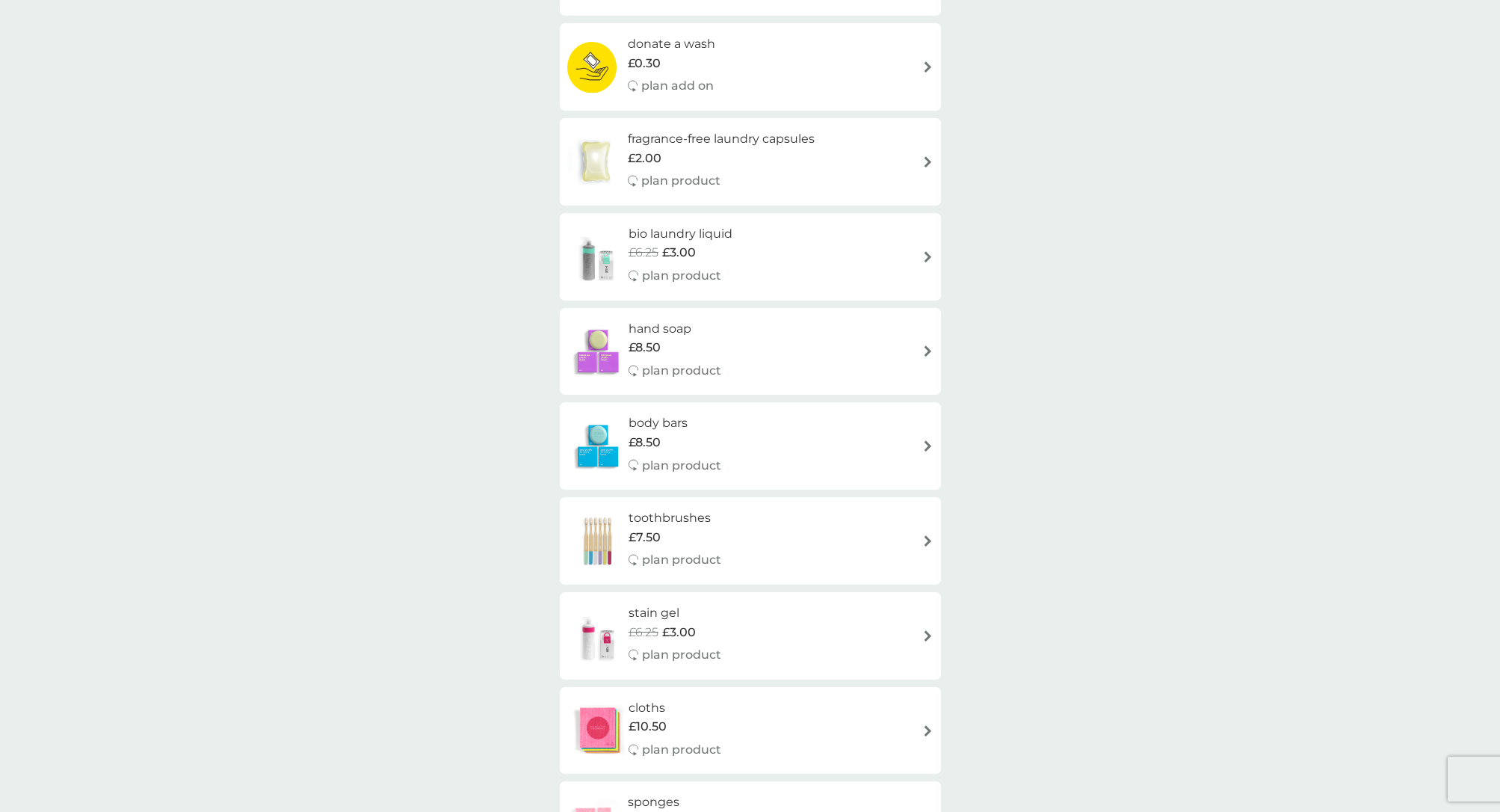
click at [930, 535] on img at bounding box center [927, 540] width 11 height 11
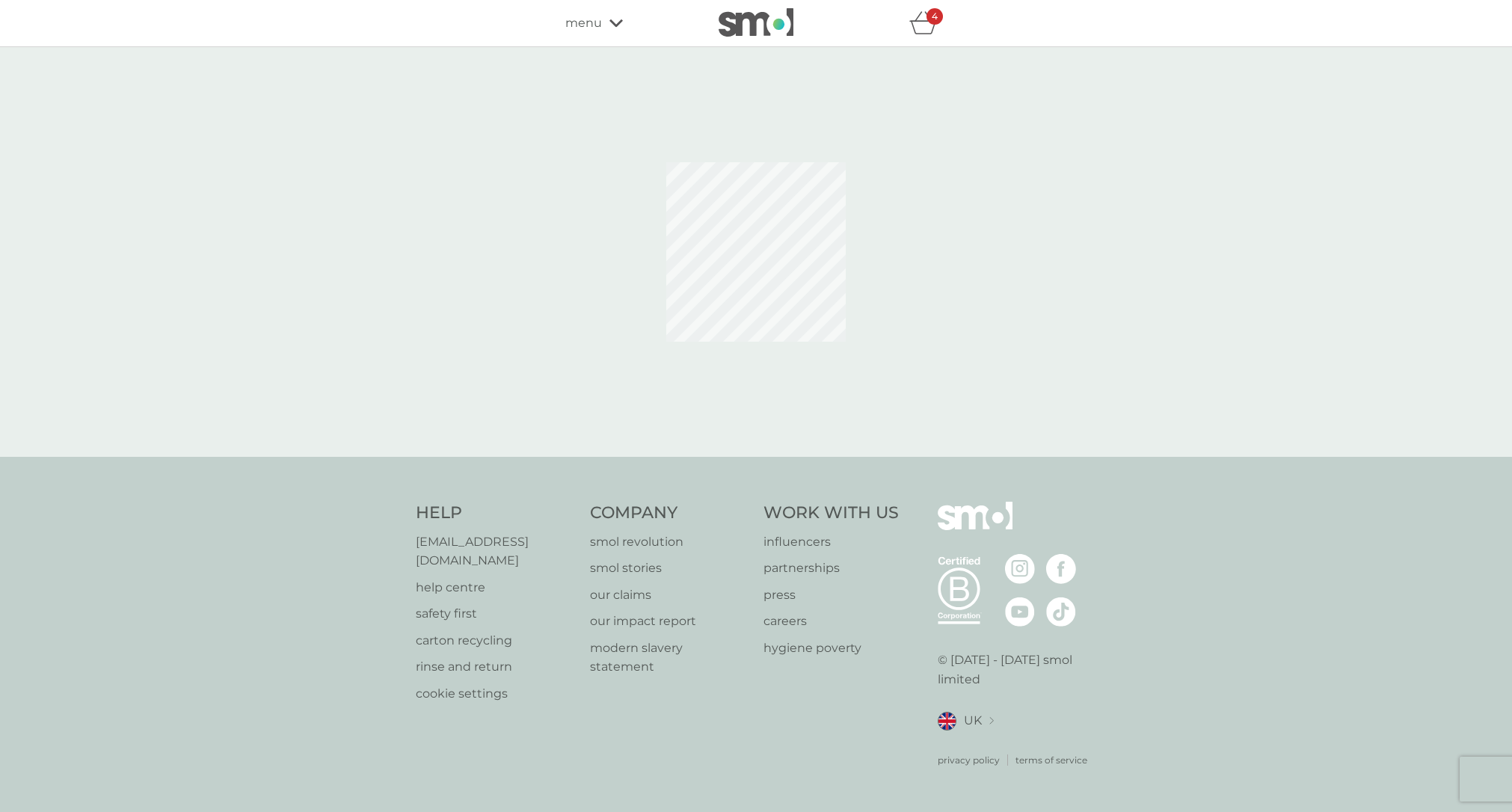
select select "119"
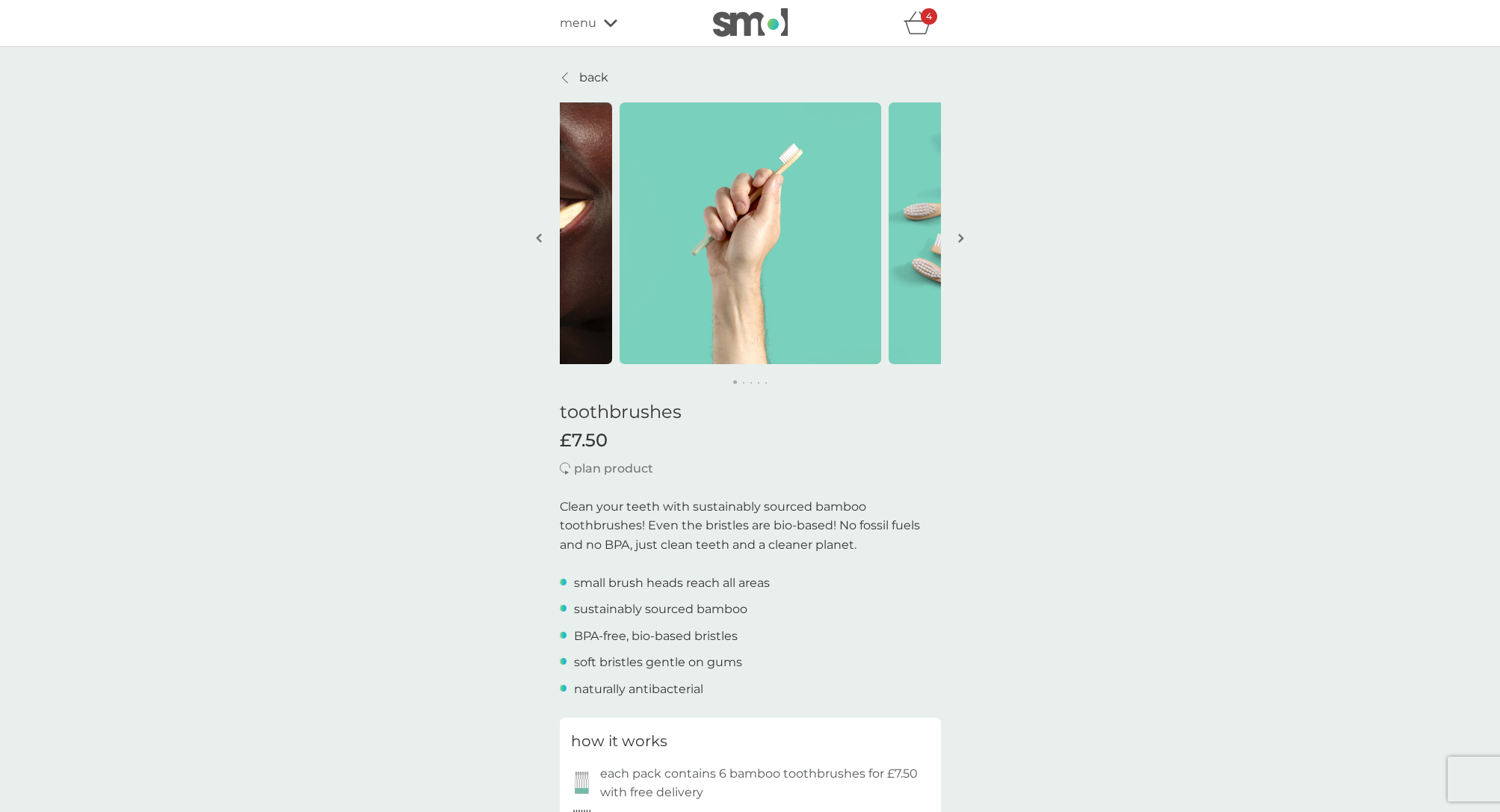
click at [617, 23] on div "menu" at bounding box center [624, 23] width 127 height 19
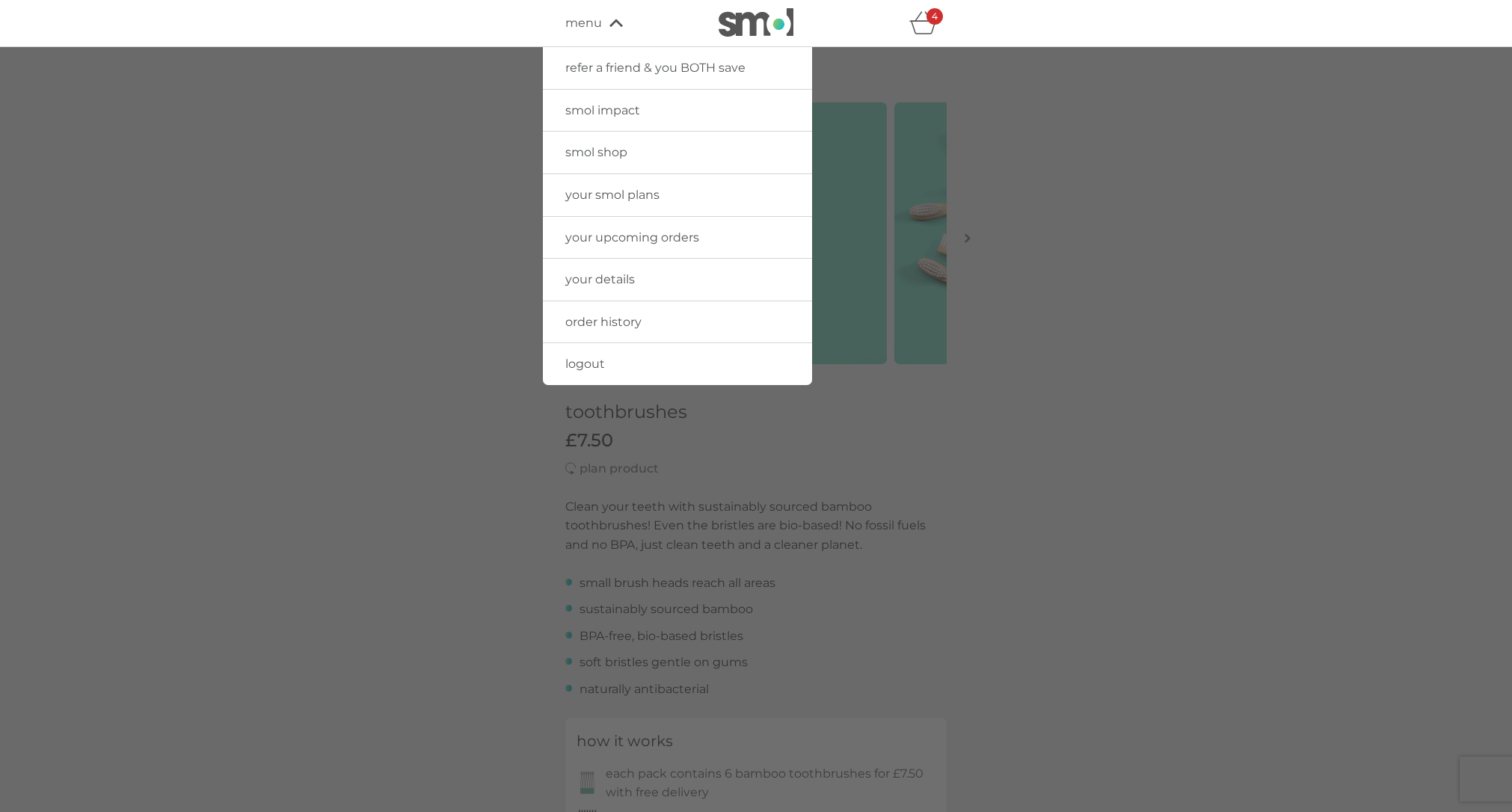
click at [621, 146] on span "smol shop" at bounding box center [596, 152] width 62 height 14
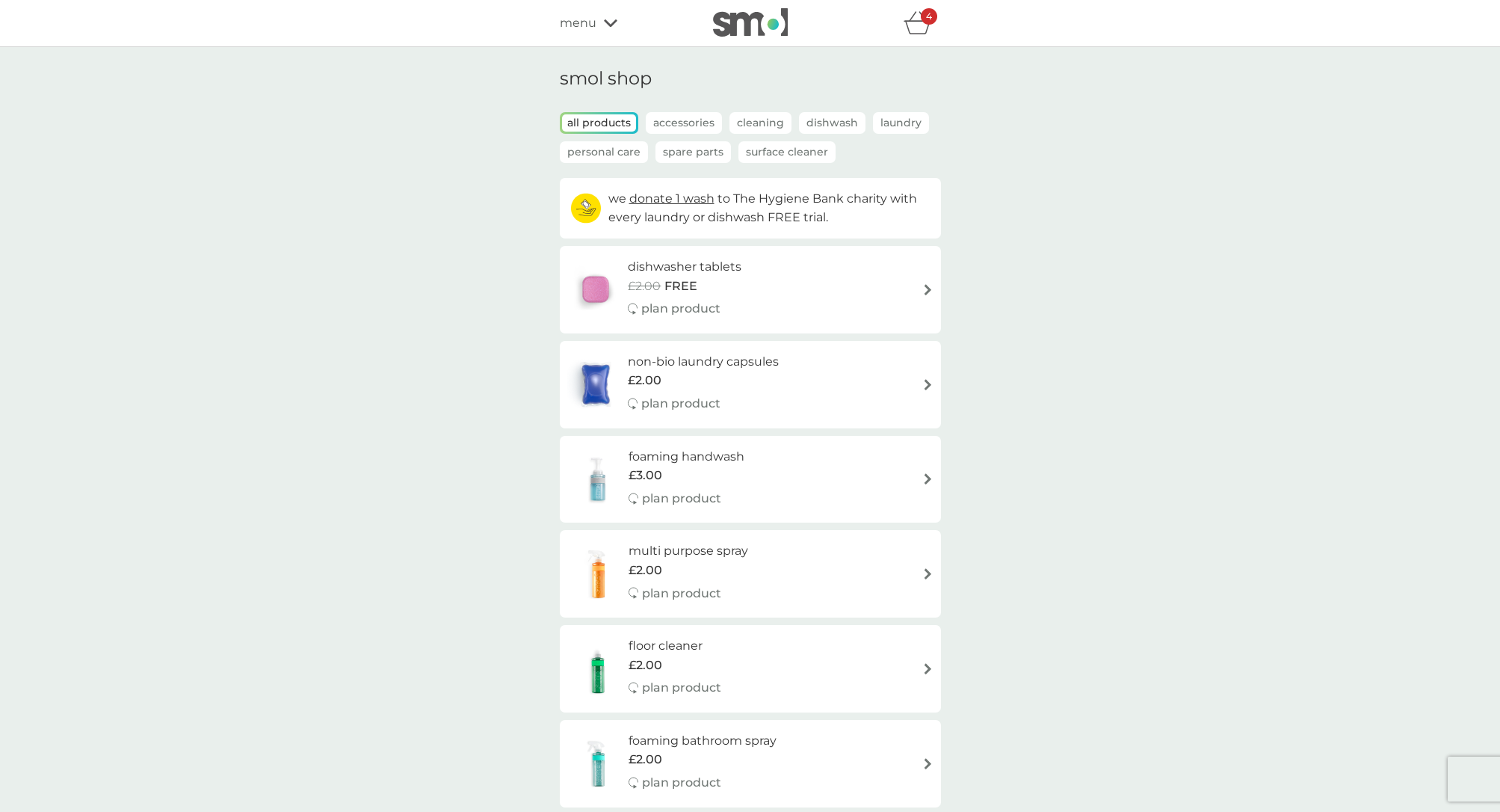
click at [619, 154] on p "Personal Care" at bounding box center [604, 152] width 88 height 22
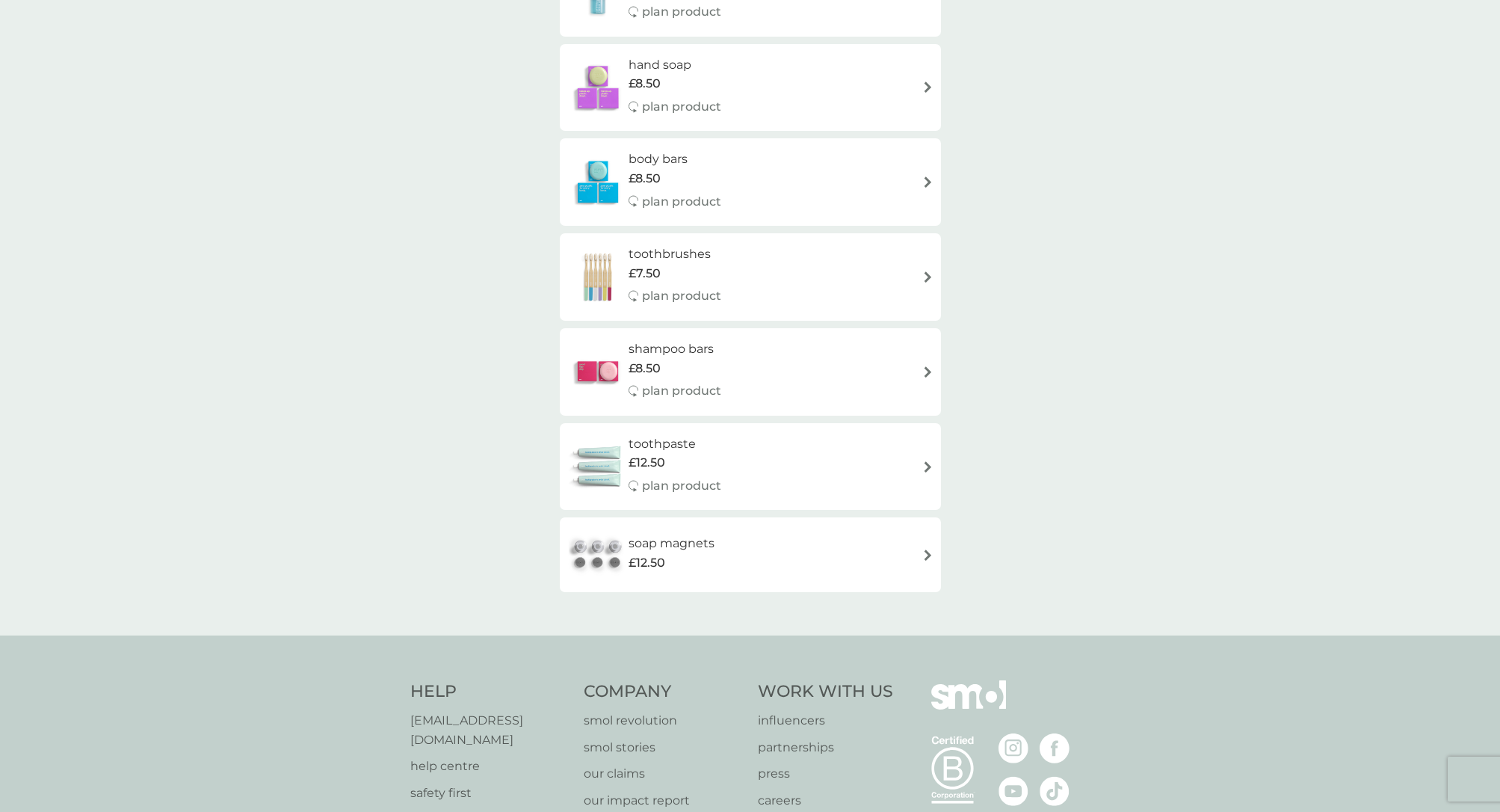
scroll to position [461, 0]
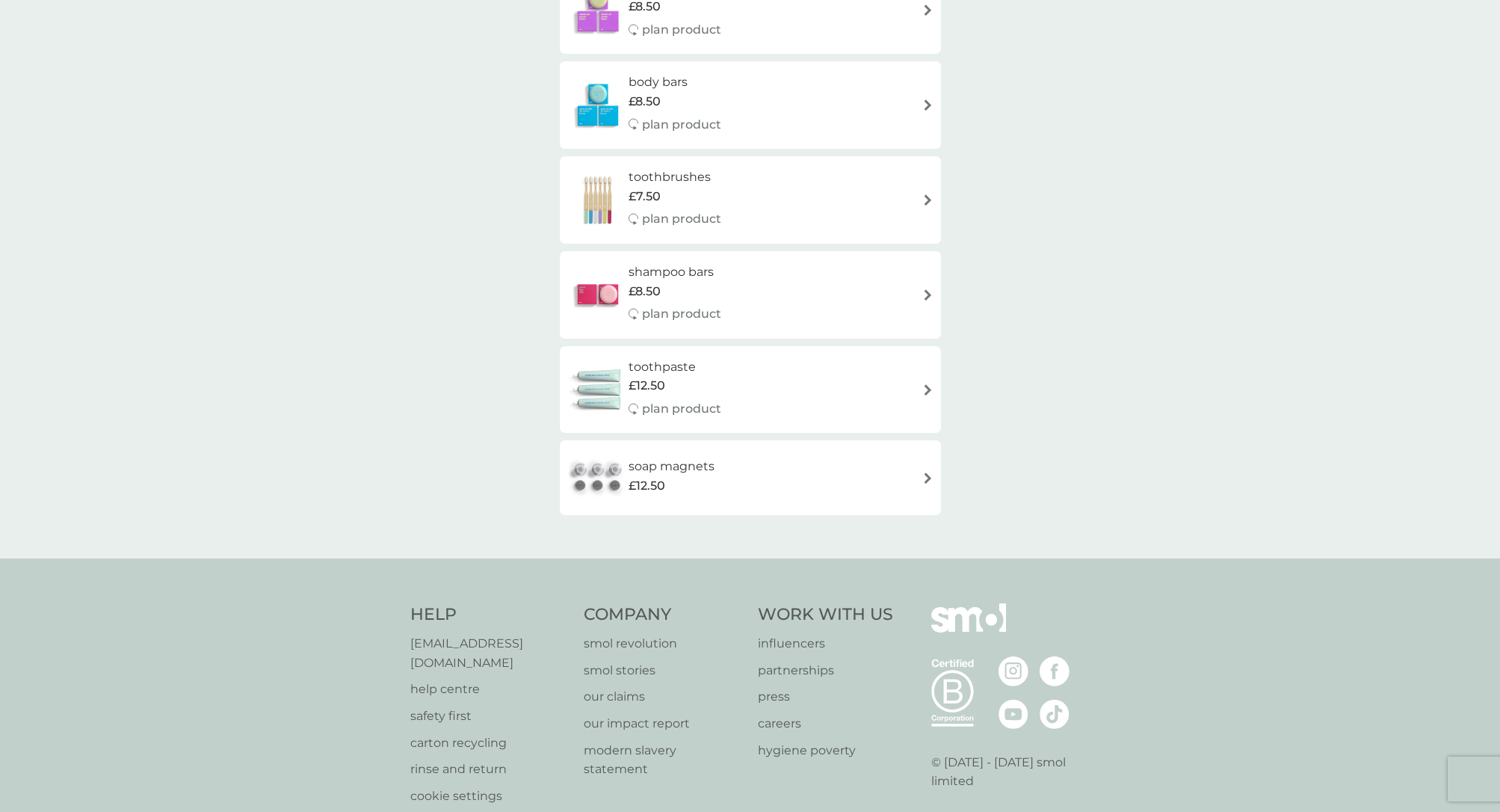
click at [925, 290] on img at bounding box center [927, 295] width 11 height 11
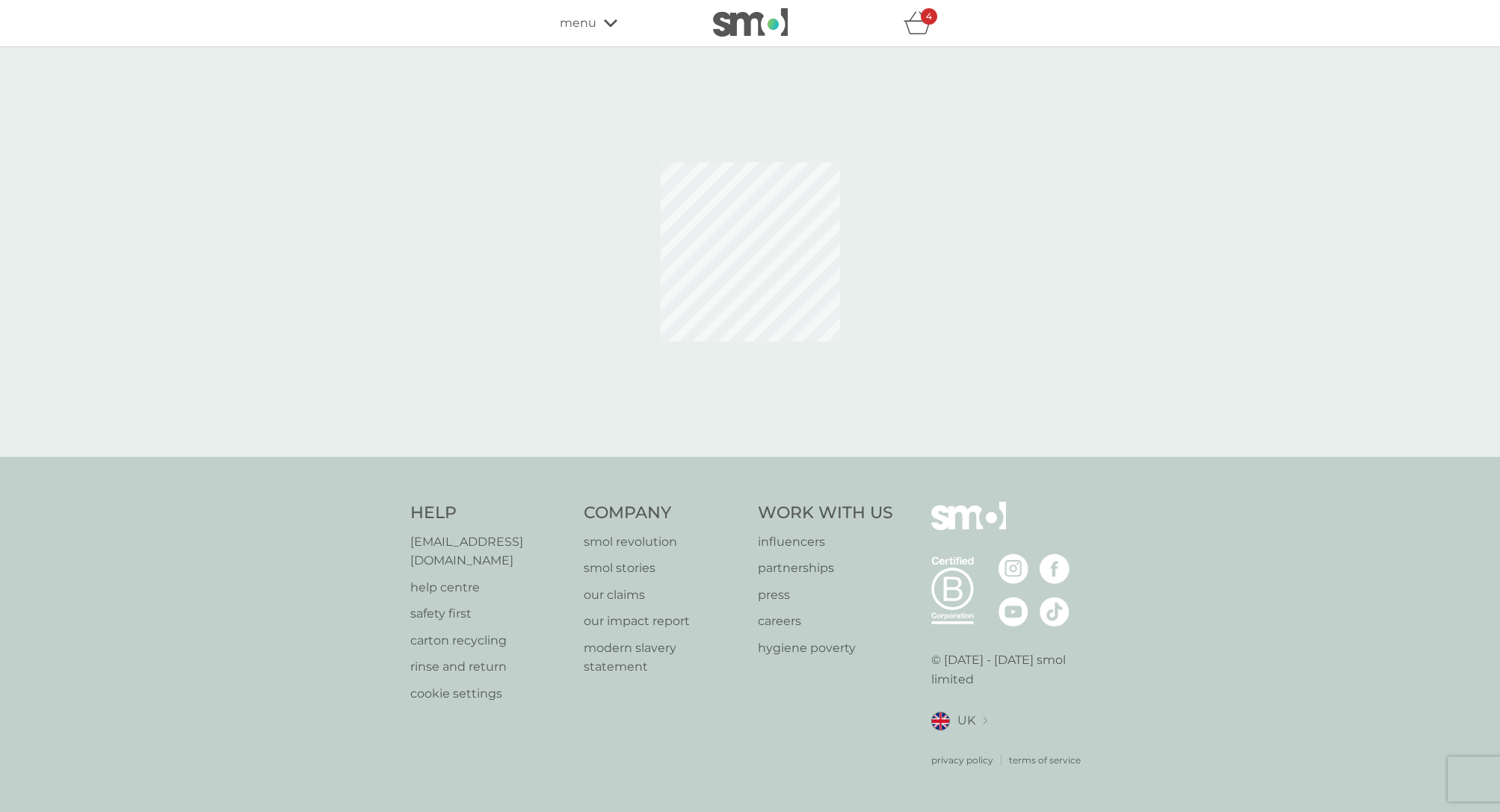
select select "63"
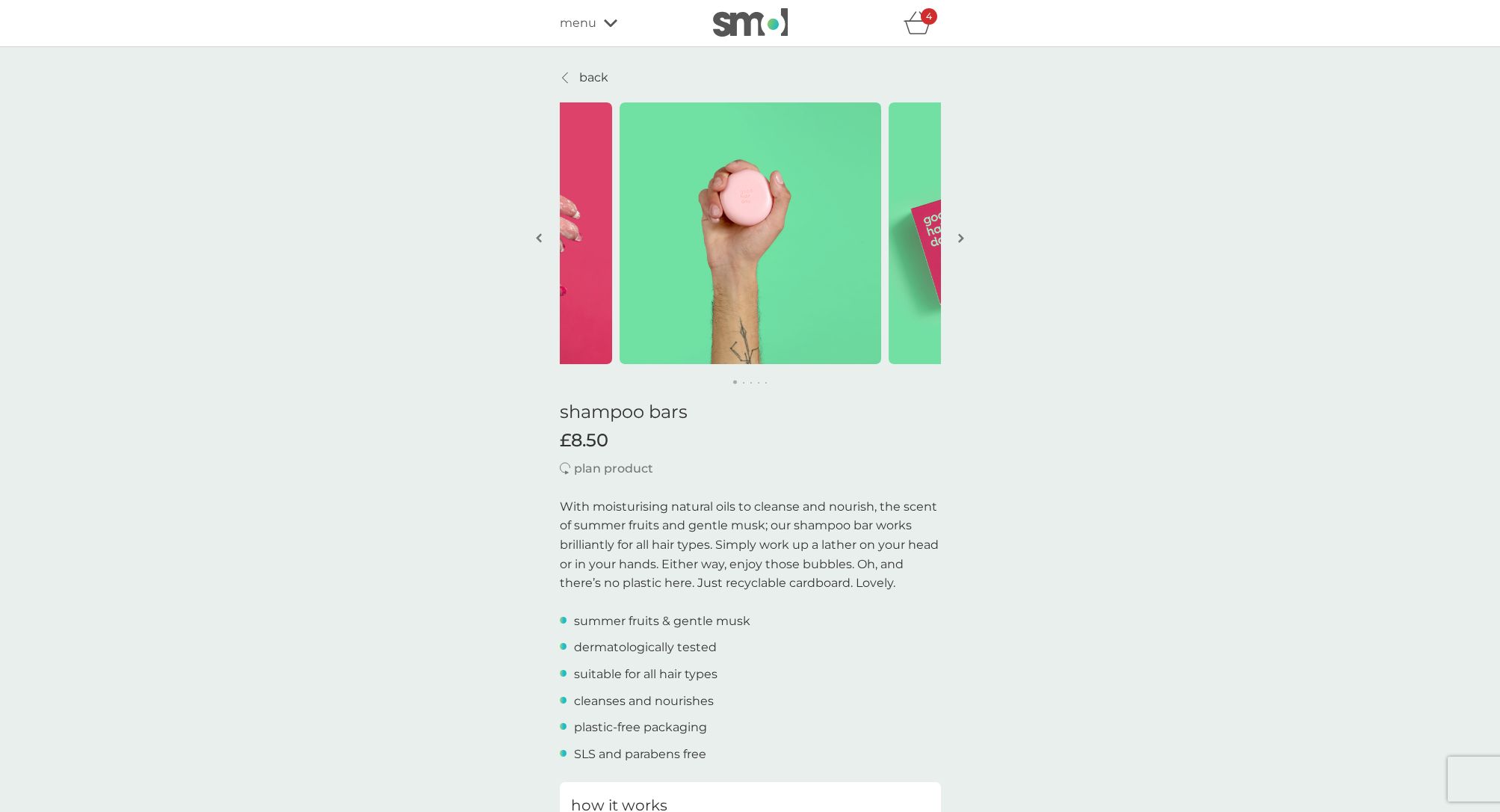
click at [568, 75] on icon at bounding box center [564, 78] width 6 height 12
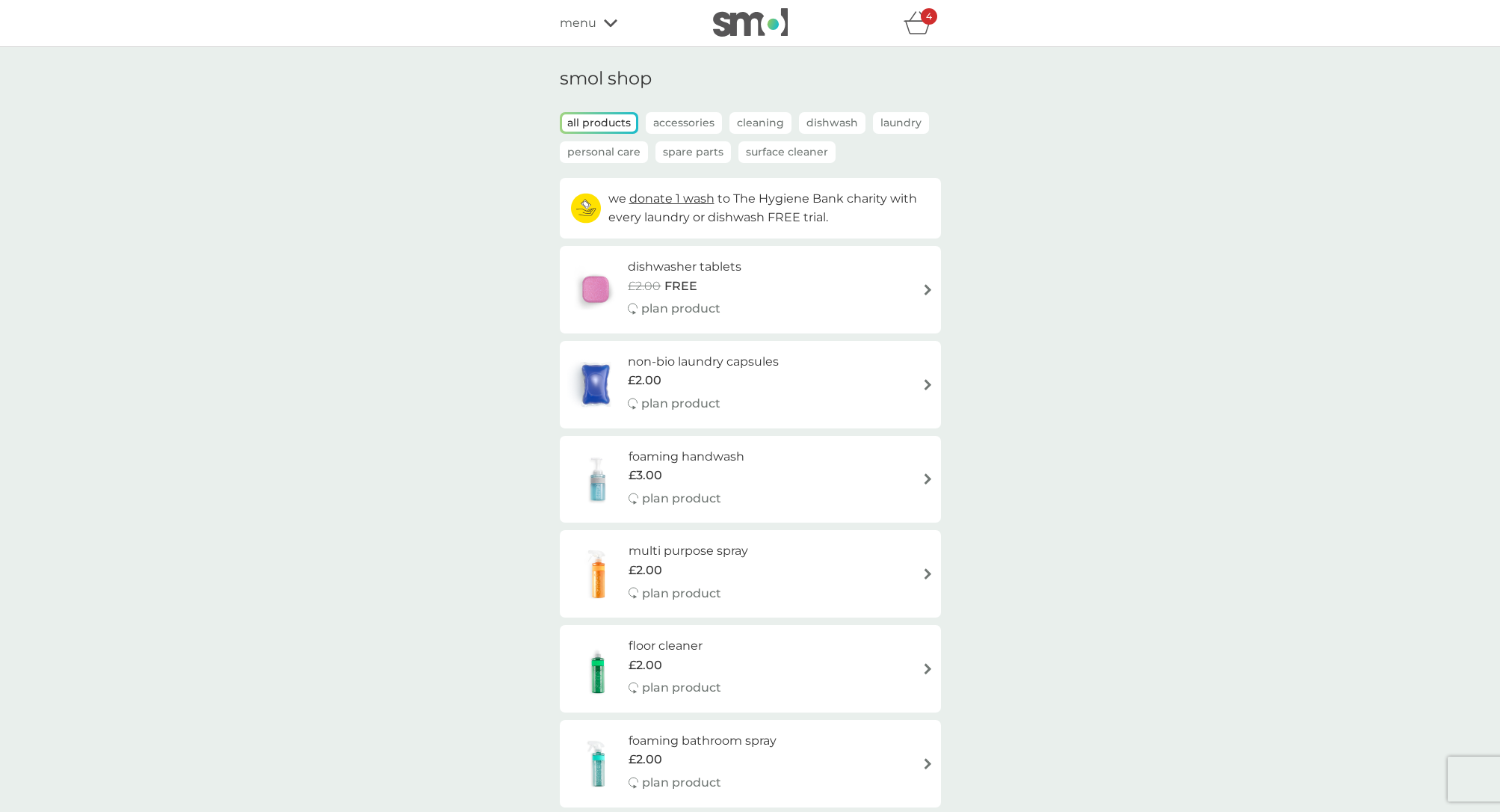
click at [927, 25] on icon "basket" at bounding box center [918, 23] width 28 height 23
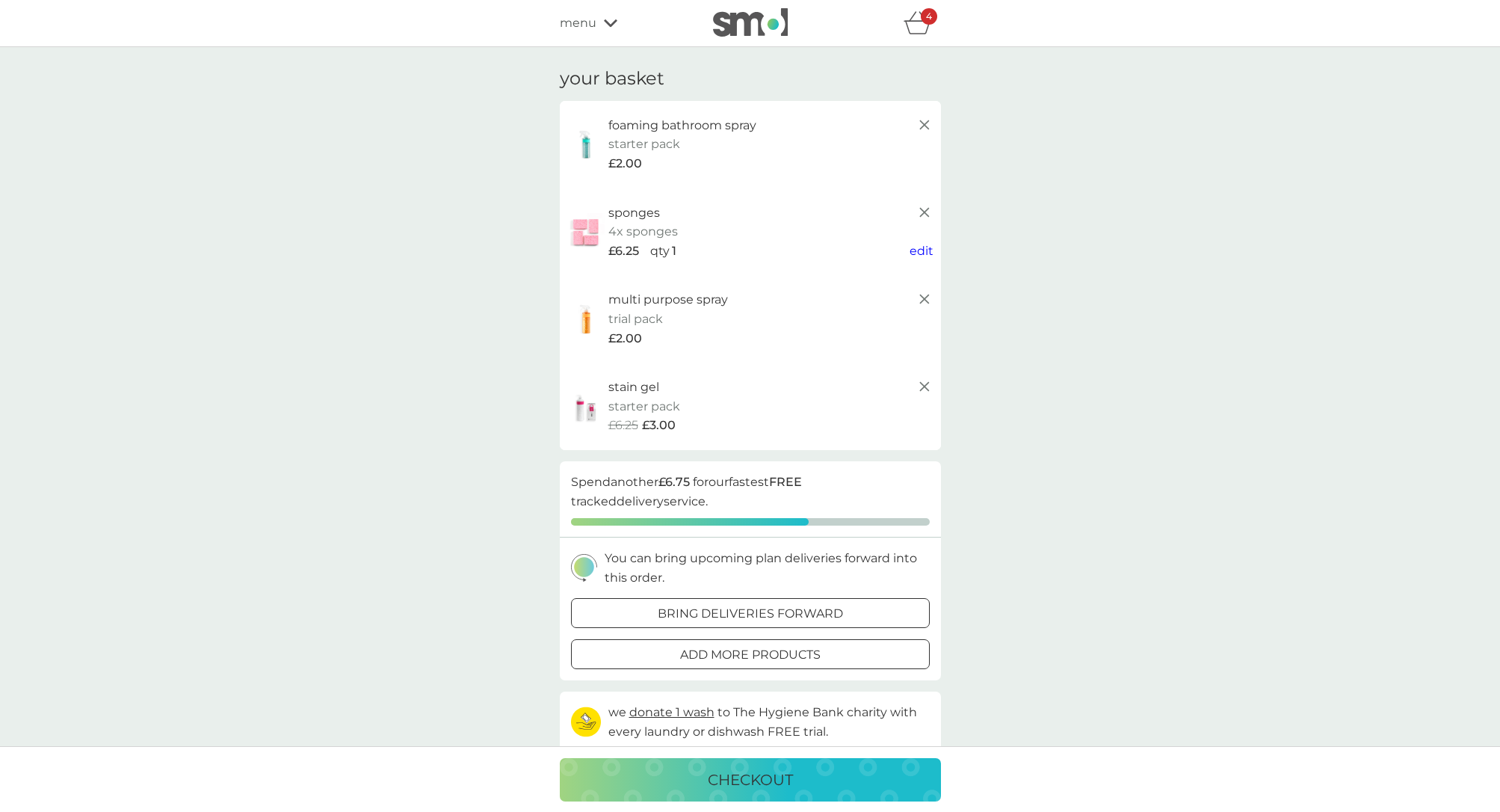
click at [606, 14] on div "menu" at bounding box center [624, 23] width 127 height 19
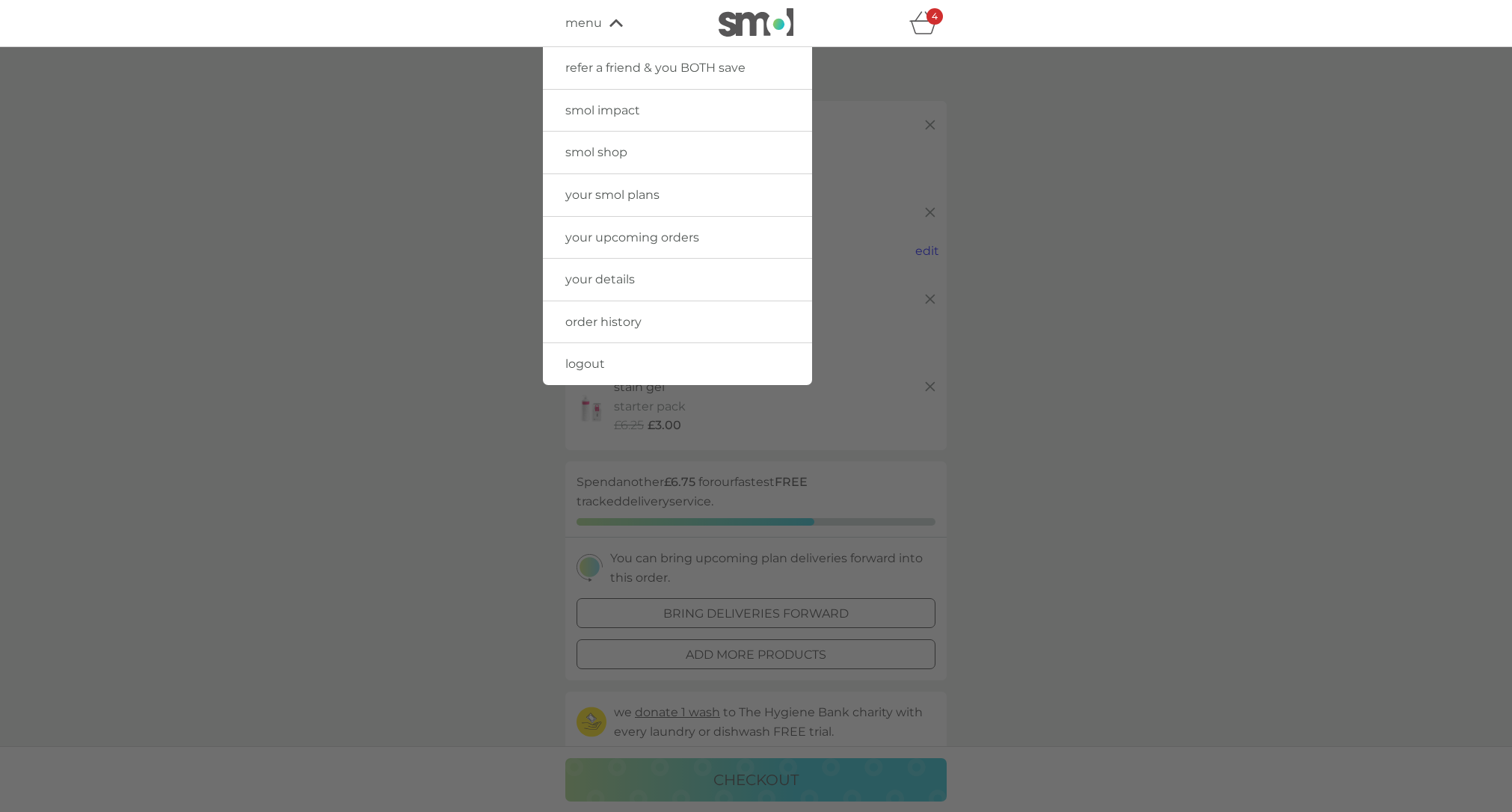
click at [604, 154] on span "smol shop" at bounding box center [596, 152] width 62 height 14
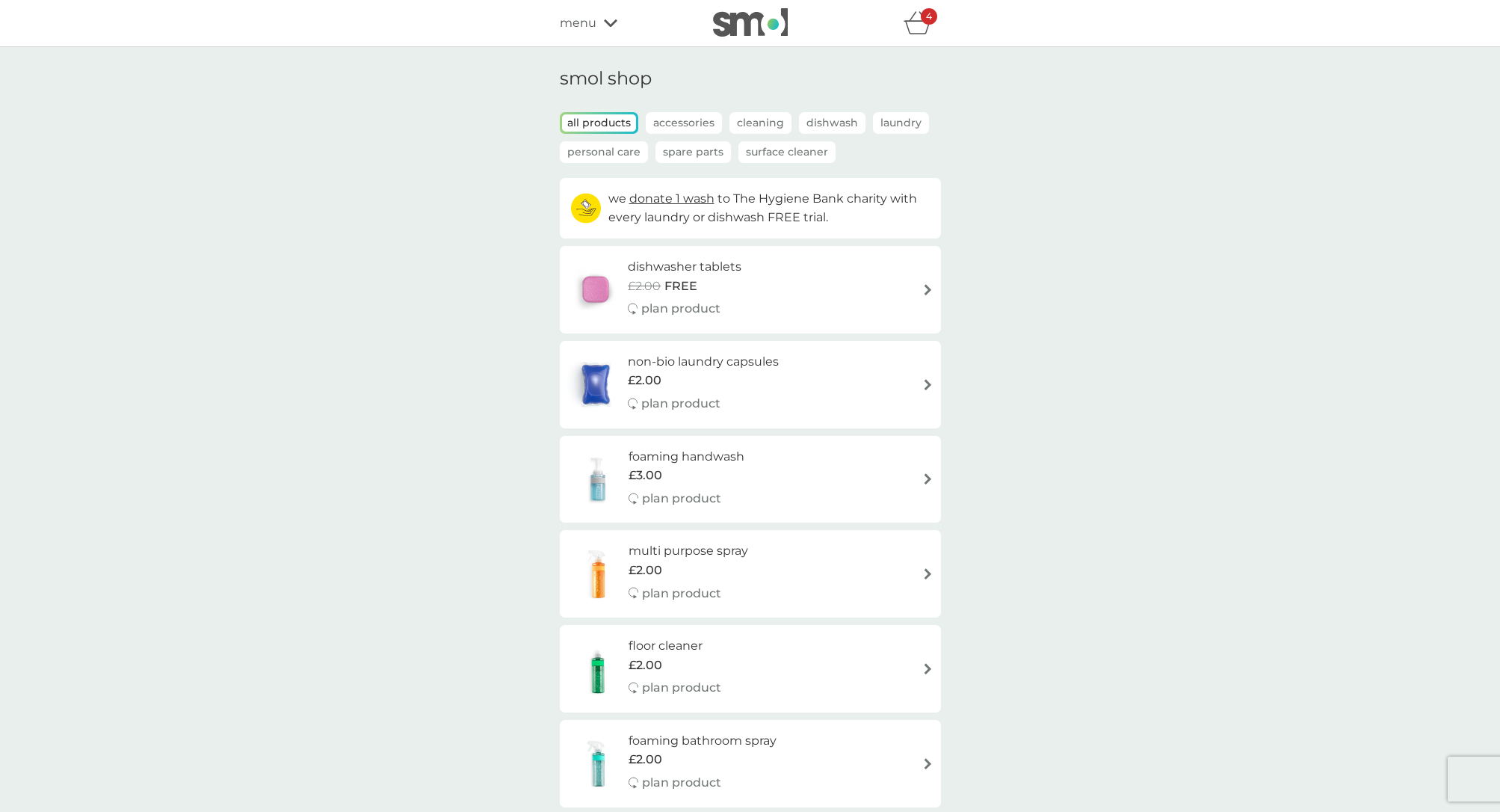
click at [775, 150] on p "Surface Cleaner" at bounding box center [787, 152] width 97 height 22
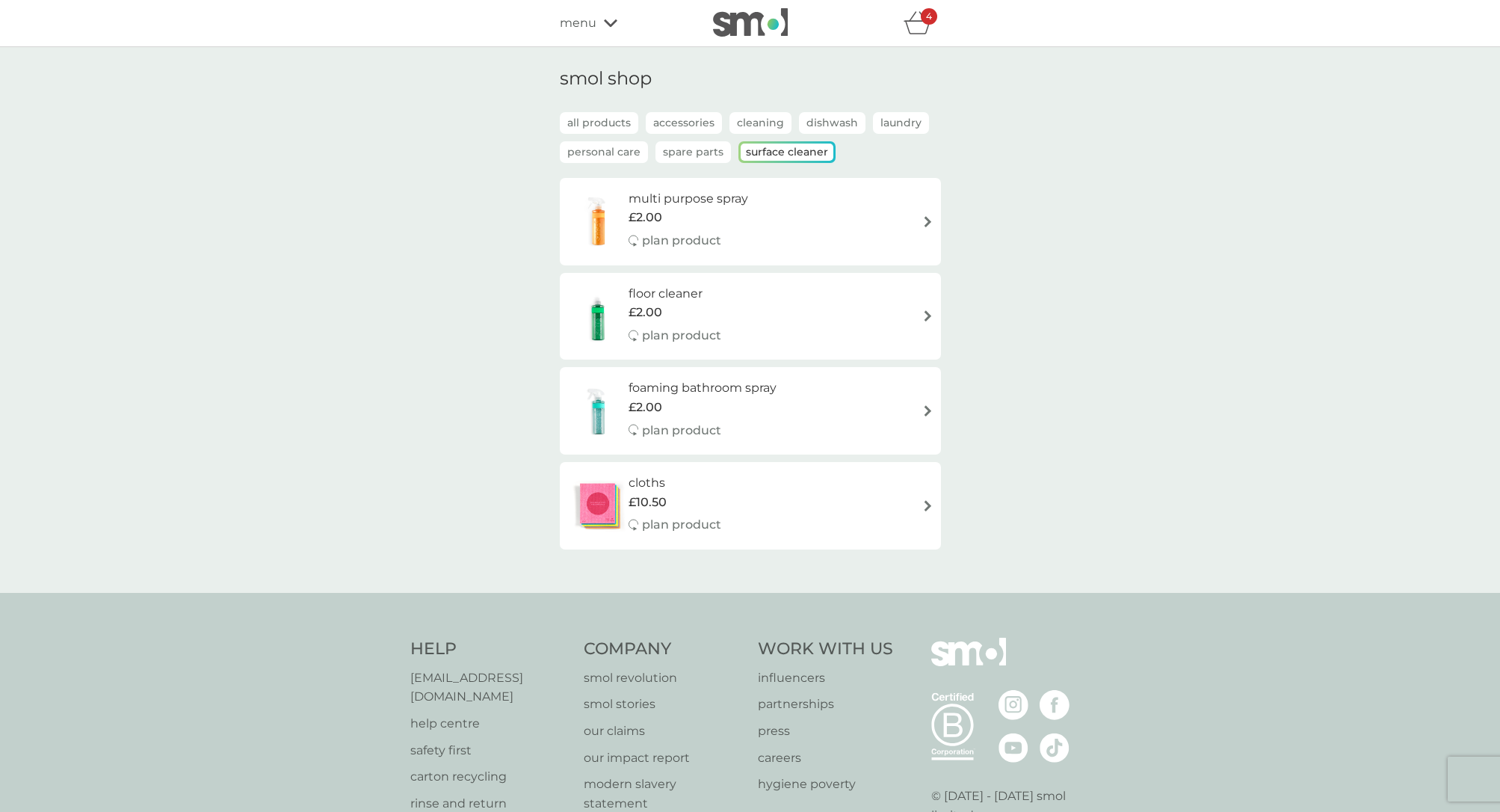
click at [924, 501] on img at bounding box center [927, 505] width 11 height 11
select select "91"
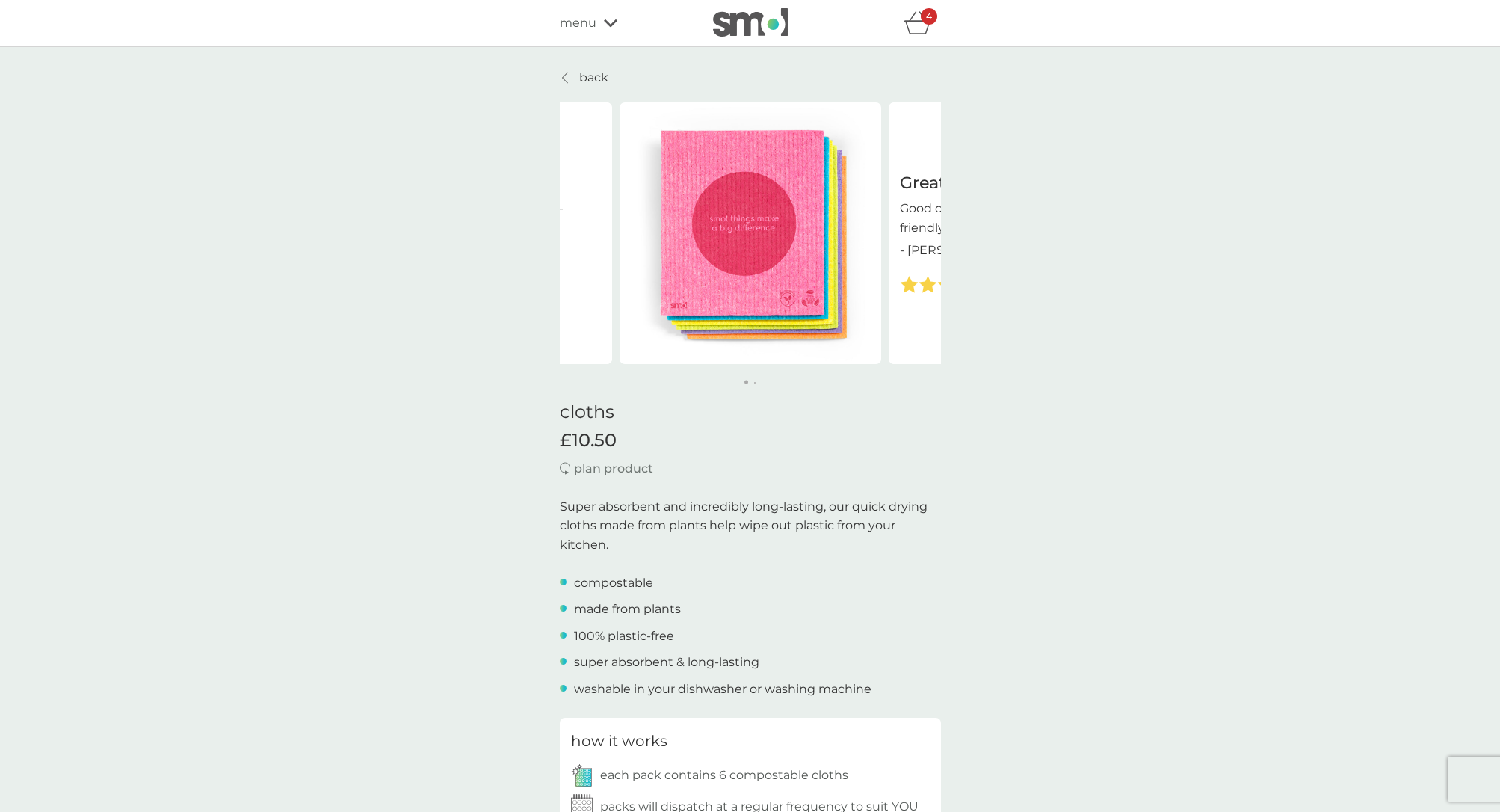
scroll to position [369, 0]
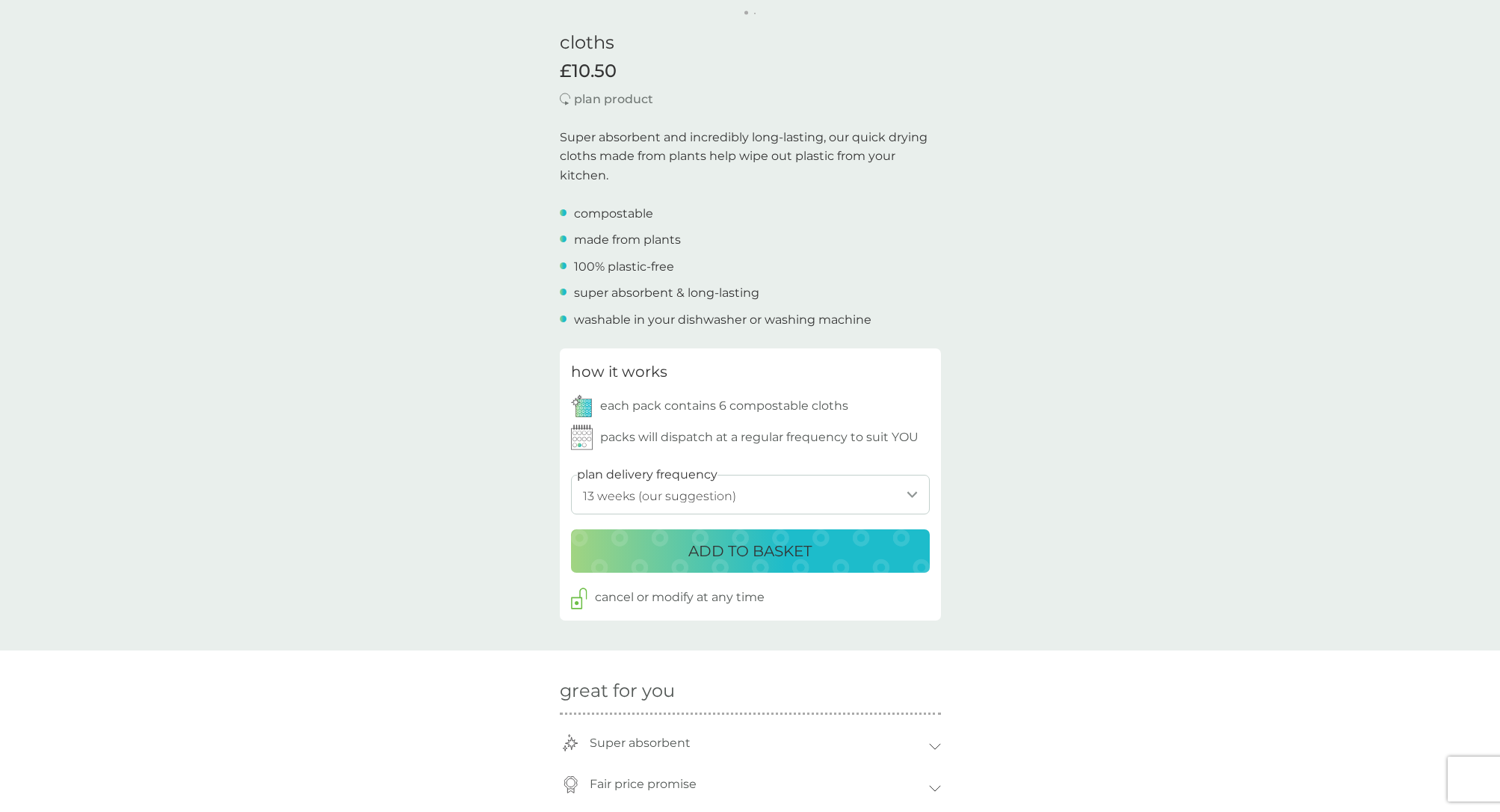
click at [731, 549] on p "ADD TO BASKET" at bounding box center [750, 551] width 124 height 24
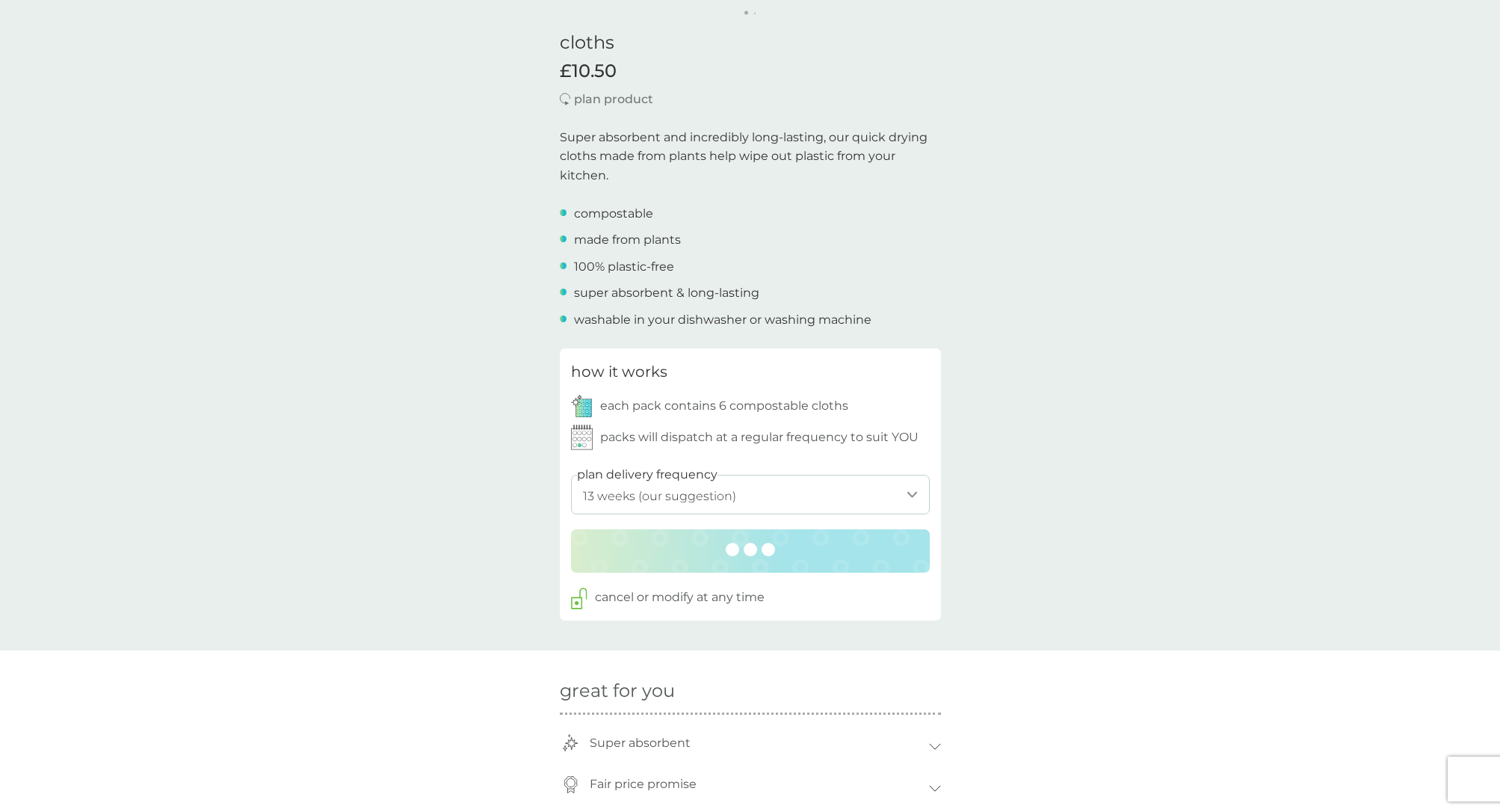
scroll to position [0, 0]
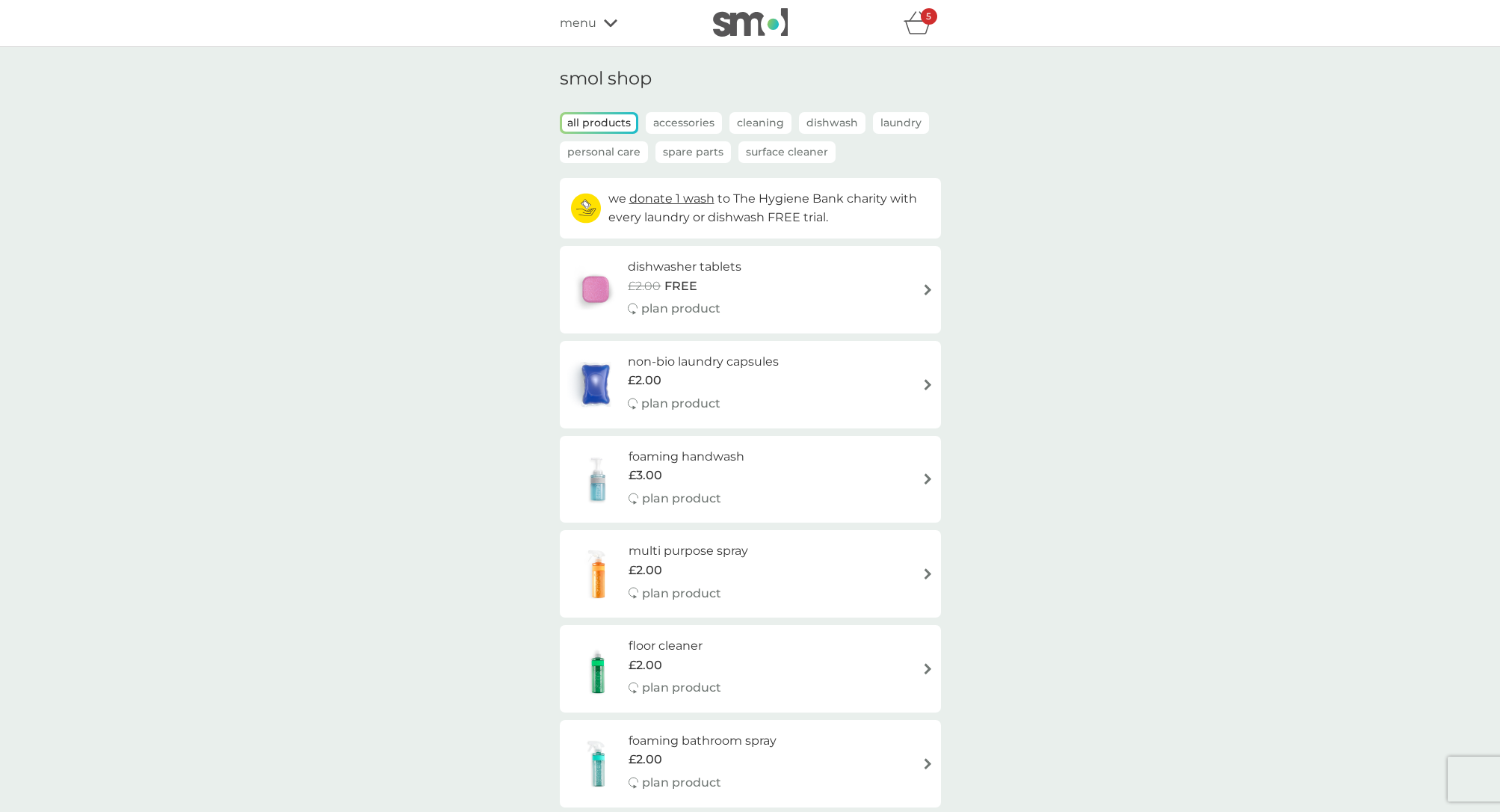
click at [917, 22] on body "refer a friend & you BOTH save smol impact smol shop your smol plans your upcom…" at bounding box center [750, 406] width 1500 height 812
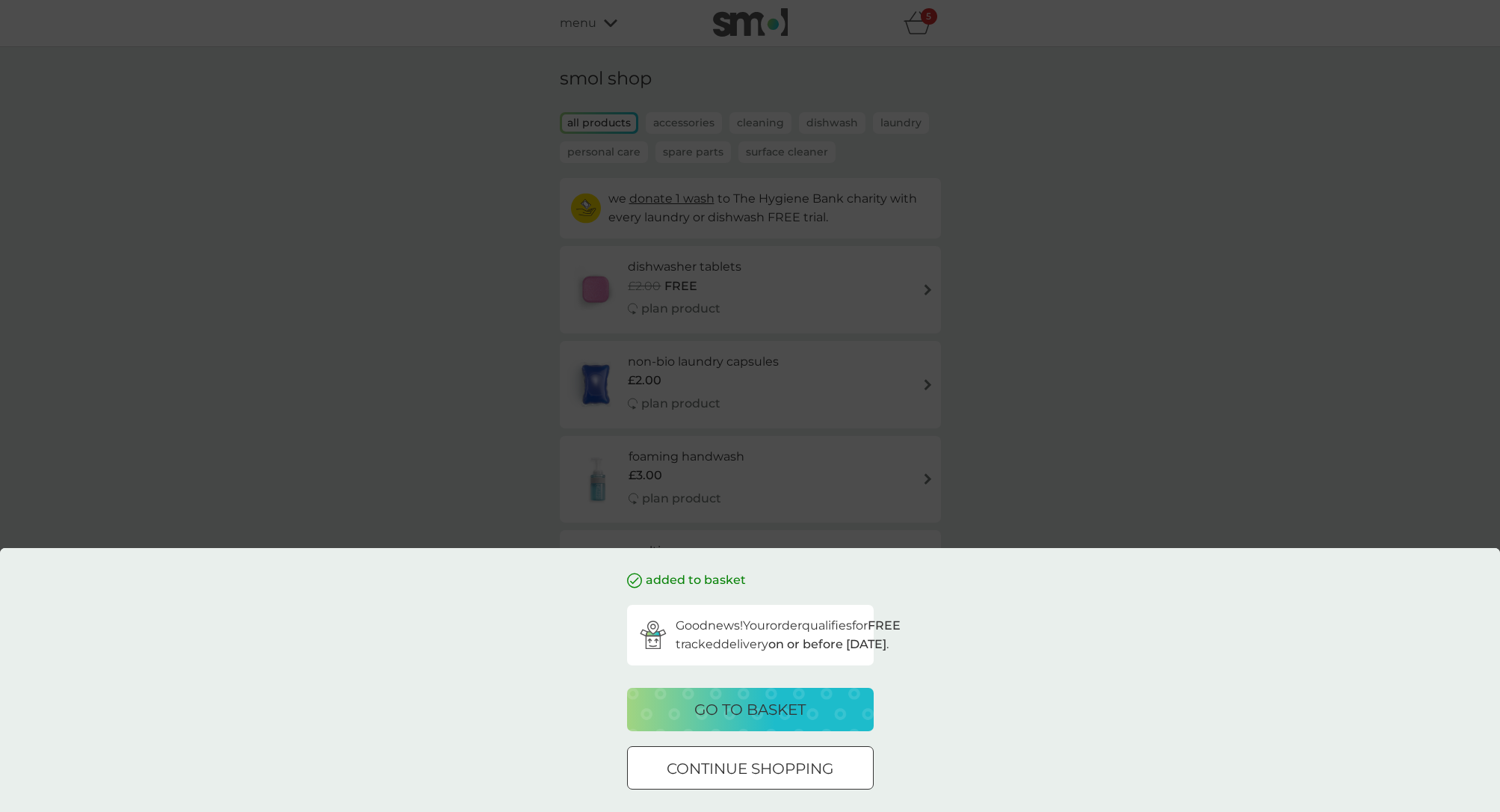
click at [746, 719] on p "go to basket" at bounding box center [750, 709] width 111 height 24
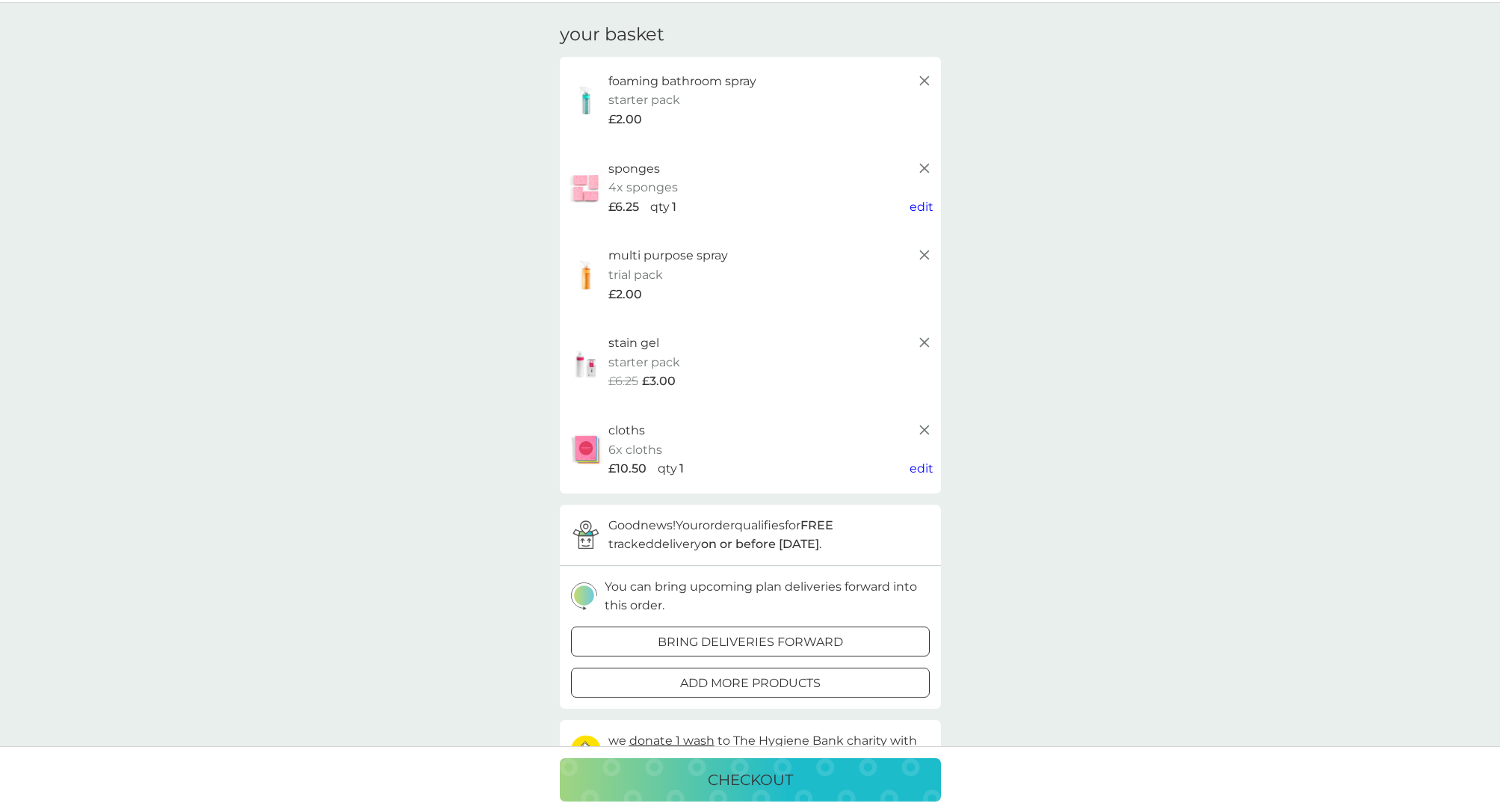
scroll to position [34, 0]
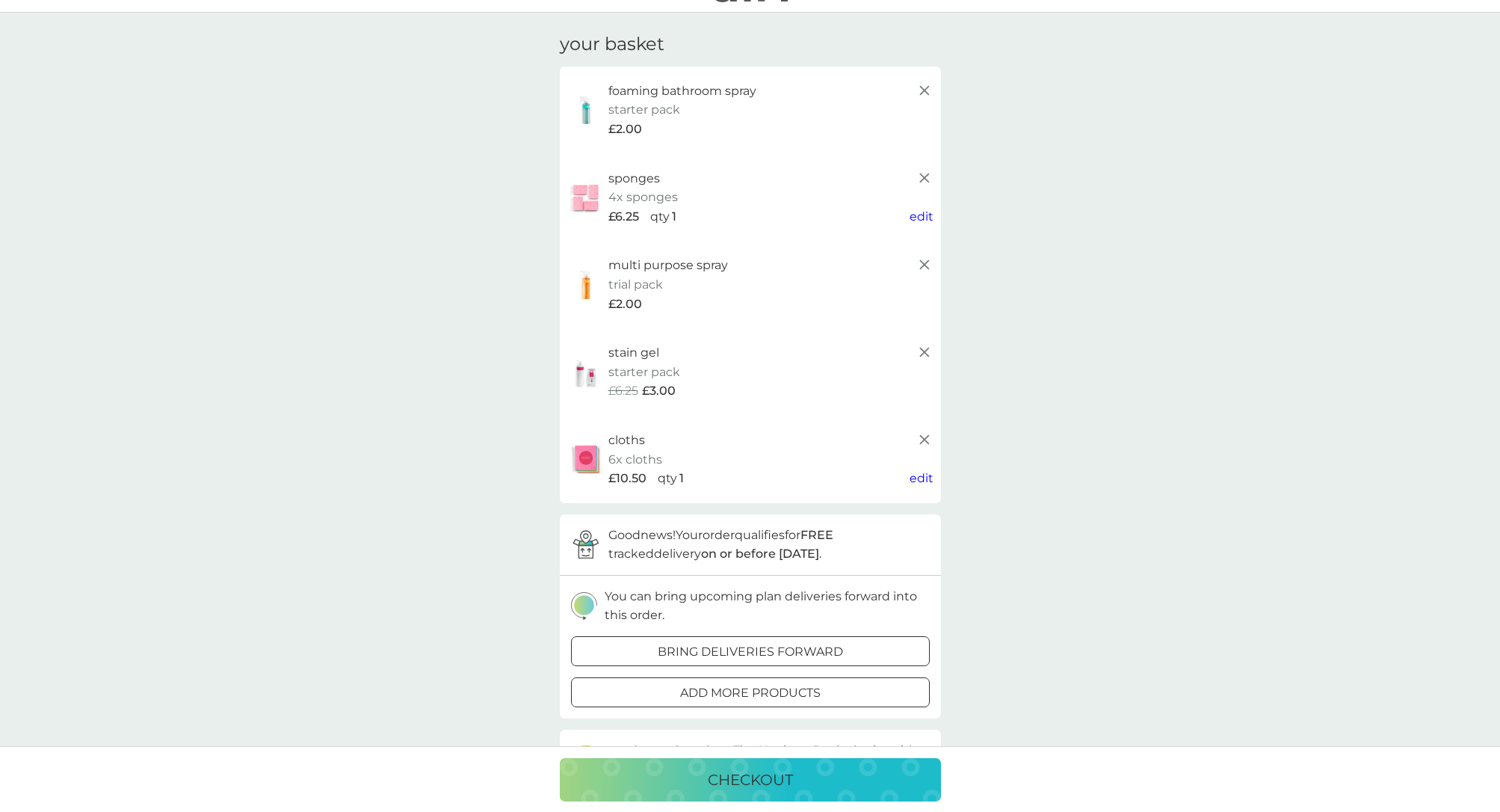
click at [927, 347] on line at bounding box center [923, 351] width 9 height 9
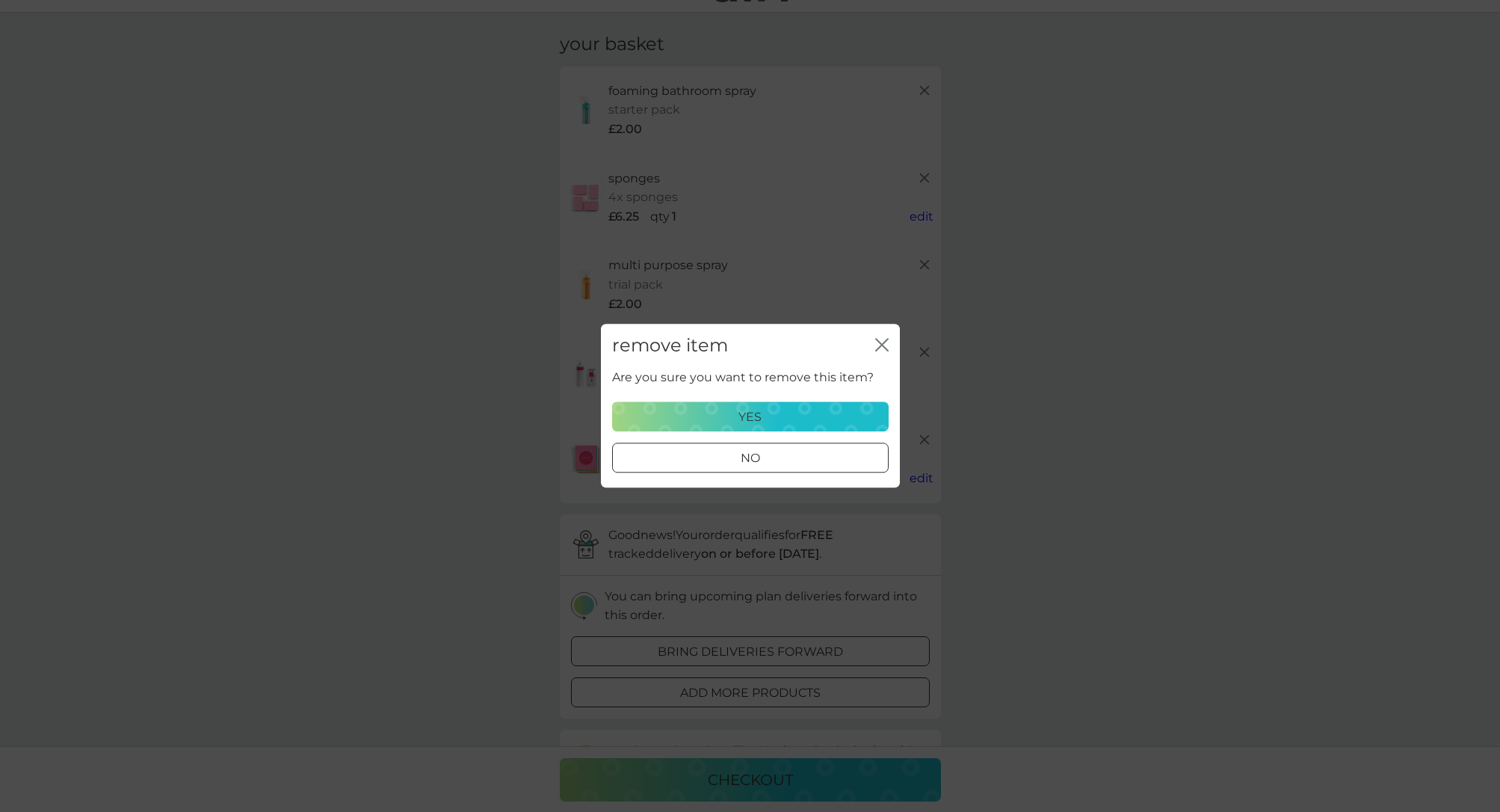
click at [752, 417] on p "yes" at bounding box center [750, 416] width 23 height 19
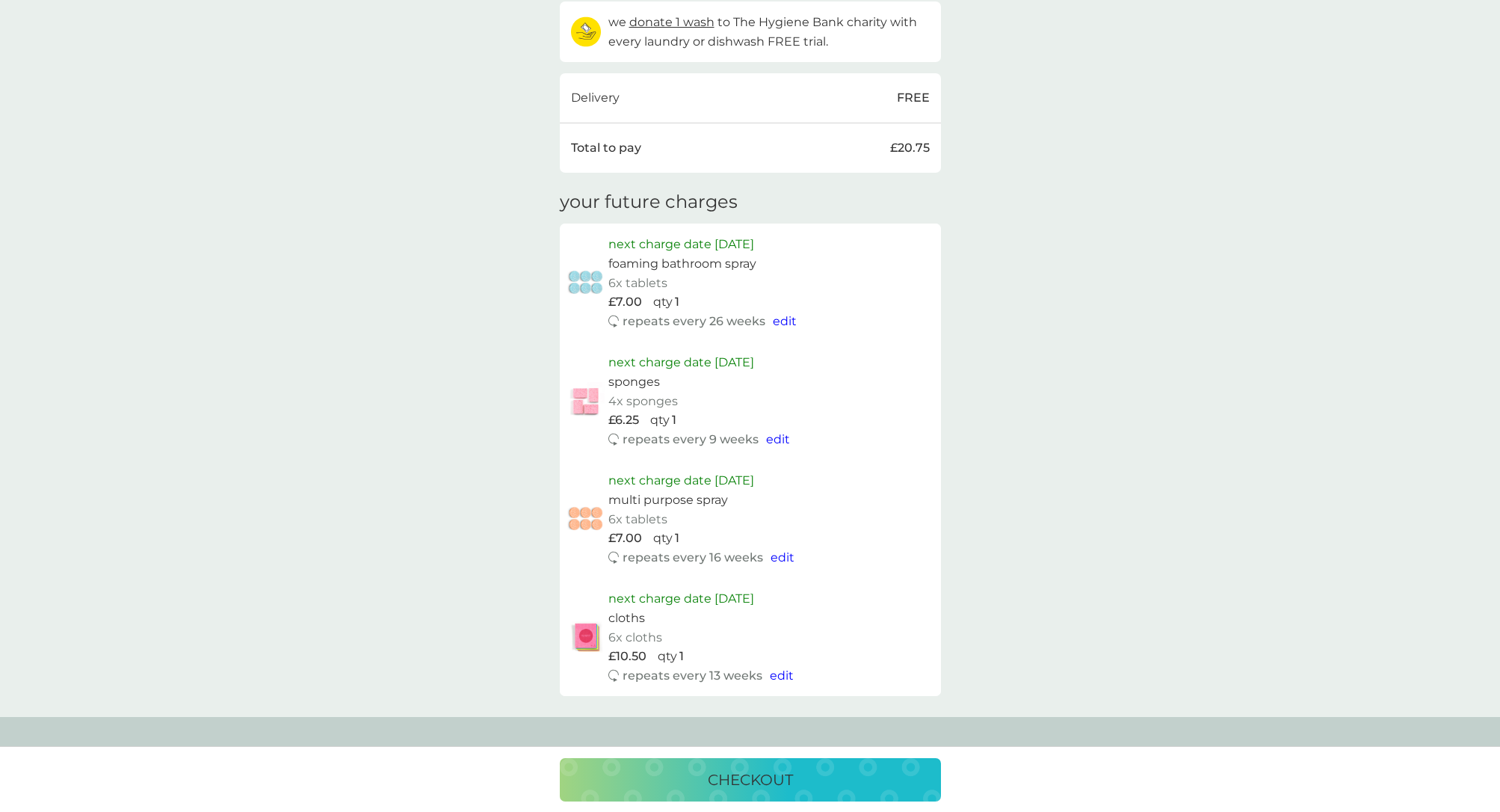
scroll to position [694, 0]
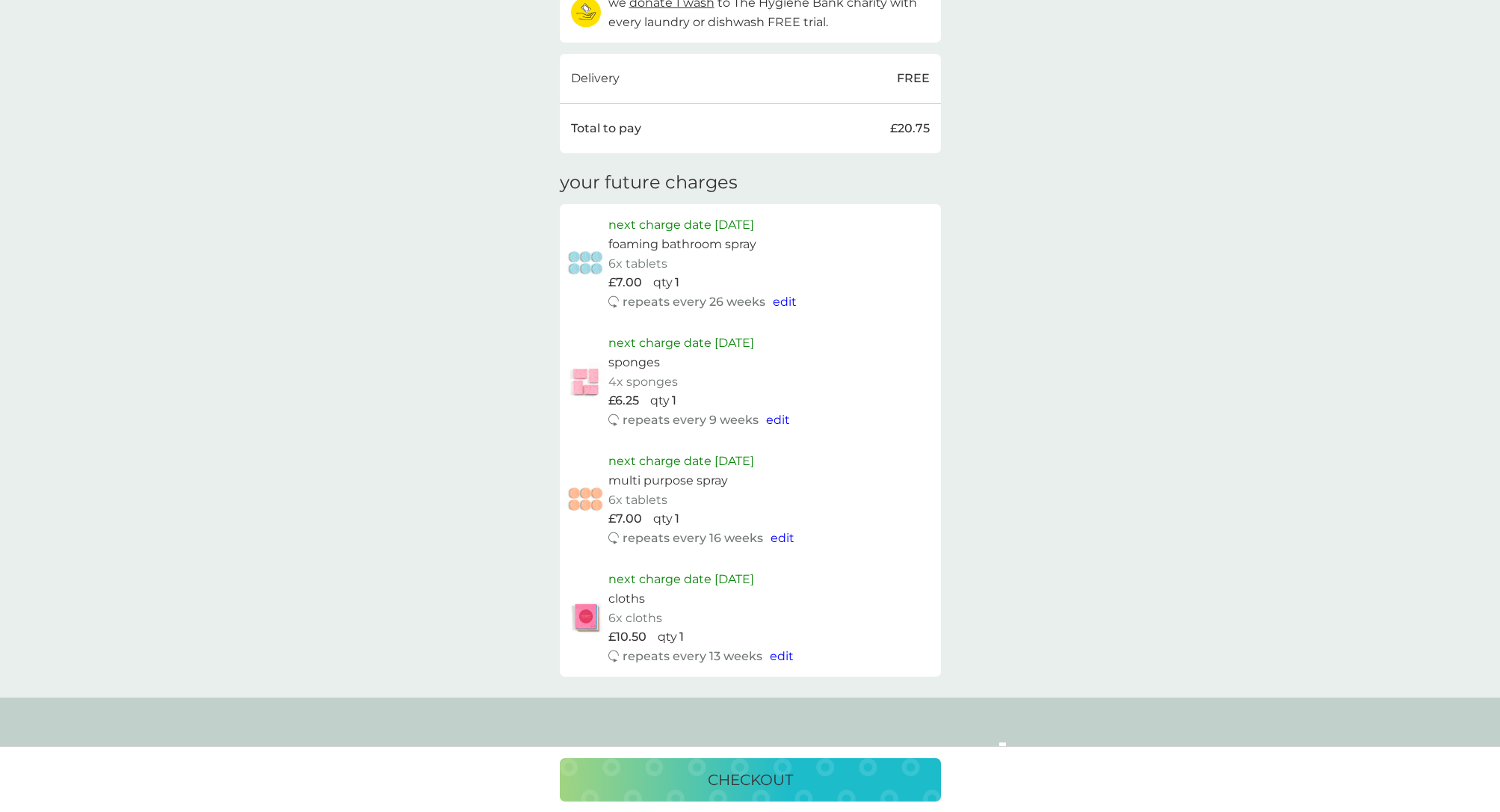
click at [744, 781] on p "checkout" at bounding box center [750, 779] width 85 height 24
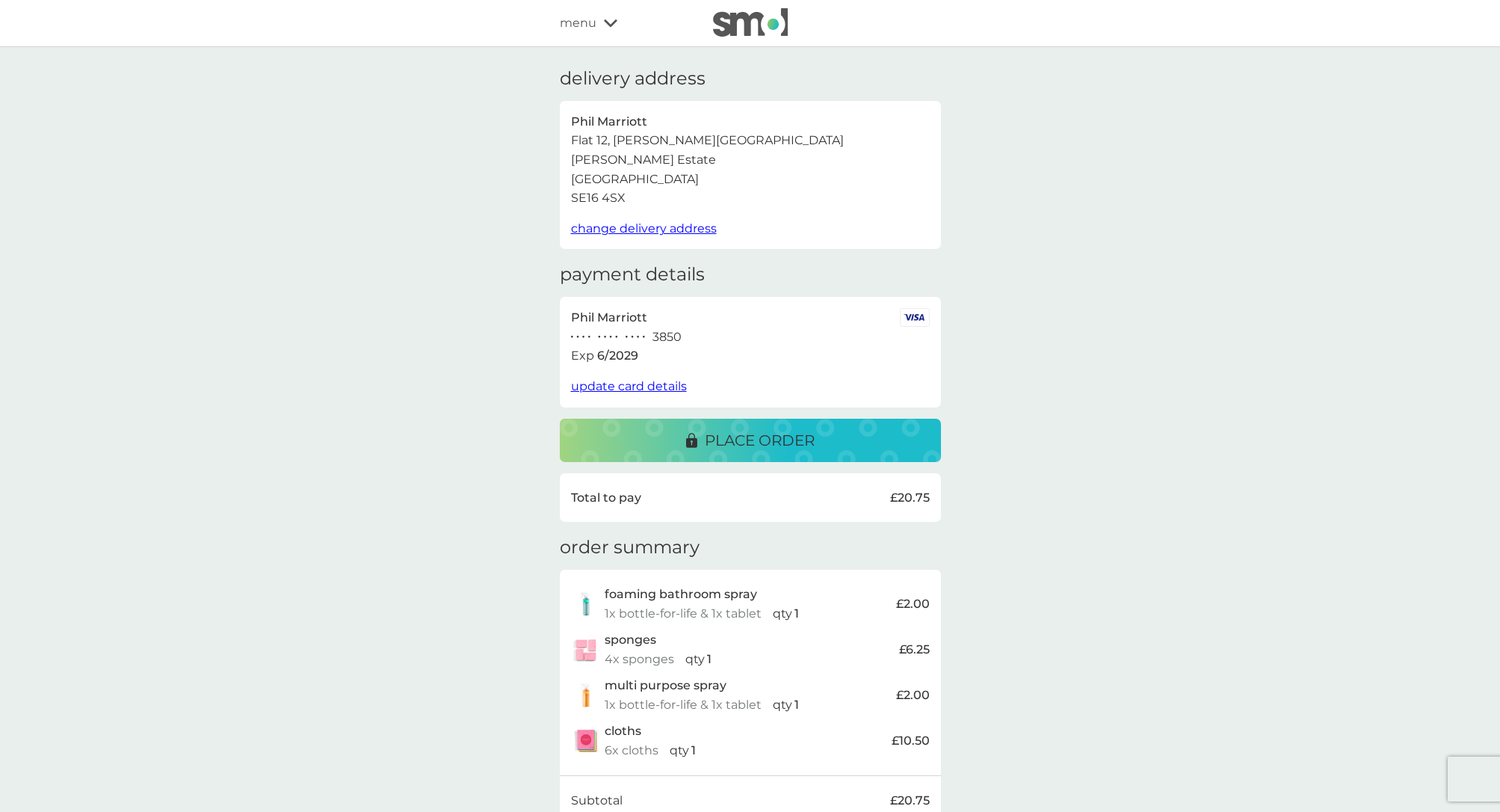
click at [760, 436] on p "place order" at bounding box center [760, 440] width 110 height 24
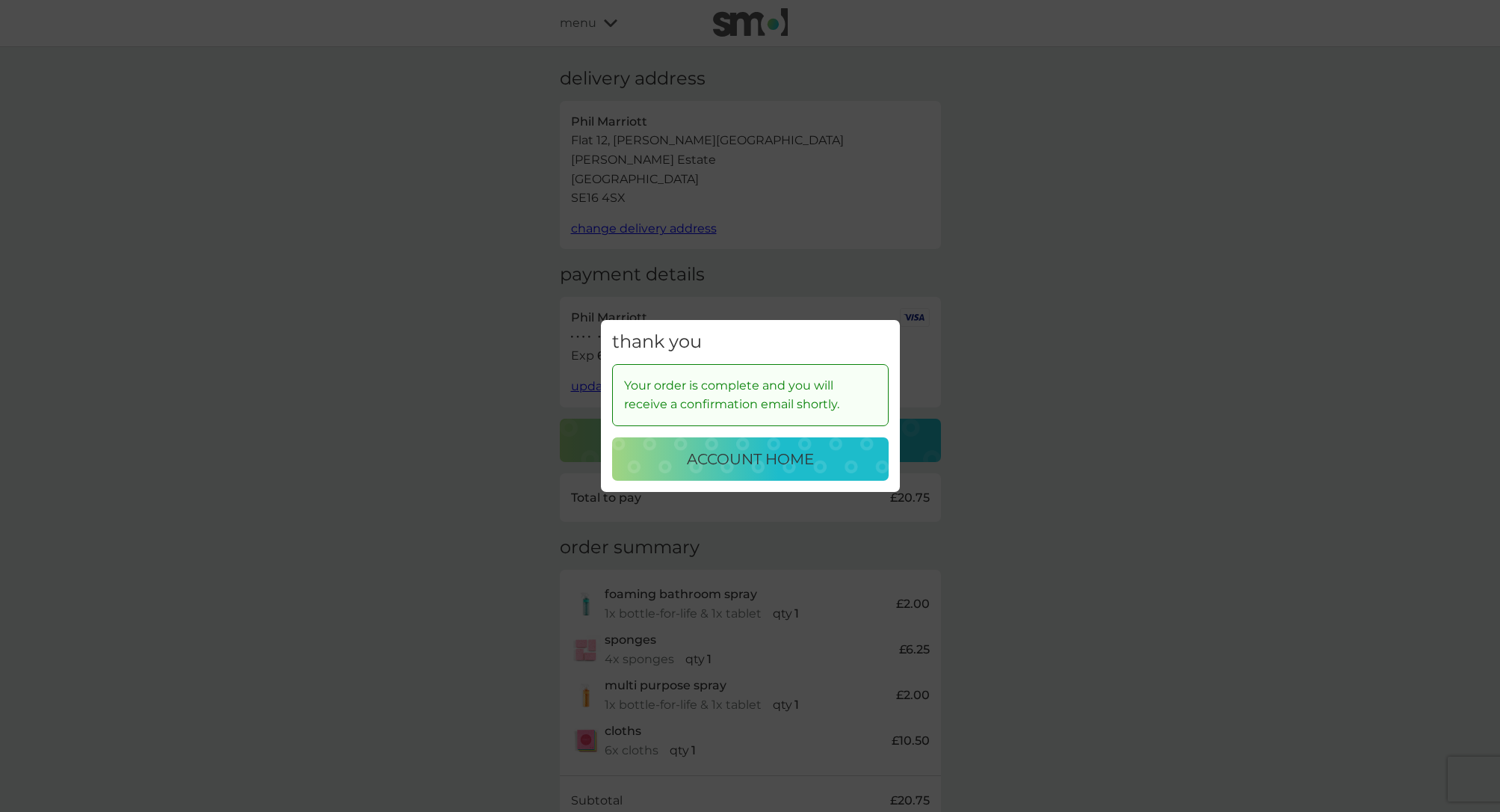
click at [756, 455] on p "account home" at bounding box center [750, 459] width 127 height 24
